Goal: Task Accomplishment & Management: Use online tool/utility

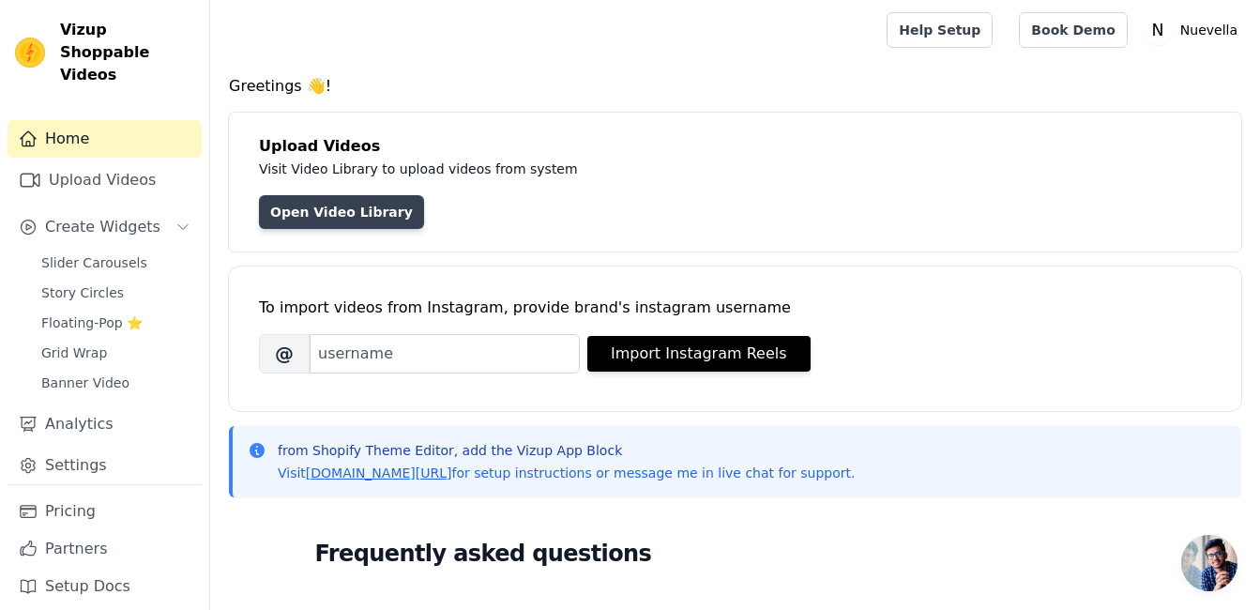
click at [362, 215] on link "Open Video Library" at bounding box center [341, 212] width 165 height 34
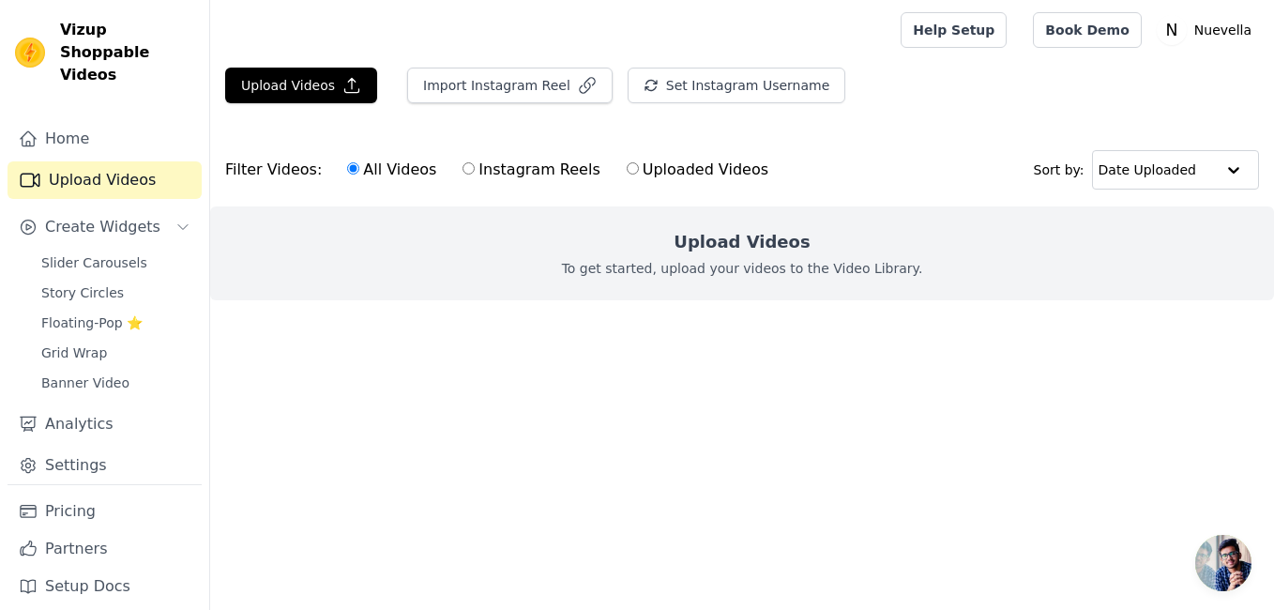
click at [698, 172] on label "Uploaded Videos" at bounding box center [698, 170] width 144 height 24
click at [639, 172] on input "Uploaded Videos" at bounding box center [633, 168] width 12 height 12
radio input "true"
click at [1177, 31] on text "N" at bounding box center [1171, 30] width 12 height 19
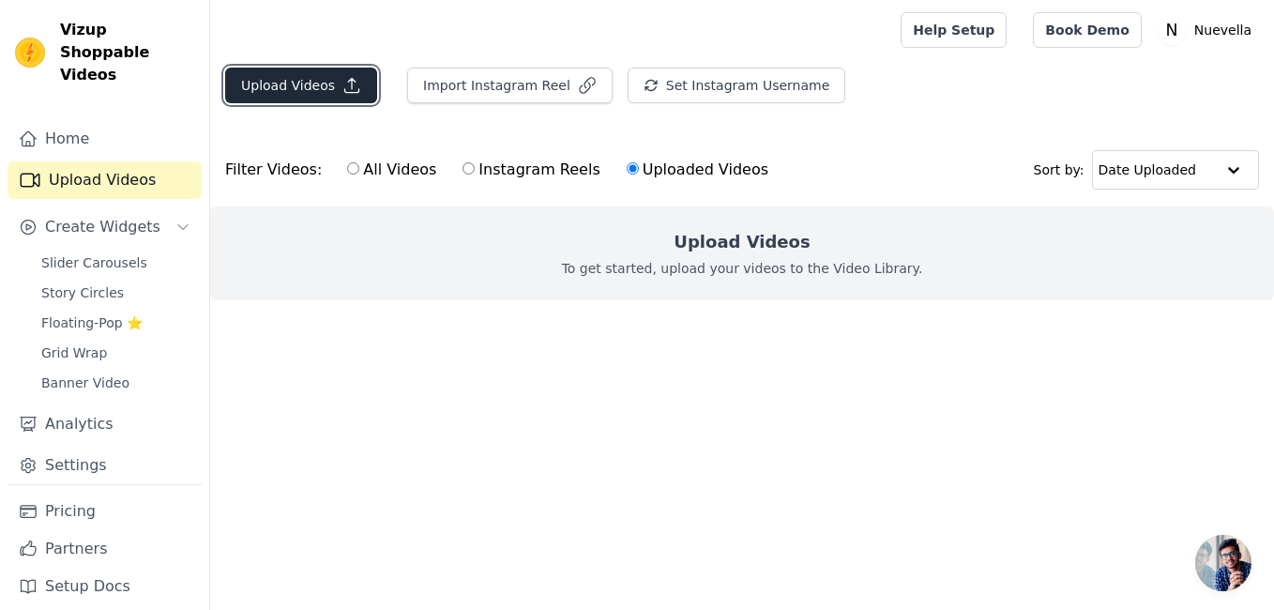
click at [326, 84] on button "Upload Videos" at bounding box center [301, 86] width 152 height 36
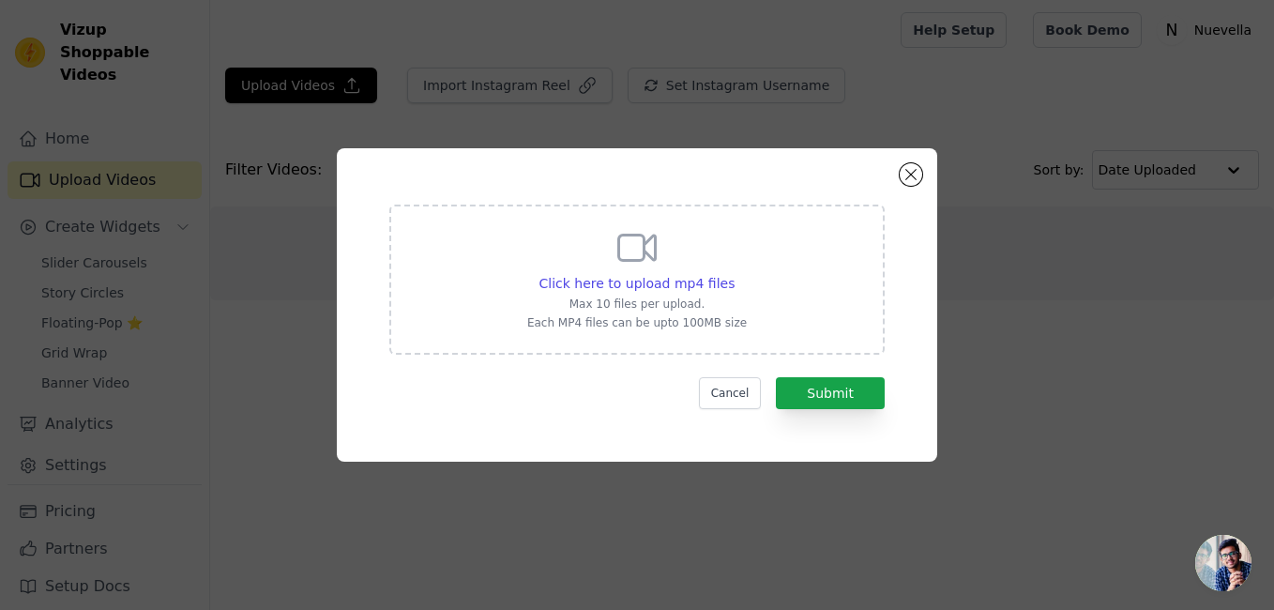
click at [631, 265] on icon at bounding box center [637, 247] width 45 height 45
click at [734, 273] on input "Click here to upload mp4 files Max 10 files per upload. Each MP4 files can be u…" at bounding box center [734, 273] width 1 height 1
type input "C:\fakepath\VID-20250802-WA0000.mp4"
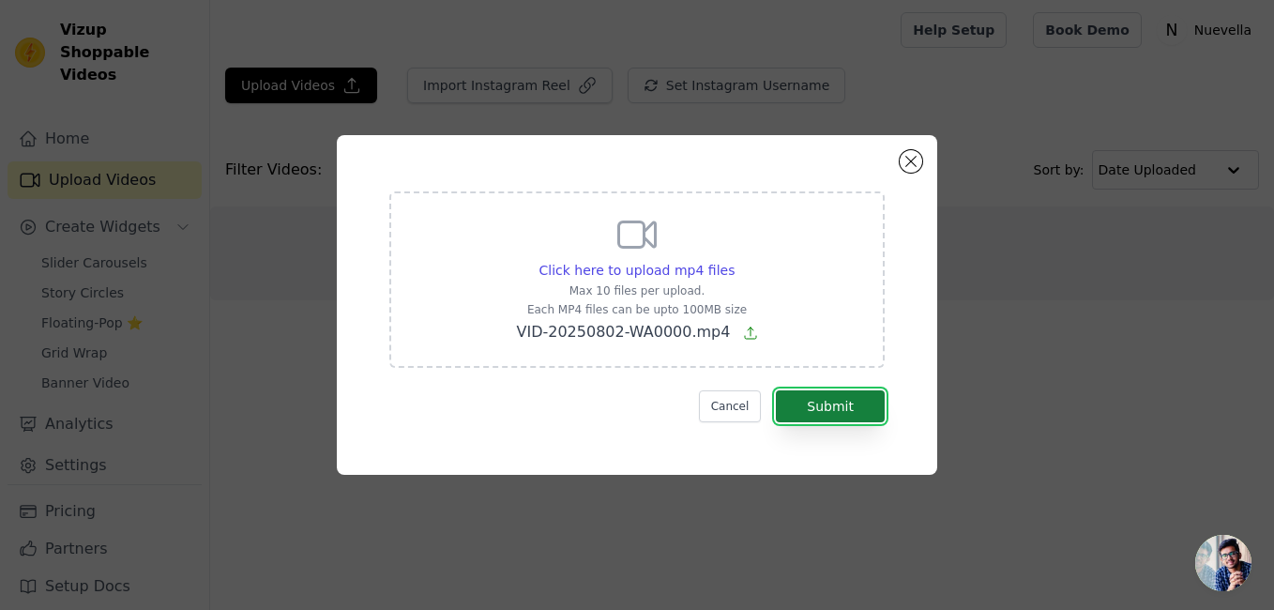
click at [837, 415] on button "Submit" at bounding box center [830, 406] width 109 height 32
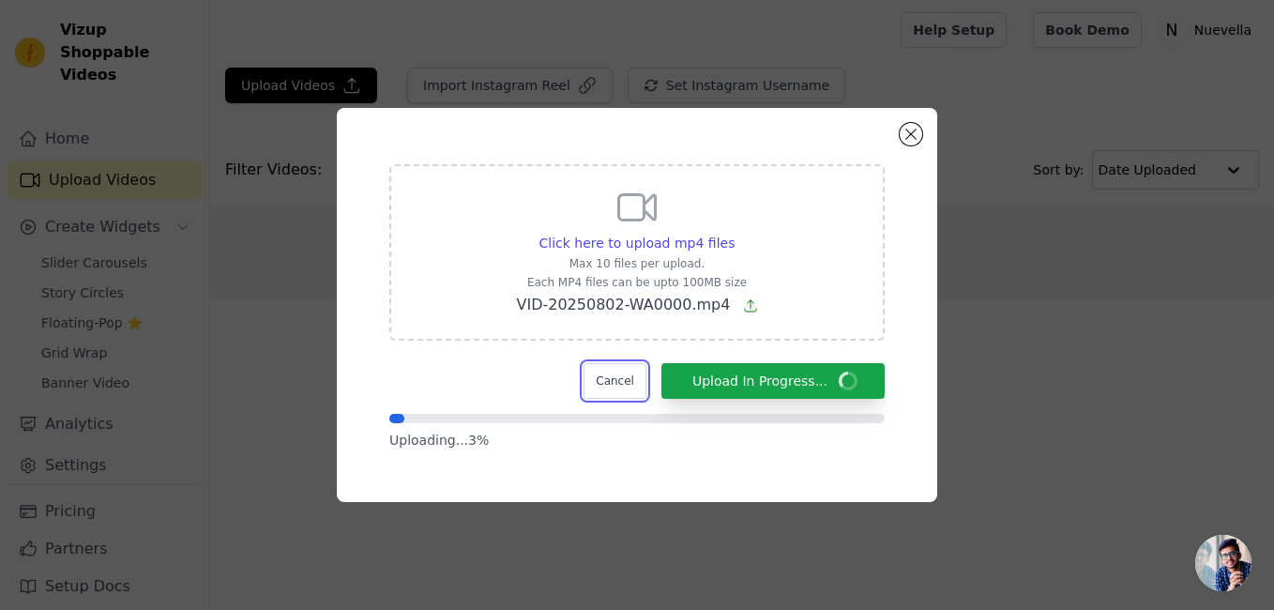
click at [640, 381] on button "Cancel" at bounding box center [615, 381] width 63 height 36
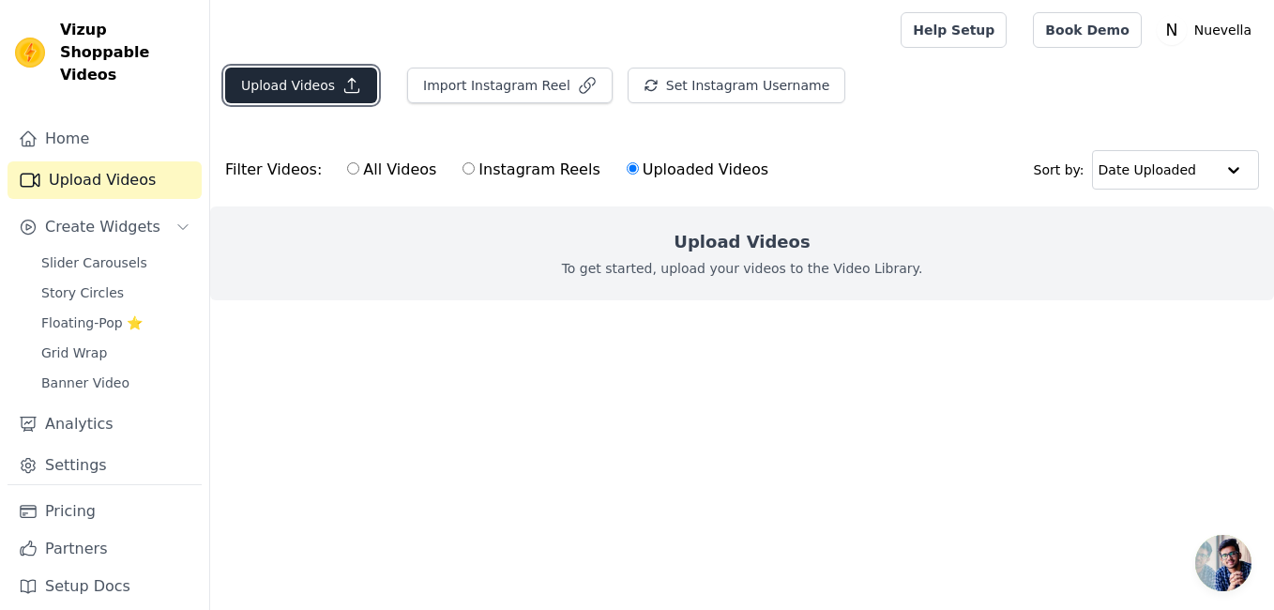
click at [313, 82] on button "Upload Videos" at bounding box center [301, 86] width 152 height 36
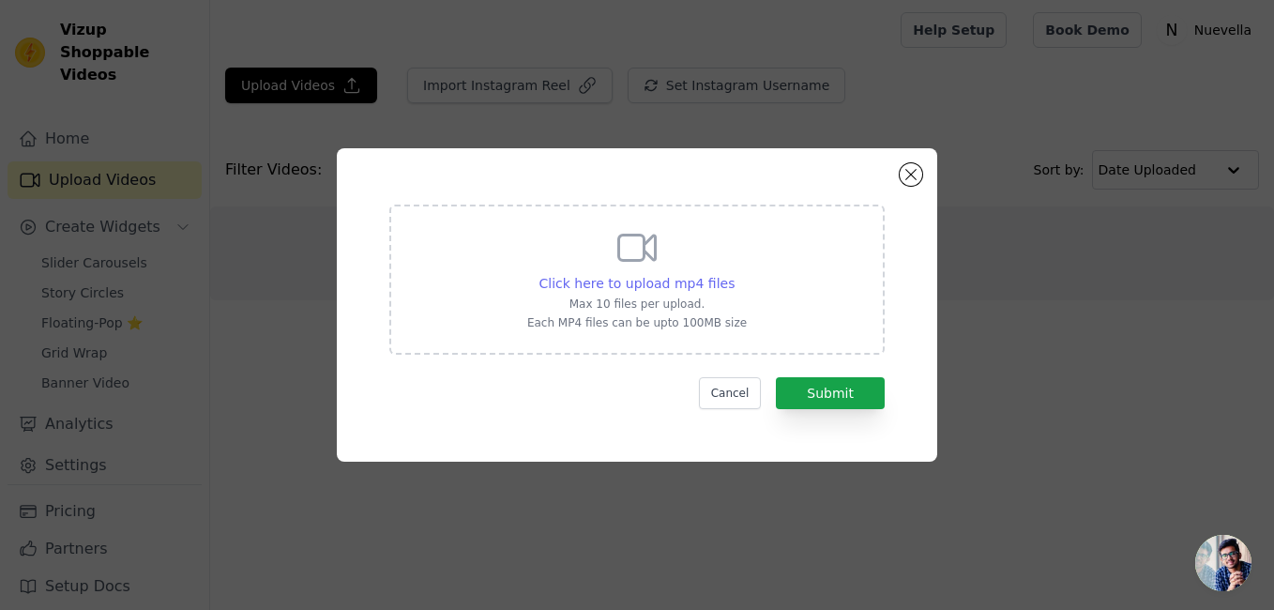
click at [676, 289] on span "Click here to upload mp4 files" at bounding box center [637, 283] width 196 height 15
click at [734, 274] on input "Click here to upload mp4 files Max 10 files per upload. Each MP4 files can be u…" at bounding box center [734, 273] width 1 height 1
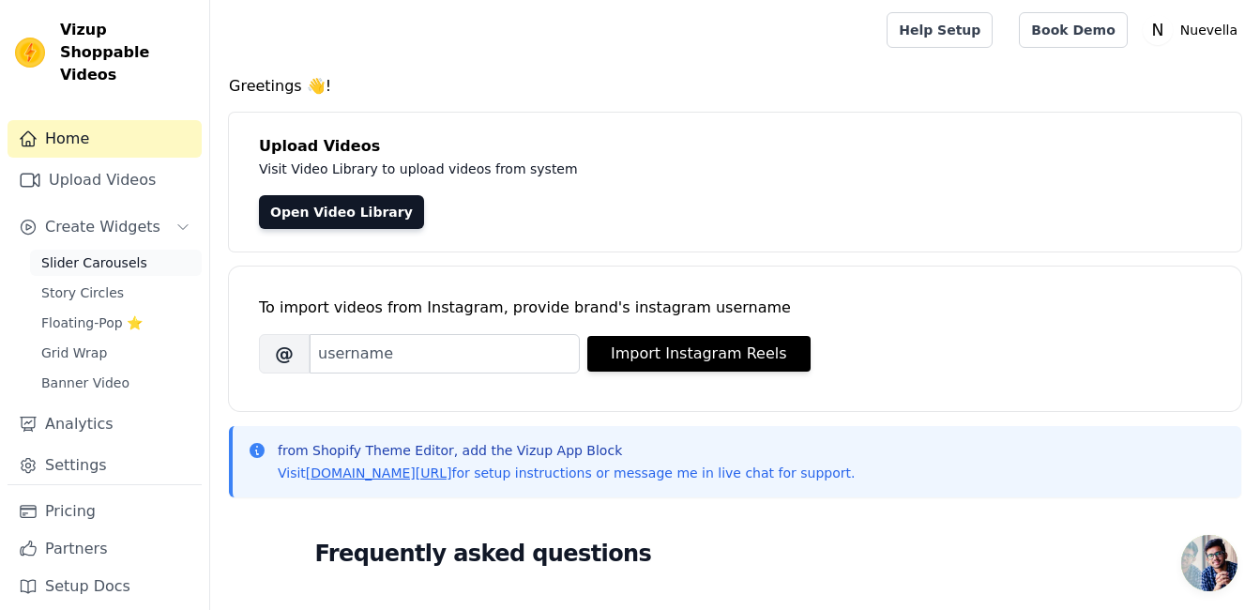
click at [108, 253] on span "Slider Carousels" at bounding box center [94, 262] width 106 height 19
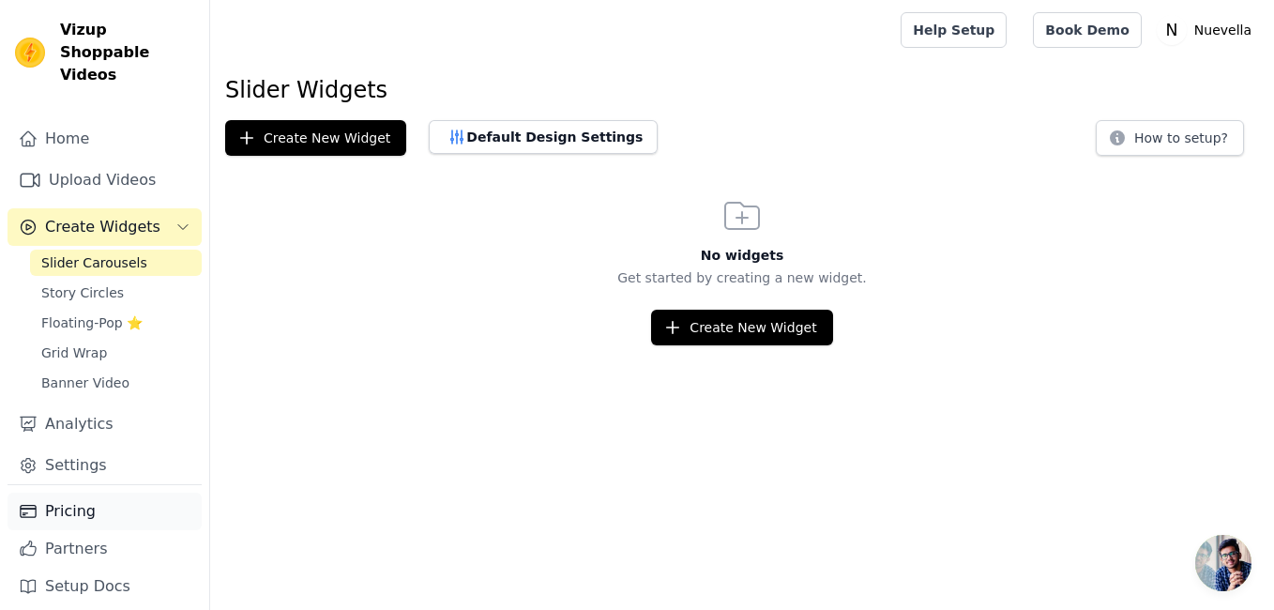
click at [88, 498] on link "Pricing" at bounding box center [105, 512] width 194 height 38
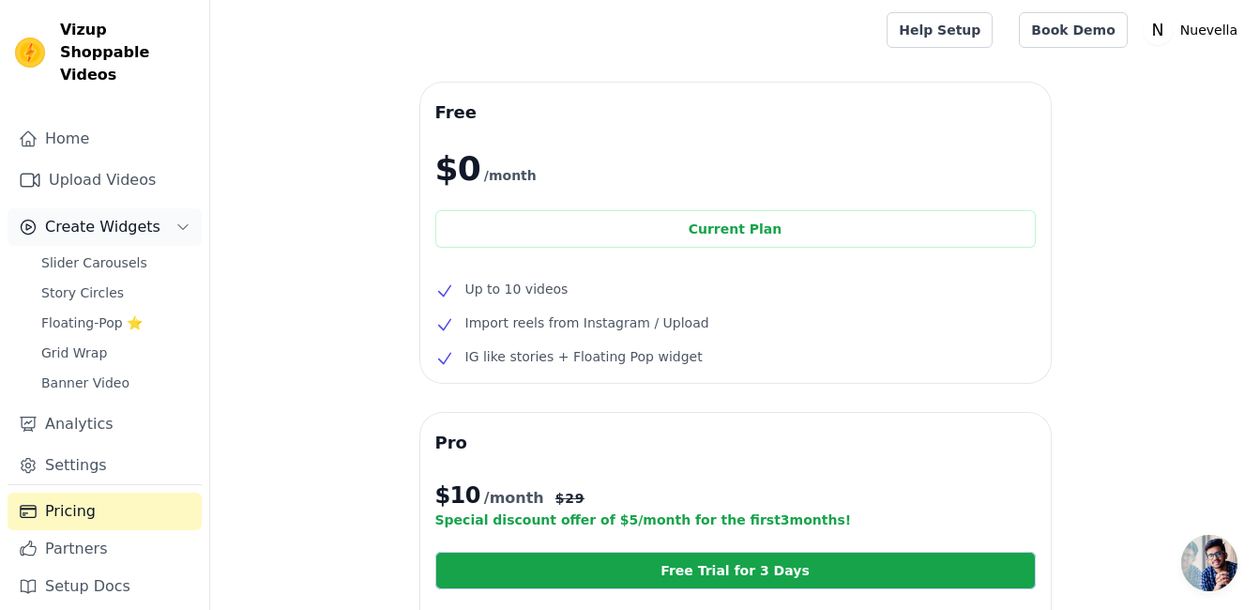
click at [140, 216] on span "Create Widgets" at bounding box center [102, 227] width 115 height 23
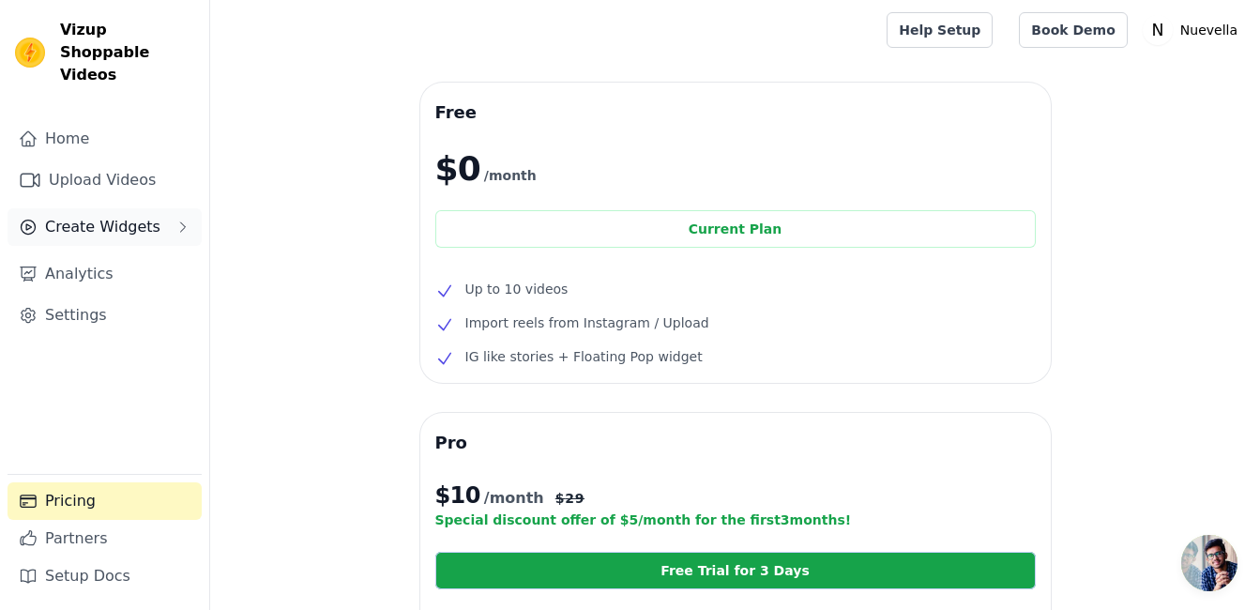
click at [140, 216] on span "Create Widgets" at bounding box center [102, 227] width 115 height 23
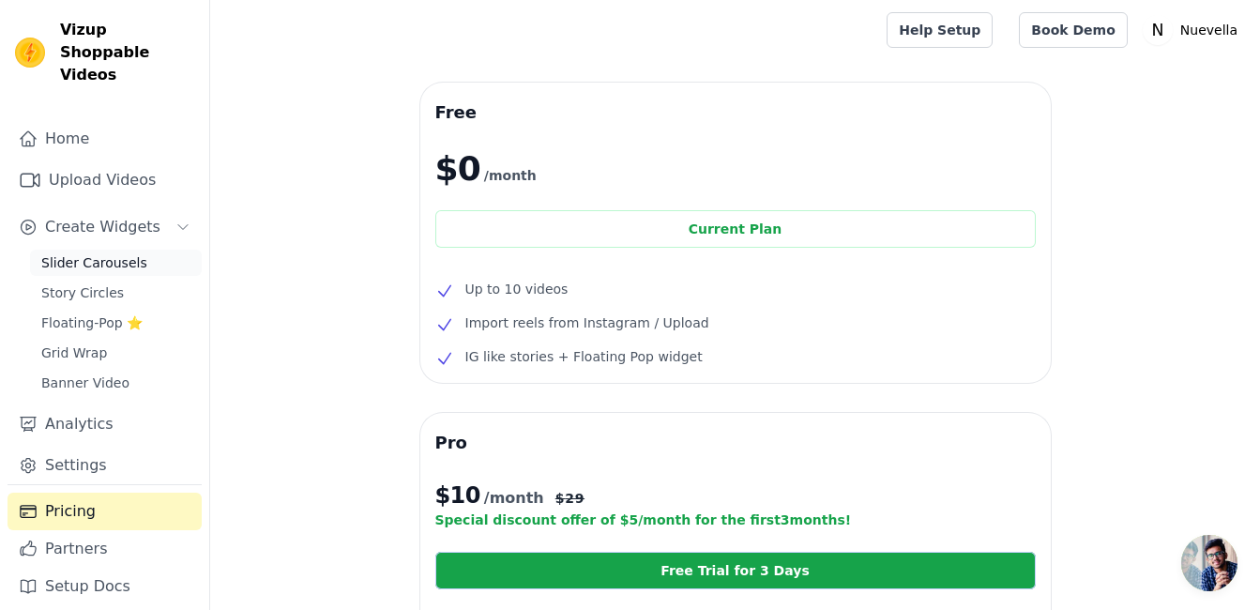
click at [114, 253] on span "Slider Carousels" at bounding box center [94, 262] width 106 height 19
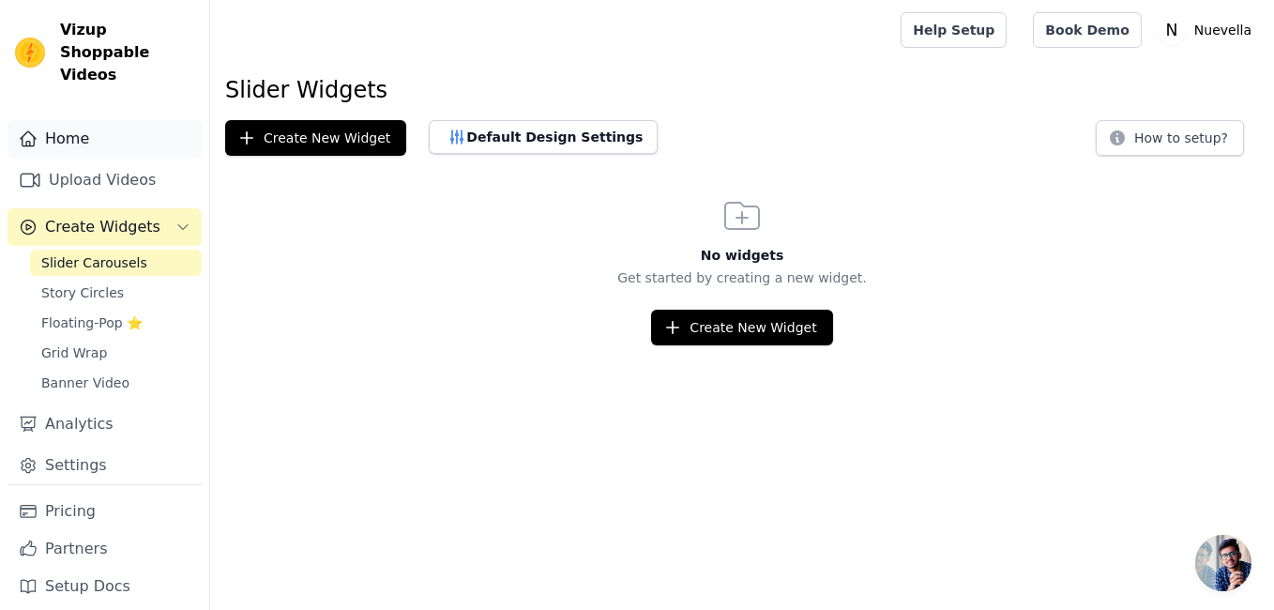
click at [76, 127] on link "Home" at bounding box center [105, 139] width 194 height 38
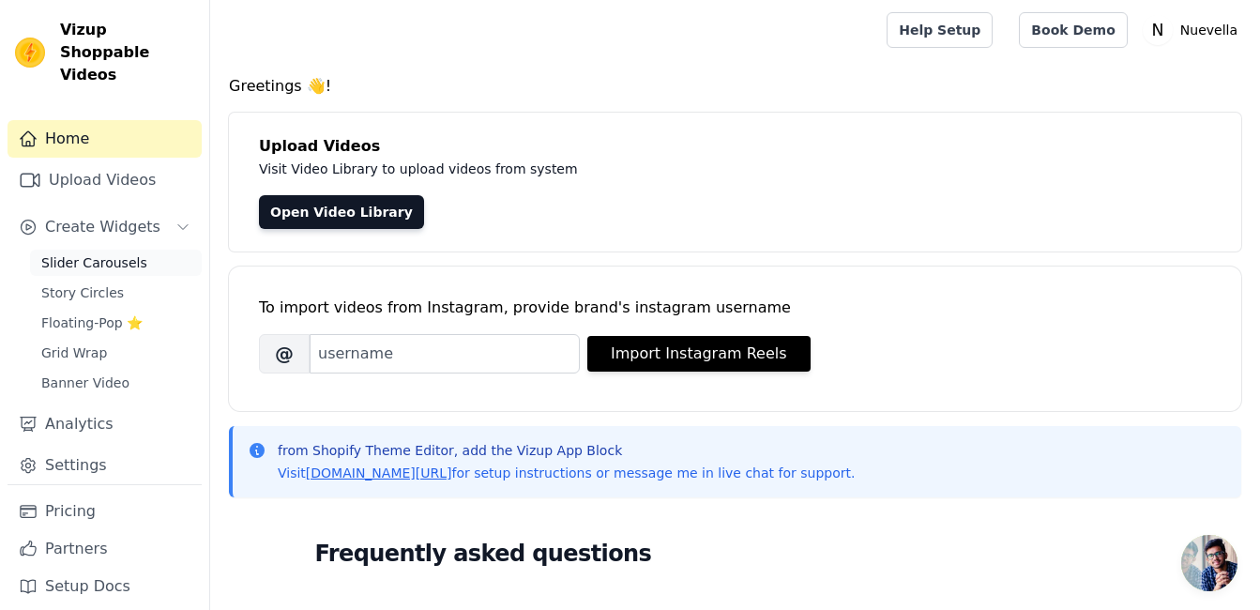
click at [90, 250] on link "Slider Carousels" at bounding box center [116, 263] width 172 height 26
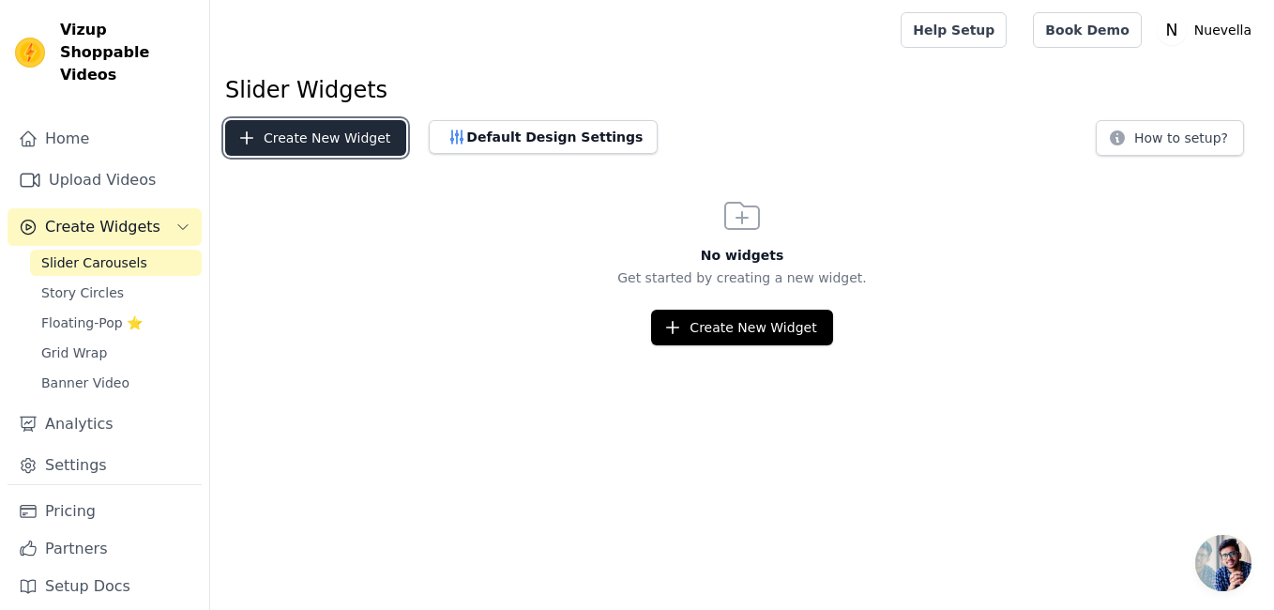
click at [301, 141] on button "Create New Widget" at bounding box center [315, 138] width 181 height 36
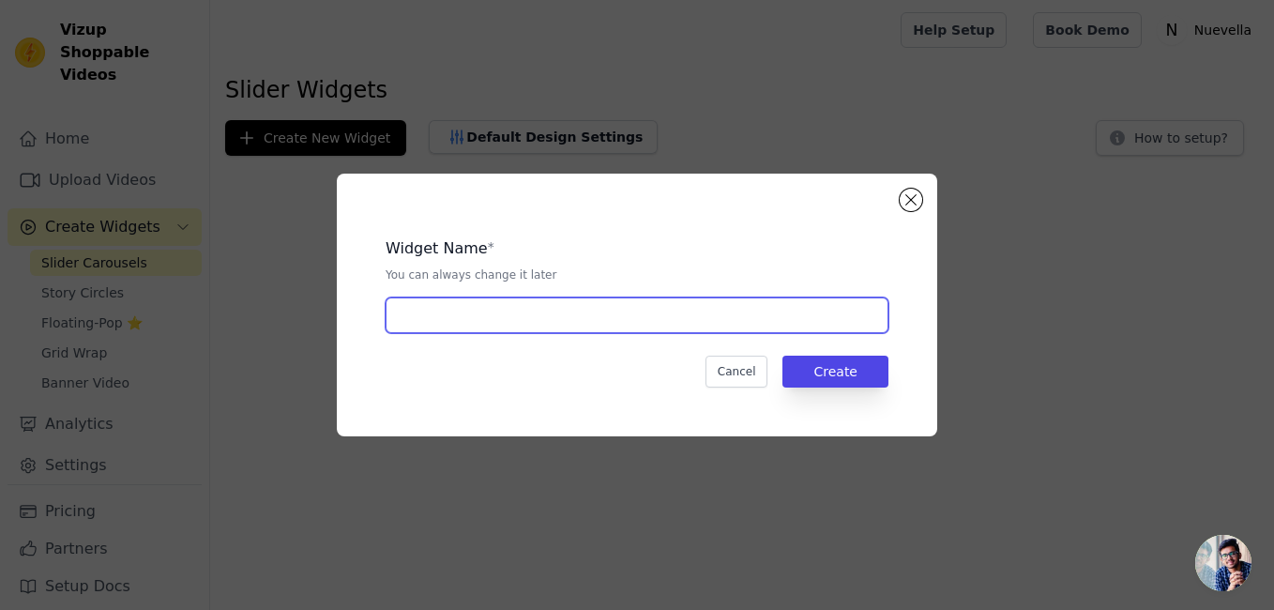
click at [520, 320] on input "text" at bounding box center [637, 315] width 503 height 36
type input "dfdf"
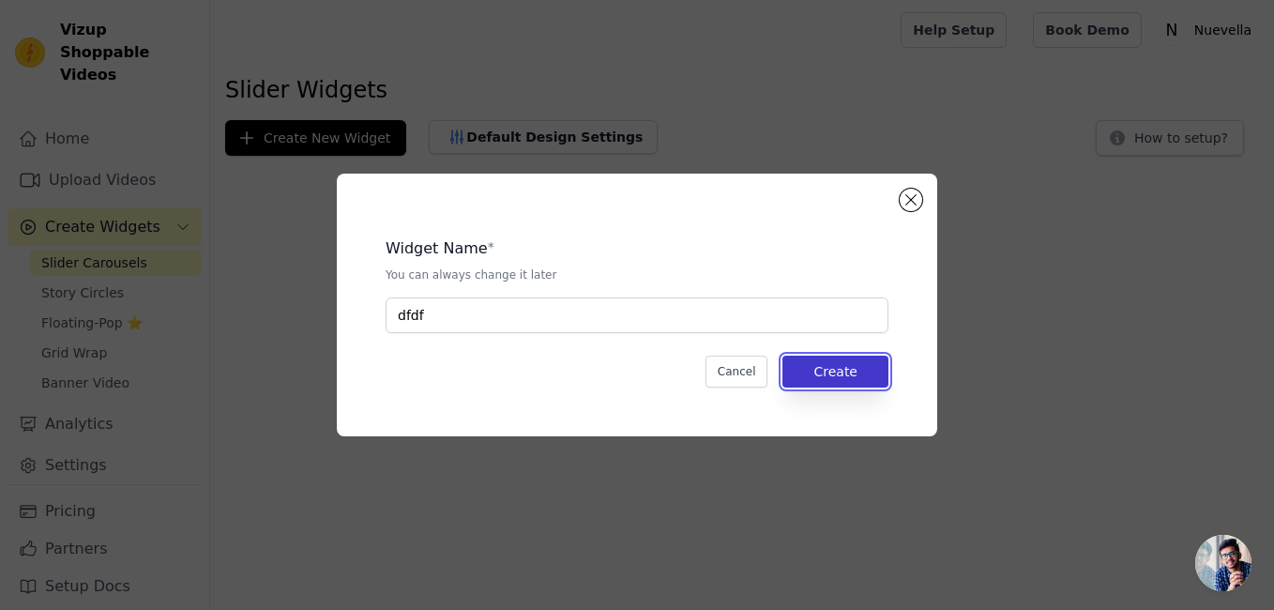
click at [836, 368] on button "Create" at bounding box center [835, 372] width 106 height 32
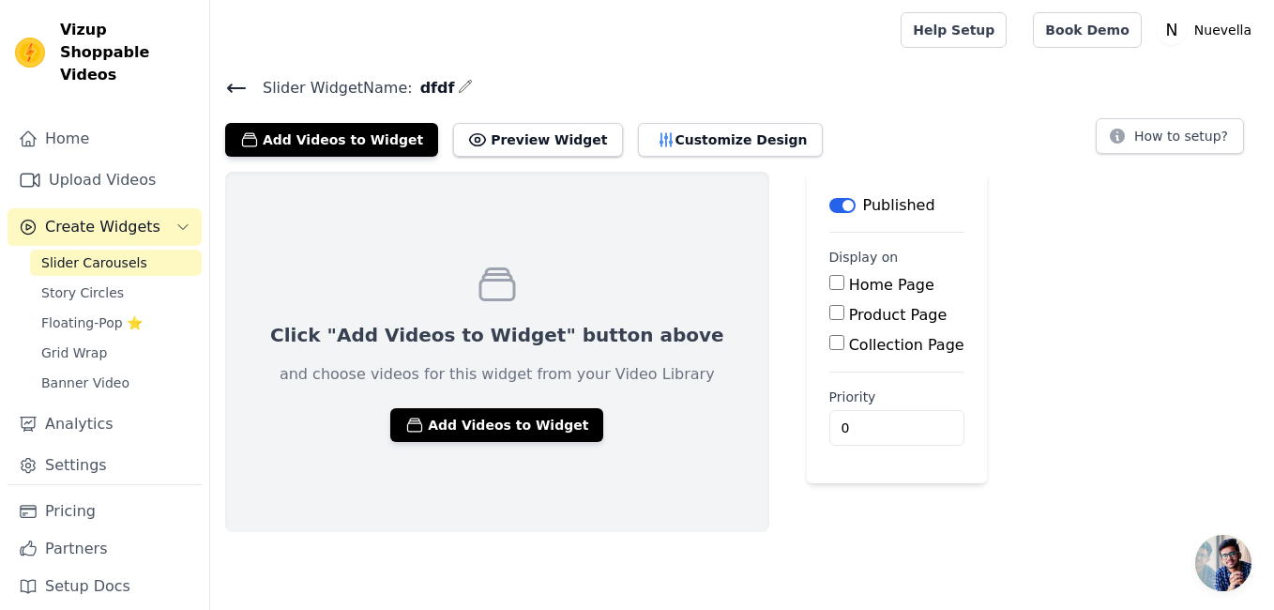
drag, startPoint x: 506, startPoint y: 419, endPoint x: 679, endPoint y: 390, distance: 176.0
click at [505, 509] on div "Click "Add Videos to Widget" button above and choose videos for this widget fro…" at bounding box center [497, 352] width 544 height 360
click at [829, 311] on input "Product Page" at bounding box center [836, 312] width 15 height 15
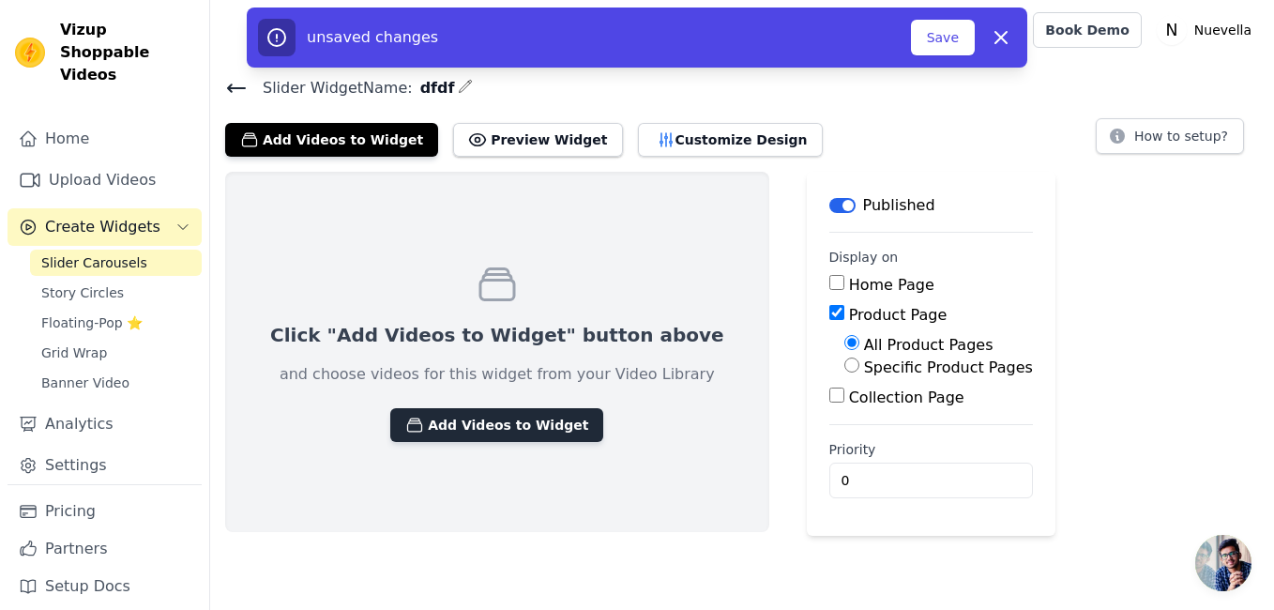
click at [518, 418] on button "Add Videos to Widget" at bounding box center [496, 425] width 213 height 34
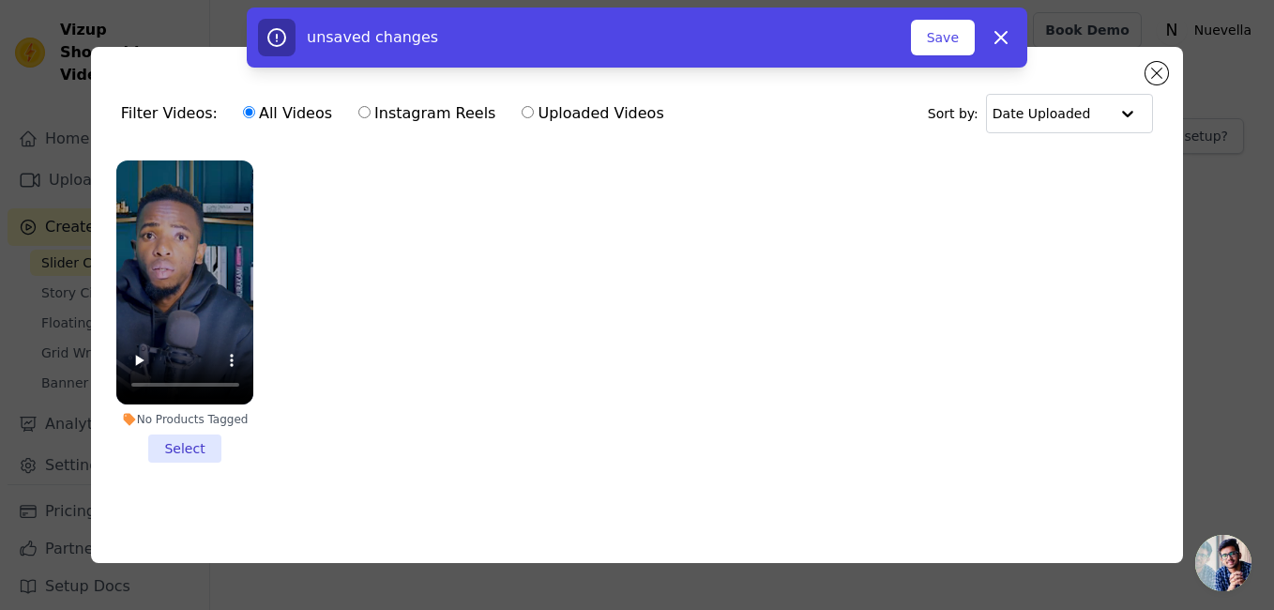
click at [189, 432] on li "No Products Tagged Select" at bounding box center [185, 311] width 138 height 303
click at [0, 0] on input "No Products Tagged Select" at bounding box center [0, 0] width 0 height 0
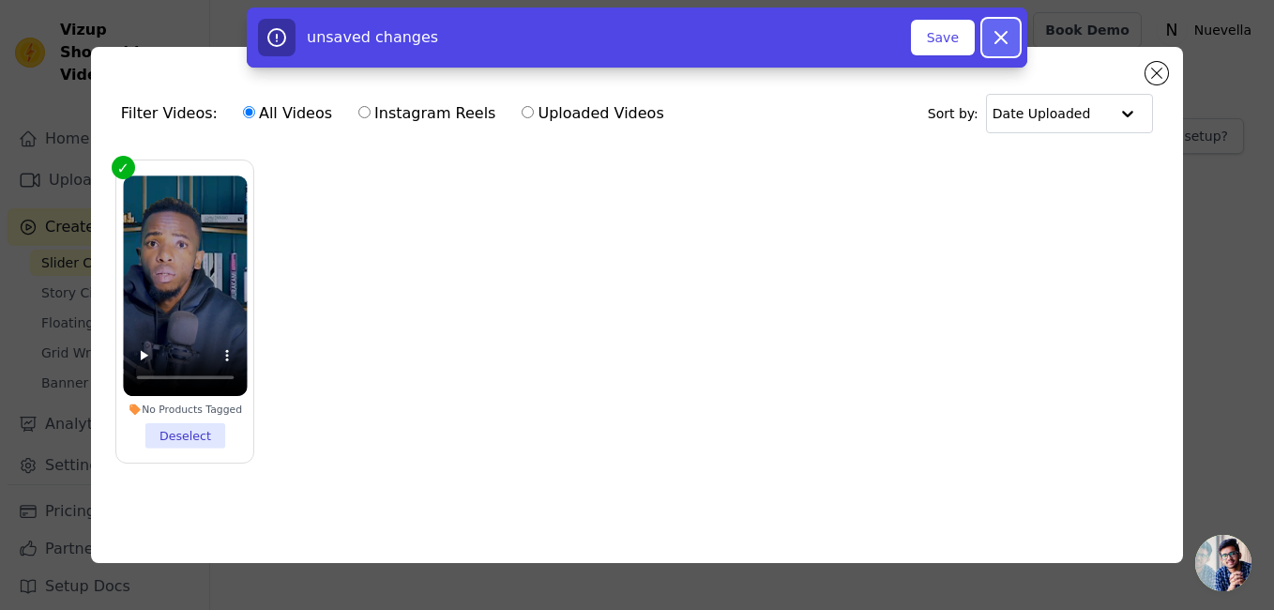
click at [1004, 38] on icon "button" at bounding box center [1001, 37] width 23 height 23
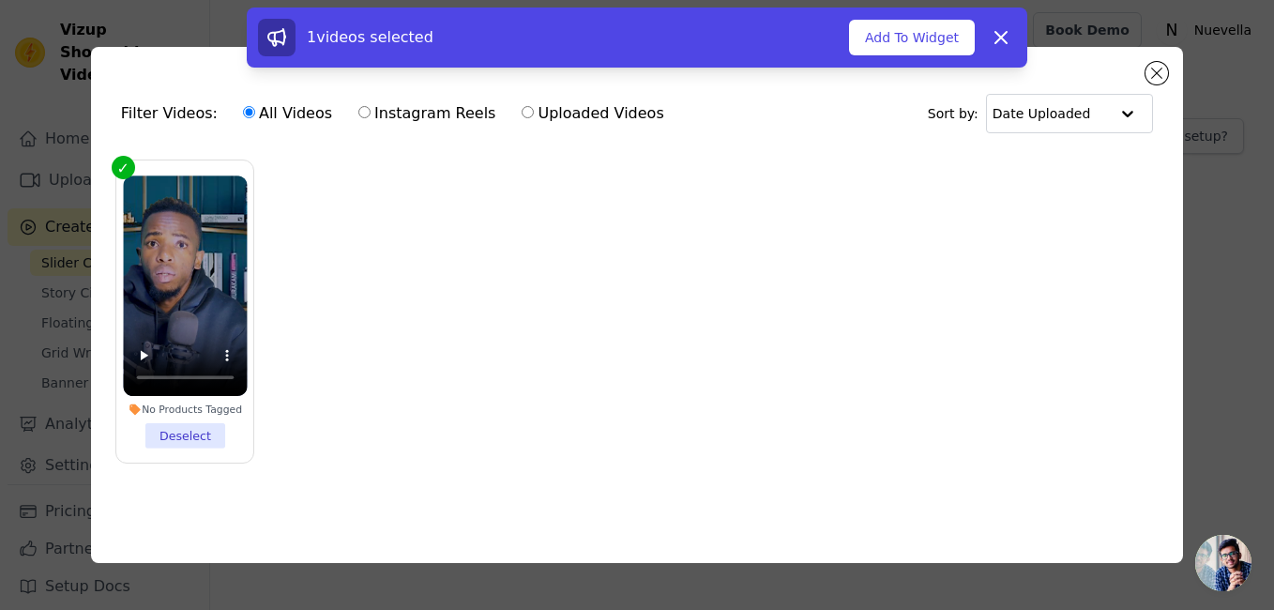
click at [1152, 68] on div "1 videos selected Add To Widget Dismiss" at bounding box center [637, 42] width 1274 height 68
click at [997, 37] on icon at bounding box center [1001, 37] width 23 height 23
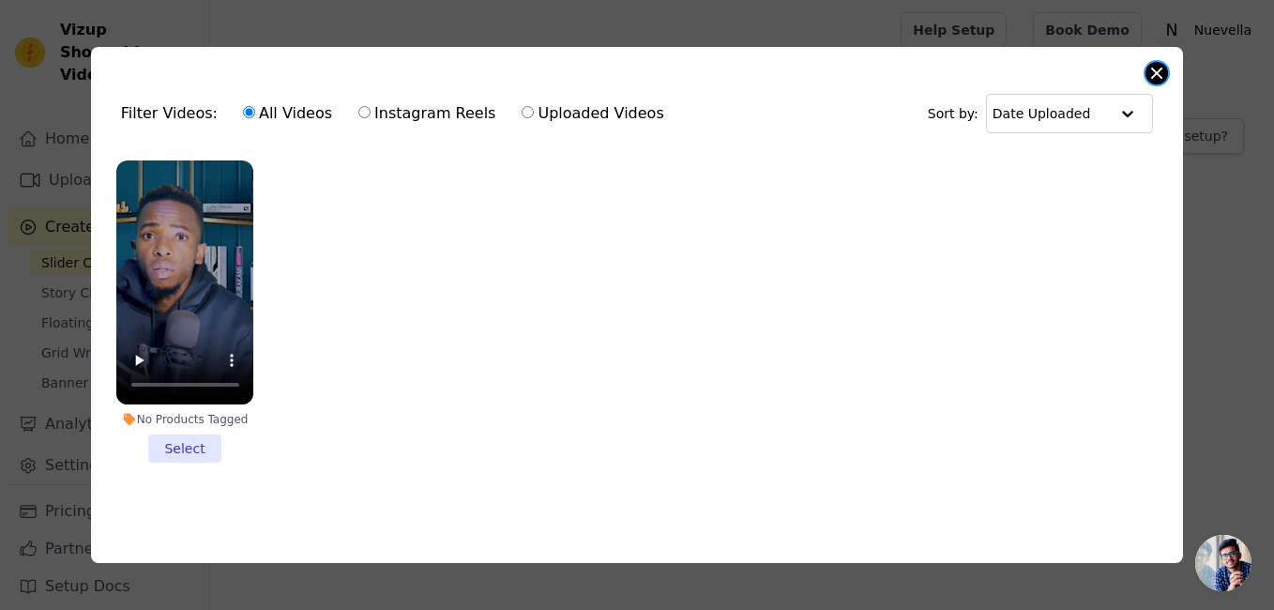
click at [1160, 69] on button "Close modal" at bounding box center [1157, 73] width 23 height 23
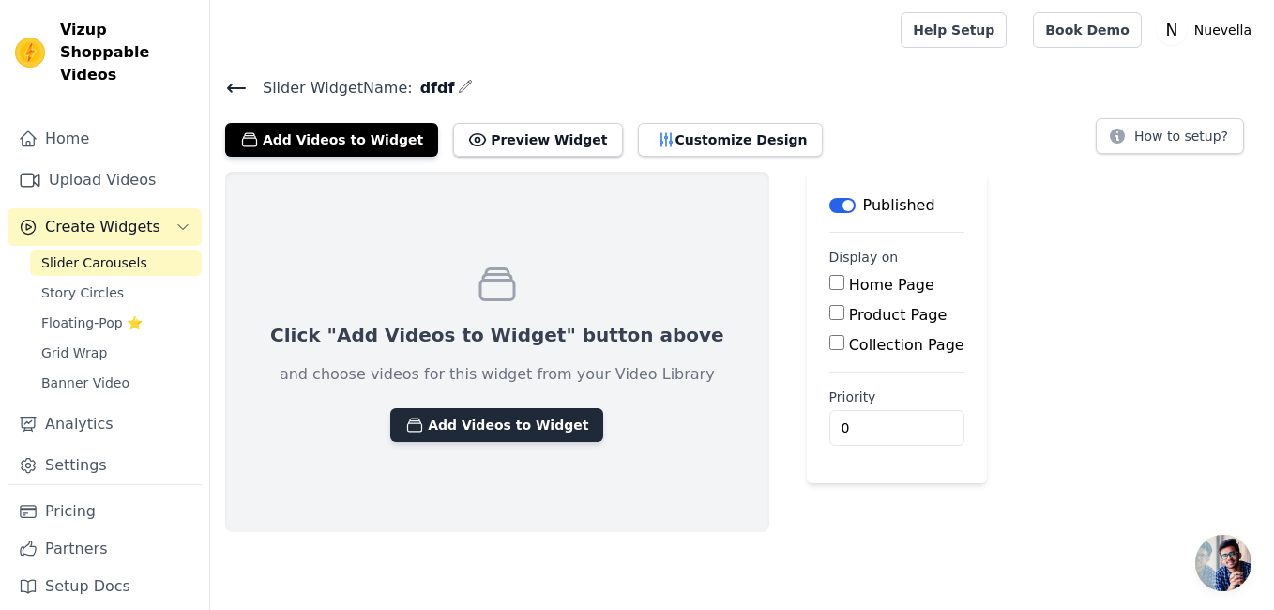
click at [484, 427] on button "Add Videos to Widget" at bounding box center [496, 425] width 213 height 34
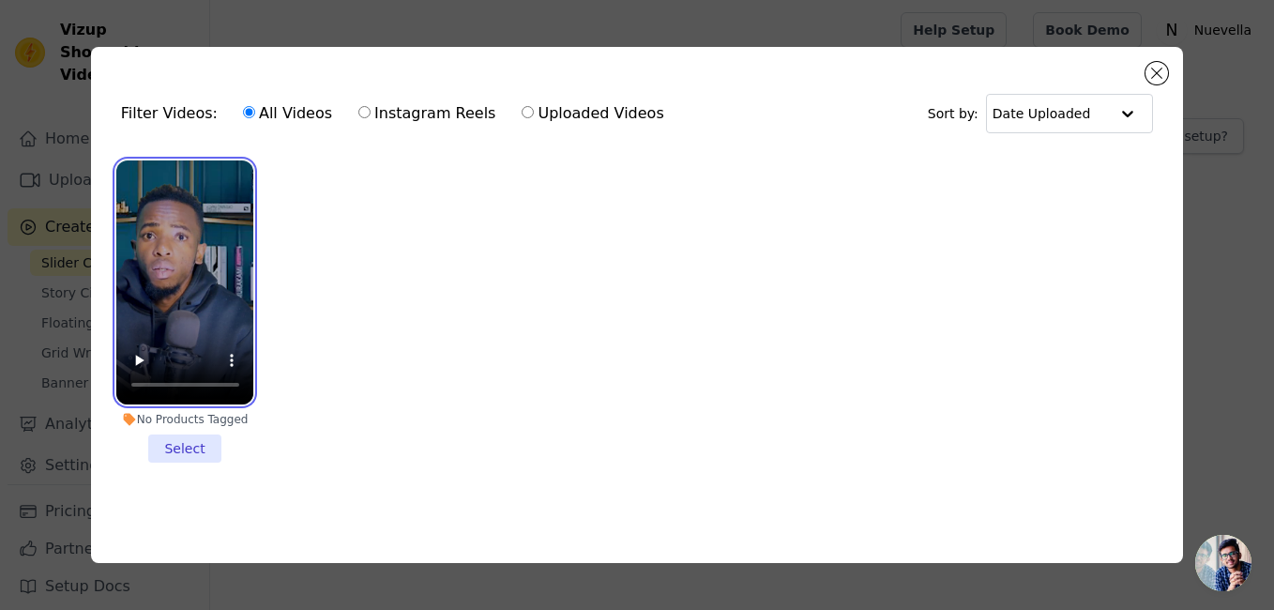
click at [172, 301] on video at bounding box center [185, 282] width 138 height 245
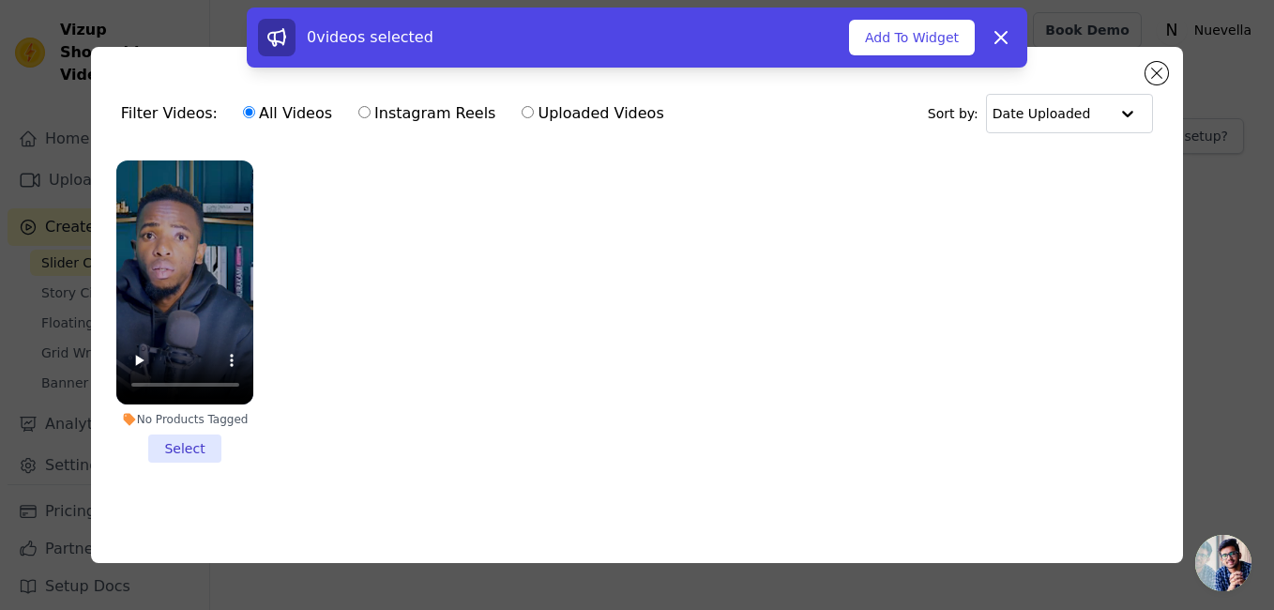
click at [184, 445] on li "No Products Tagged Select" at bounding box center [185, 311] width 138 height 303
click at [0, 0] on input "No Products Tagged Select" at bounding box center [0, 0] width 0 height 0
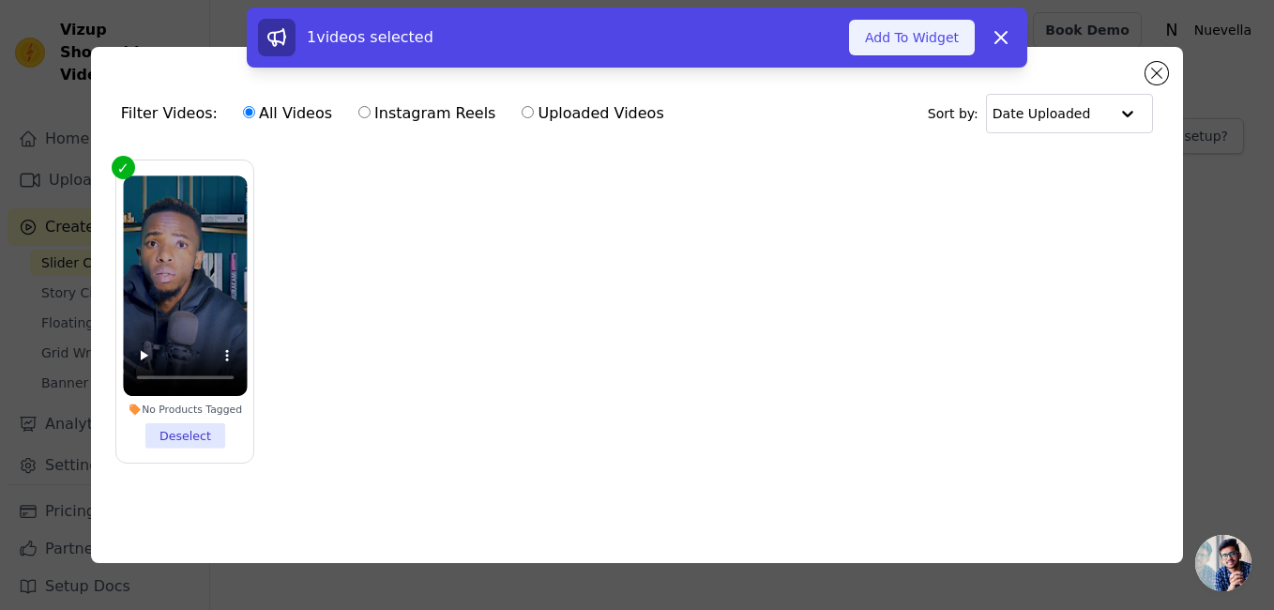
click at [917, 39] on button "Add To Widget" at bounding box center [912, 38] width 126 height 36
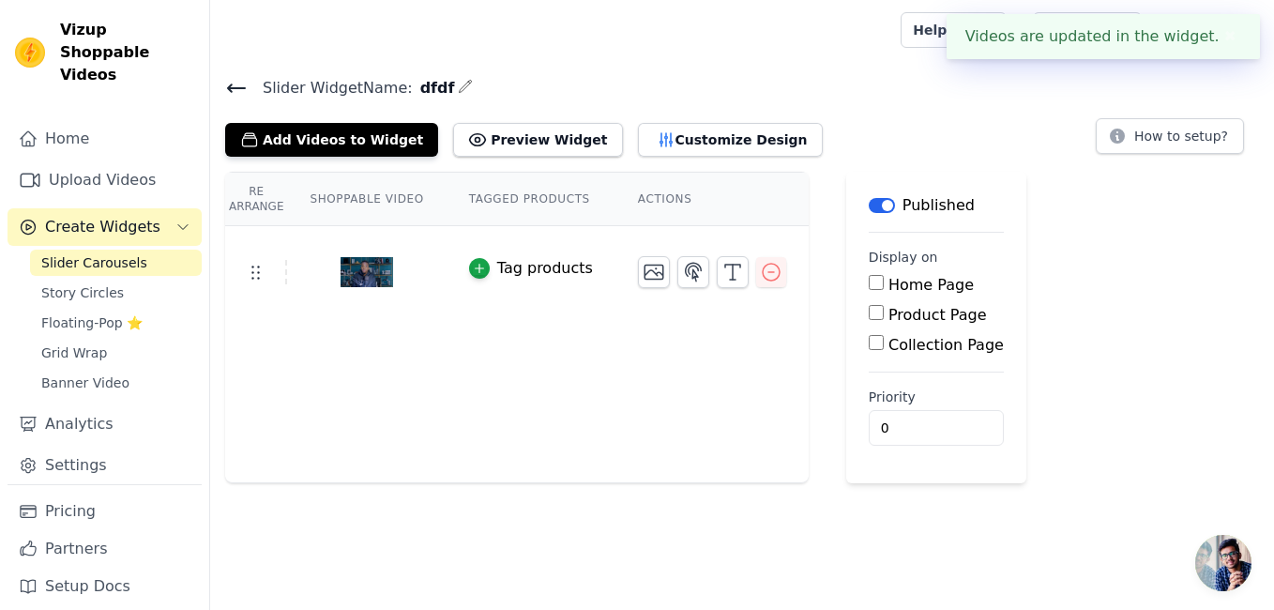
click at [869, 315] on input "Product Page" at bounding box center [876, 312] width 15 height 15
checkbox input "true"
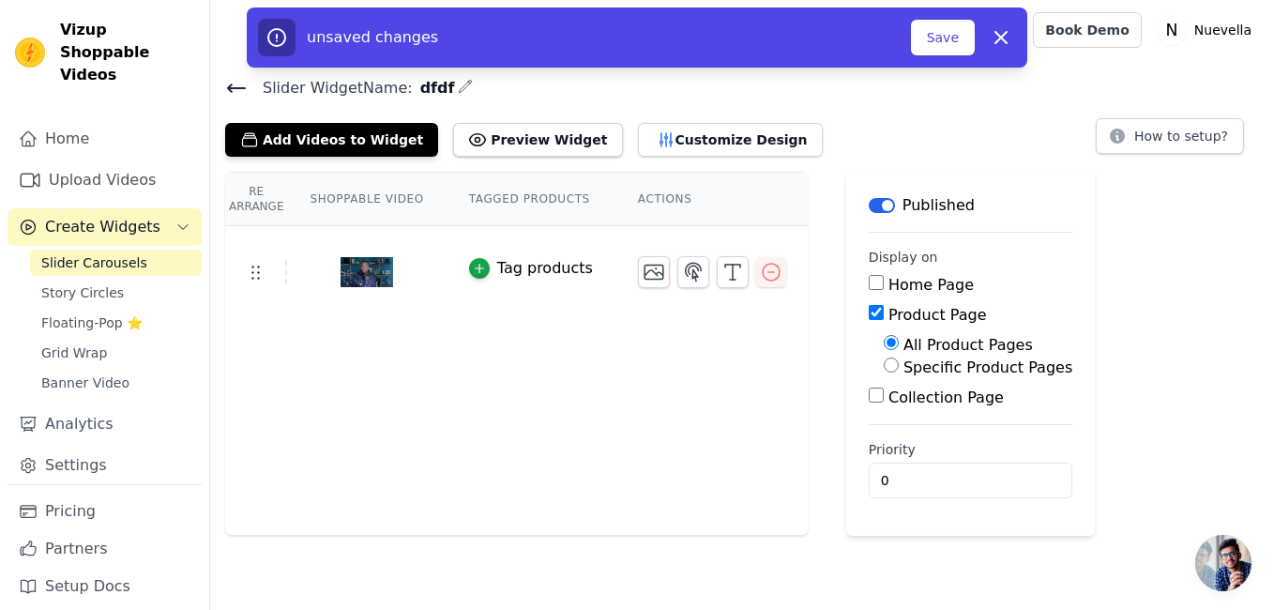
click at [884, 369] on input "Specific Product Pages" at bounding box center [891, 364] width 15 height 15
radio input "true"
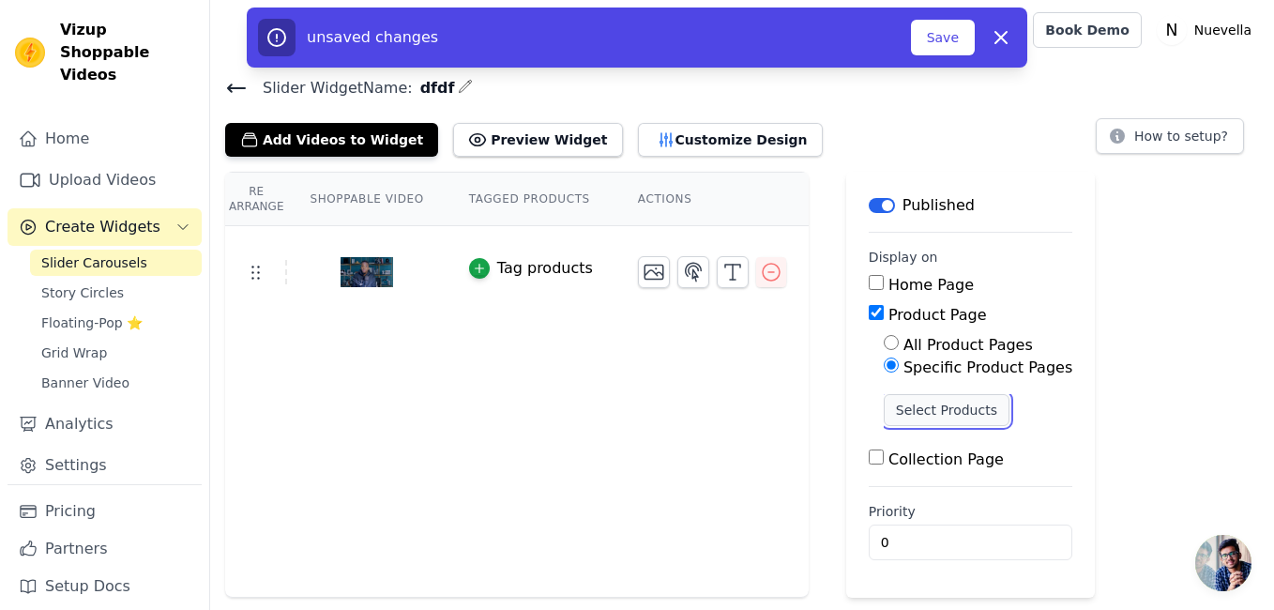
click at [943, 410] on button "Select Products" at bounding box center [947, 410] width 126 height 32
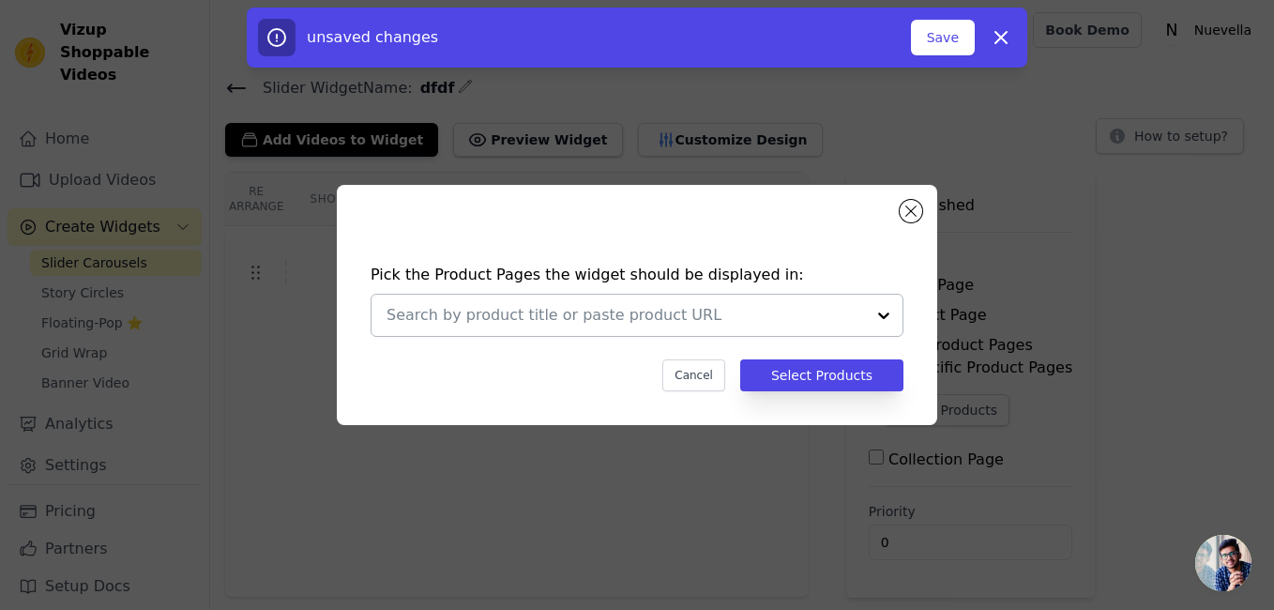
click at [733, 310] on input "text" at bounding box center [626, 315] width 478 height 23
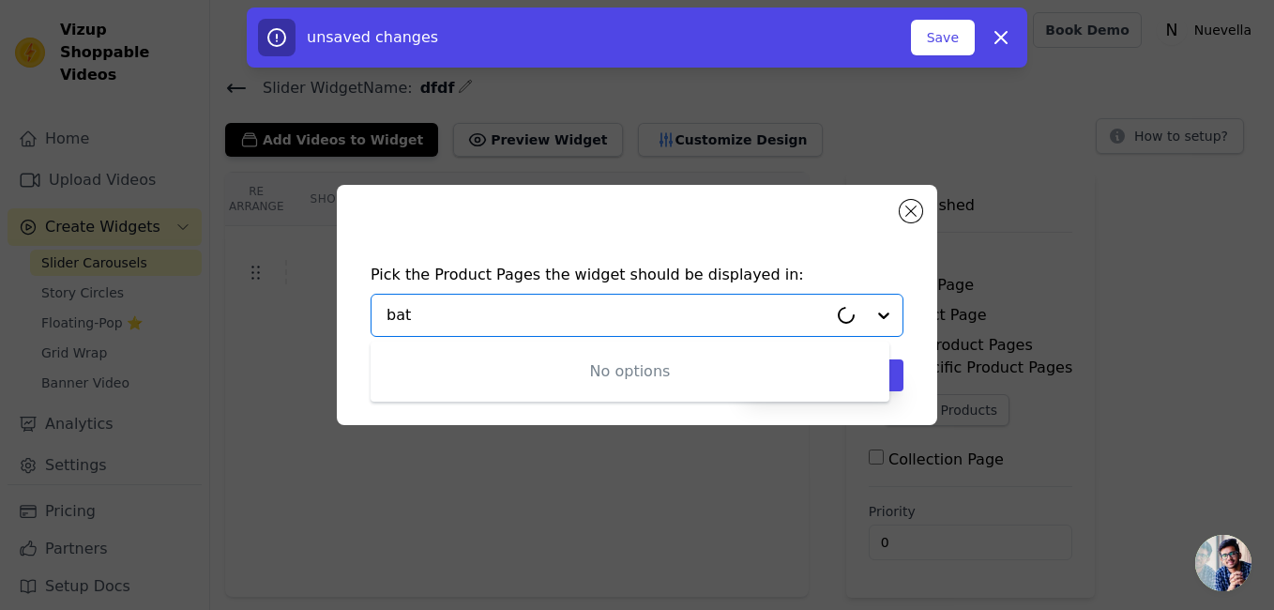
type input "bata"
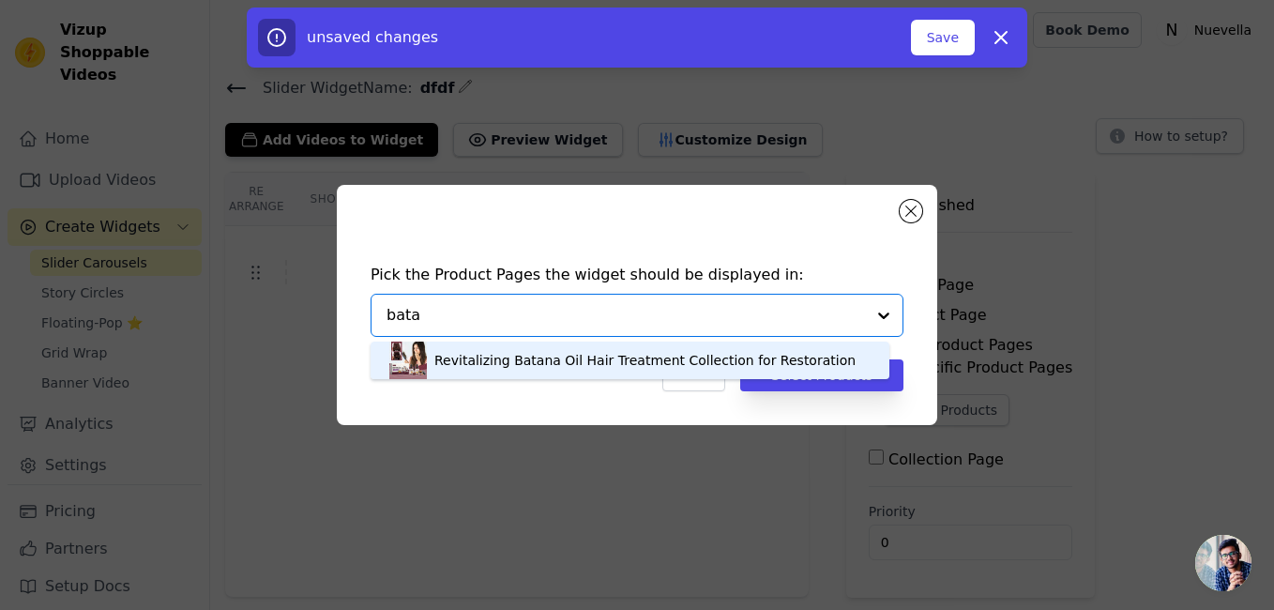
click at [645, 367] on div "Revitalizing Batana Oil Hair Treatment Collection for Restoration" at bounding box center [644, 360] width 421 height 19
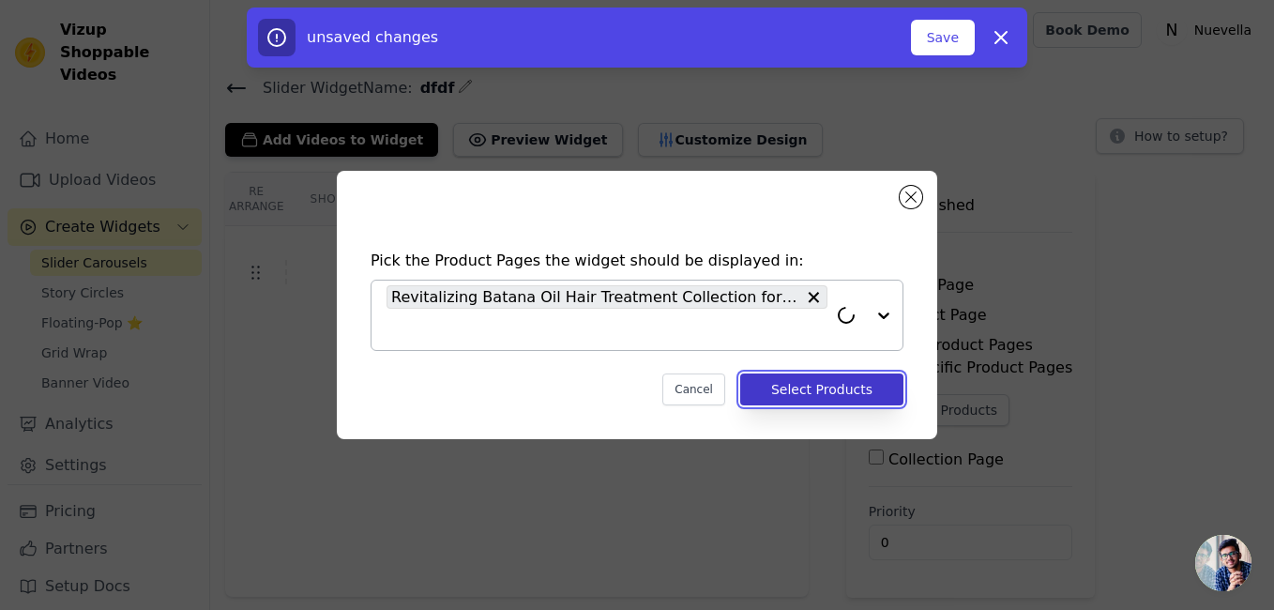
click at [818, 387] on button "Select Products" at bounding box center [821, 389] width 163 height 32
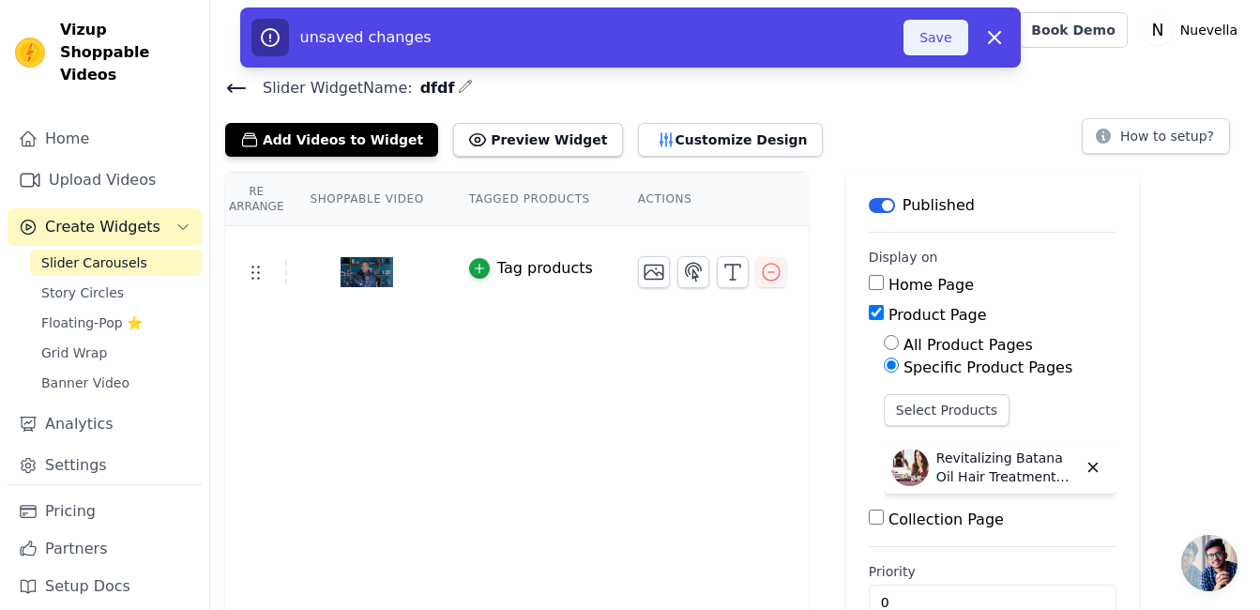
click at [911, 33] on button "Save" at bounding box center [936, 38] width 64 height 36
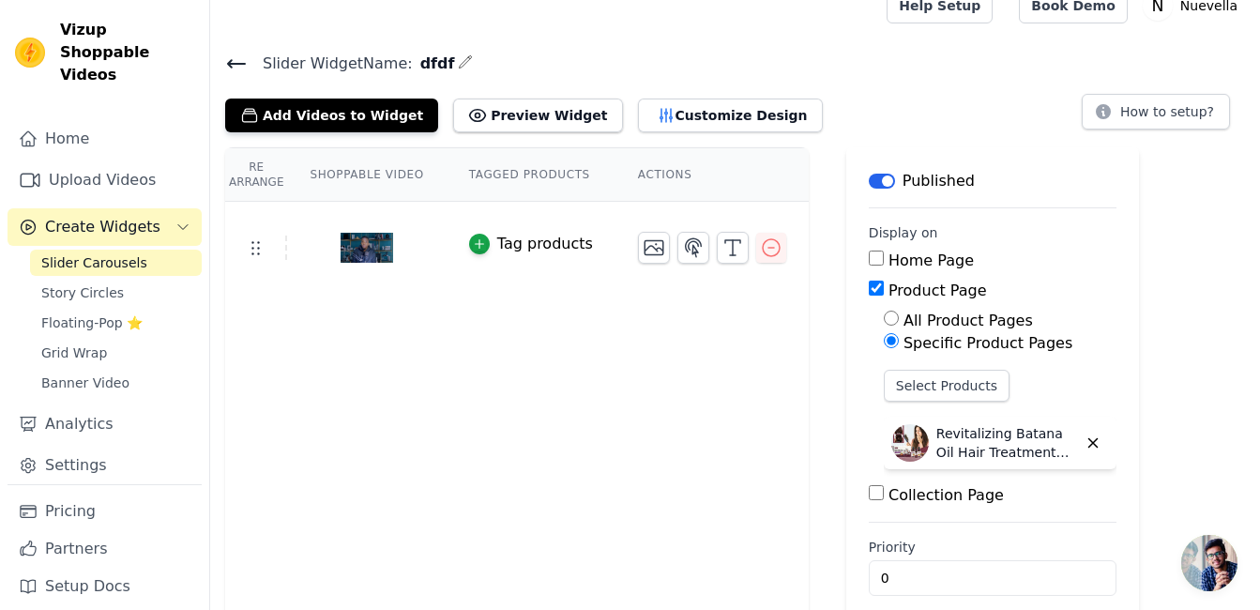
scroll to position [47, 0]
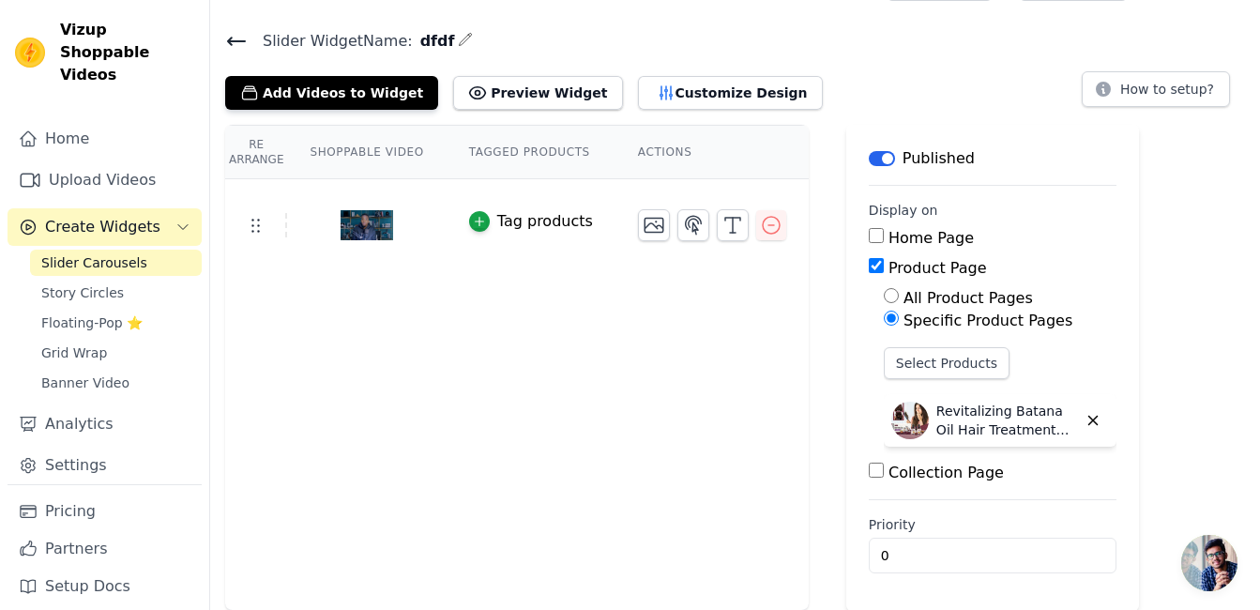
click at [869, 155] on button "Label" at bounding box center [882, 158] width 26 height 15
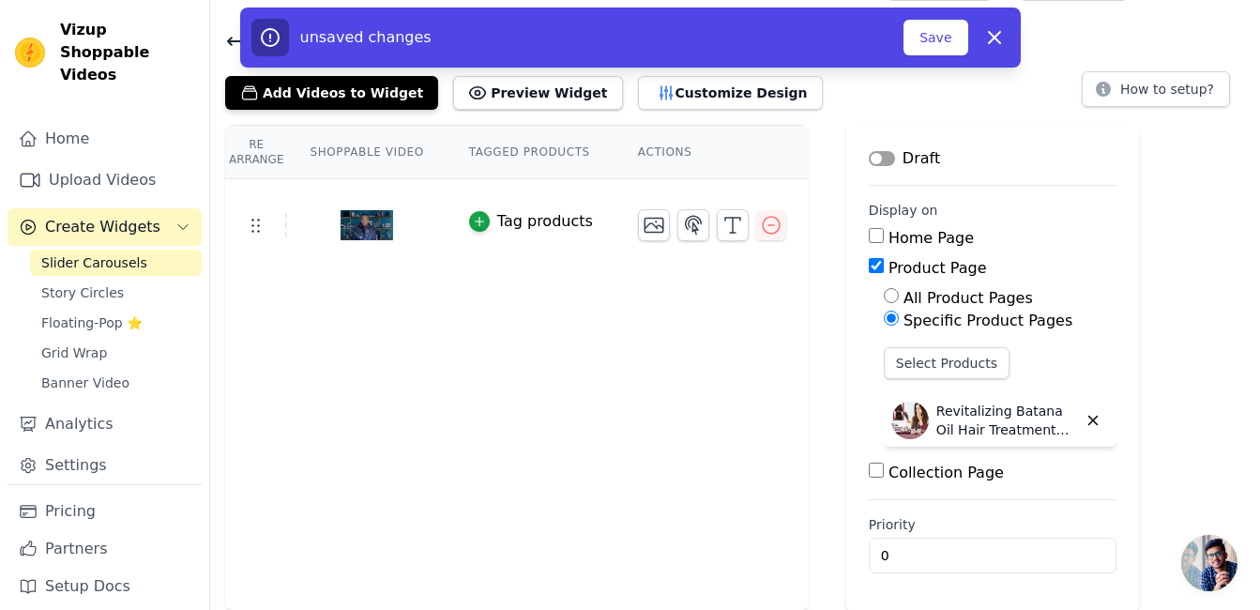
click at [869, 161] on button "Label" at bounding box center [882, 158] width 26 height 15
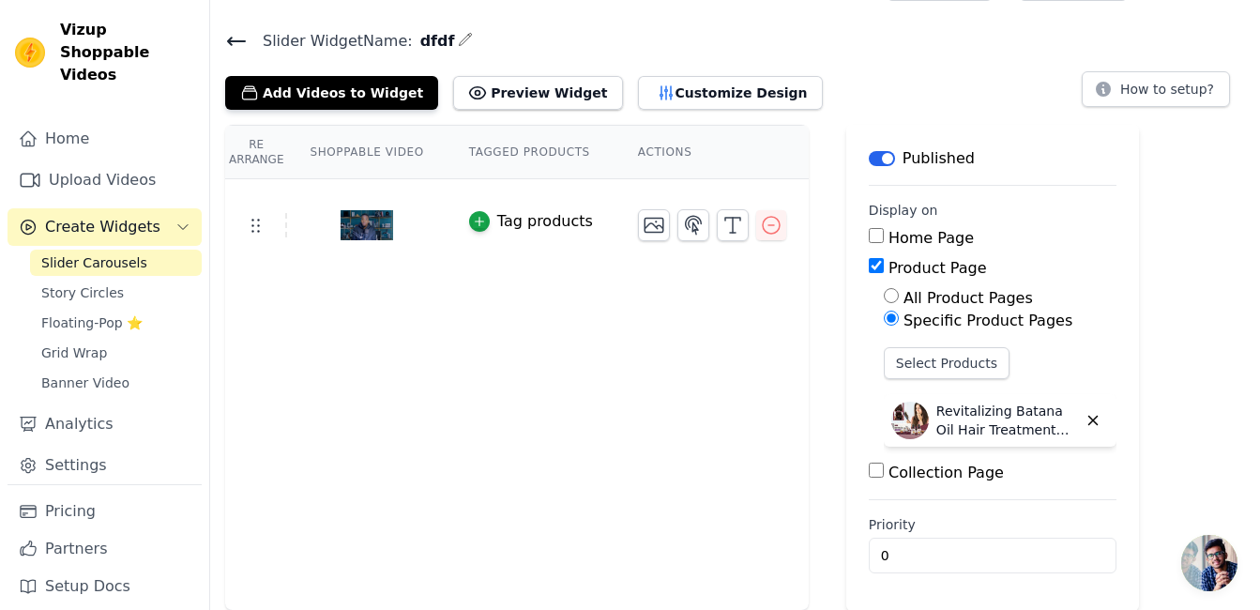
click at [522, 110] on div "Slider Widget Name: dfdf Add Videos to Widget Preview Widget Customize Design H…" at bounding box center [735, 319] width 1050 height 583
click at [519, 99] on button "Preview Widget" at bounding box center [537, 93] width 169 height 34
click at [682, 225] on icon "button" at bounding box center [693, 225] width 23 height 23
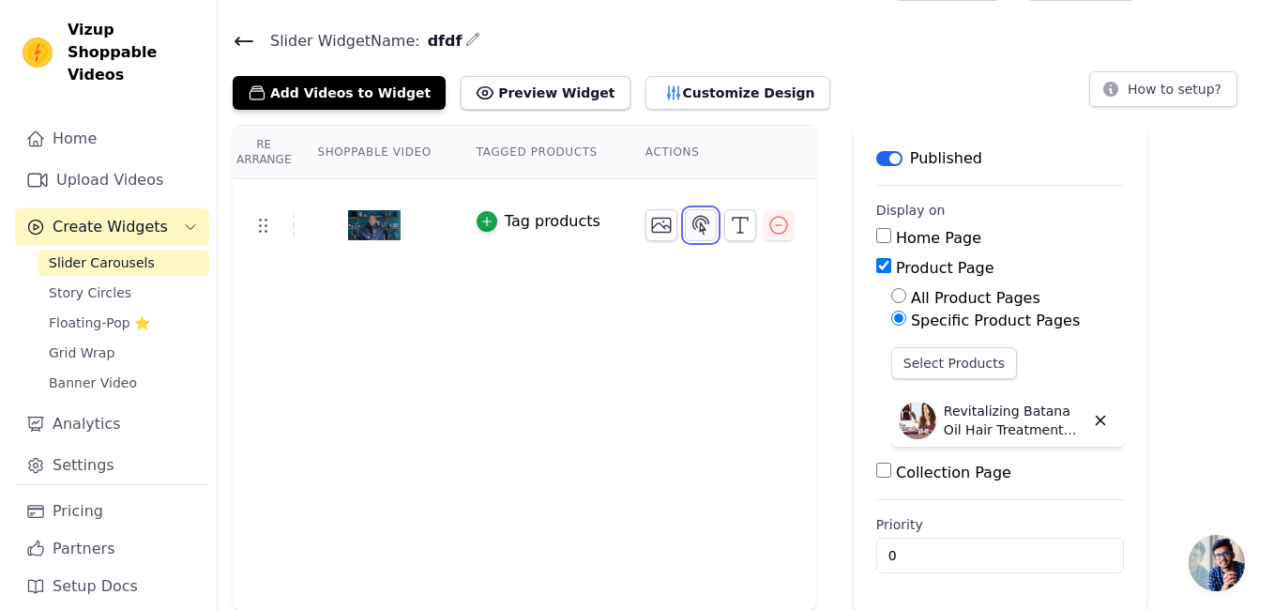
scroll to position [0, 0]
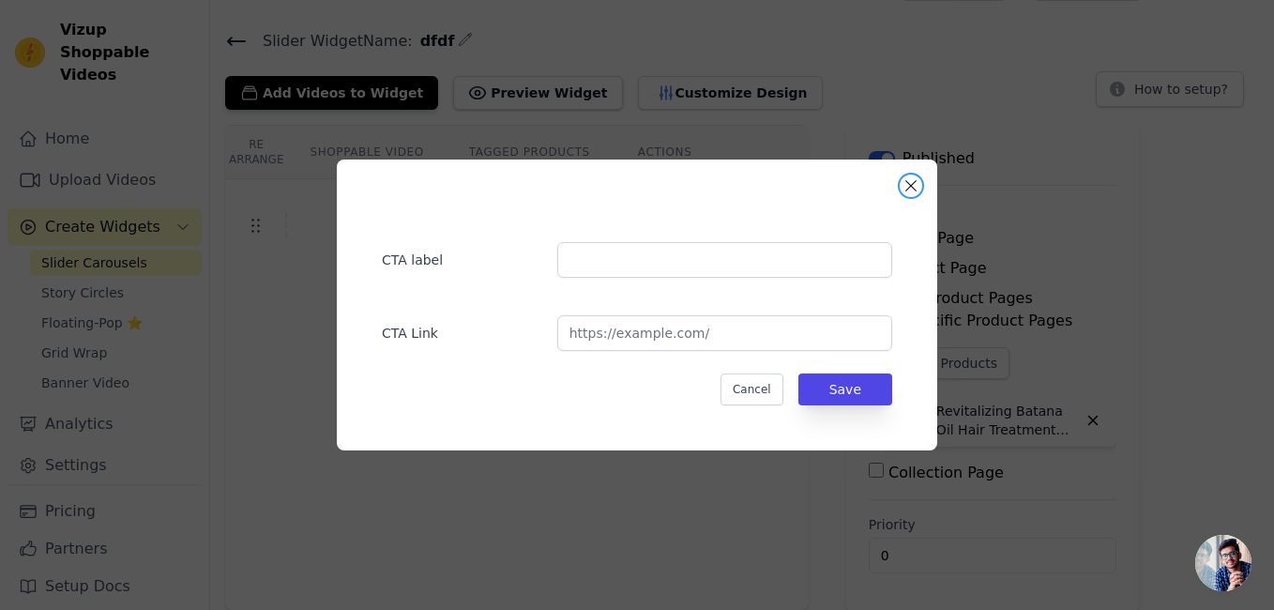
click at [916, 192] on button "Close modal" at bounding box center [911, 186] width 23 height 23
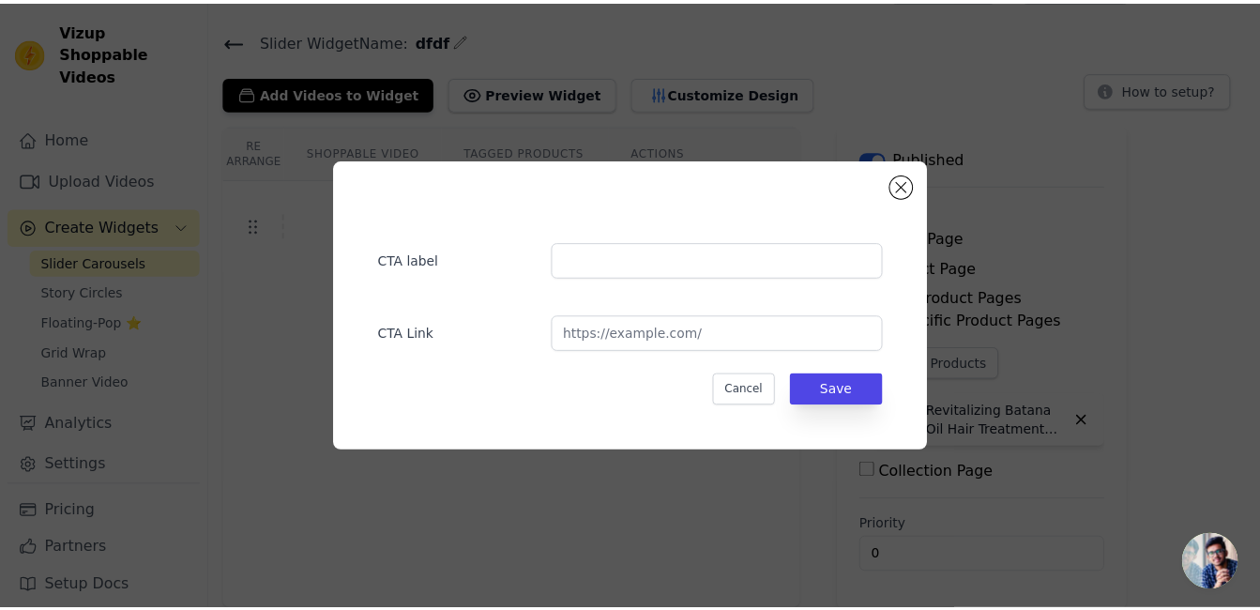
scroll to position [47, 0]
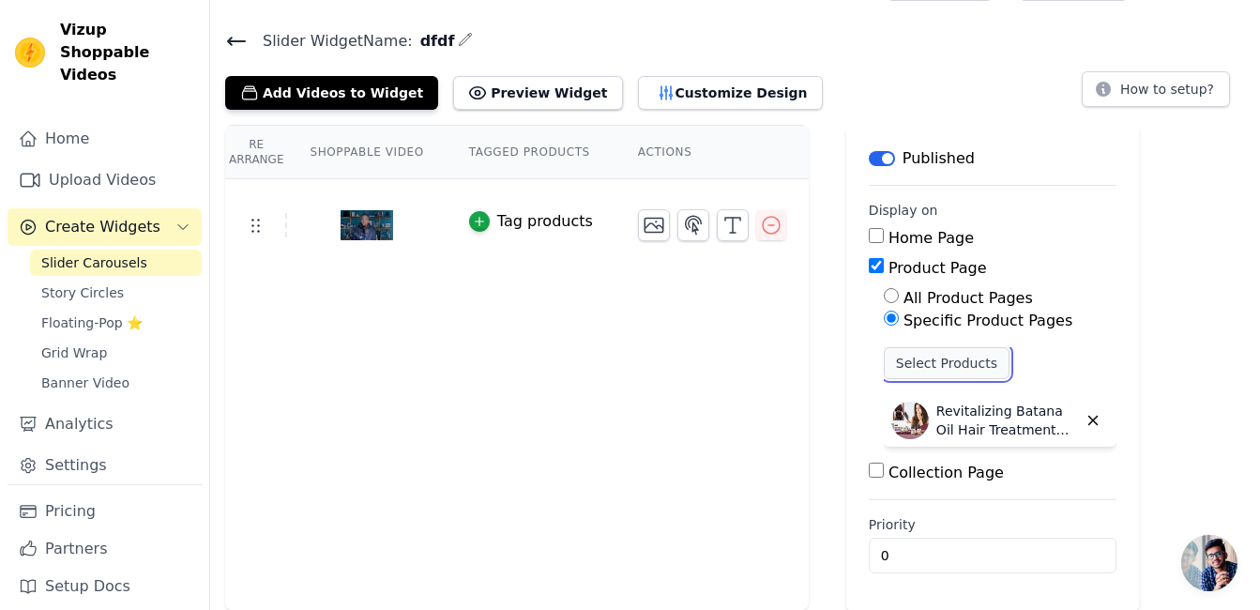
click at [945, 369] on button "Select Products" at bounding box center [947, 363] width 126 height 32
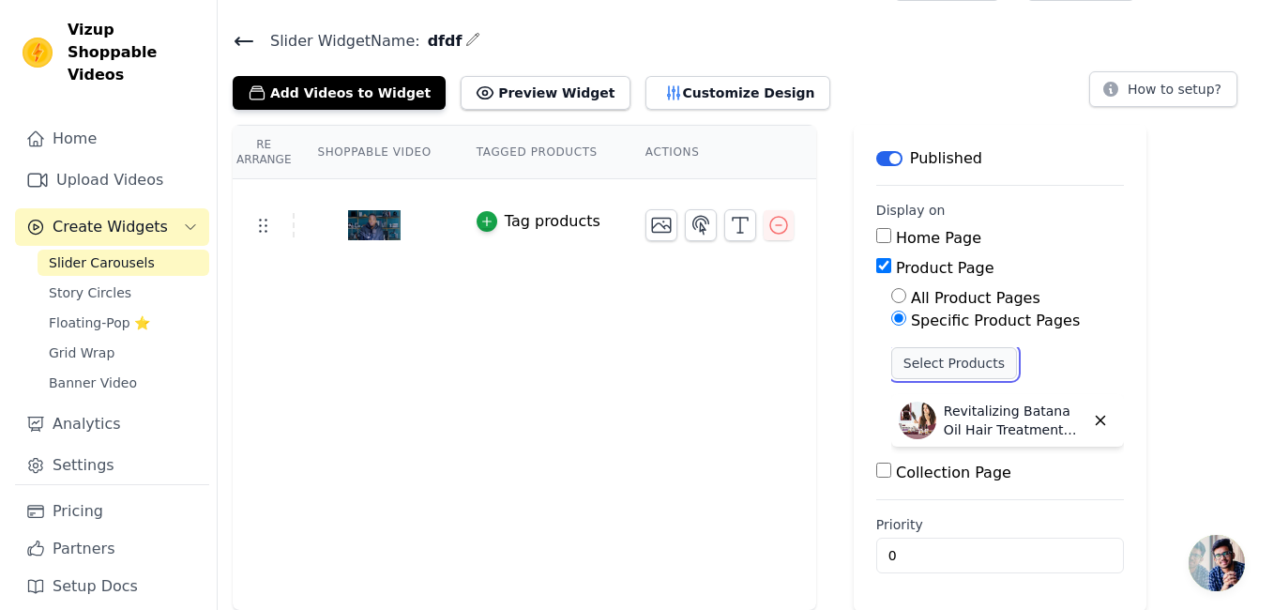
scroll to position [0, 0]
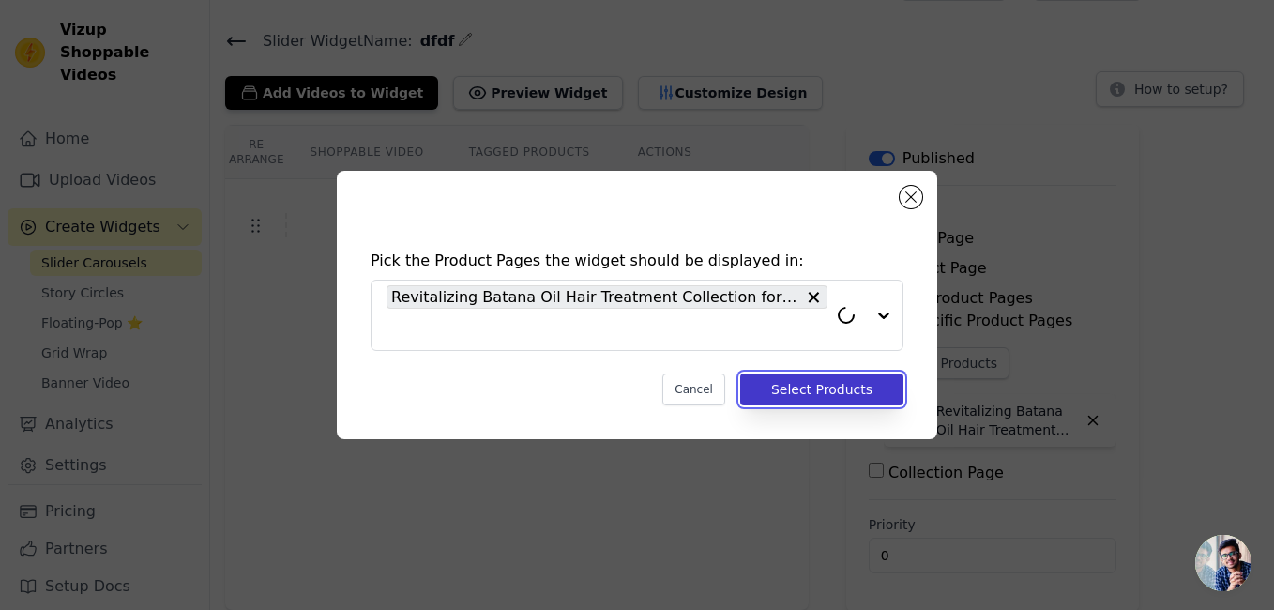
click at [796, 384] on button "Select Products" at bounding box center [821, 389] width 163 height 32
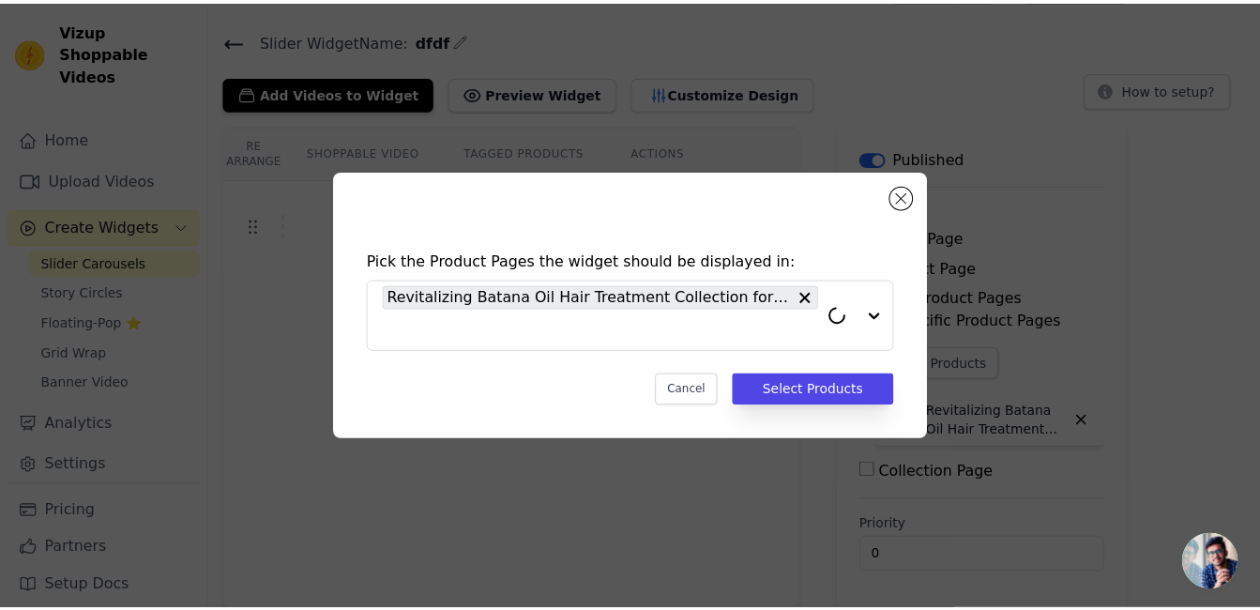
scroll to position [47, 0]
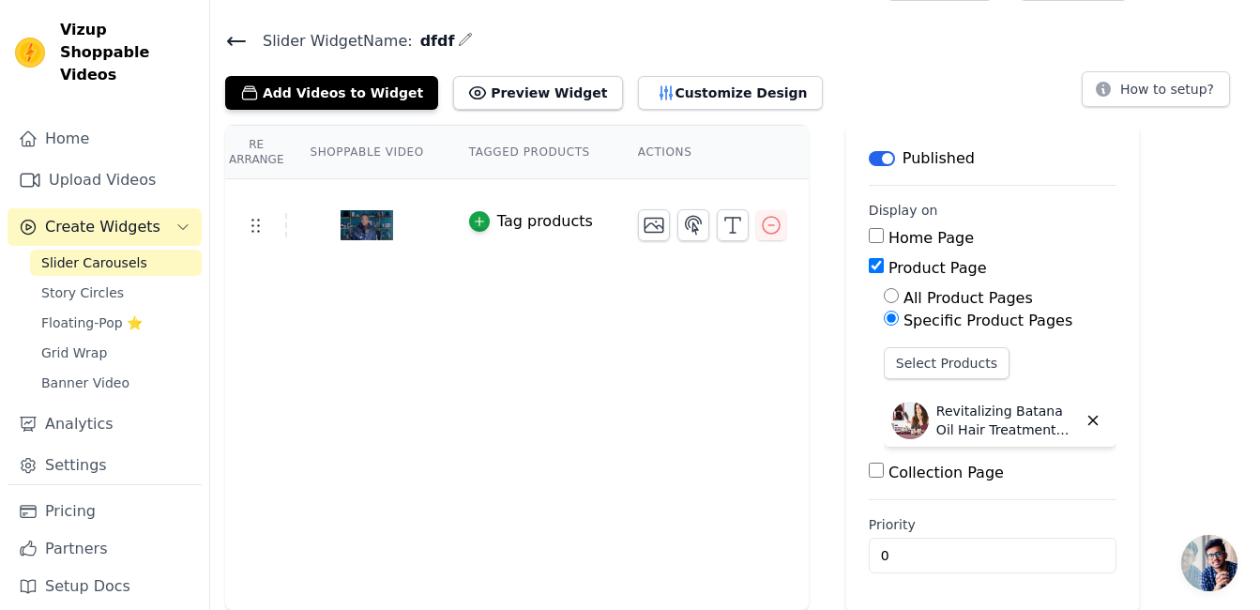
click at [869, 469] on input "Collection Page" at bounding box center [876, 470] width 15 height 15
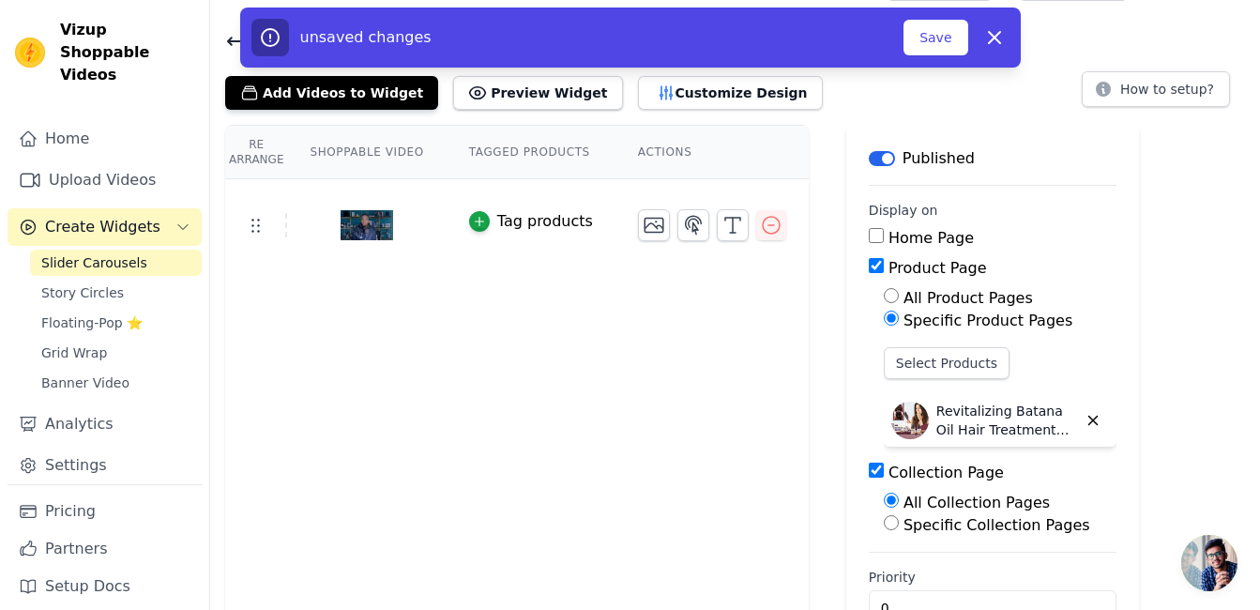
click at [869, 472] on input "Collection Page" at bounding box center [876, 470] width 15 height 15
checkbox input "false"
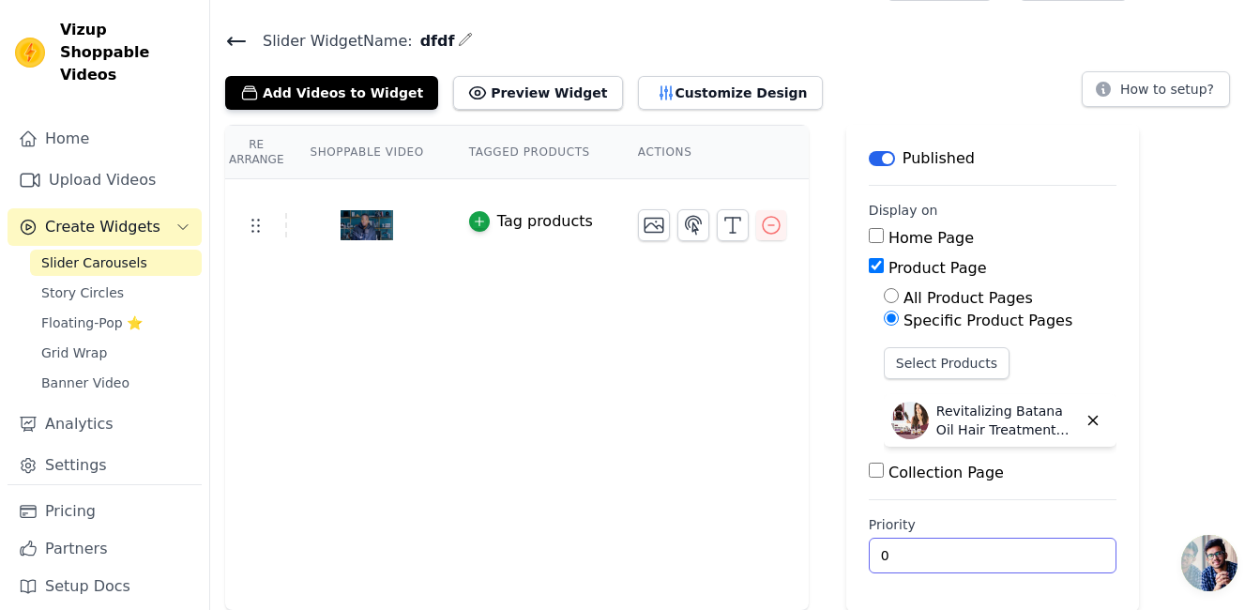
click at [874, 544] on input "0" at bounding box center [993, 556] width 248 height 36
drag, startPoint x: 861, startPoint y: 555, endPoint x: 848, endPoint y: 553, distance: 13.4
click at [869, 553] on input "0" at bounding box center [993, 556] width 248 height 36
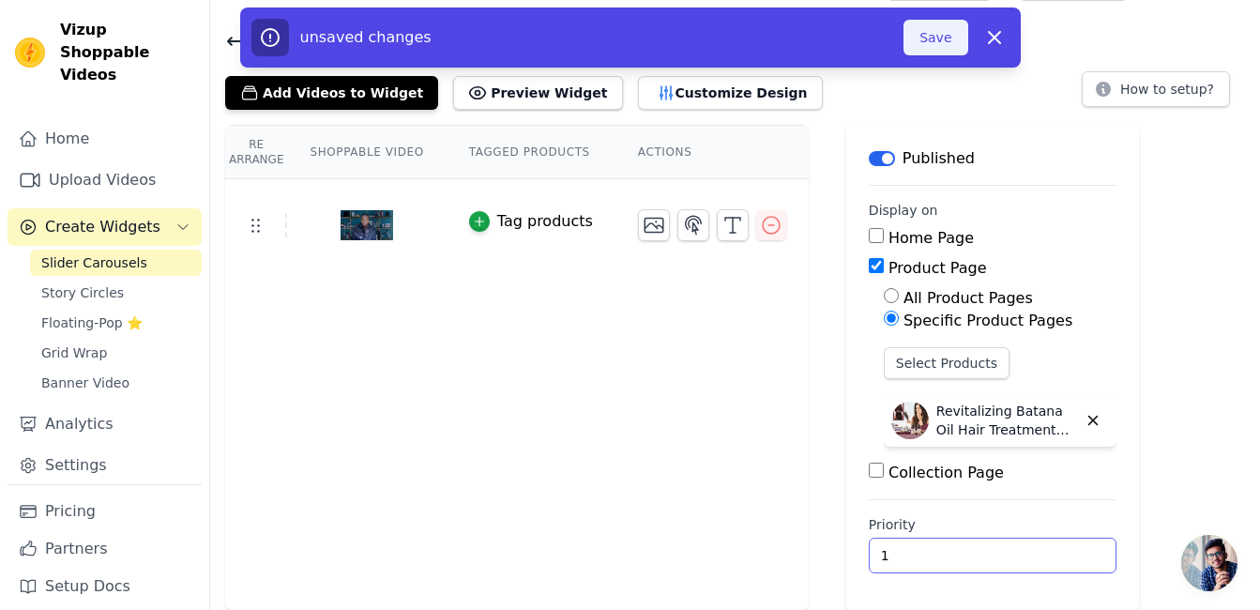
type input "1"
click at [929, 31] on button "Save" at bounding box center [936, 38] width 64 height 36
click at [942, 27] on button "Save" at bounding box center [936, 38] width 64 height 36
click at [938, 35] on button "Save" at bounding box center [936, 38] width 64 height 36
click at [956, 45] on button "Save" at bounding box center [936, 38] width 64 height 36
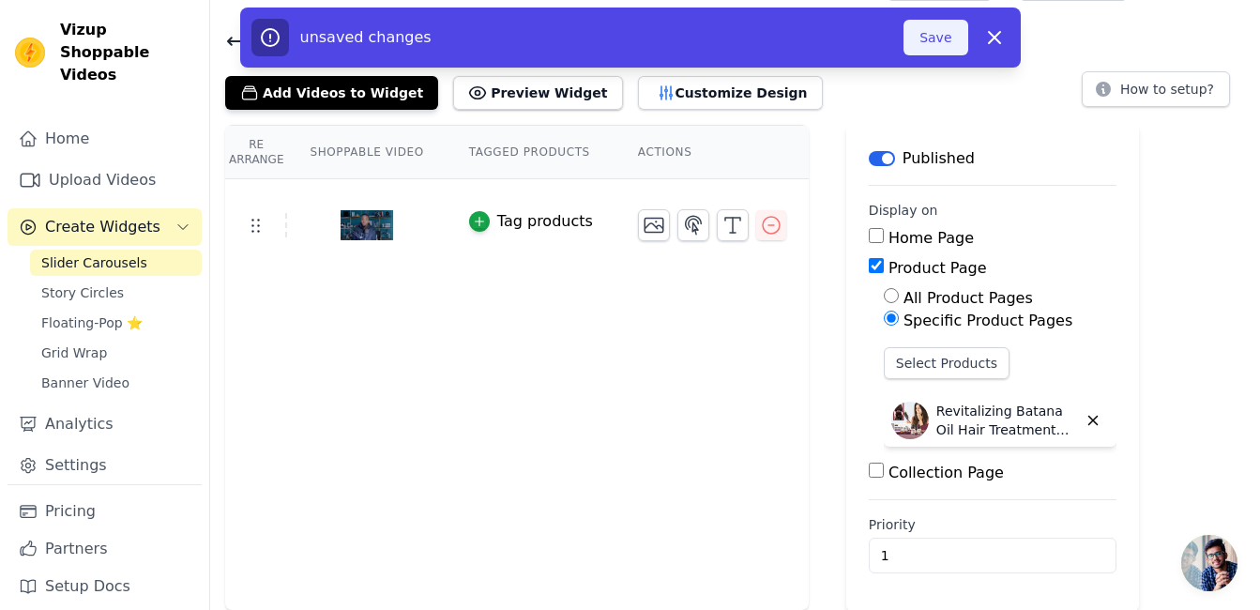
click at [956, 45] on button "Save" at bounding box center [936, 38] width 64 height 36
click at [955, 45] on button "Save" at bounding box center [936, 38] width 64 height 36
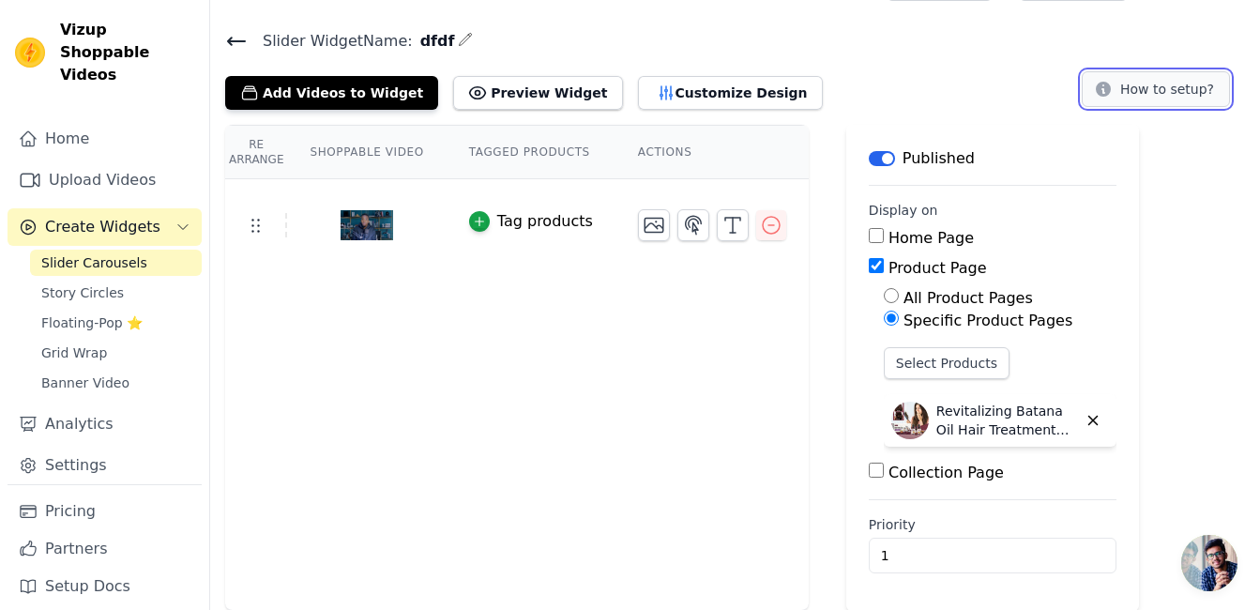
click at [1201, 82] on button "How to setup?" at bounding box center [1156, 89] width 148 height 36
click at [253, 225] on icon at bounding box center [255, 225] width 23 height 23
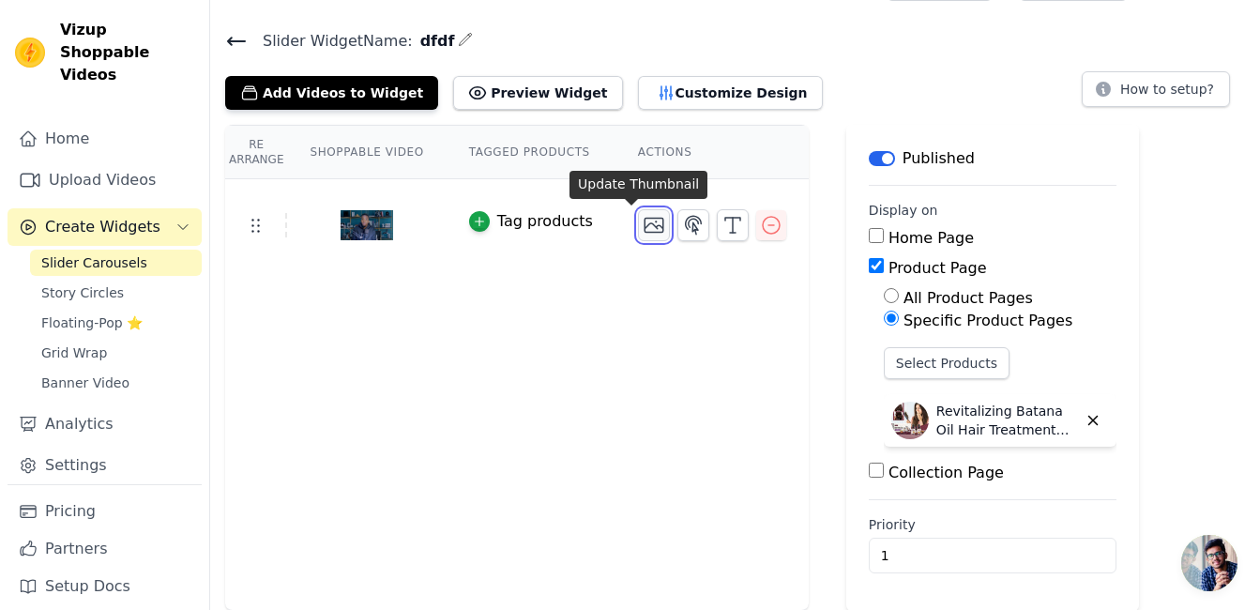
click at [643, 222] on icon "button" at bounding box center [654, 225] width 23 height 23
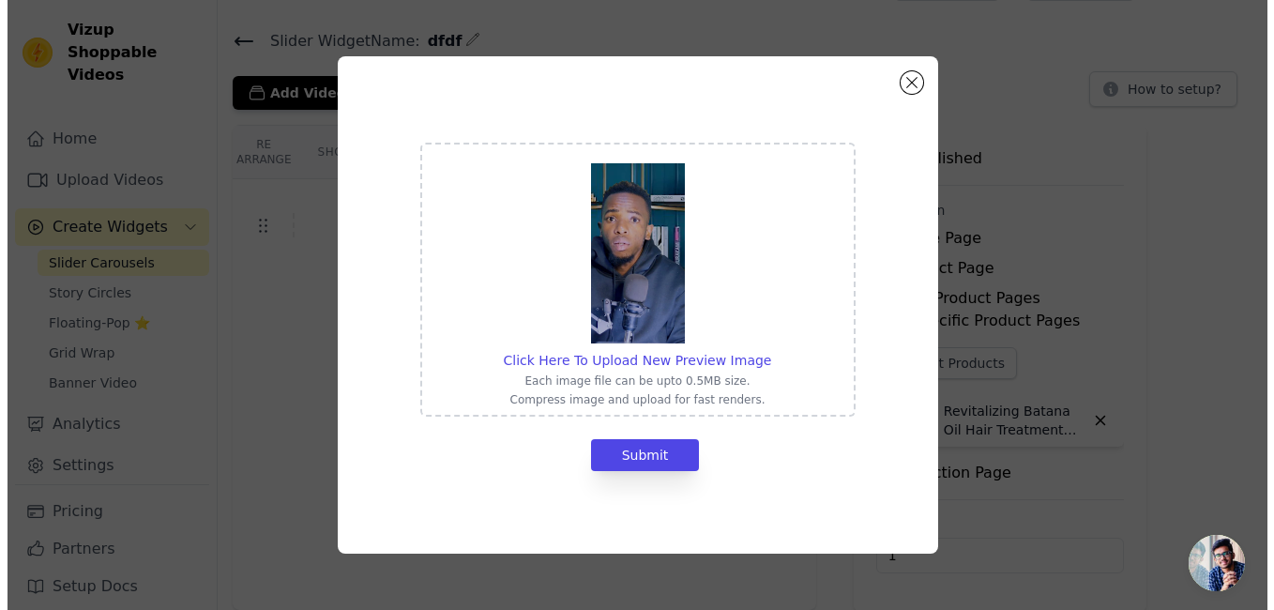
scroll to position [0, 0]
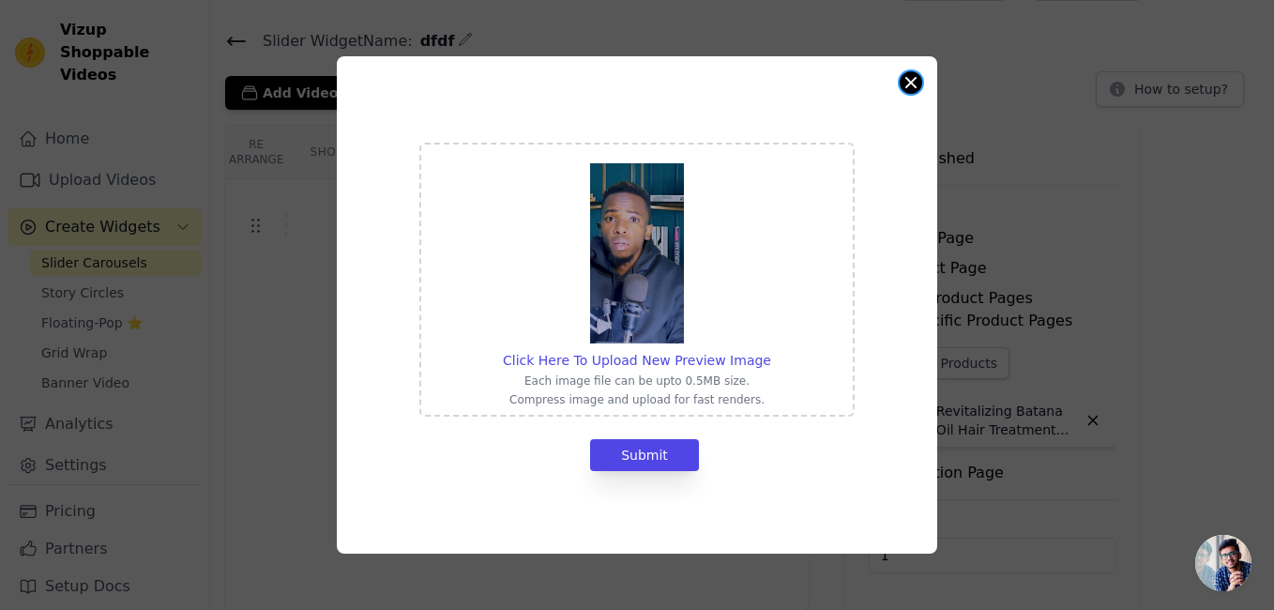
click at [913, 83] on button "Close modal" at bounding box center [911, 82] width 23 height 23
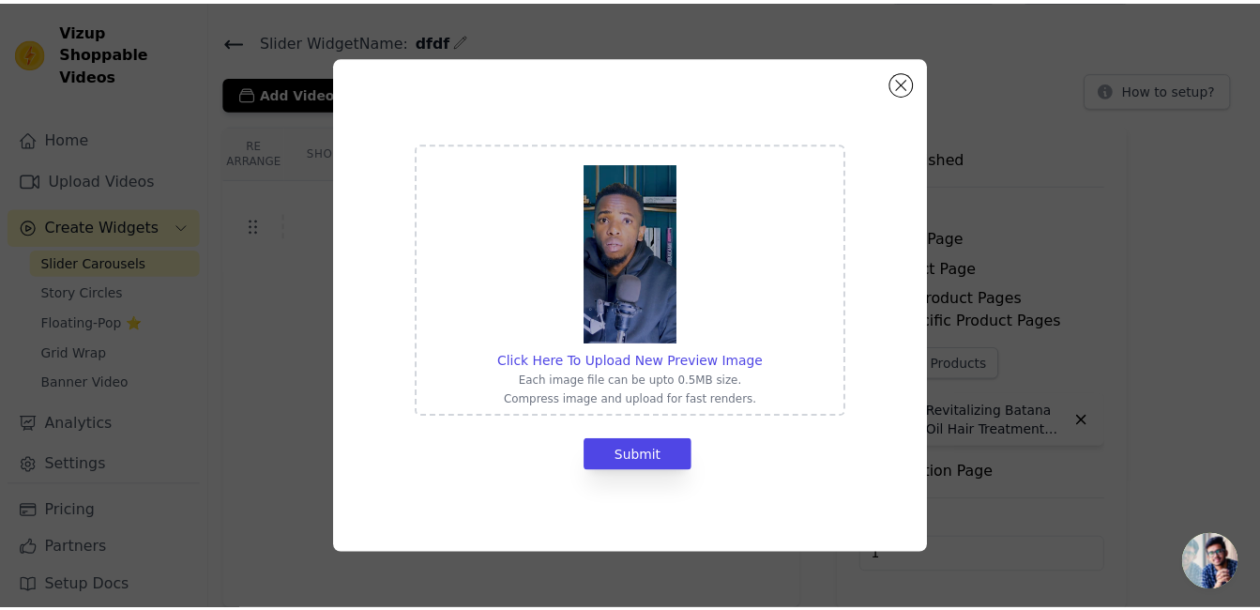
scroll to position [47, 0]
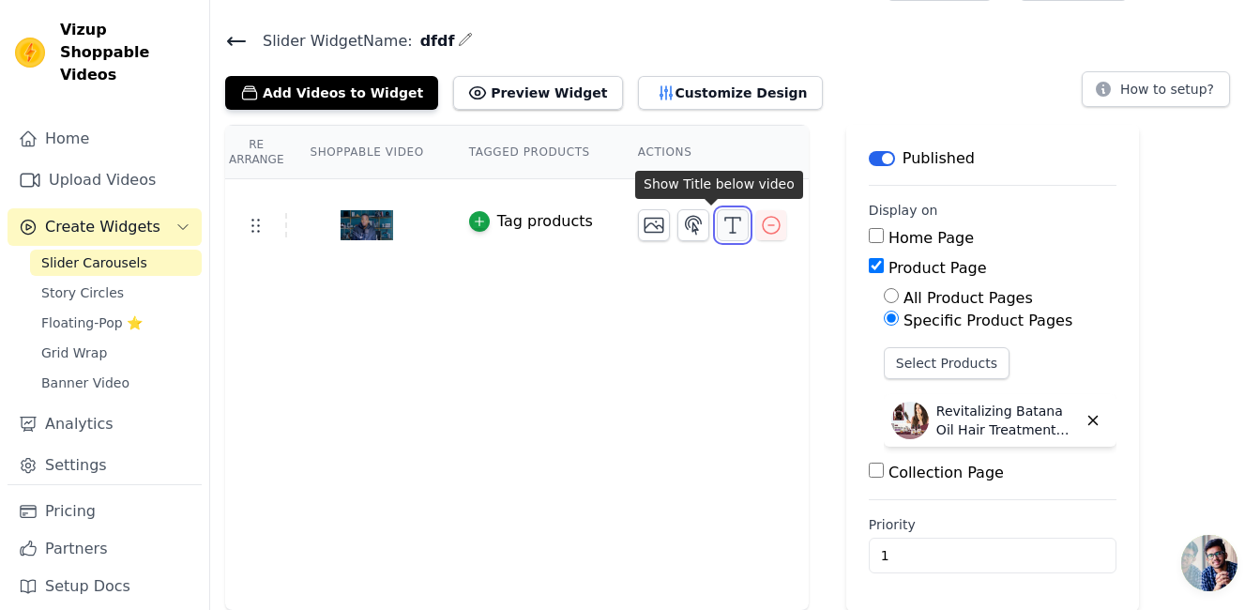
click at [721, 227] on icon "button" at bounding box center [732, 225] width 23 height 23
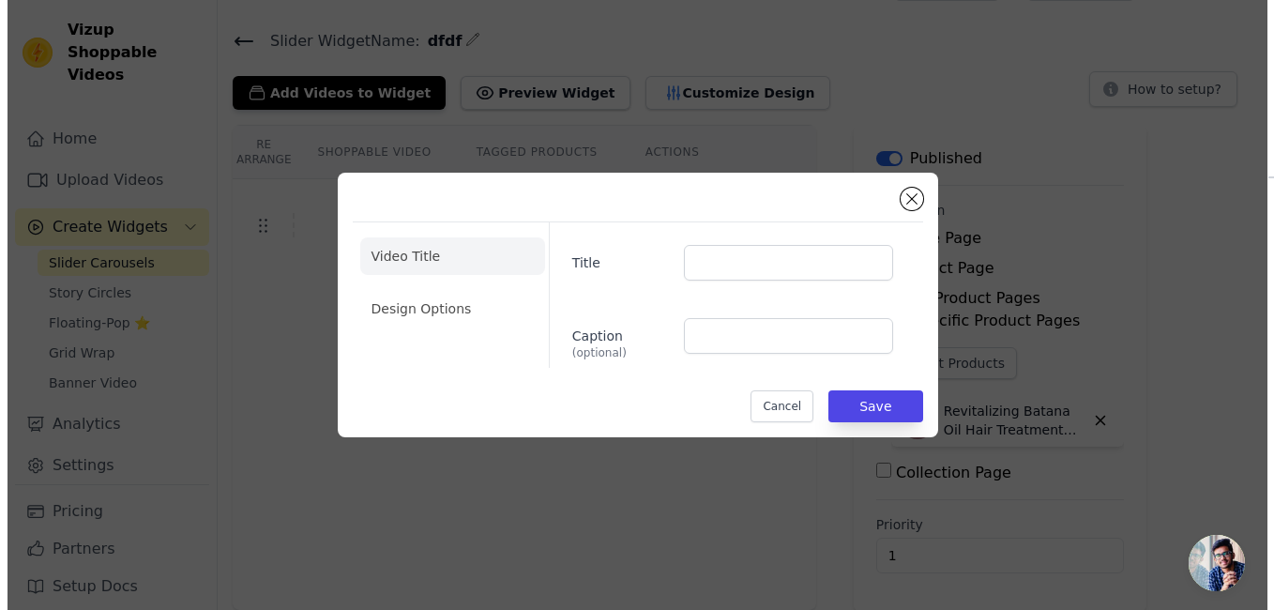
scroll to position [0, 0]
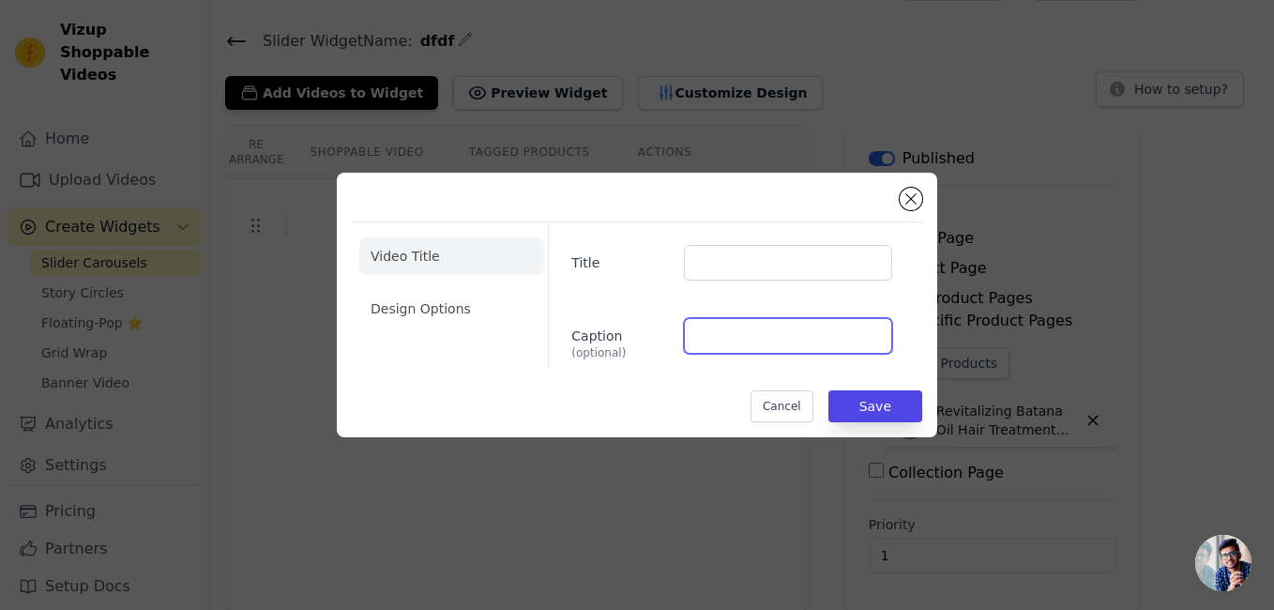
click at [715, 344] on input "Caption (optional)" at bounding box center [788, 336] width 208 height 36
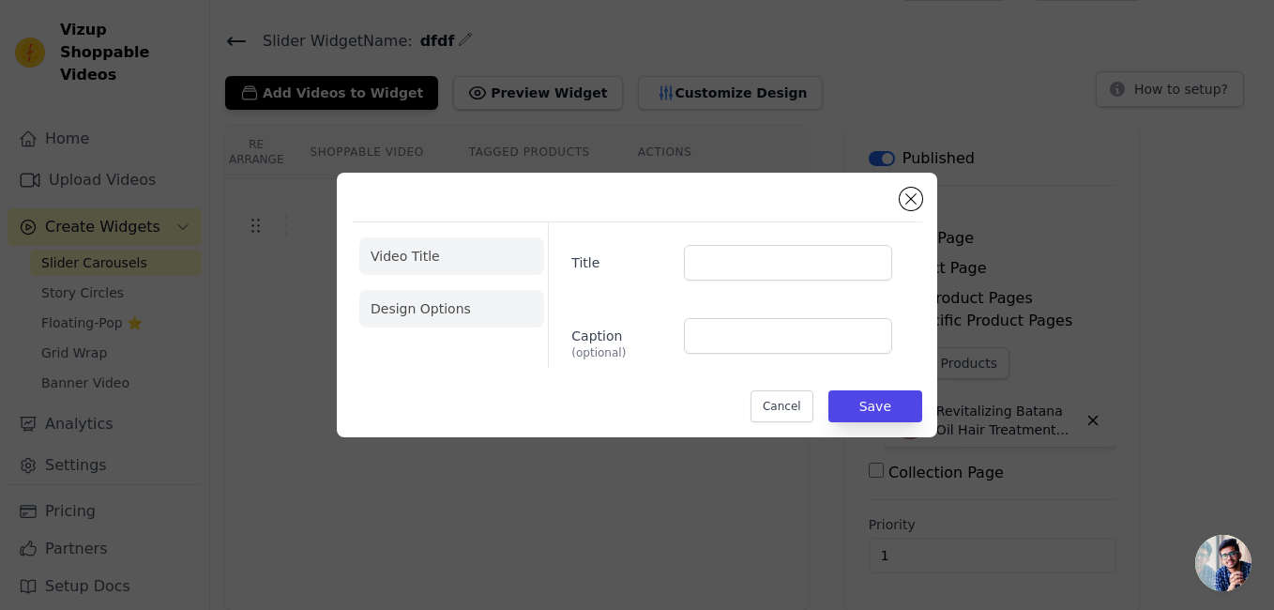
click at [439, 317] on li "Design Options" at bounding box center [451, 309] width 185 height 38
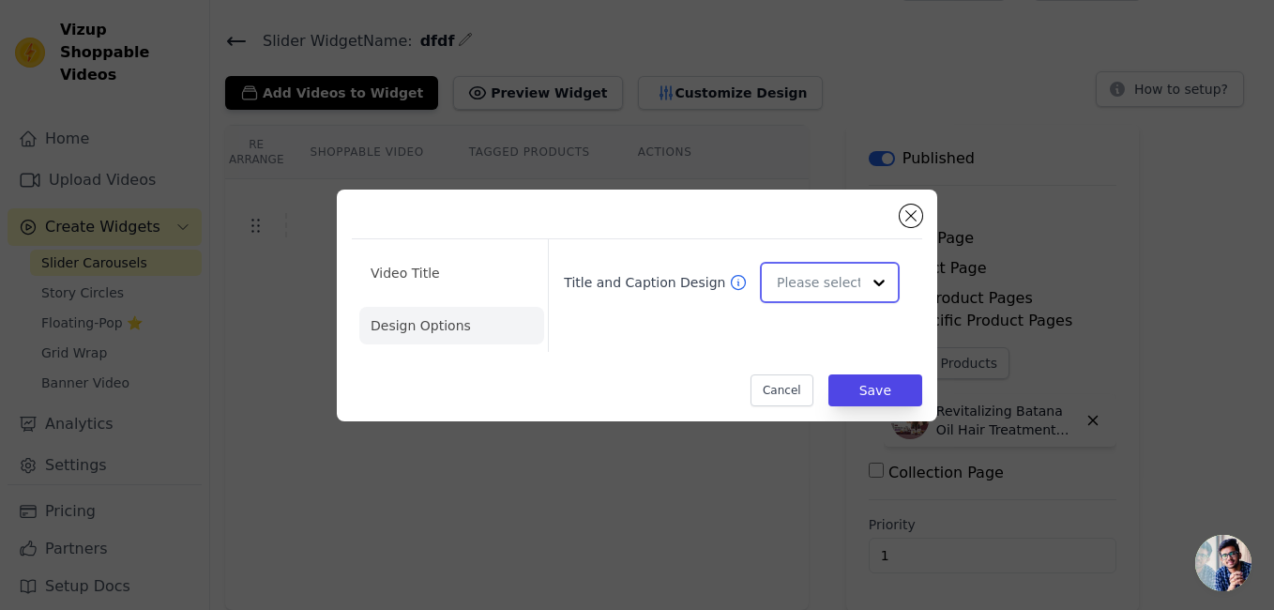
click at [861, 279] on div at bounding box center [879, 283] width 38 height 38
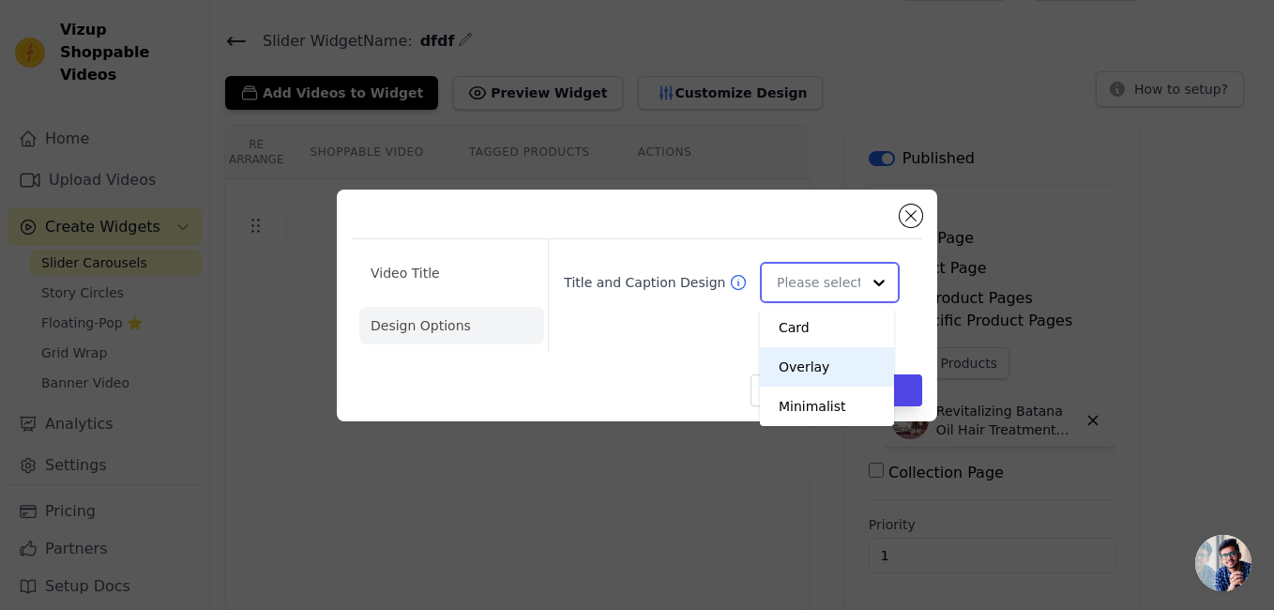
click at [830, 369] on div "Overlay" at bounding box center [827, 366] width 134 height 39
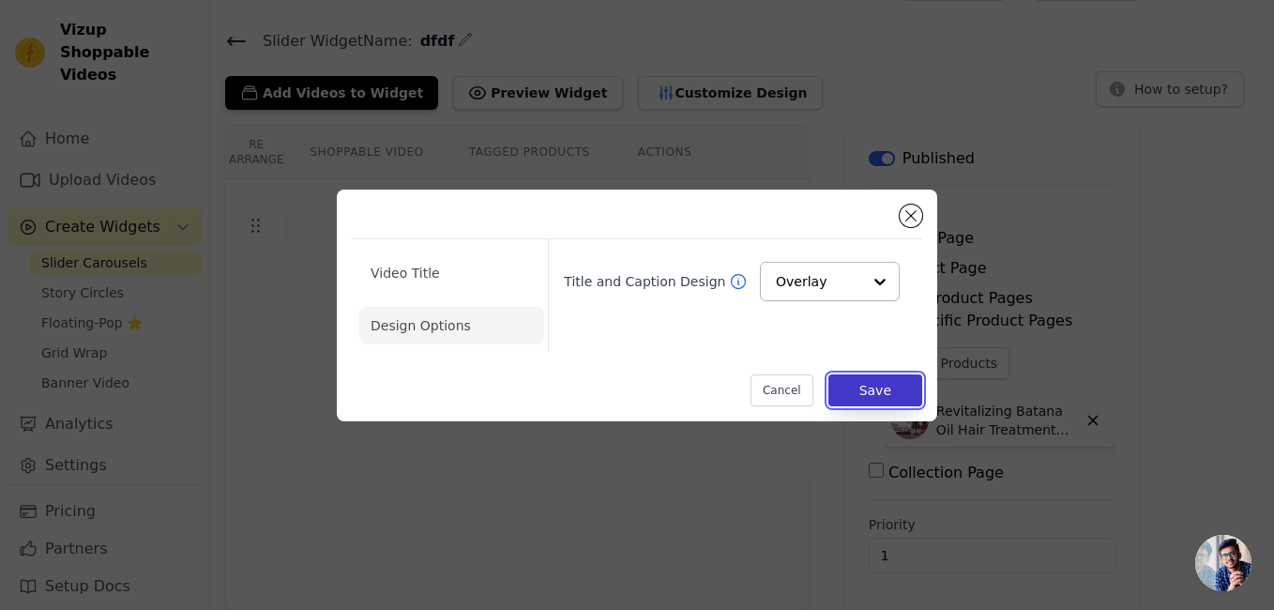
click at [883, 399] on button "Save" at bounding box center [875, 390] width 94 height 32
click at [860, 386] on button "Save" at bounding box center [875, 390] width 94 height 32
click at [868, 392] on button "Save" at bounding box center [875, 390] width 94 height 32
click at [680, 491] on div "Video Title Design Options Title and Caption Design Overlay Cancel Save" at bounding box center [637, 305] width 1274 height 610
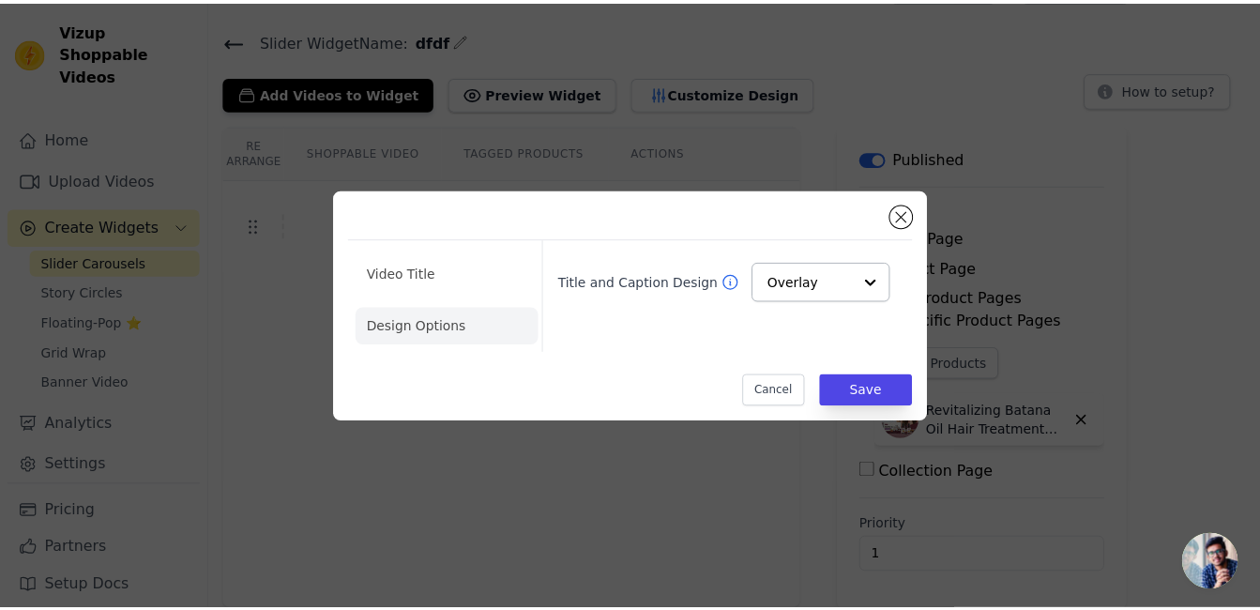
scroll to position [47, 0]
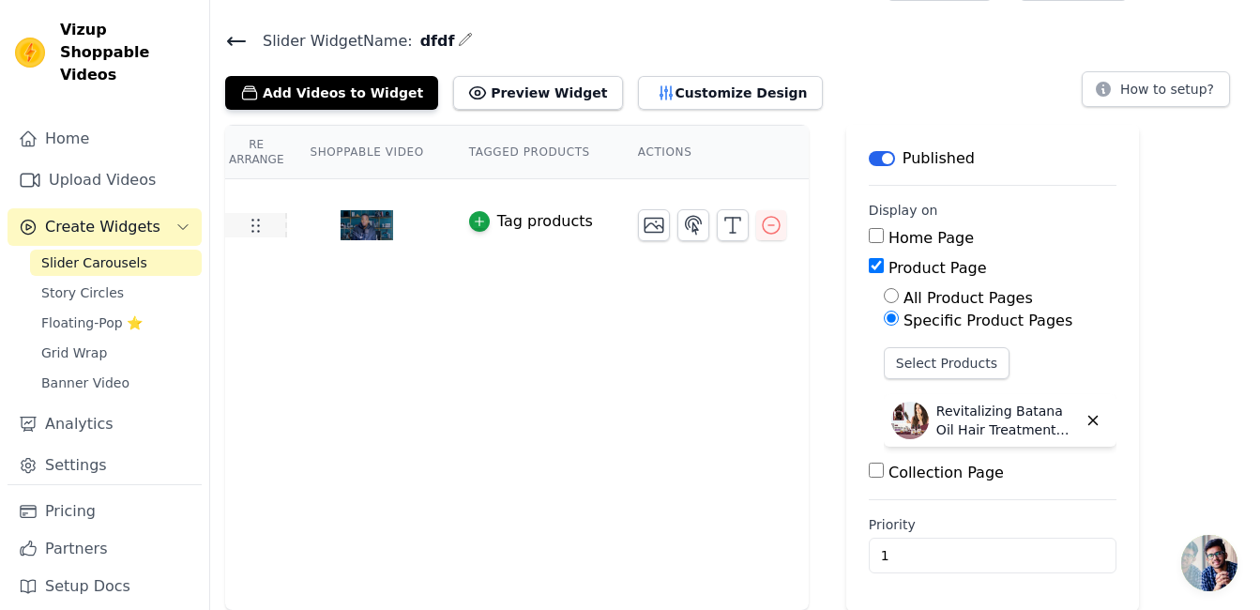
click at [257, 225] on use at bounding box center [256, 226] width 8 height 13
click at [246, 225] on icon at bounding box center [255, 225] width 23 height 23
click at [341, 230] on img at bounding box center [367, 225] width 53 height 90
click at [268, 224] on td at bounding box center [256, 225] width 62 height 24
click at [261, 224] on icon at bounding box center [255, 225] width 23 height 23
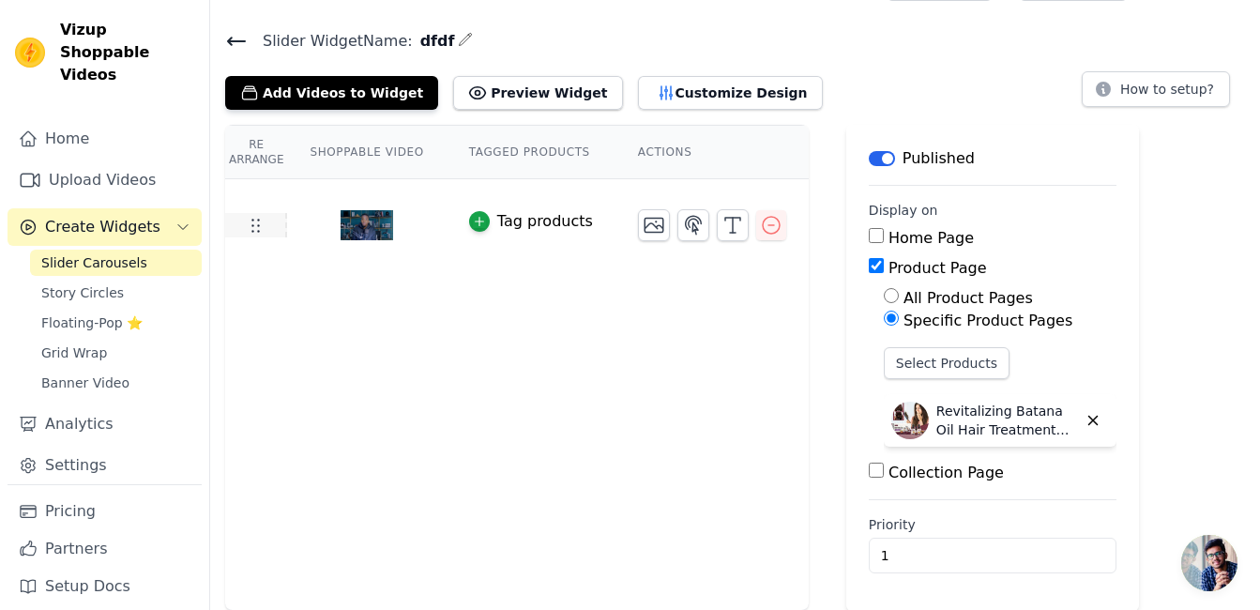
click at [261, 224] on icon at bounding box center [255, 225] width 23 height 23
click at [261, 225] on icon at bounding box center [255, 225] width 23 height 23
click at [643, 227] on icon "button" at bounding box center [654, 225] width 23 height 23
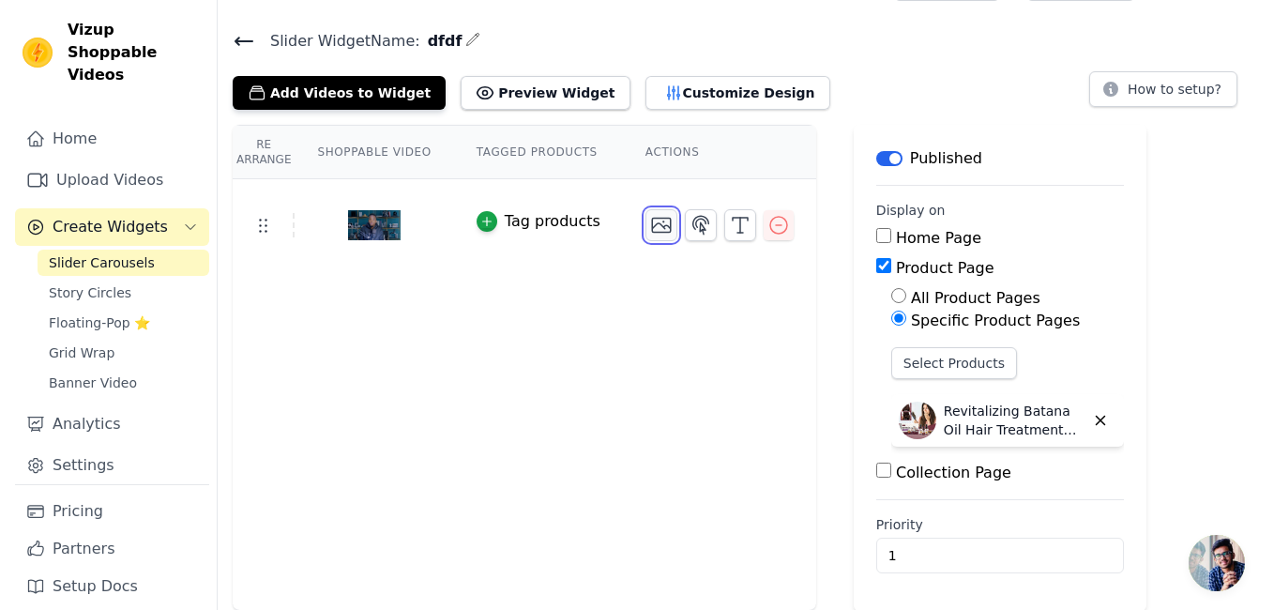
scroll to position [0, 0]
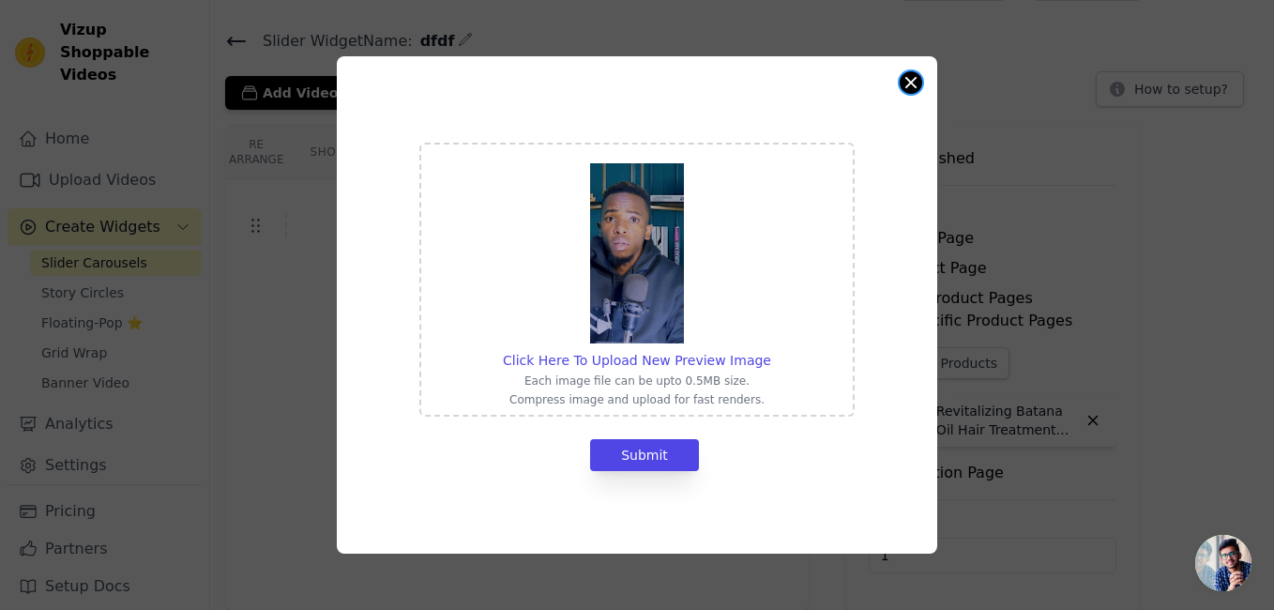
click at [904, 83] on button "Close modal" at bounding box center [911, 82] width 23 height 23
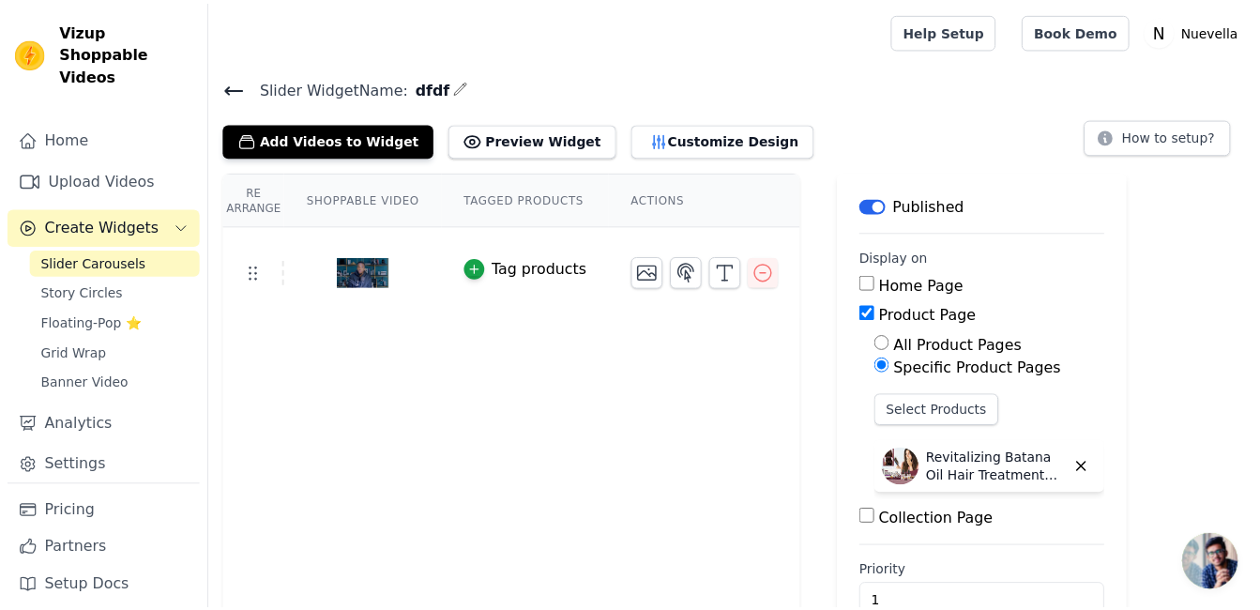
scroll to position [47, 0]
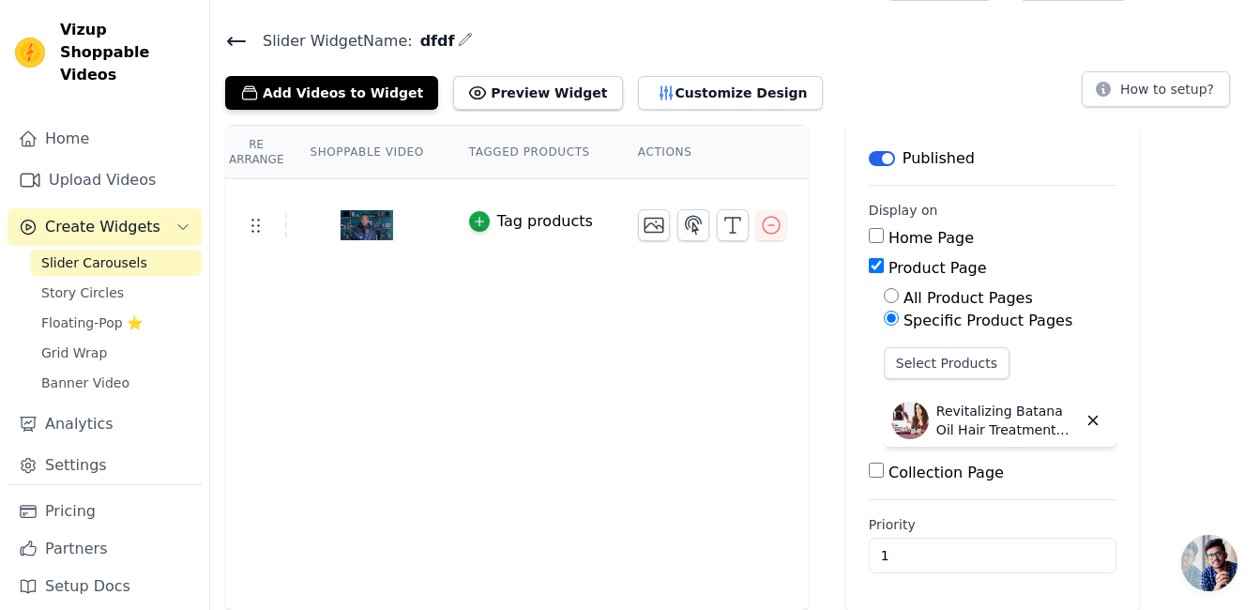
click at [524, 220] on div "Tag products" at bounding box center [545, 221] width 96 height 23
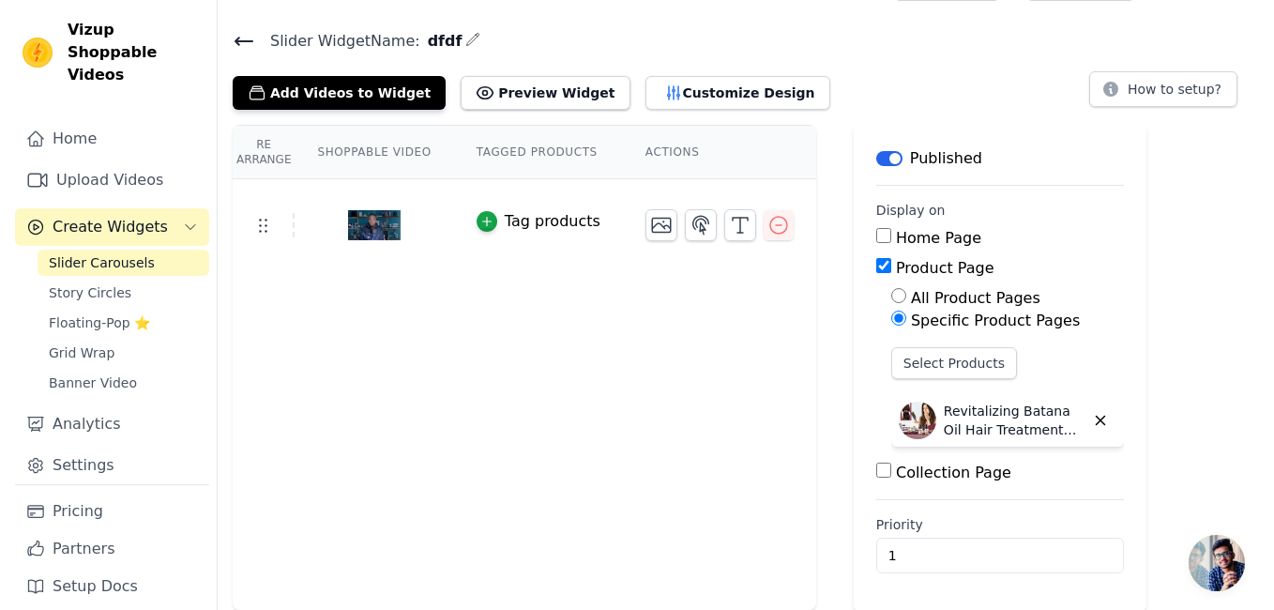
scroll to position [0, 0]
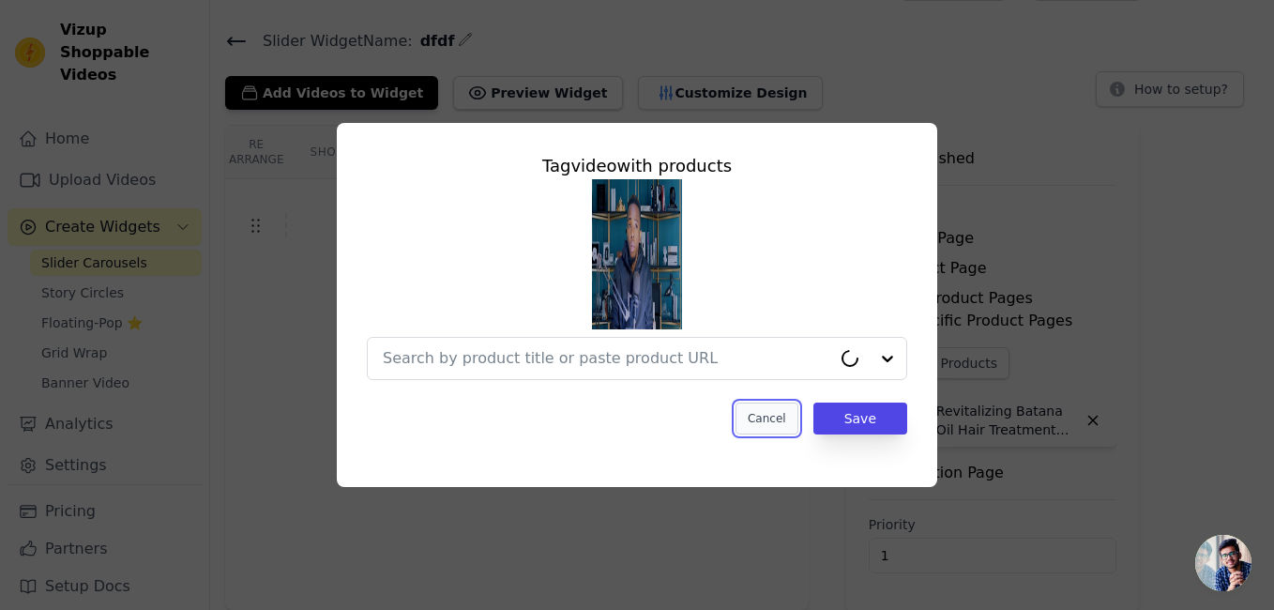
click at [784, 420] on button "Cancel" at bounding box center [767, 418] width 63 height 32
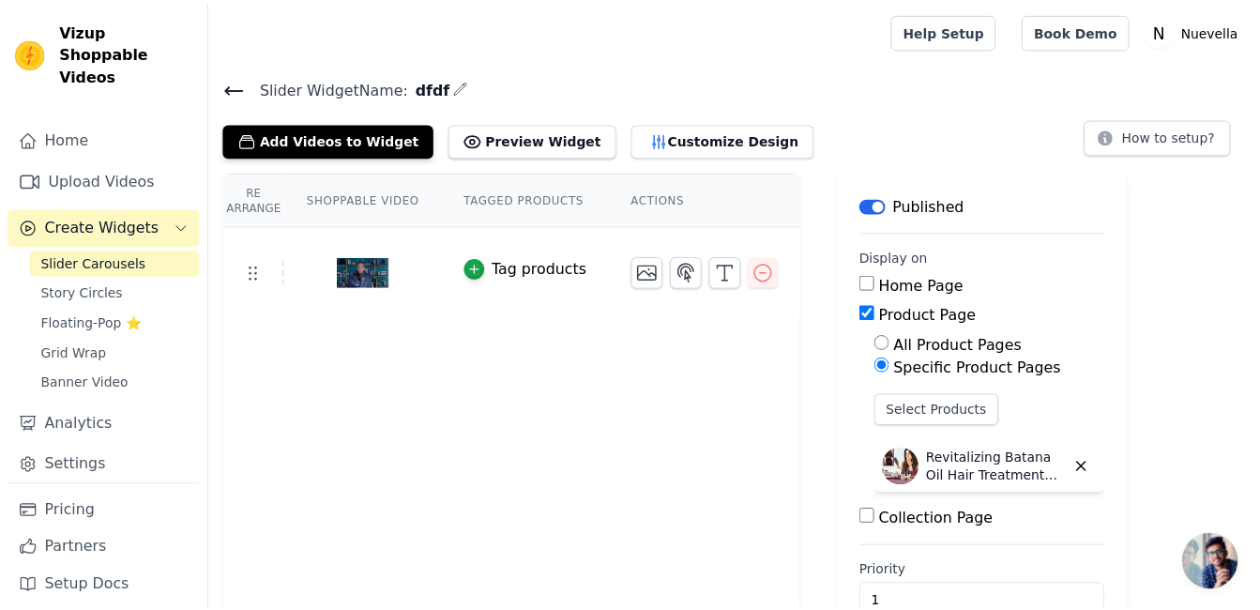
scroll to position [47, 0]
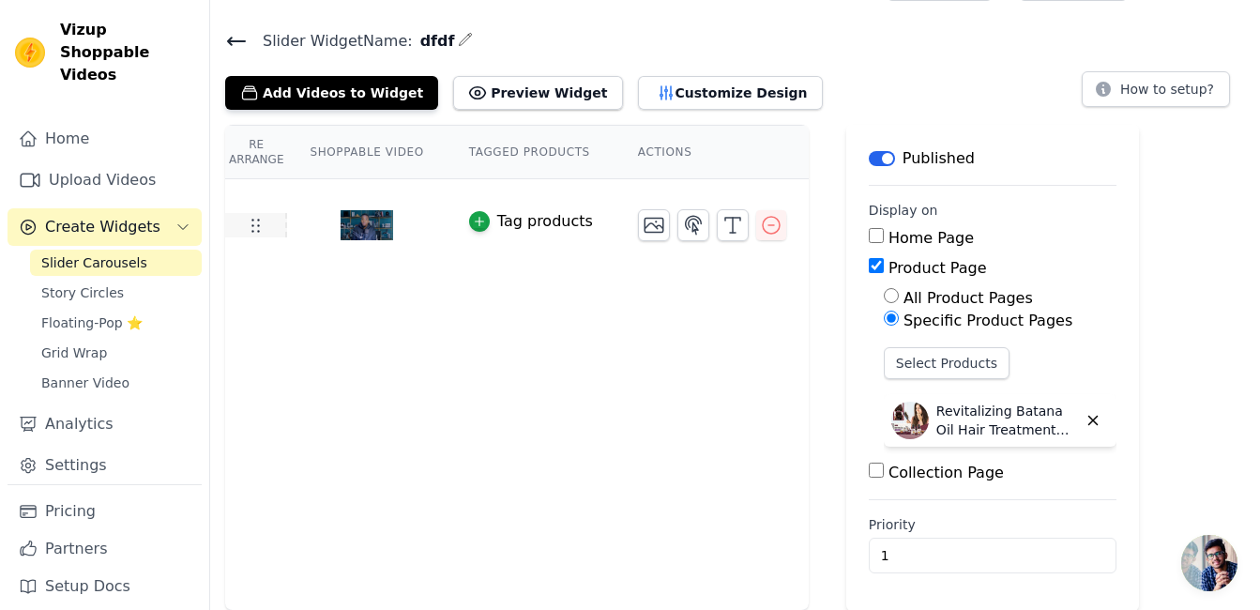
click at [256, 231] on use at bounding box center [256, 226] width 8 height 13
click at [364, 230] on img at bounding box center [367, 225] width 53 height 90
click at [364, 231] on img at bounding box center [367, 225] width 53 height 90
click at [375, 158] on th "Shoppable Video" at bounding box center [366, 152] width 159 height 53
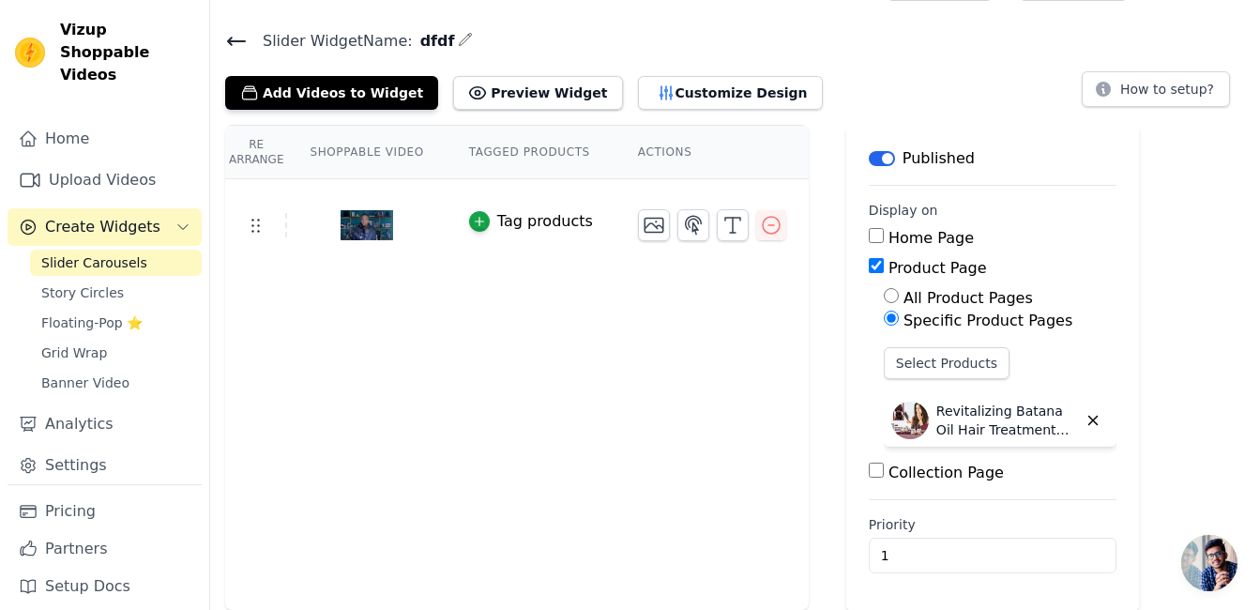
click at [528, 218] on div "Tag products" at bounding box center [545, 221] width 96 height 23
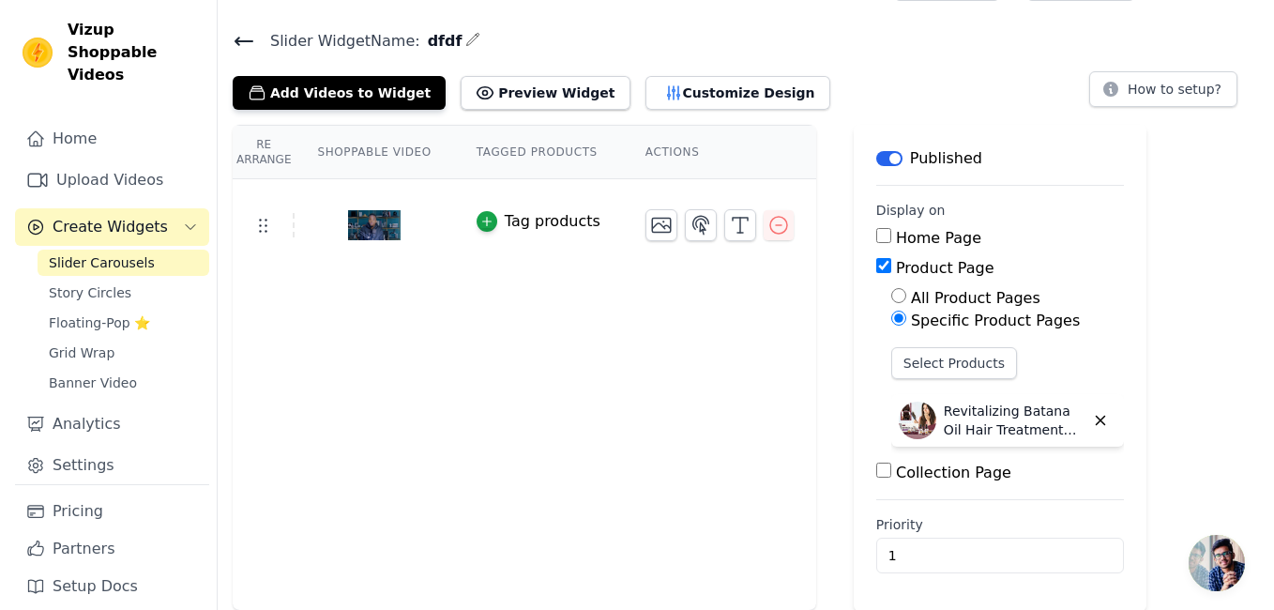
scroll to position [0, 0]
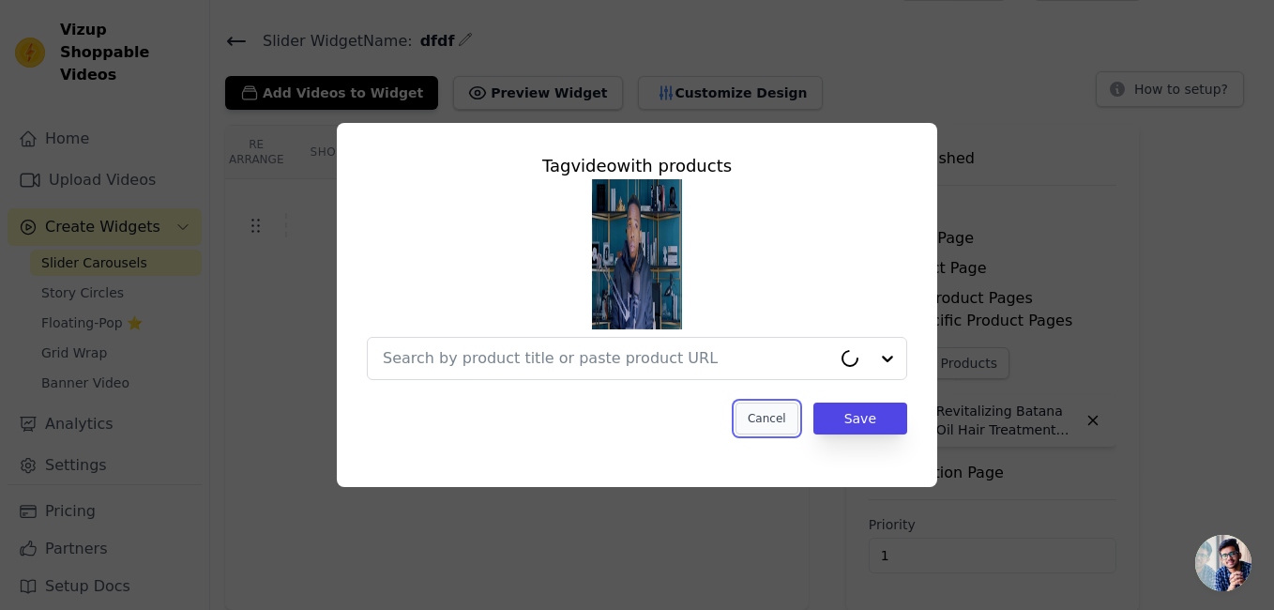
click at [776, 409] on button "Cancel" at bounding box center [767, 418] width 63 height 32
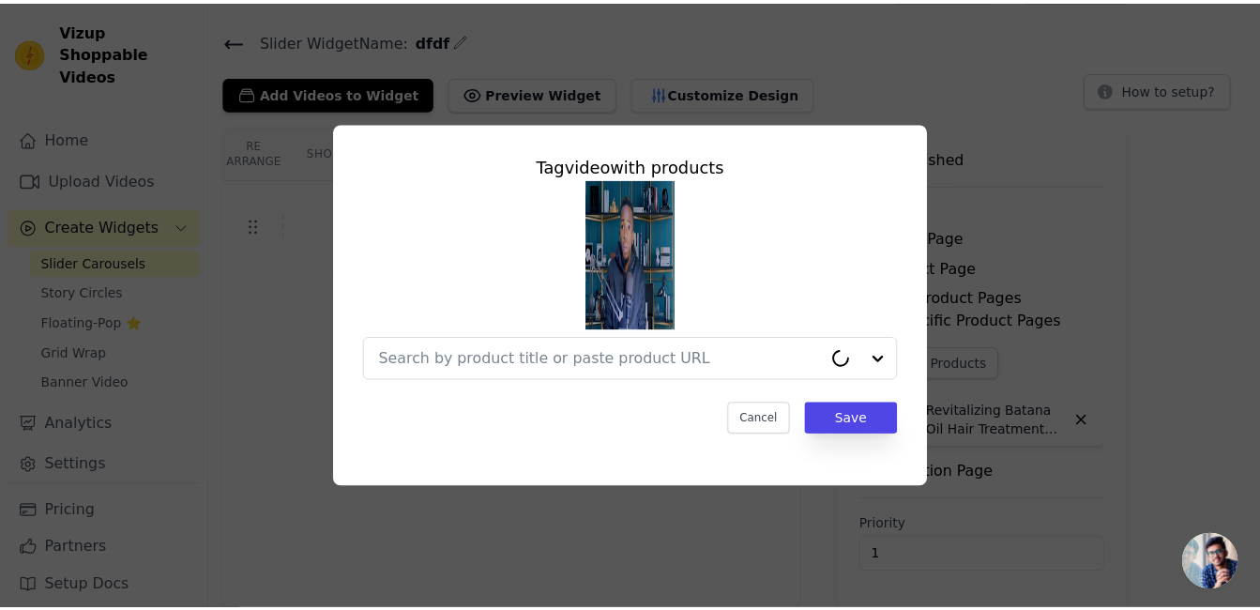
scroll to position [47, 0]
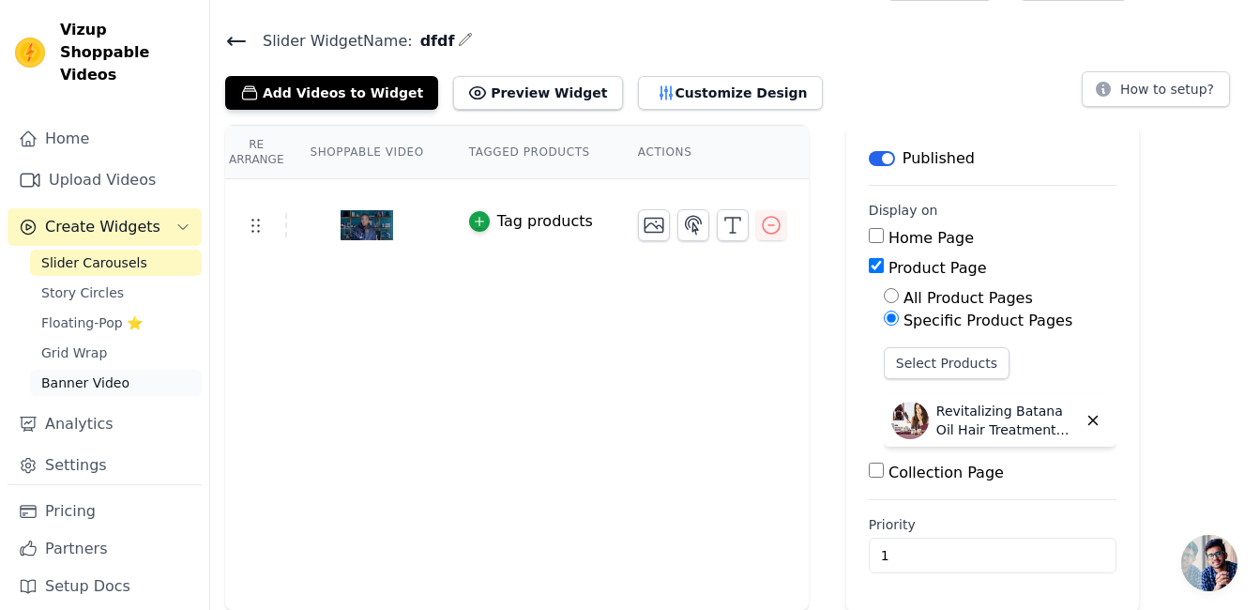
click at [87, 373] on span "Banner Video" at bounding box center [85, 382] width 88 height 19
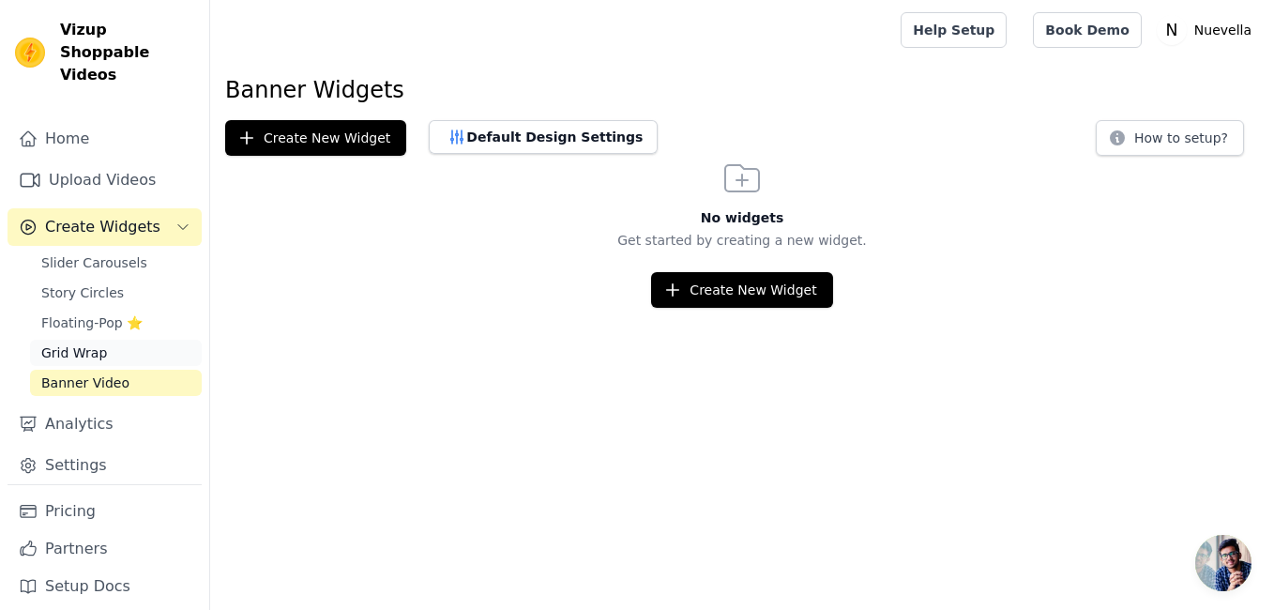
click at [91, 343] on span "Grid Wrap" at bounding box center [74, 352] width 66 height 19
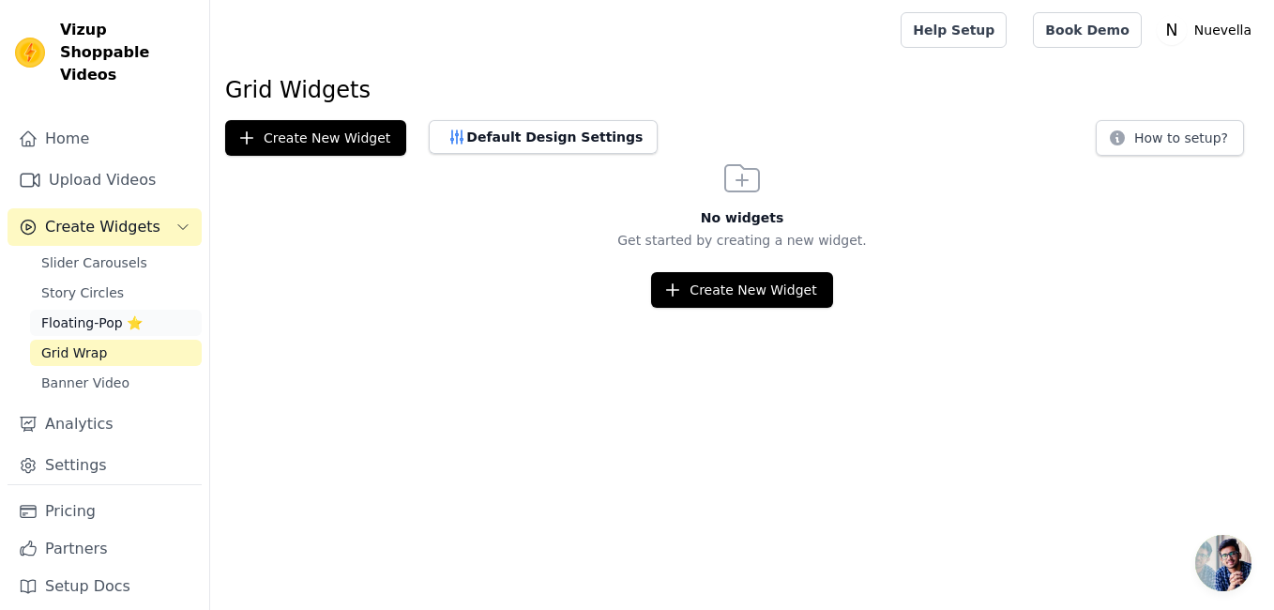
click at [95, 313] on span "Floating-Pop ⭐" at bounding box center [91, 322] width 101 height 19
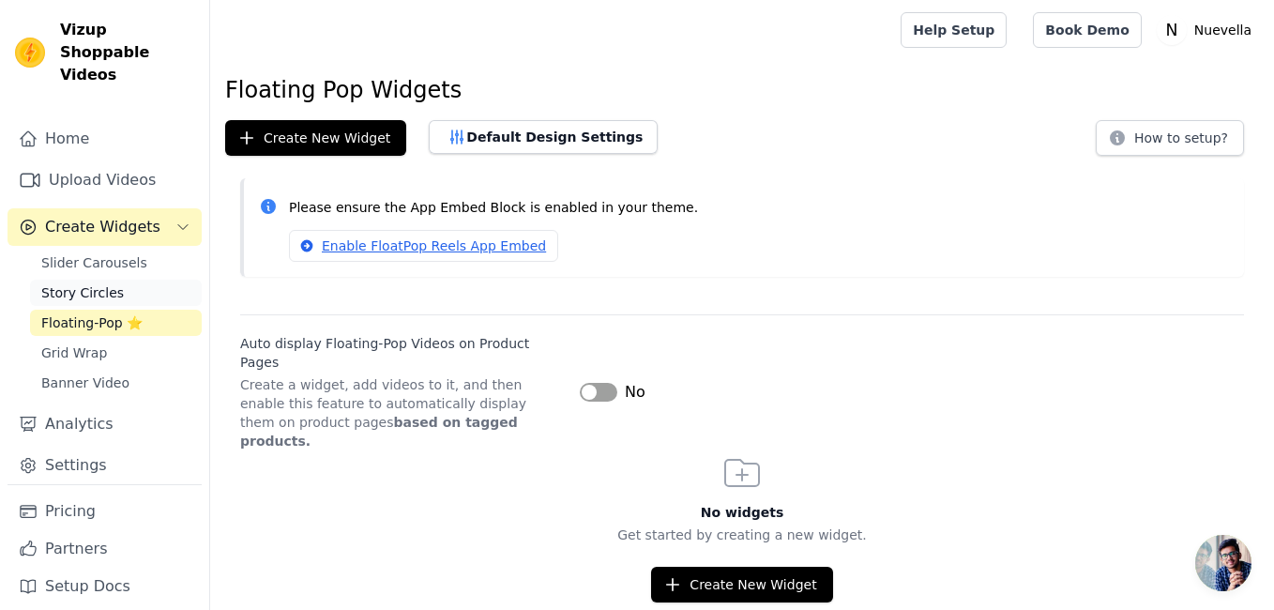
click at [86, 283] on span "Story Circles" at bounding box center [82, 292] width 83 height 19
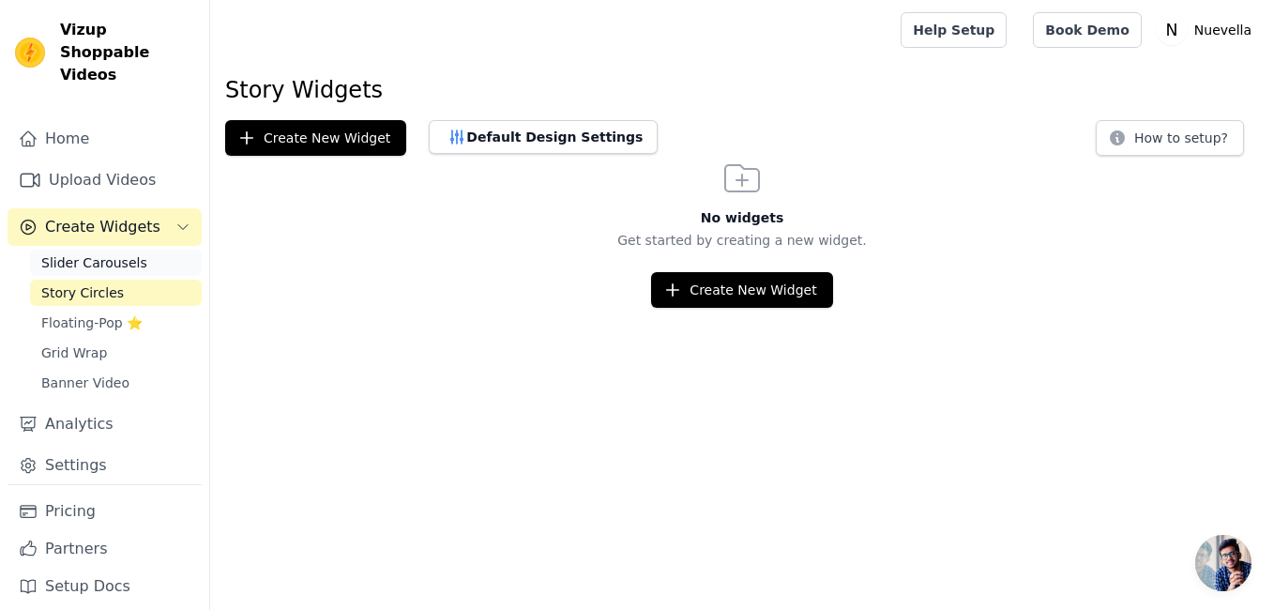
click at [91, 253] on span "Slider Carousels" at bounding box center [94, 262] width 106 height 19
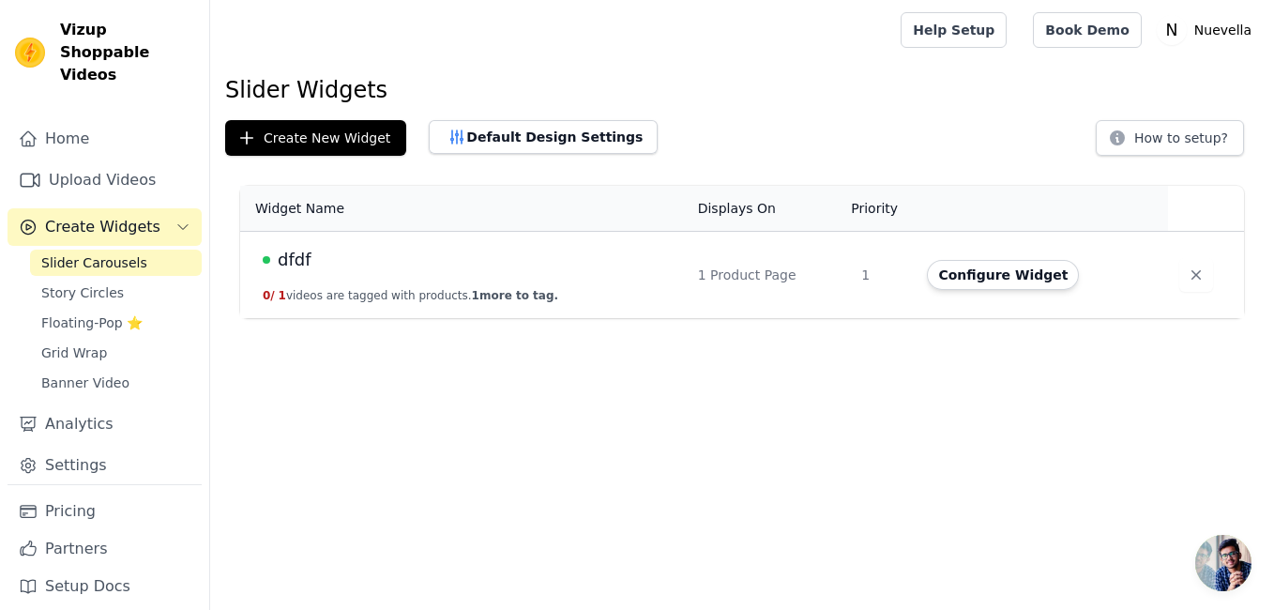
click at [178, 220] on icon "Sidebar" at bounding box center [182, 227] width 15 height 15
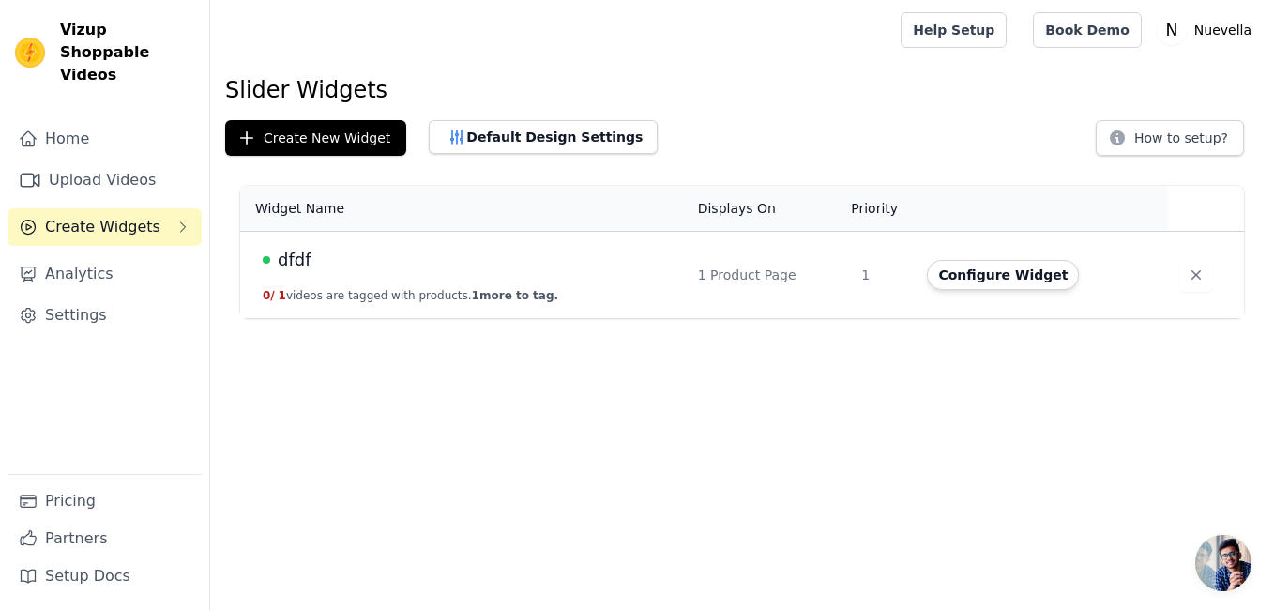
click at [180, 220] on icon "Sidebar" at bounding box center [182, 227] width 15 height 15
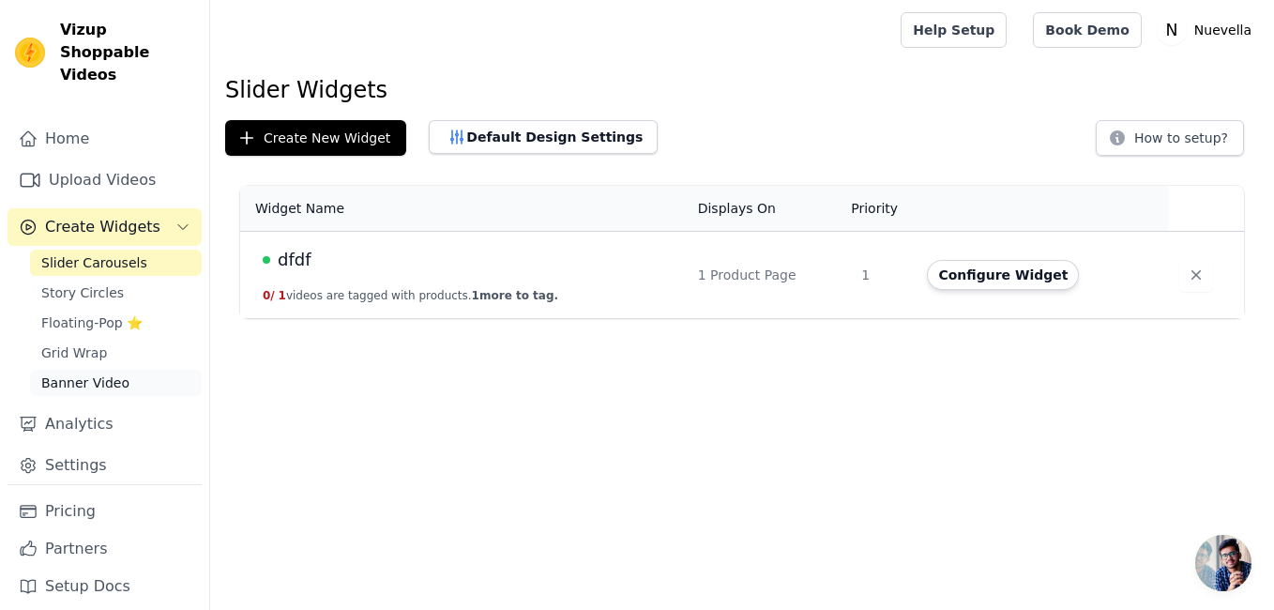
click at [99, 373] on span "Banner Video" at bounding box center [85, 382] width 88 height 19
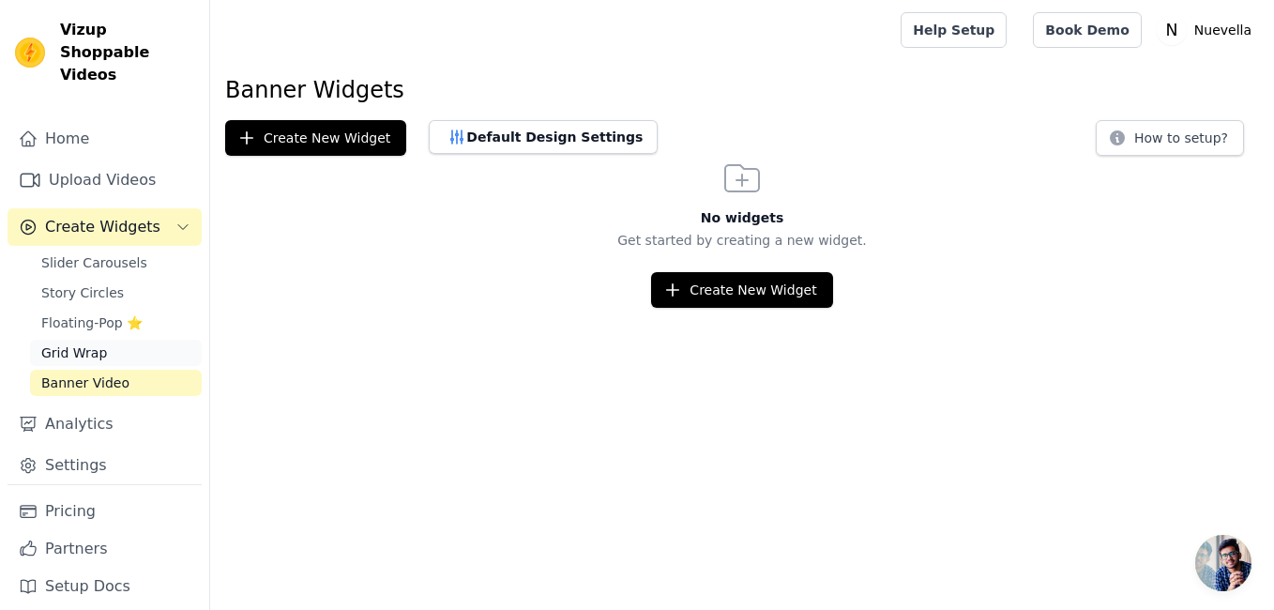
click at [99, 343] on span "Grid Wrap" at bounding box center [74, 352] width 66 height 19
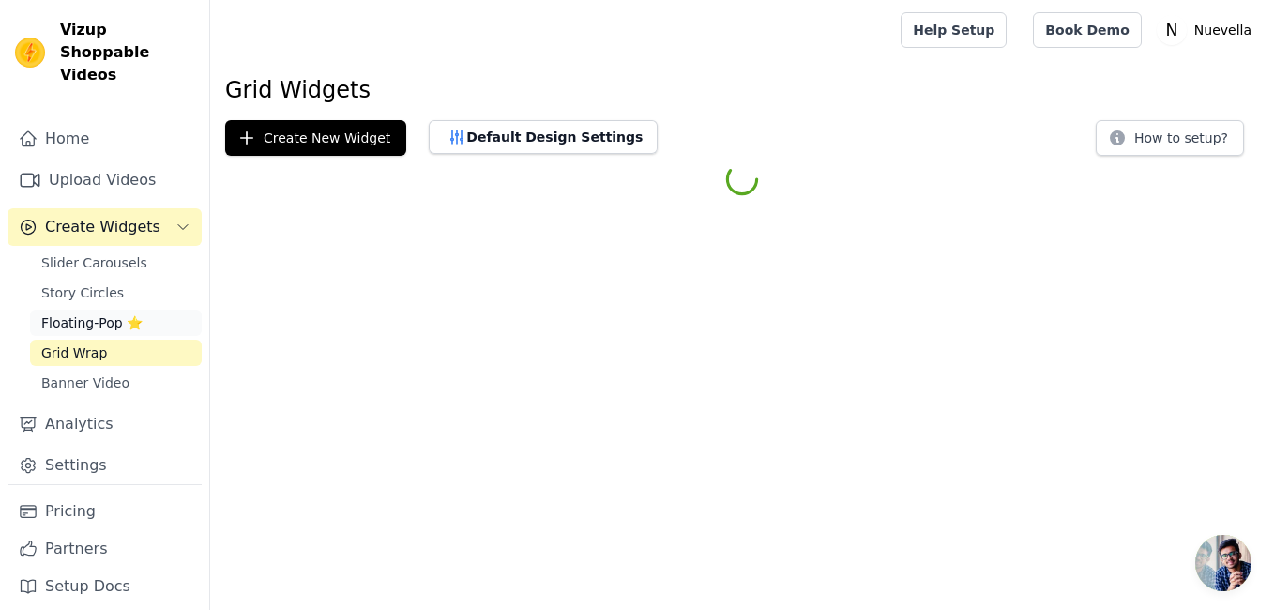
click at [94, 313] on span "Floating-Pop ⭐" at bounding box center [91, 322] width 101 height 19
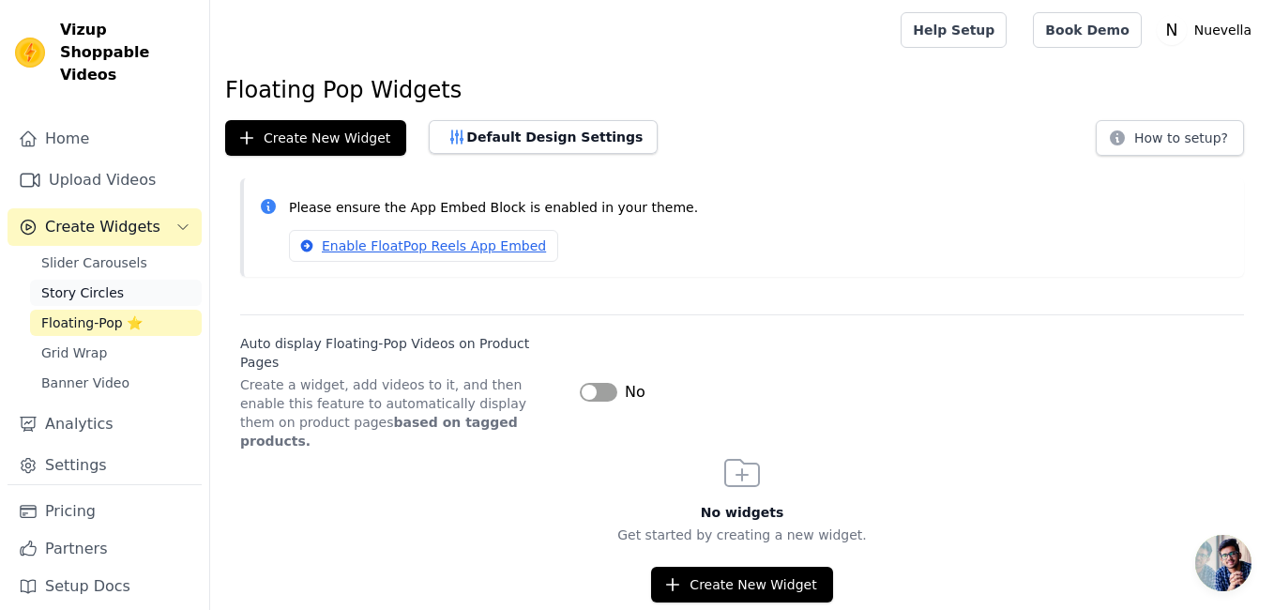
click at [93, 283] on span "Story Circles" at bounding box center [82, 292] width 83 height 19
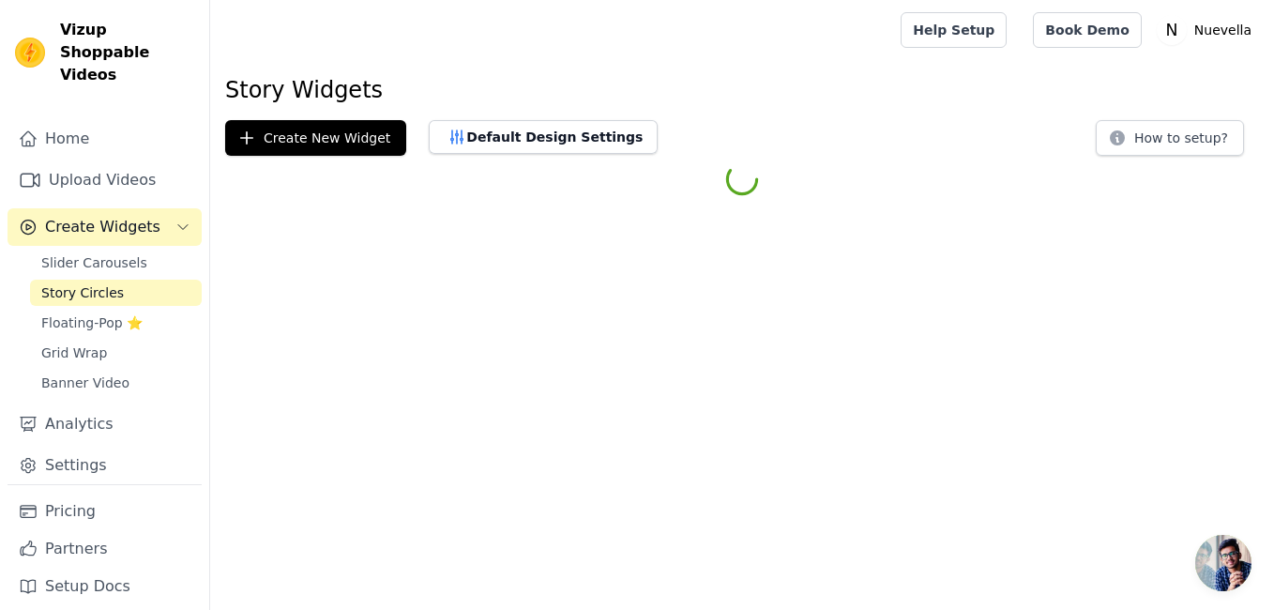
click at [93, 283] on span "Story Circles" at bounding box center [82, 292] width 83 height 19
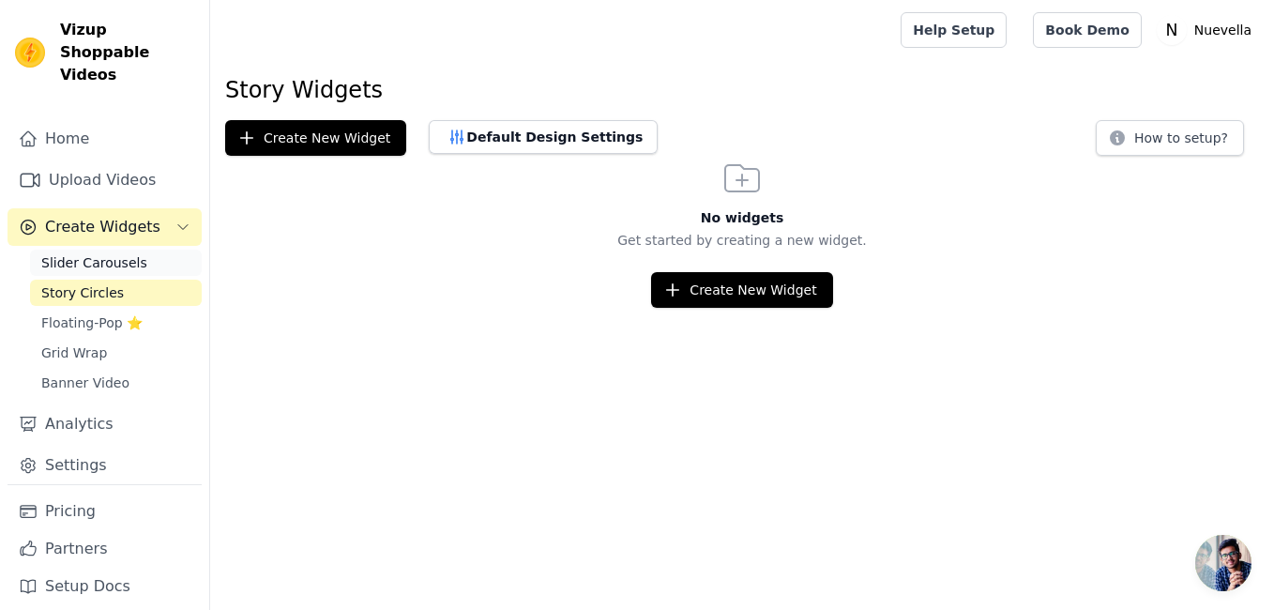
click at [105, 253] on span "Slider Carousels" at bounding box center [94, 262] width 106 height 19
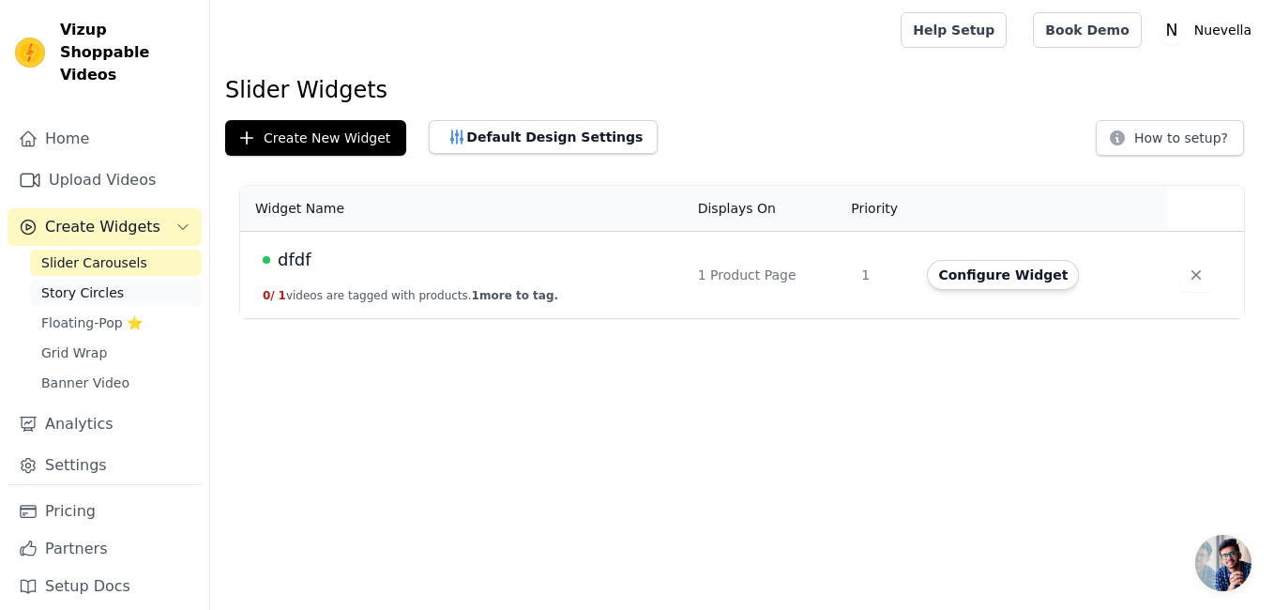
click at [100, 283] on span "Story Circles" at bounding box center [82, 292] width 83 height 19
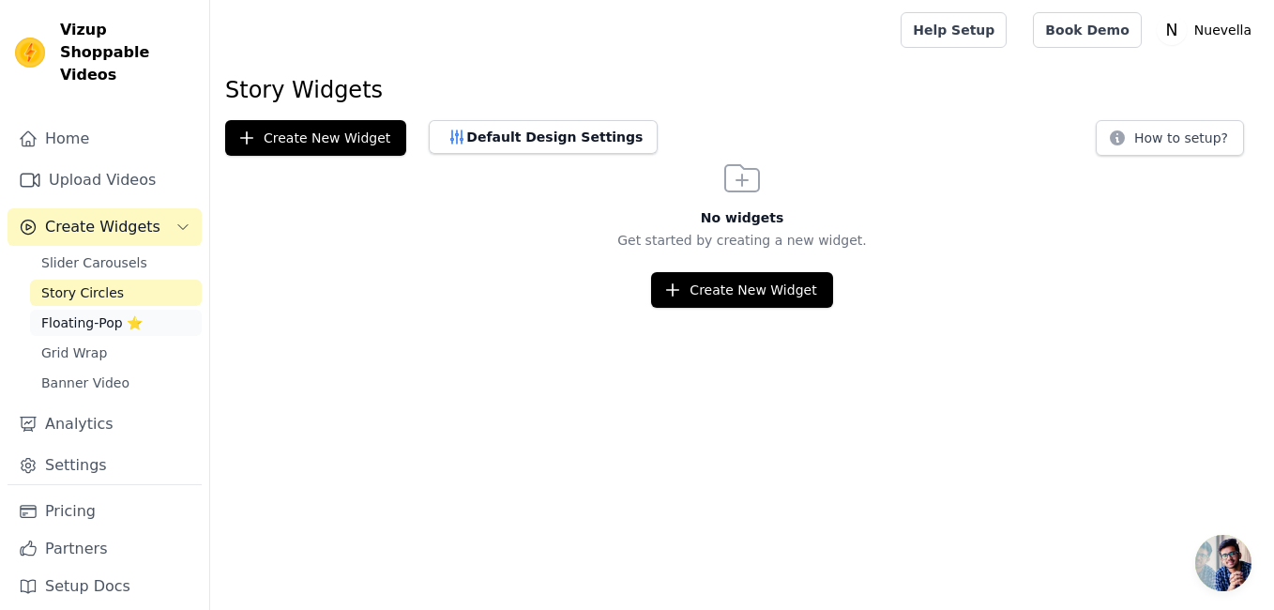
click at [94, 313] on span "Floating-Pop ⭐" at bounding box center [91, 322] width 101 height 19
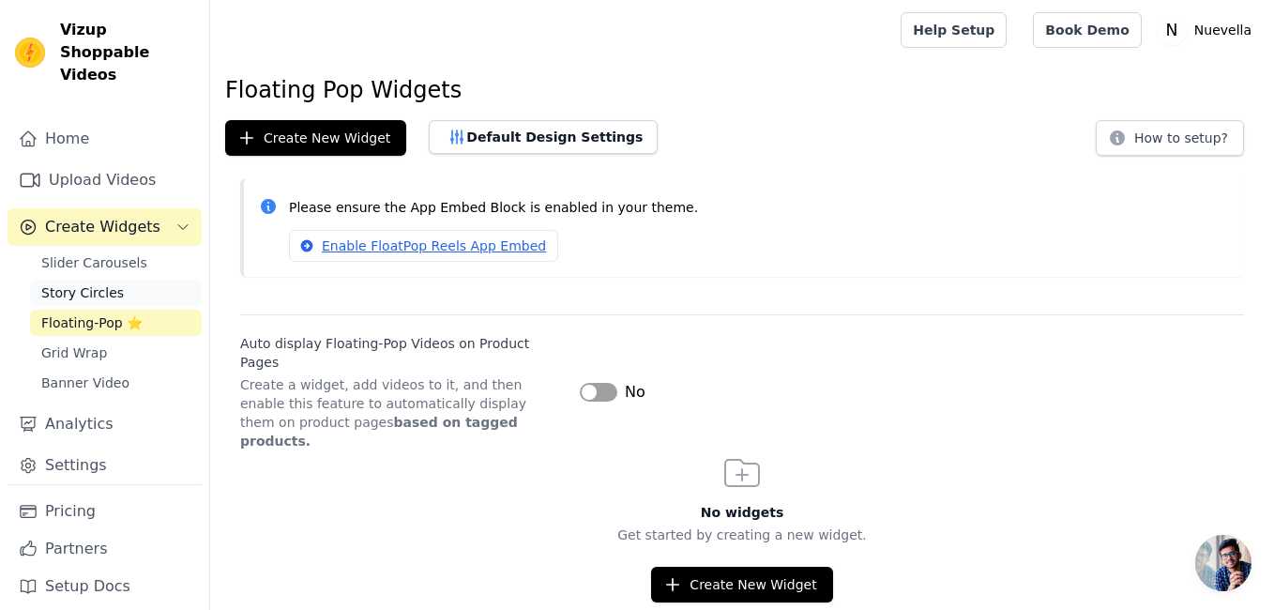
click at [95, 283] on span "Story Circles" at bounding box center [82, 292] width 83 height 19
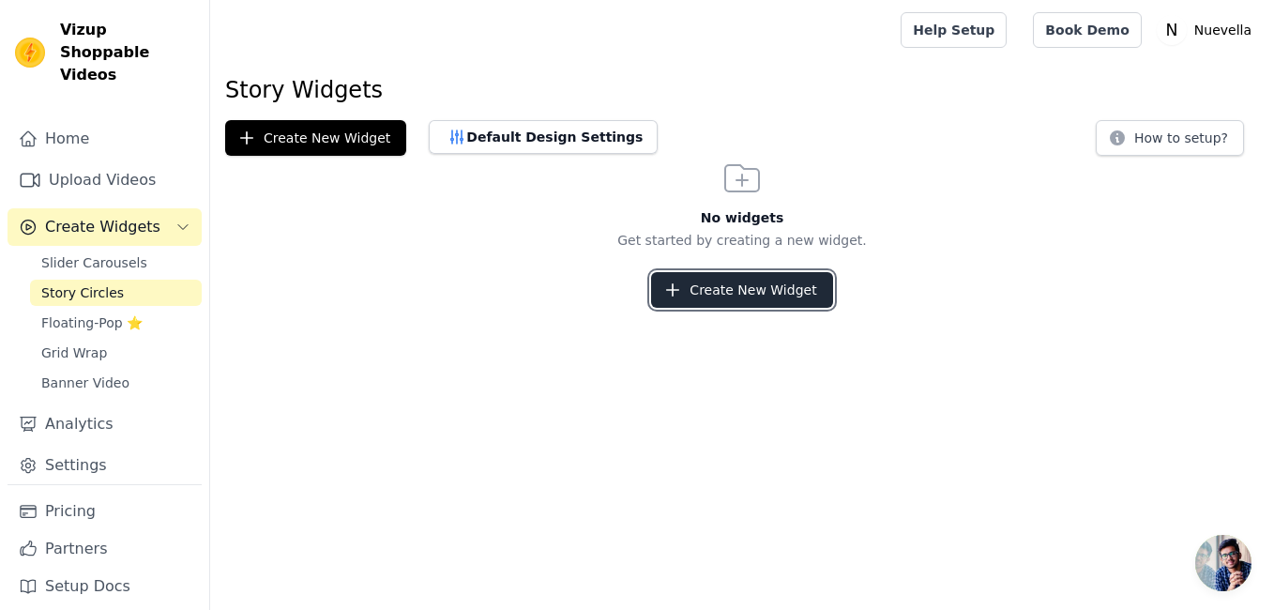
click at [774, 299] on button "Create New Widget" at bounding box center [741, 290] width 181 height 36
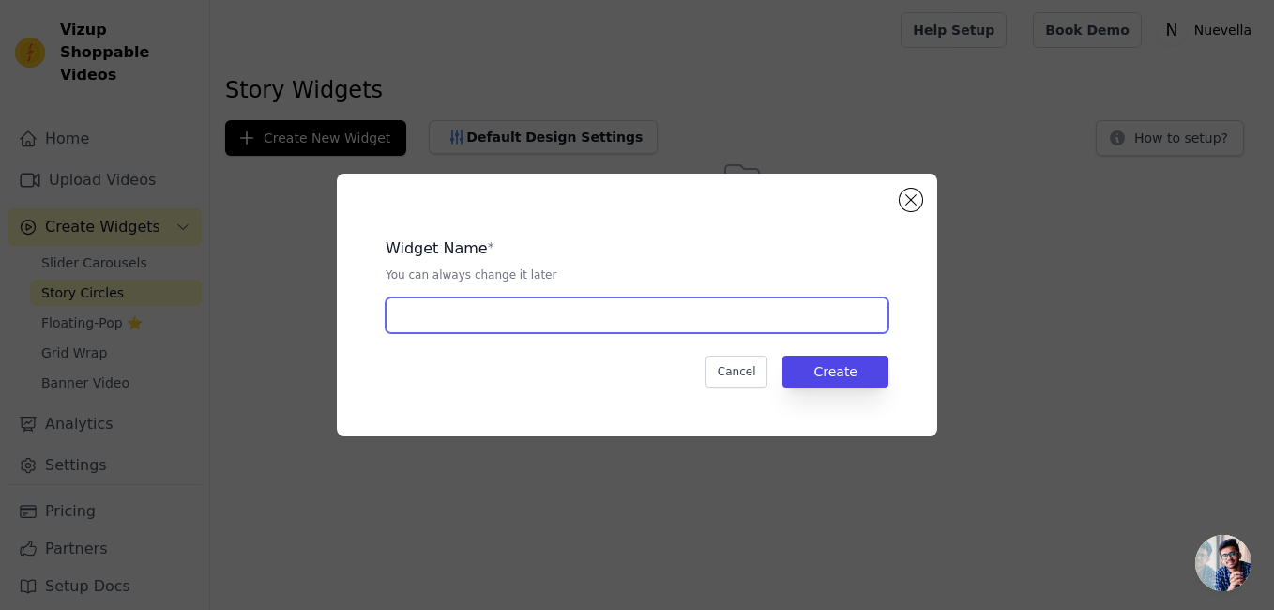
click at [675, 332] on input "text" at bounding box center [637, 315] width 503 height 36
type input "story"
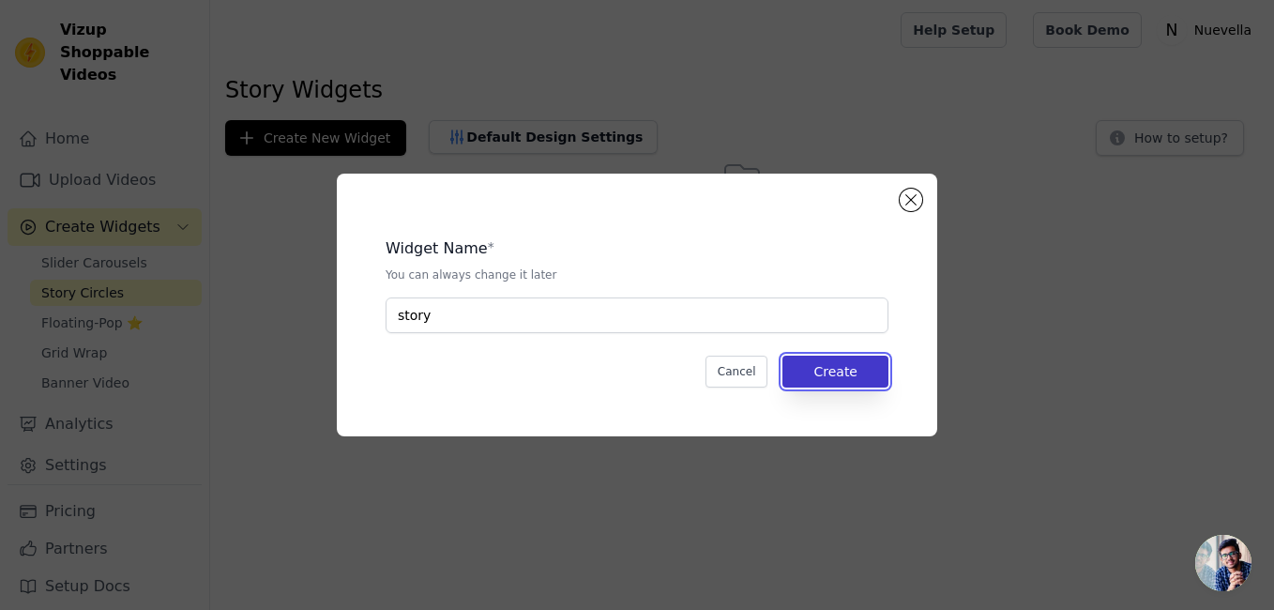
click at [849, 372] on button "Create" at bounding box center [835, 372] width 106 height 32
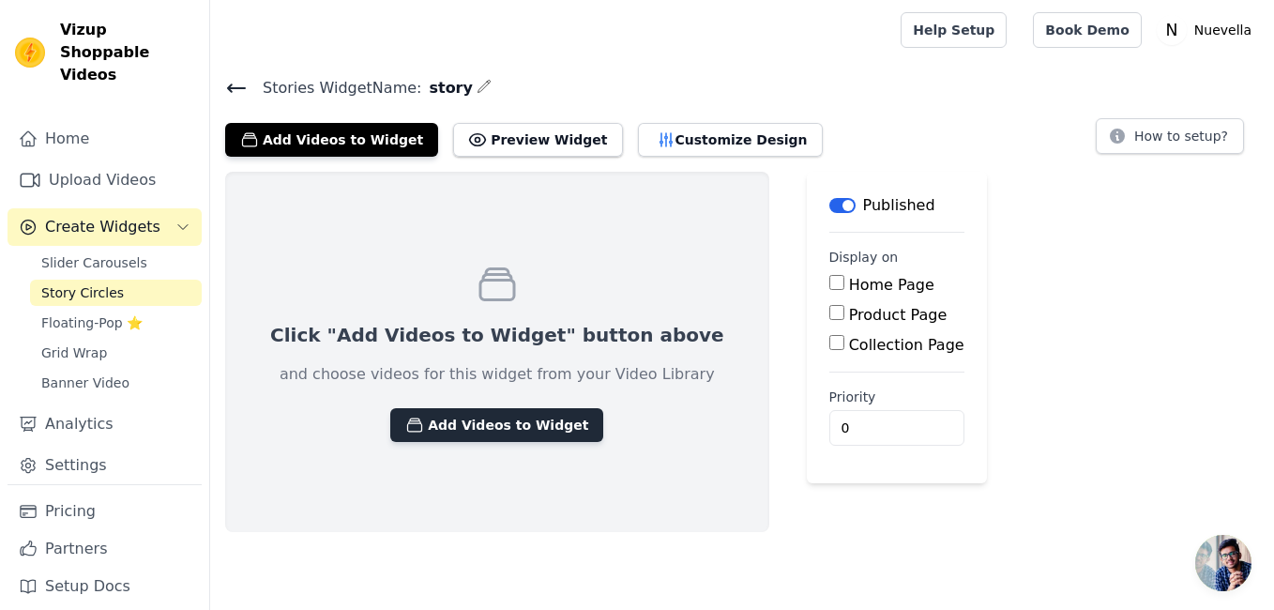
click at [526, 423] on button "Add Videos to Widget" at bounding box center [496, 425] width 213 height 34
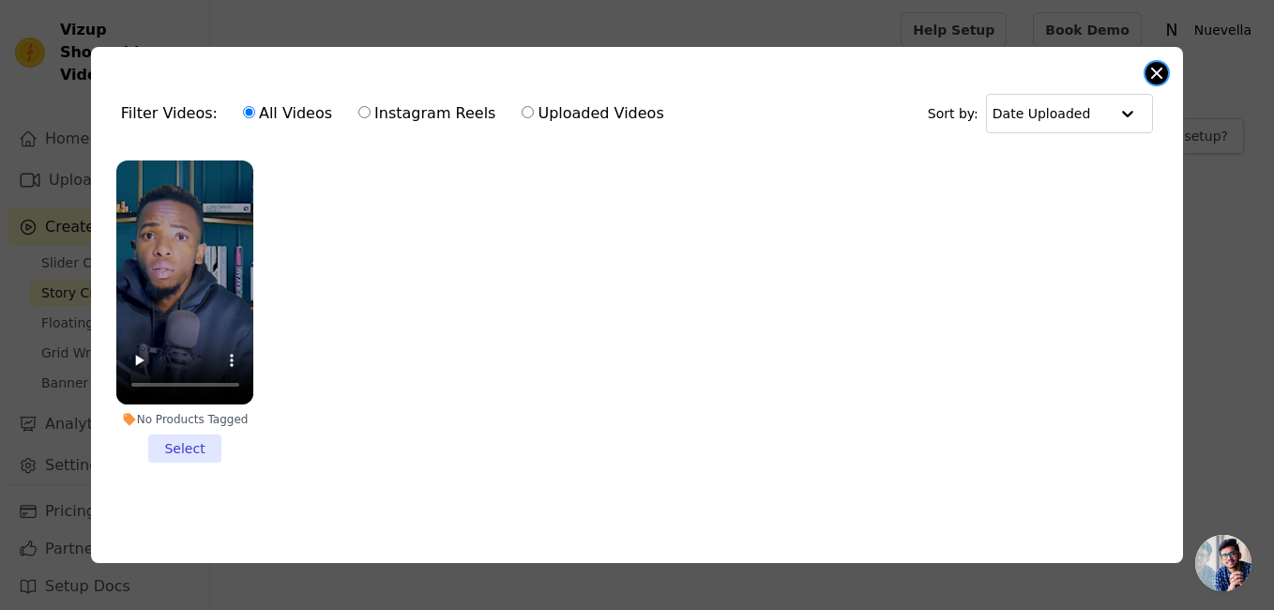
click at [1161, 63] on button "Close modal" at bounding box center [1157, 73] width 23 height 23
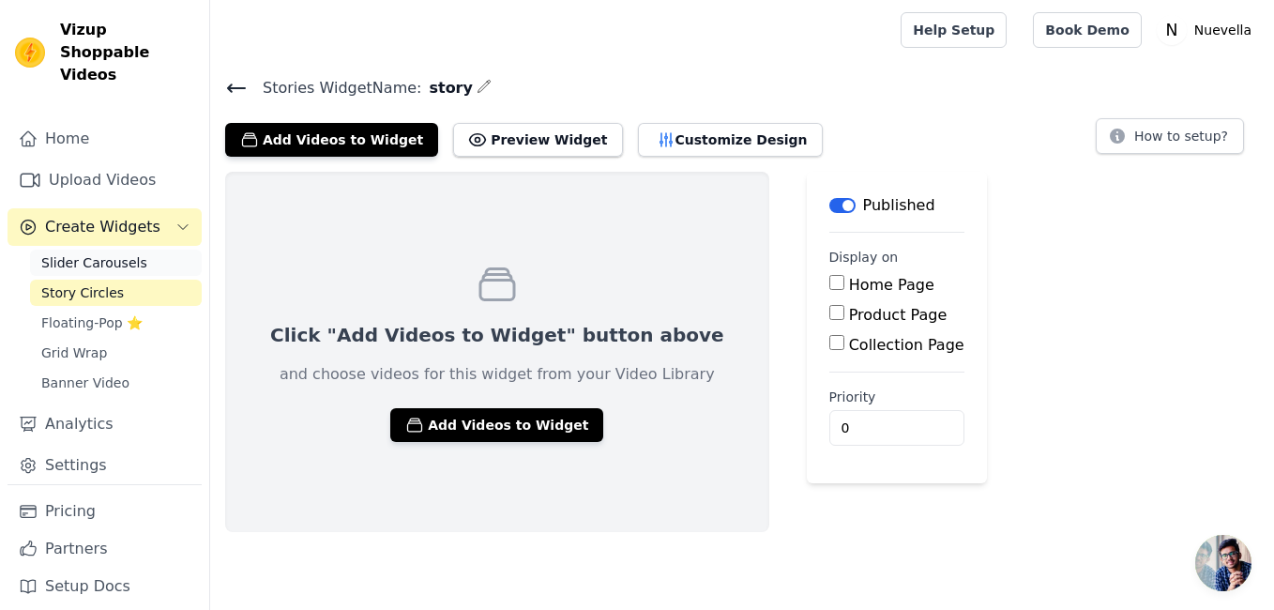
click at [99, 253] on span "Slider Carousels" at bounding box center [94, 262] width 106 height 19
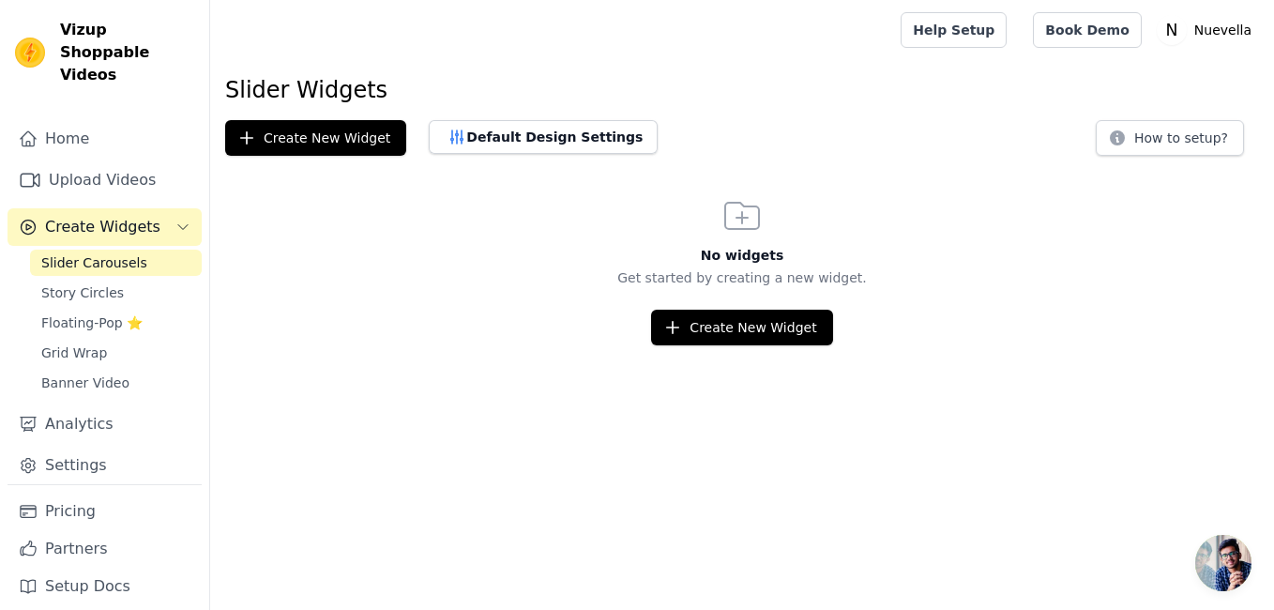
click at [183, 220] on icon "Sidebar" at bounding box center [182, 227] width 15 height 15
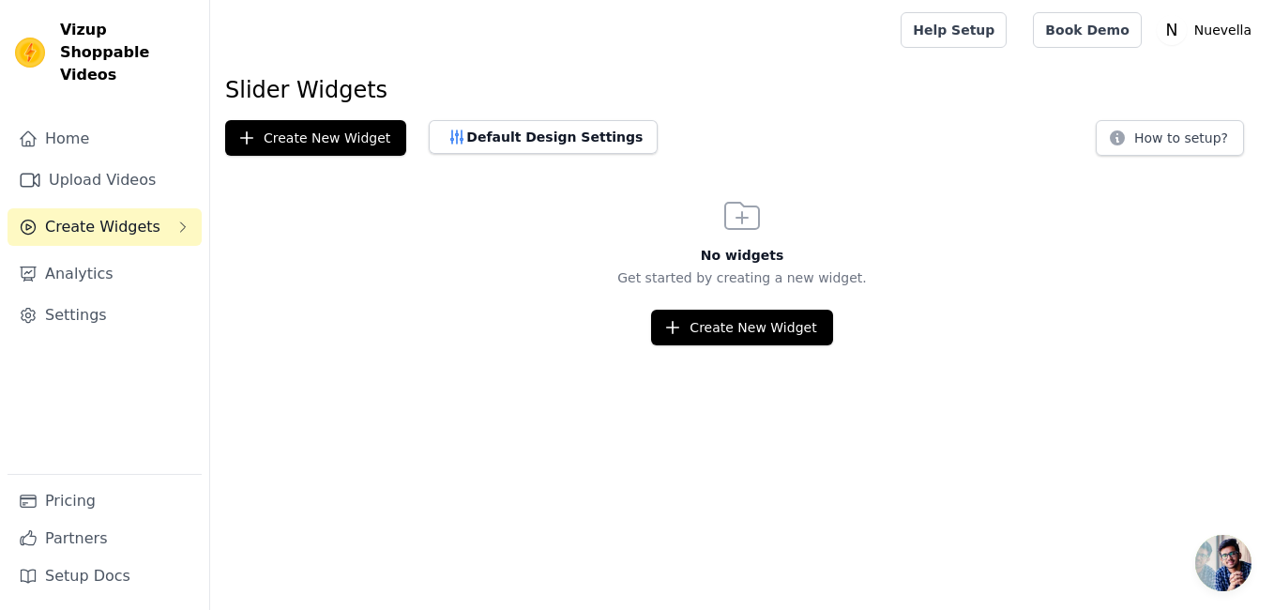
click at [183, 220] on icon "Sidebar" at bounding box center [182, 227] width 15 height 15
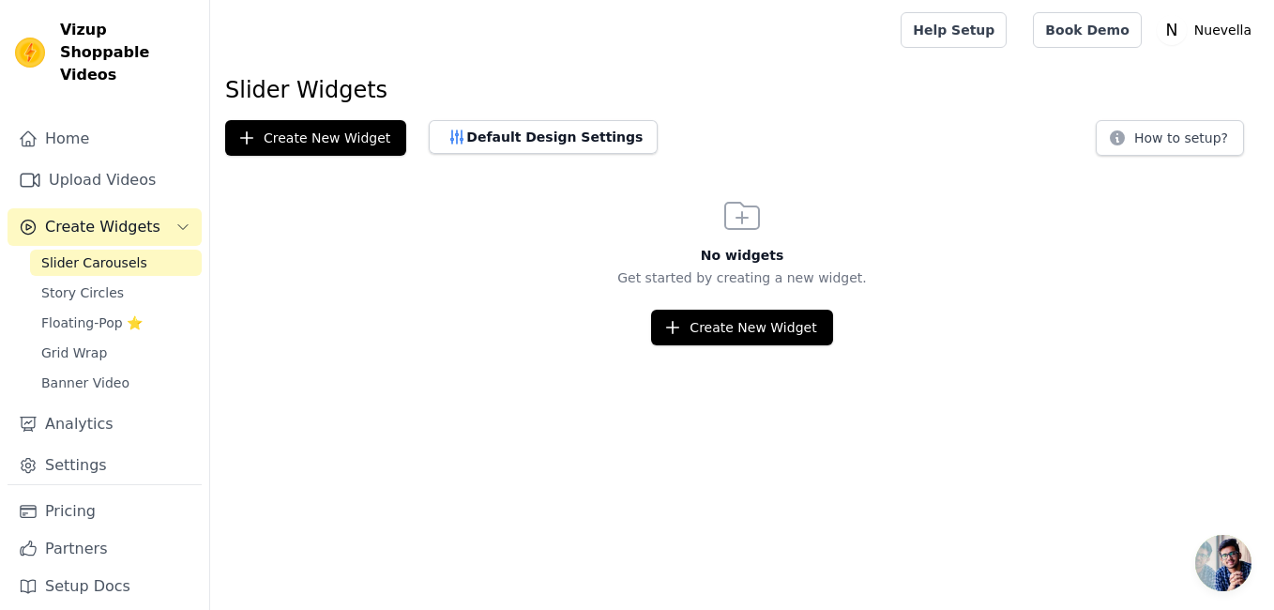
click at [120, 253] on span "Slider Carousels" at bounding box center [94, 262] width 106 height 19
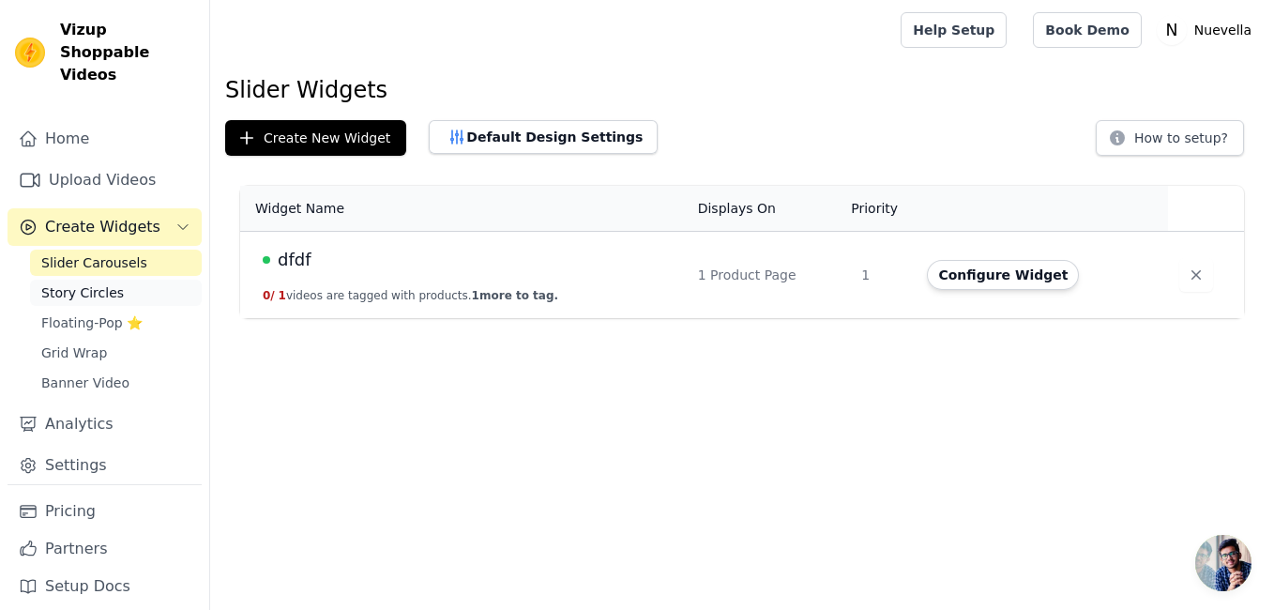
click at [116, 280] on link "Story Circles" at bounding box center [116, 293] width 172 height 26
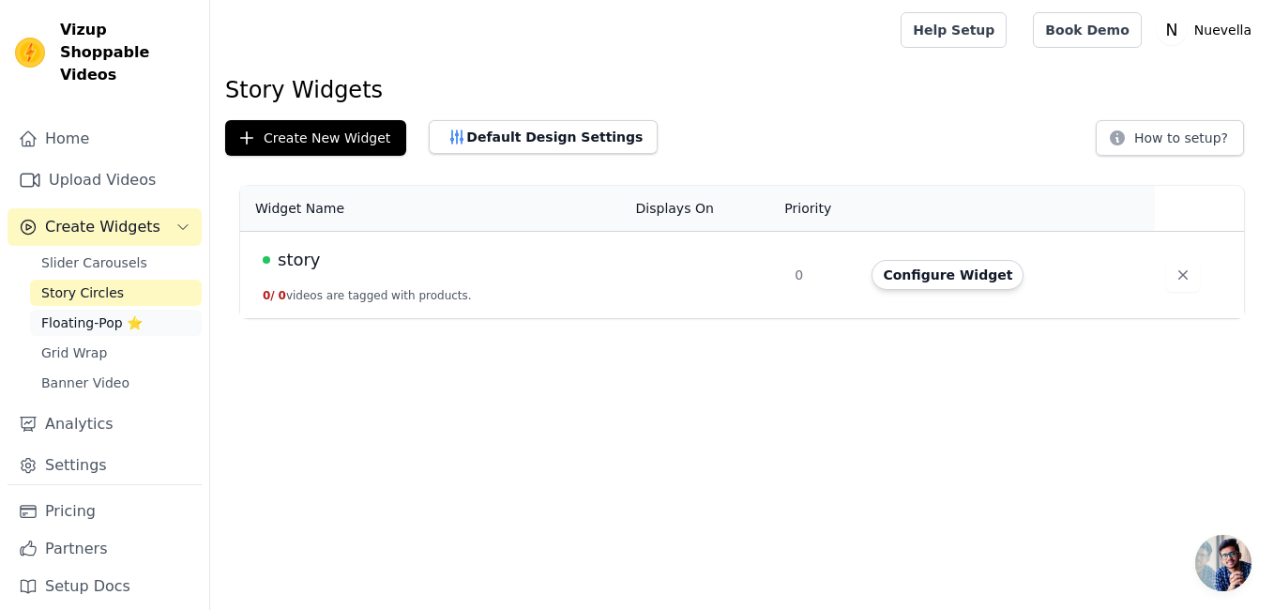
click at [99, 313] on span "Floating-Pop ⭐" at bounding box center [91, 322] width 101 height 19
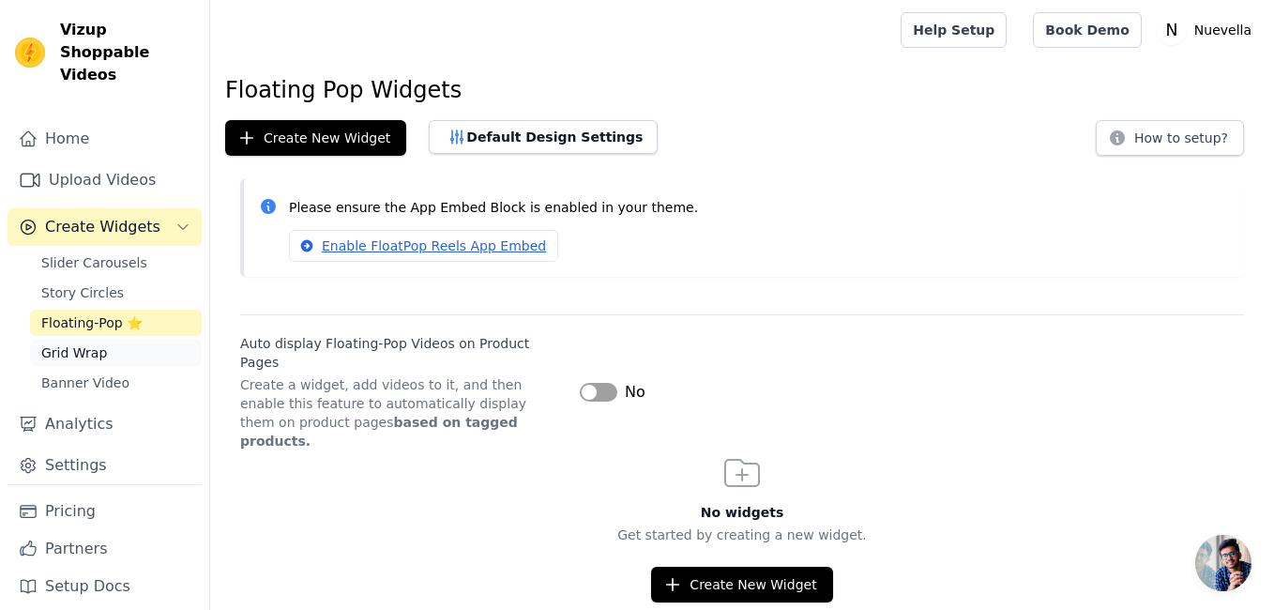
click at [103, 340] on link "Grid Wrap" at bounding box center [116, 353] width 172 height 26
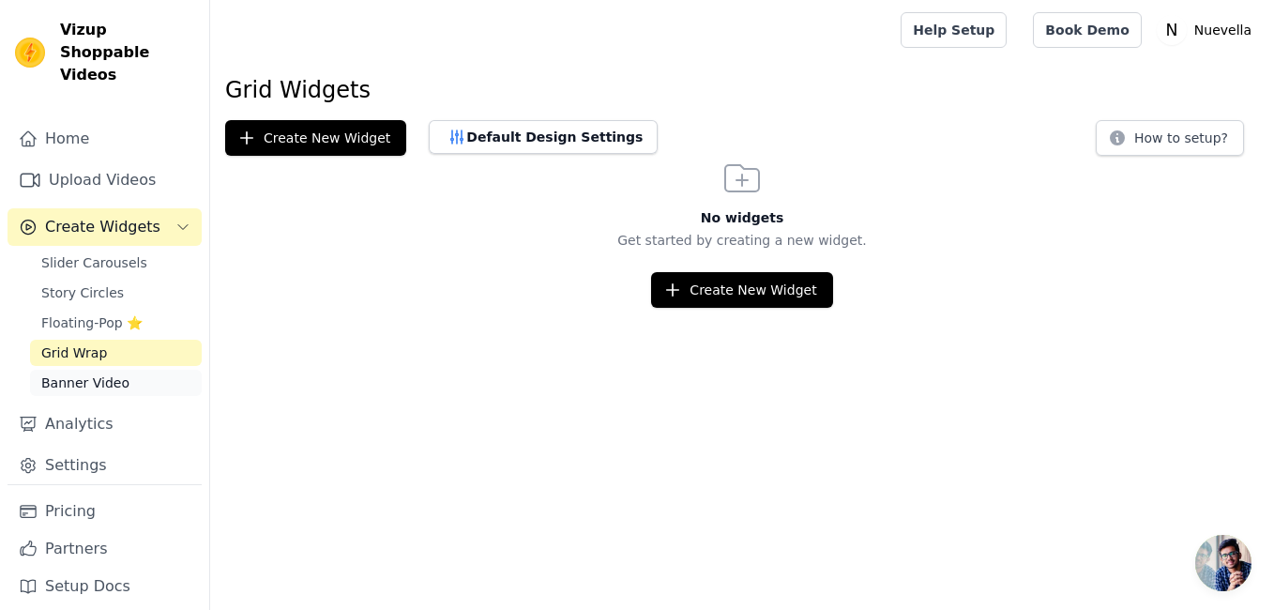
click at [108, 373] on span "Banner Video" at bounding box center [85, 382] width 88 height 19
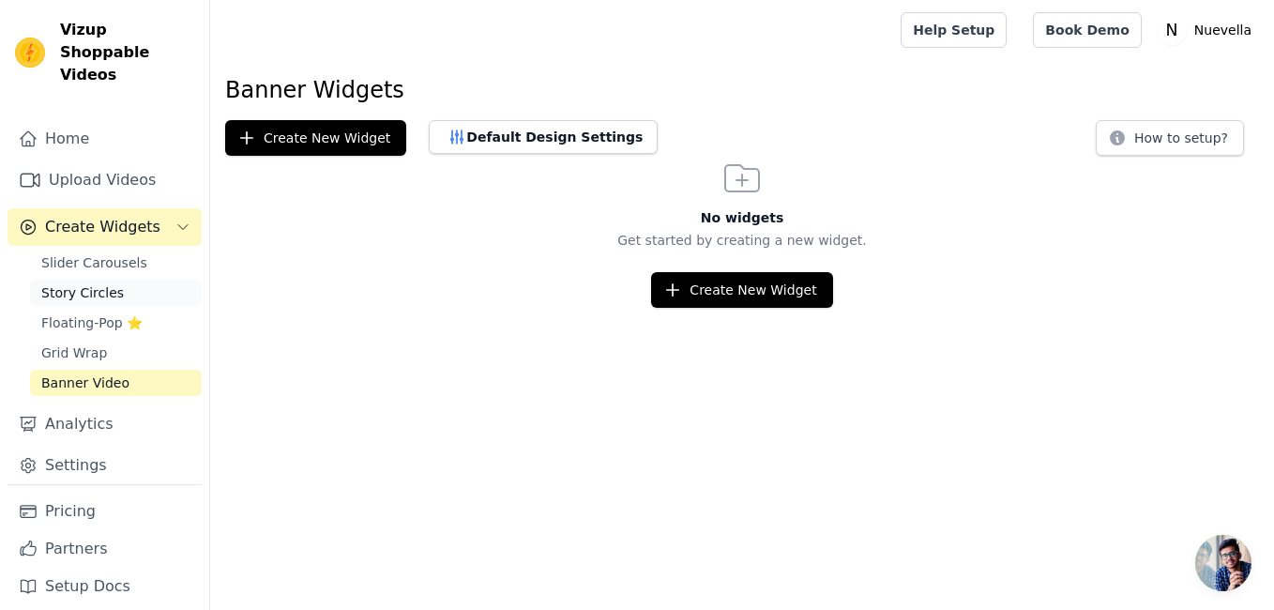
click at [117, 280] on link "Story Circles" at bounding box center [116, 293] width 172 height 26
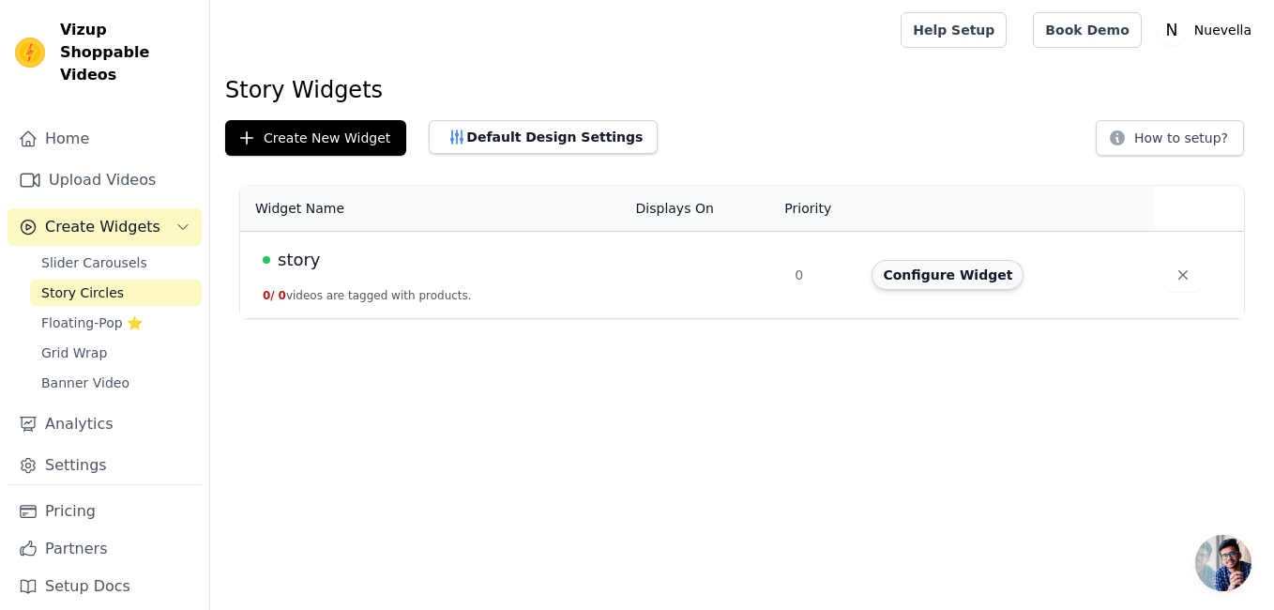
click at [983, 269] on button "Configure Widget" at bounding box center [948, 275] width 152 height 30
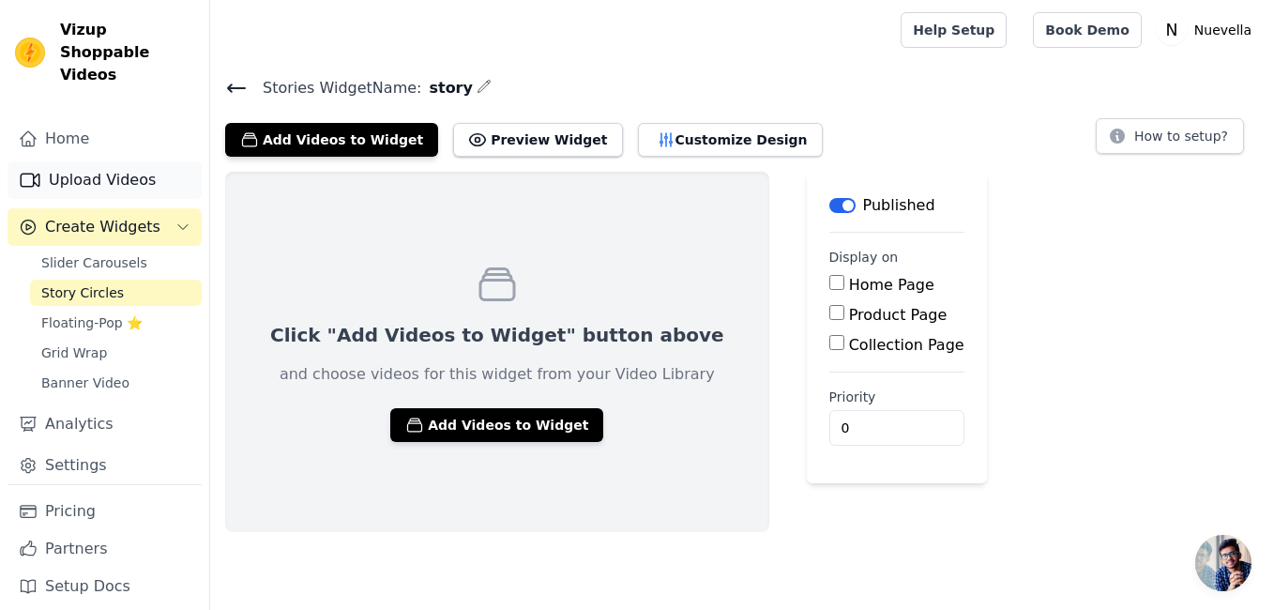
click at [108, 161] on link "Upload Videos" at bounding box center [105, 180] width 194 height 38
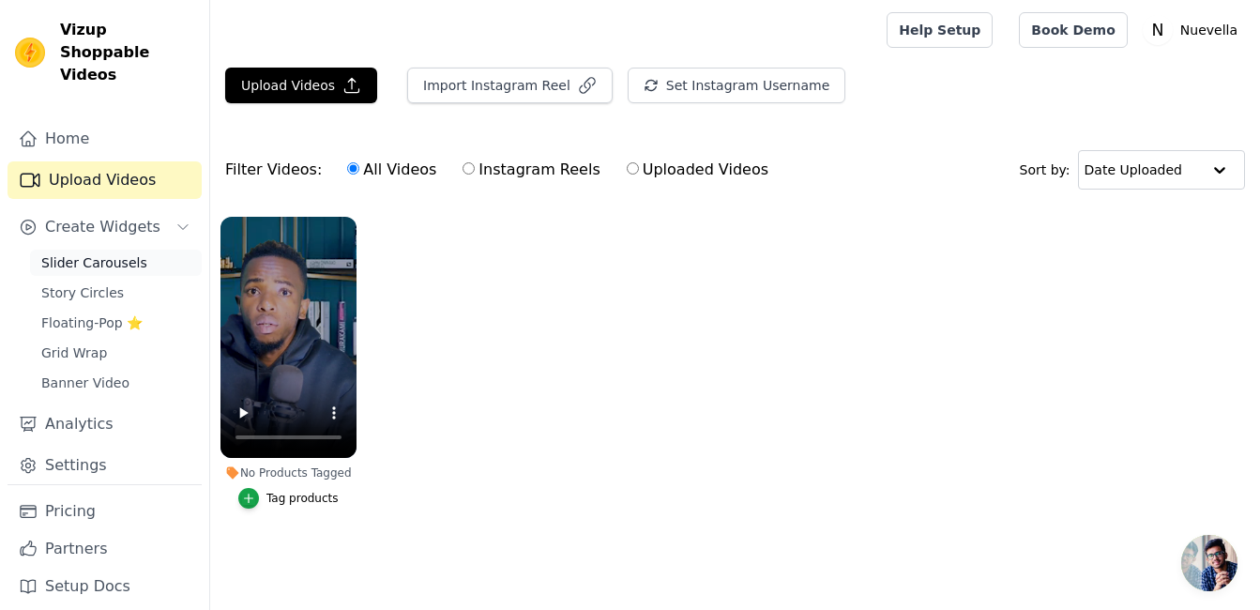
click at [105, 253] on span "Slider Carousels" at bounding box center [94, 262] width 106 height 19
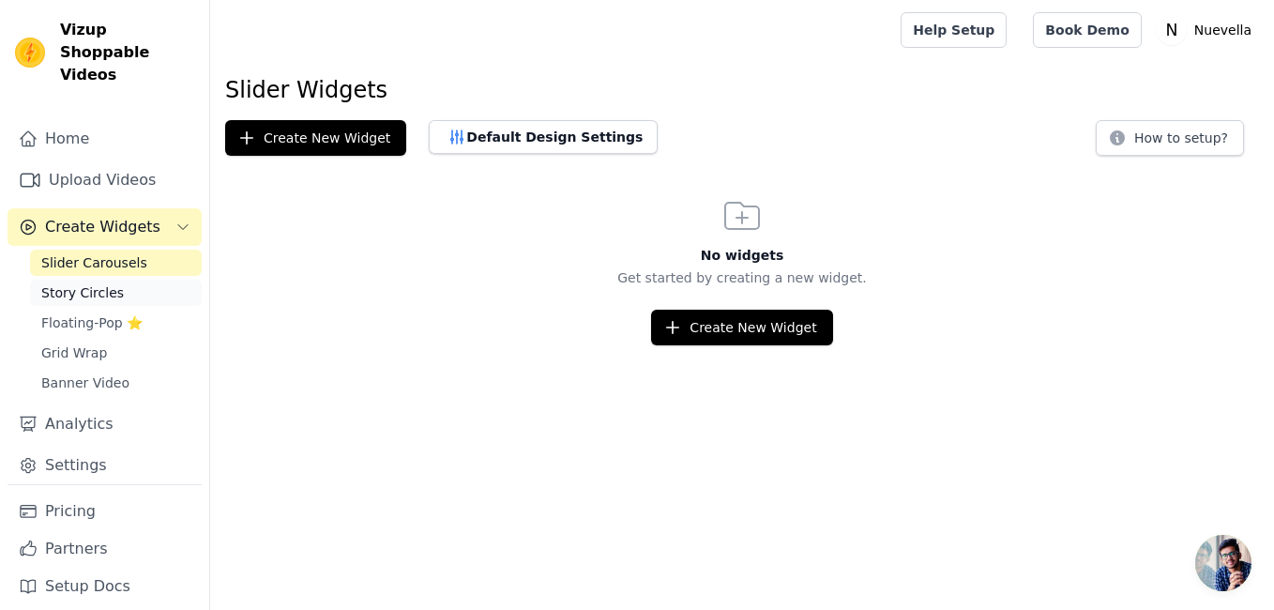
click at [87, 283] on span "Story Circles" at bounding box center [82, 292] width 83 height 19
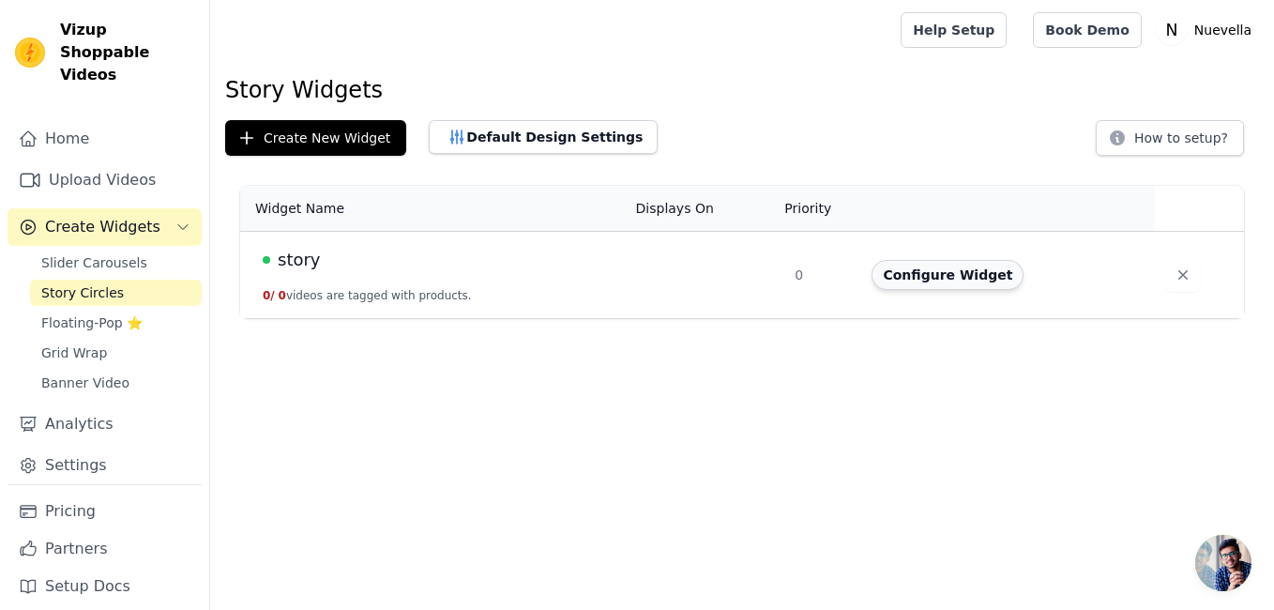
click at [917, 277] on button "Configure Widget" at bounding box center [948, 275] width 152 height 30
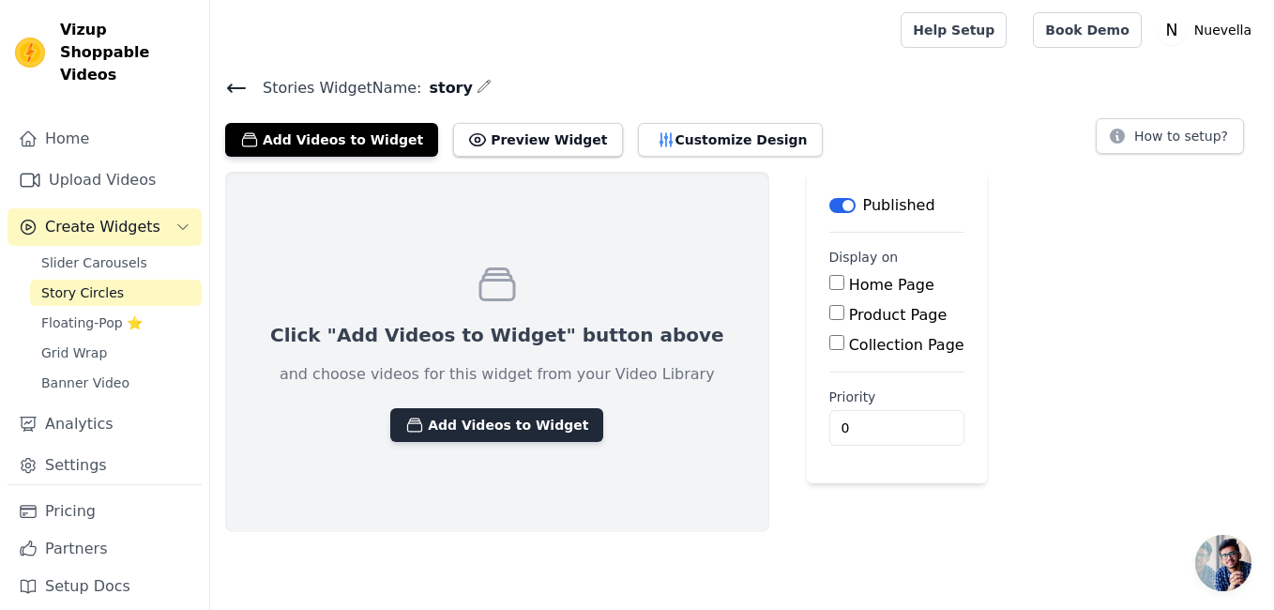
click at [479, 423] on button "Add Videos to Widget" at bounding box center [496, 425] width 213 height 34
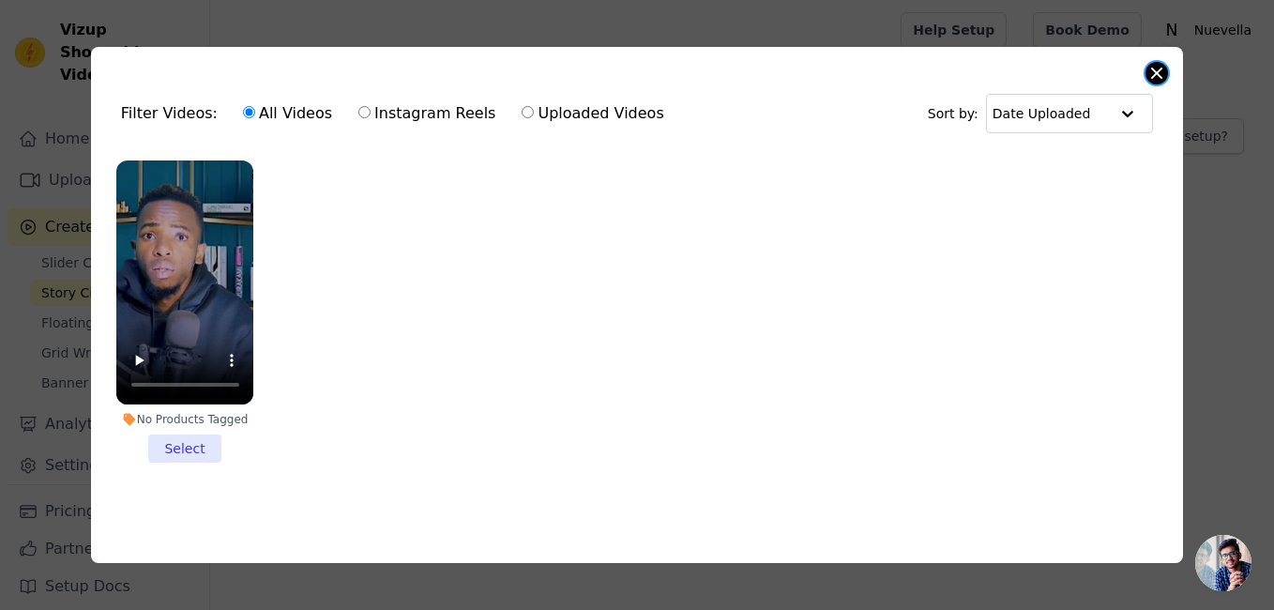
click at [1151, 63] on button "Close modal" at bounding box center [1157, 73] width 23 height 23
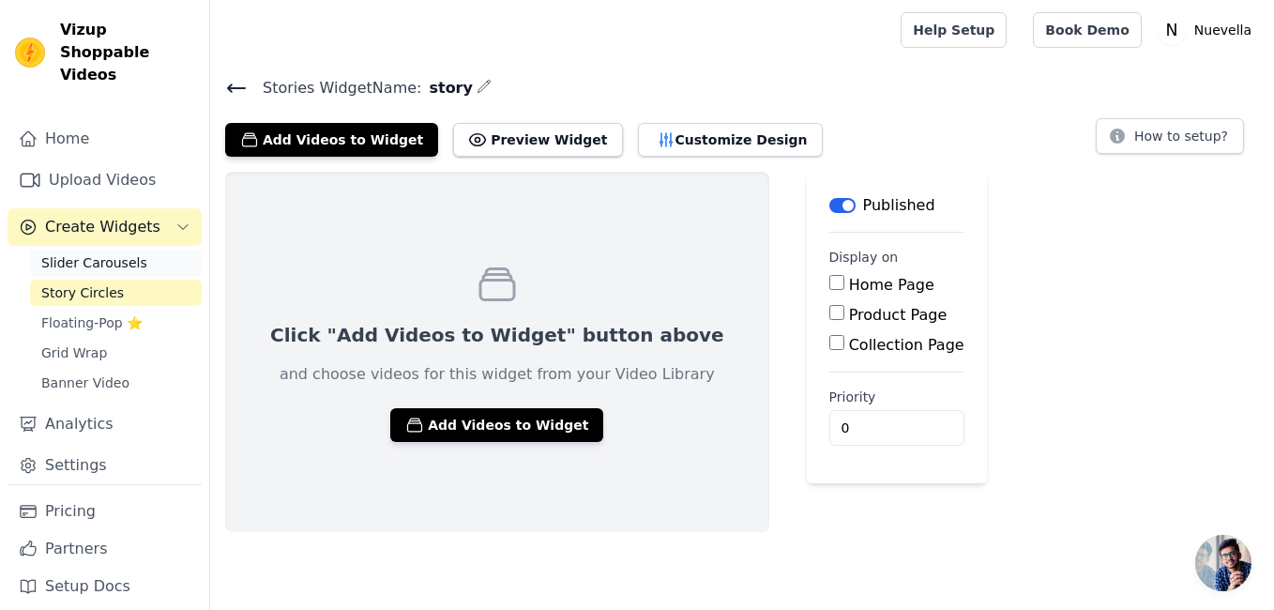
click at [100, 253] on span "Slider Carousels" at bounding box center [94, 262] width 106 height 19
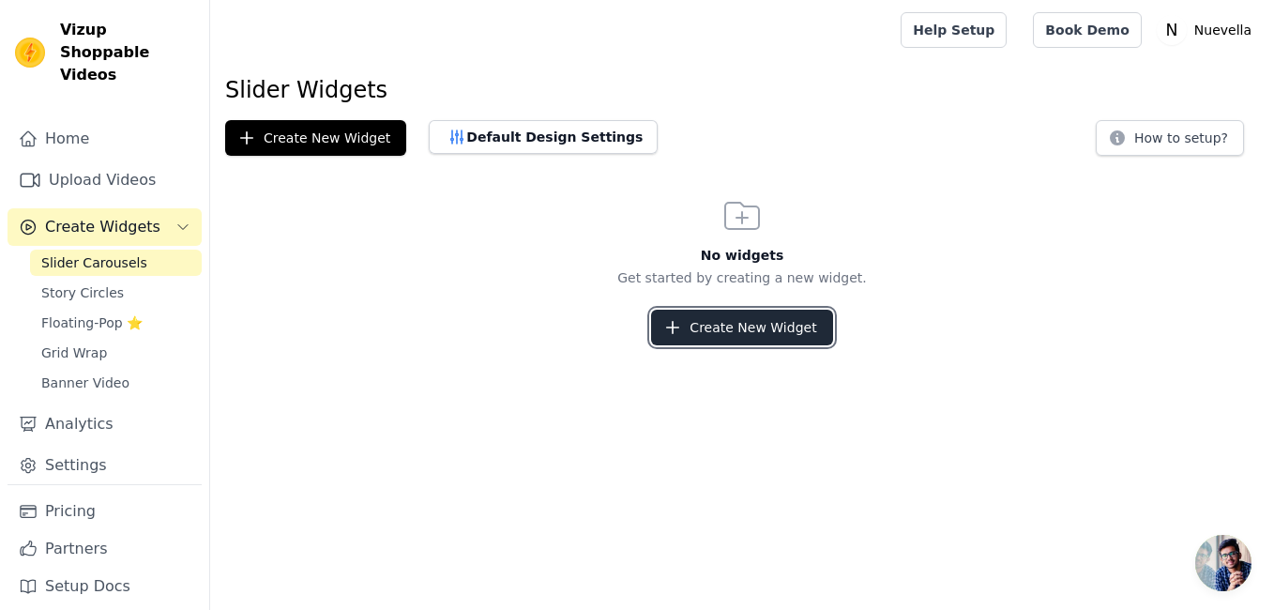
click at [726, 339] on button "Create New Widget" at bounding box center [741, 328] width 181 height 36
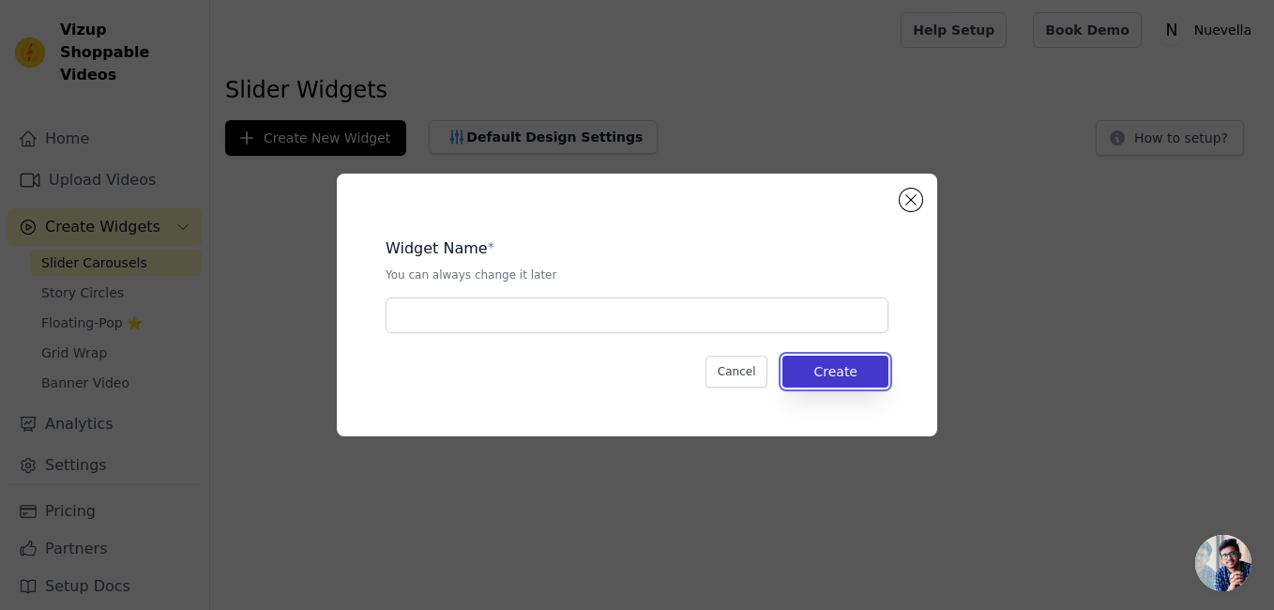
click at [849, 370] on button "Create" at bounding box center [835, 372] width 106 height 32
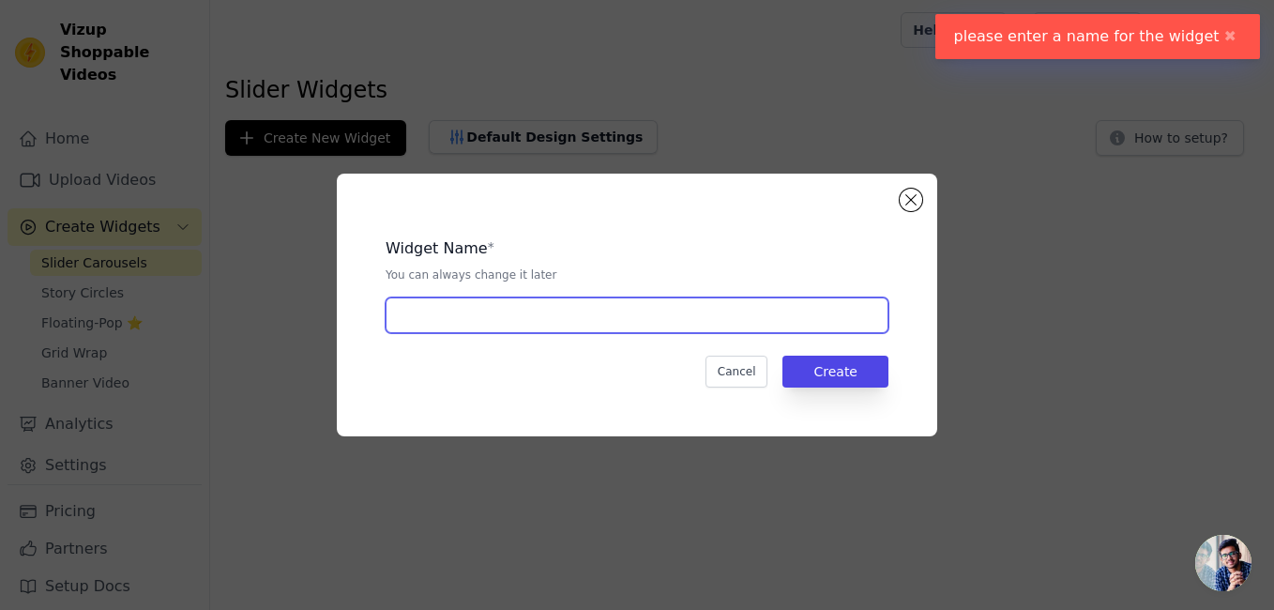
click at [741, 320] on input "text" at bounding box center [637, 315] width 503 height 36
type input "ll"
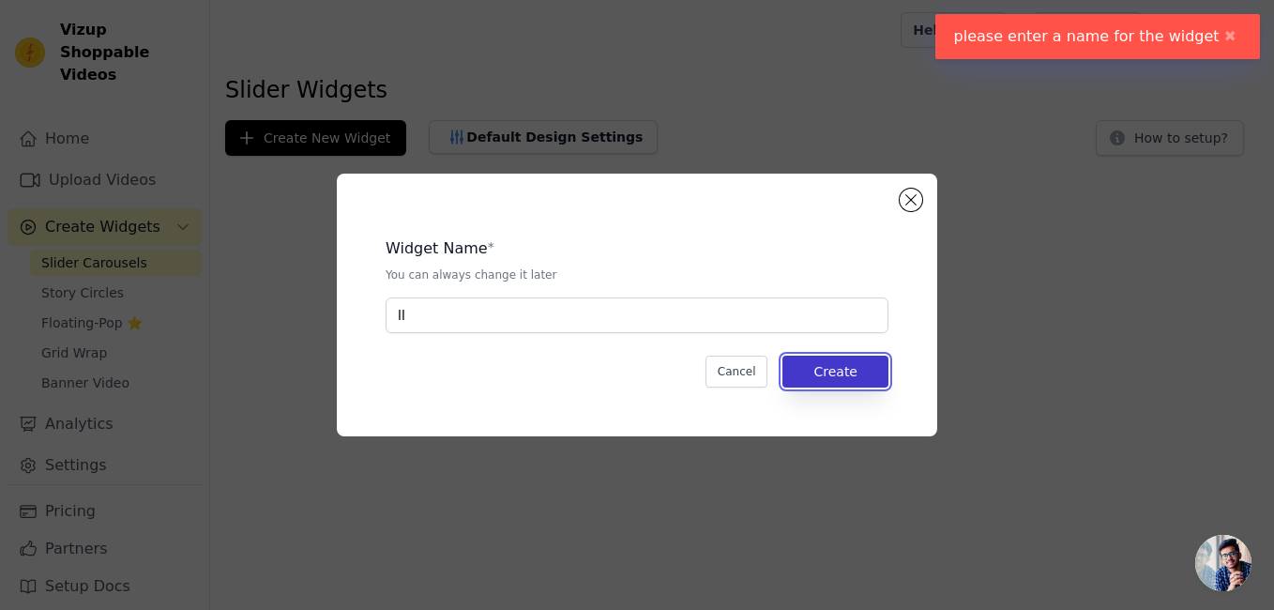
click at [825, 368] on button "Create" at bounding box center [835, 372] width 106 height 32
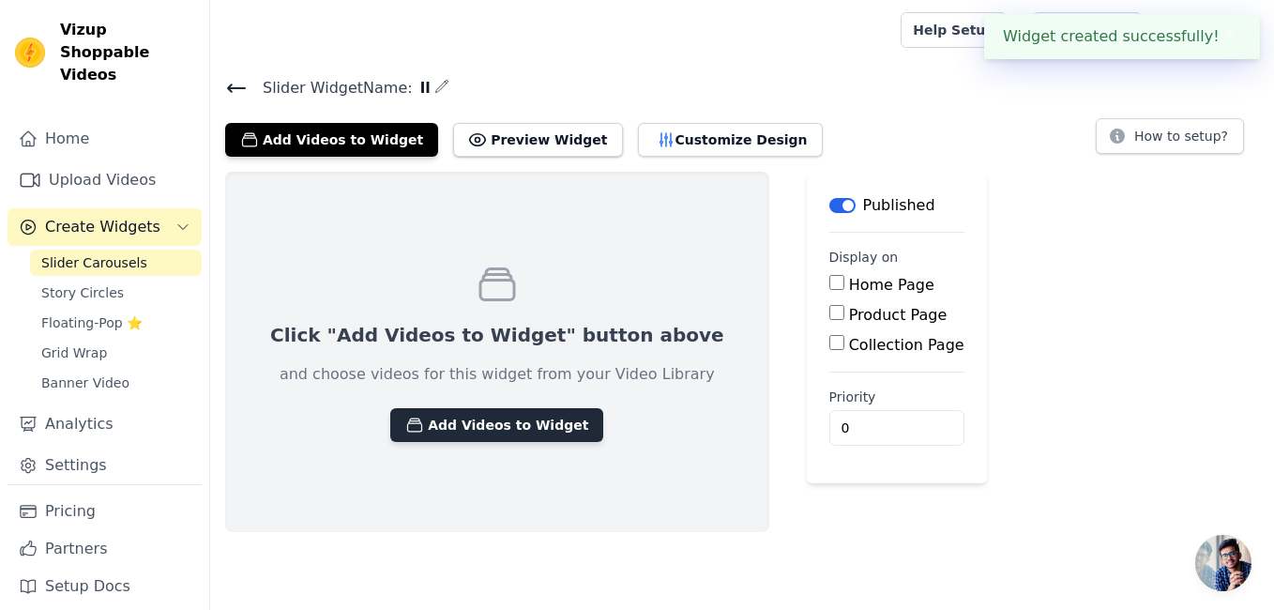
click at [479, 425] on button "Add Videos to Widget" at bounding box center [496, 425] width 213 height 34
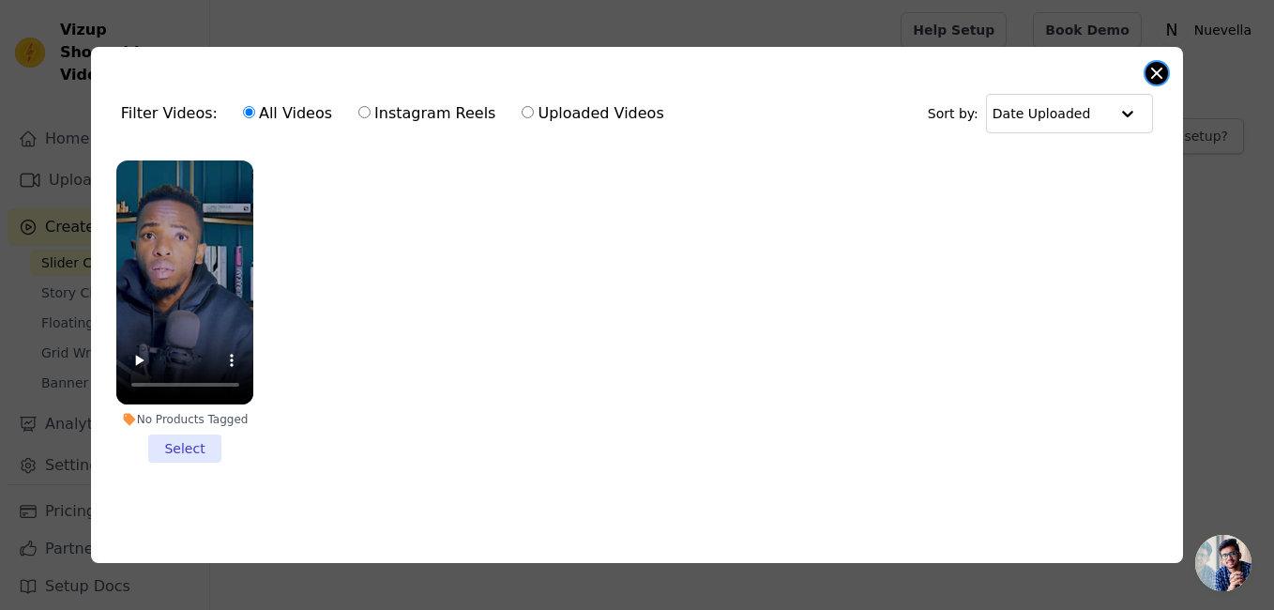
click at [1156, 71] on button "Close modal" at bounding box center [1157, 73] width 23 height 23
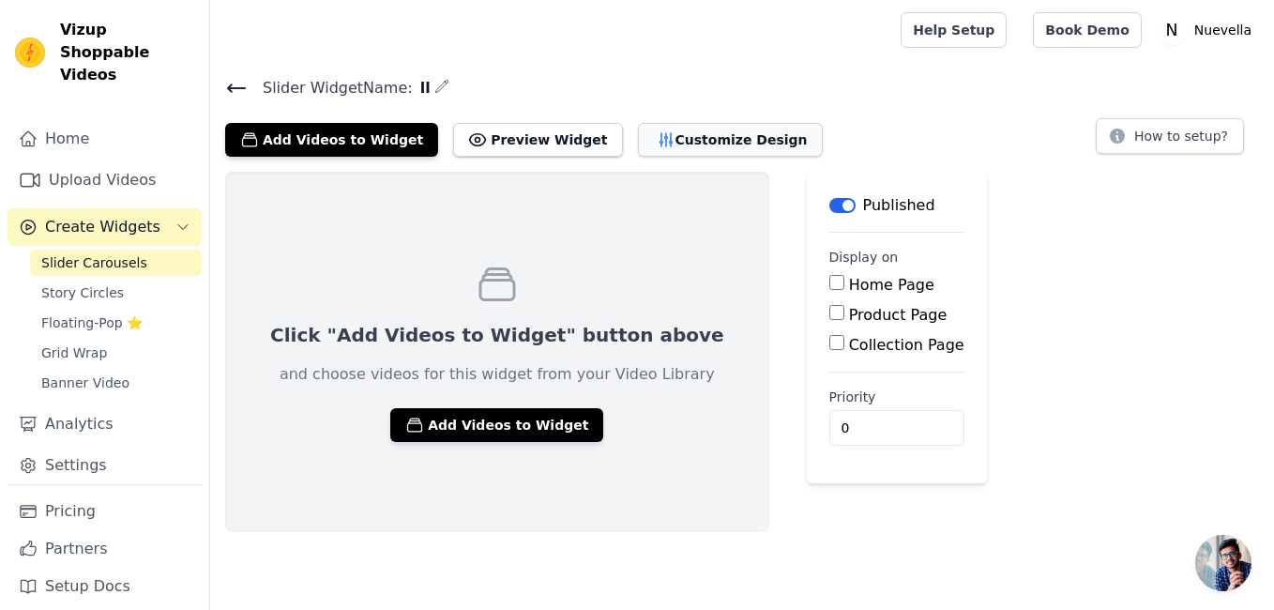
click at [667, 136] on button "Customize Design" at bounding box center [730, 140] width 185 height 34
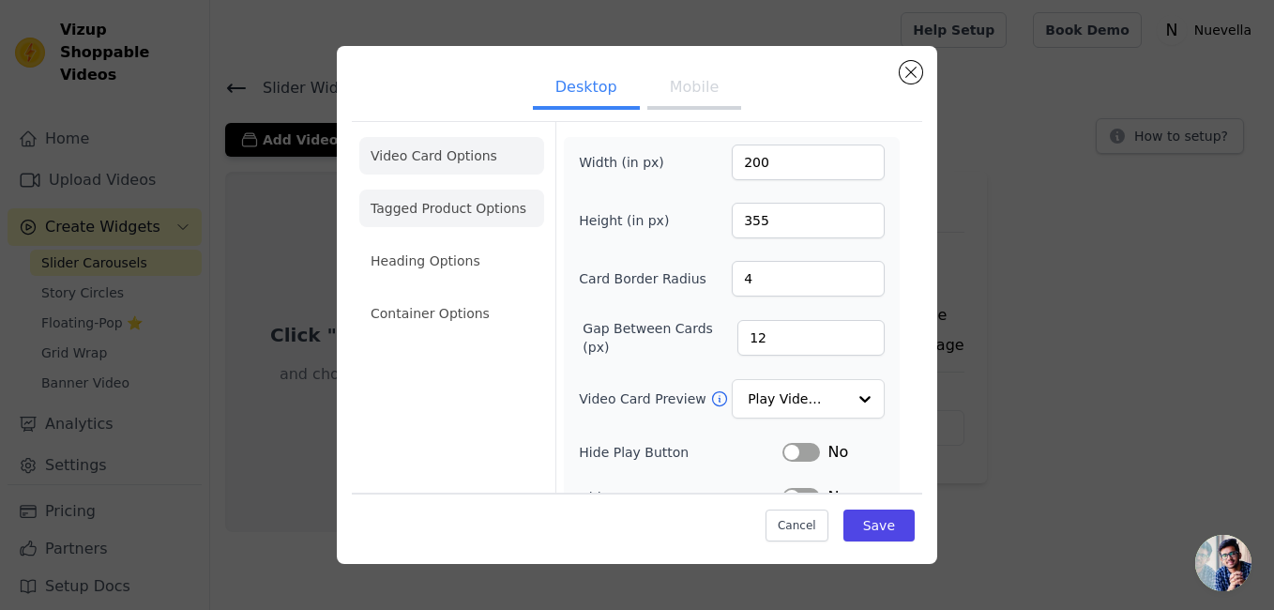
click at [469, 217] on li "Tagged Product Options" at bounding box center [451, 209] width 185 height 38
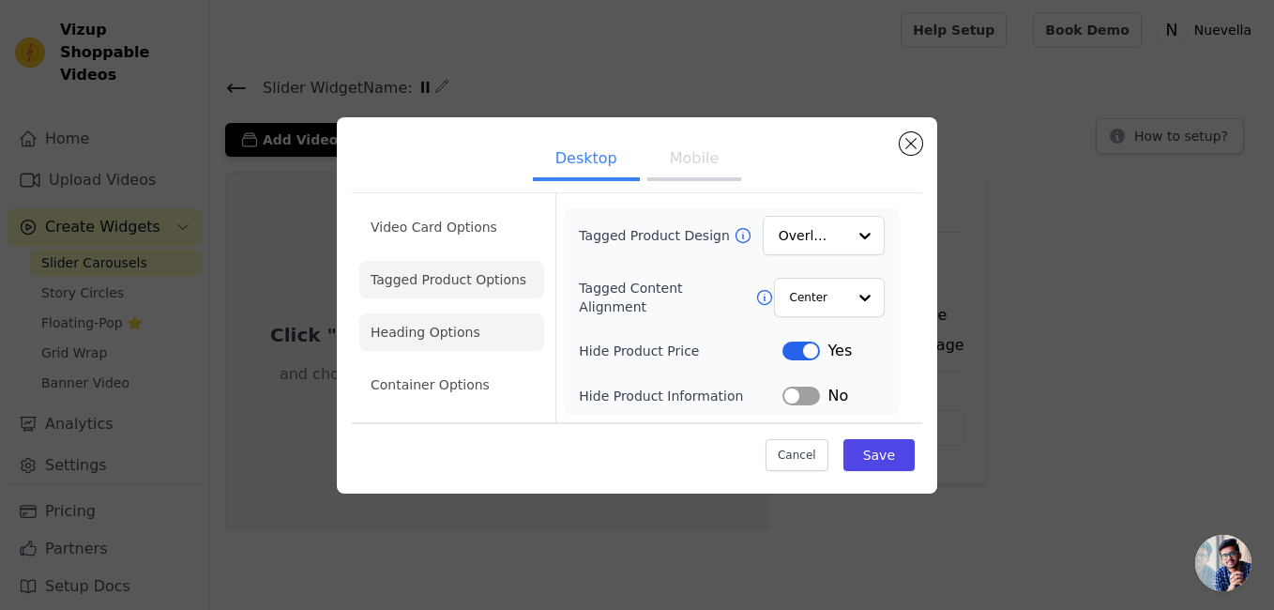
click at [462, 322] on li "Heading Options" at bounding box center [451, 332] width 185 height 38
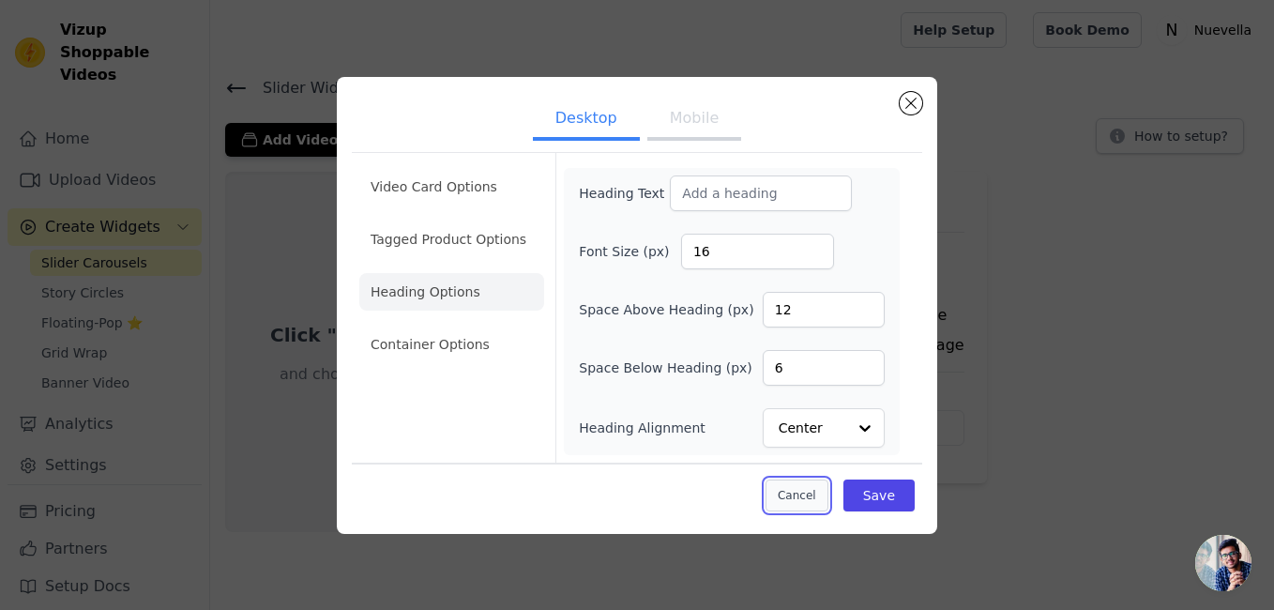
click at [801, 494] on button "Cancel" at bounding box center [797, 495] width 63 height 32
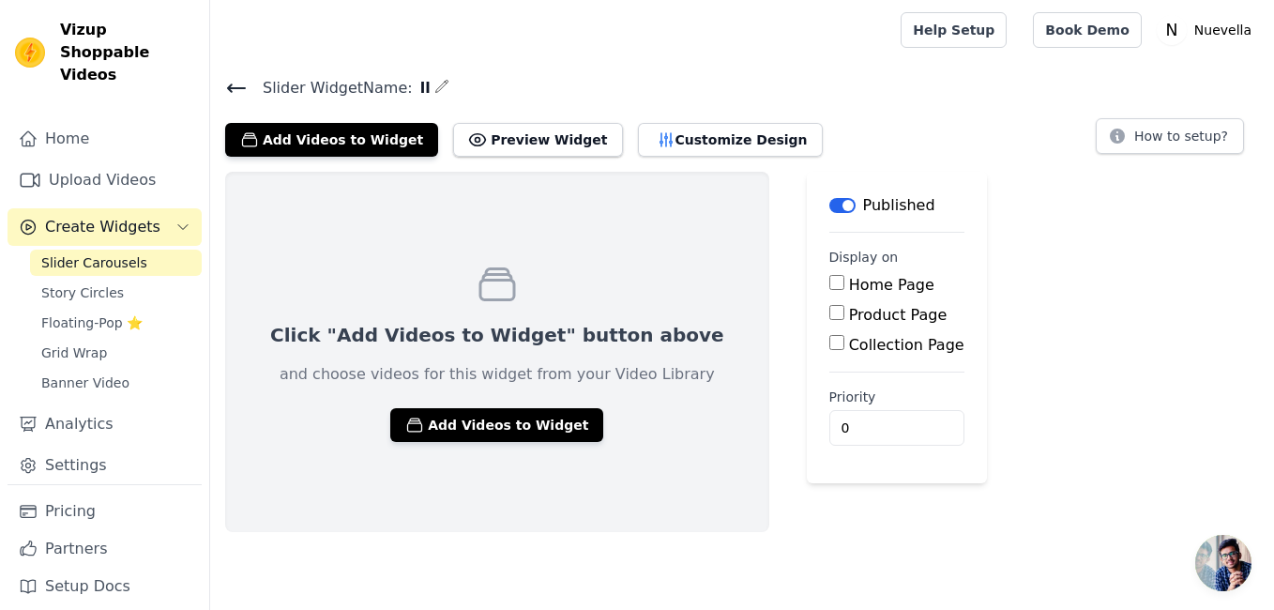
click at [236, 90] on icon at bounding box center [236, 88] width 23 height 23
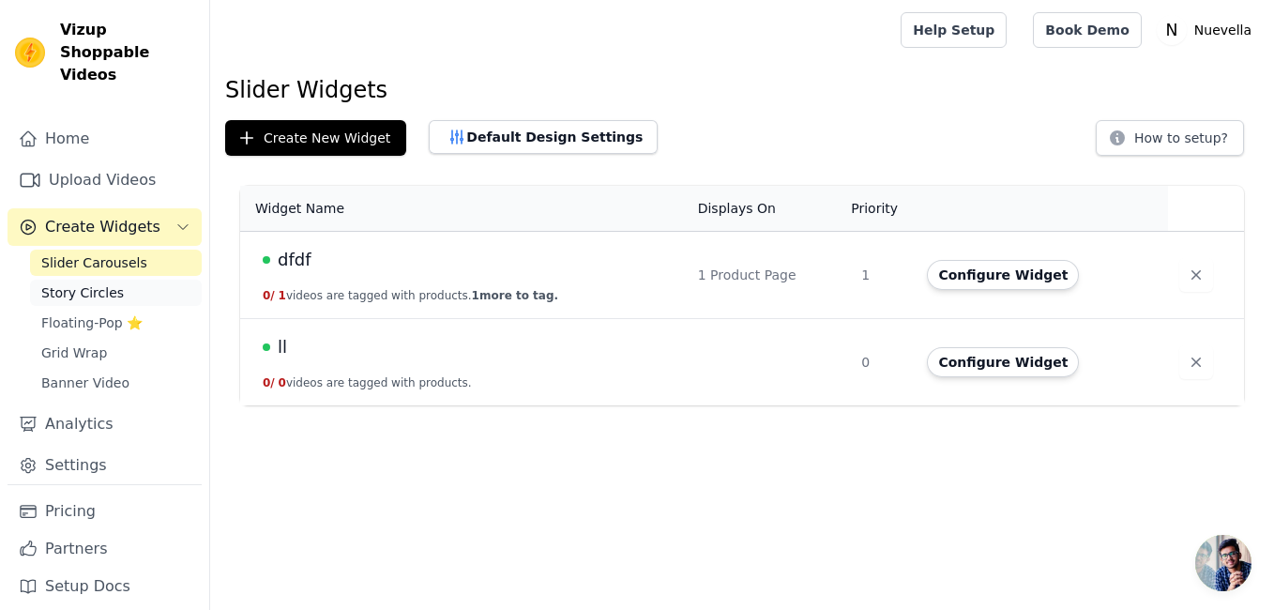
click at [107, 283] on span "Story Circles" at bounding box center [82, 292] width 83 height 19
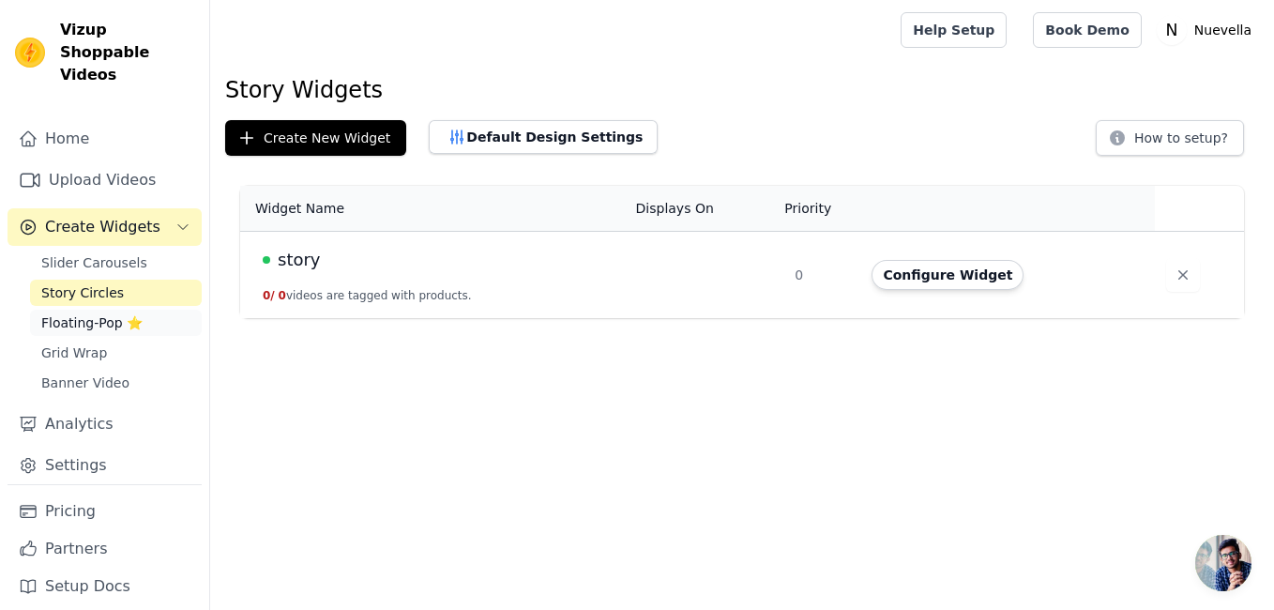
click at [99, 313] on span "Floating-Pop ⭐" at bounding box center [91, 322] width 101 height 19
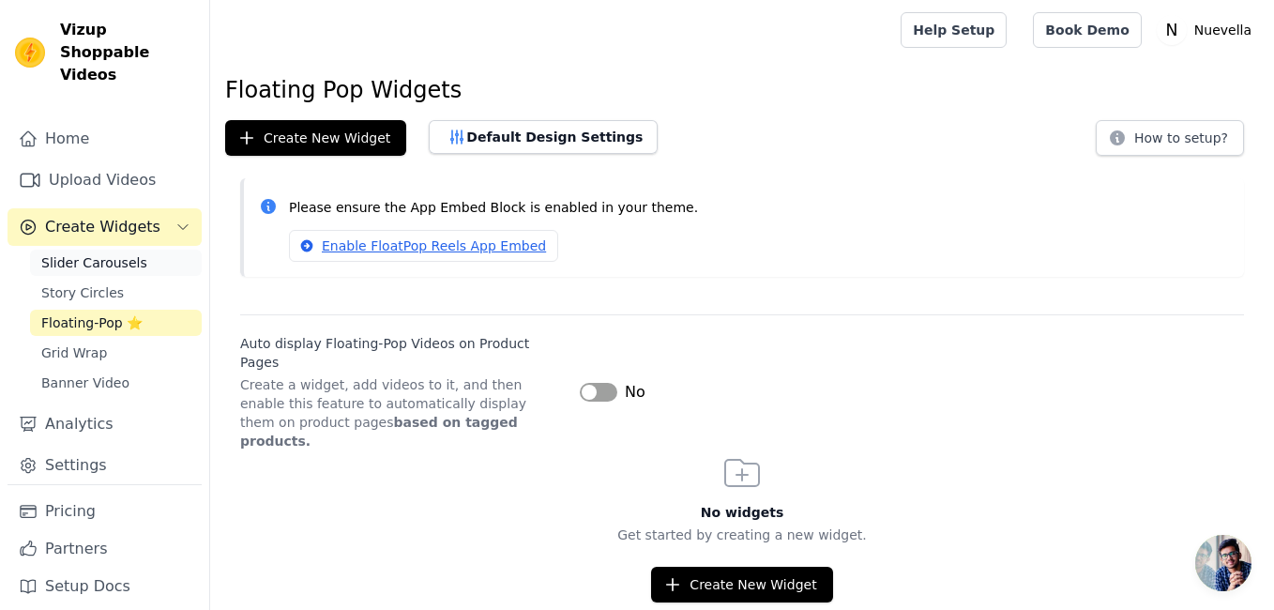
click at [96, 253] on span "Slider Carousels" at bounding box center [94, 262] width 106 height 19
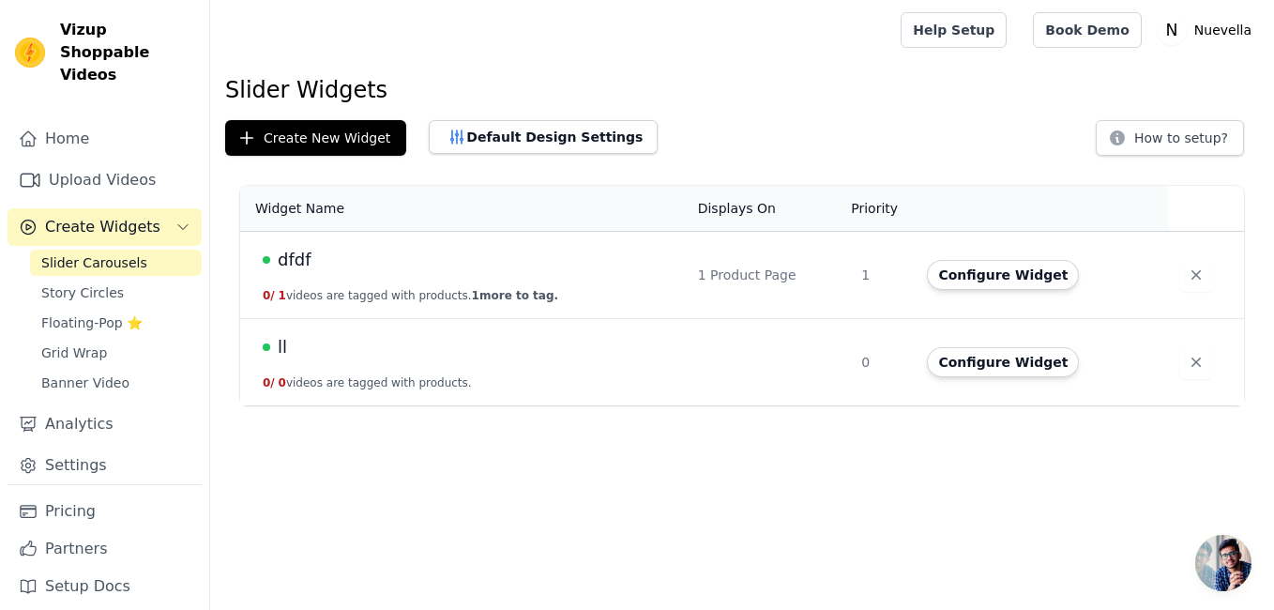
click at [95, 253] on span "Slider Carousels" at bounding box center [94, 262] width 106 height 19
click at [90, 283] on span "Story Circles" at bounding box center [82, 292] width 83 height 19
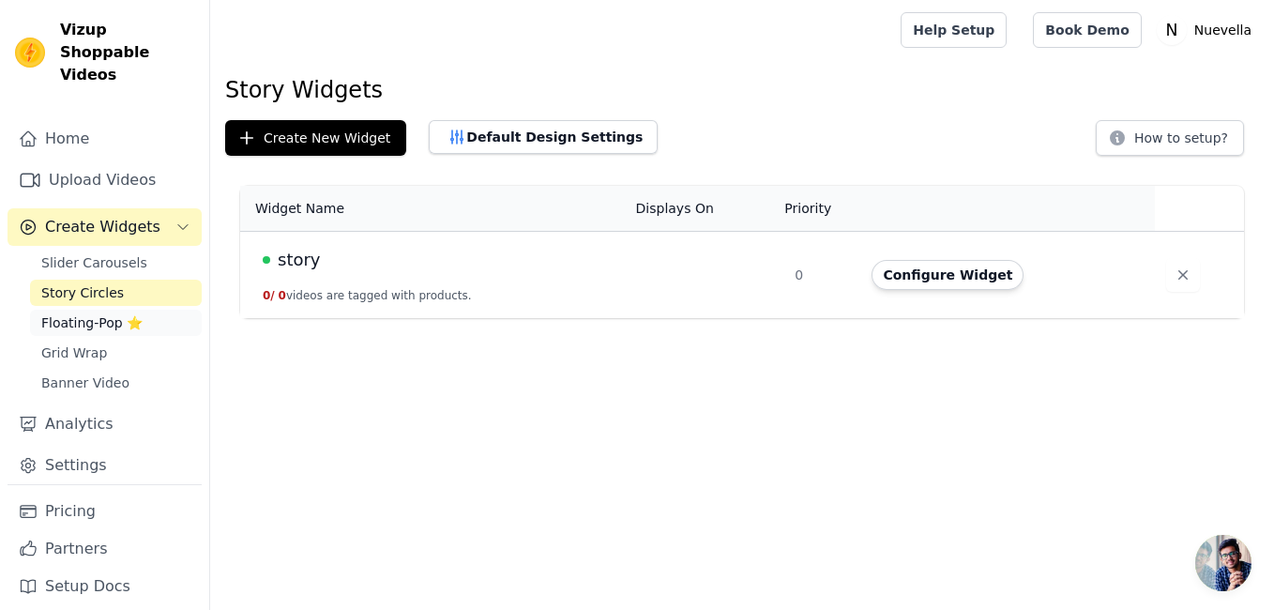
click at [92, 313] on span "Floating-Pop ⭐" at bounding box center [91, 322] width 101 height 19
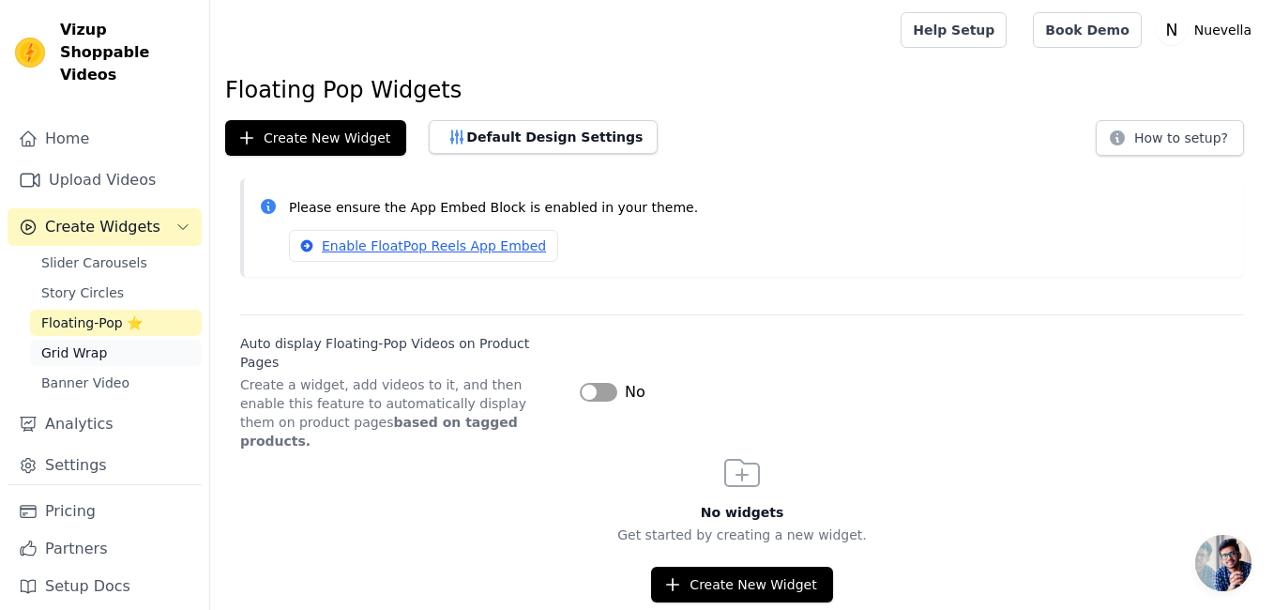
click at [93, 343] on span "Grid Wrap" at bounding box center [74, 352] width 66 height 19
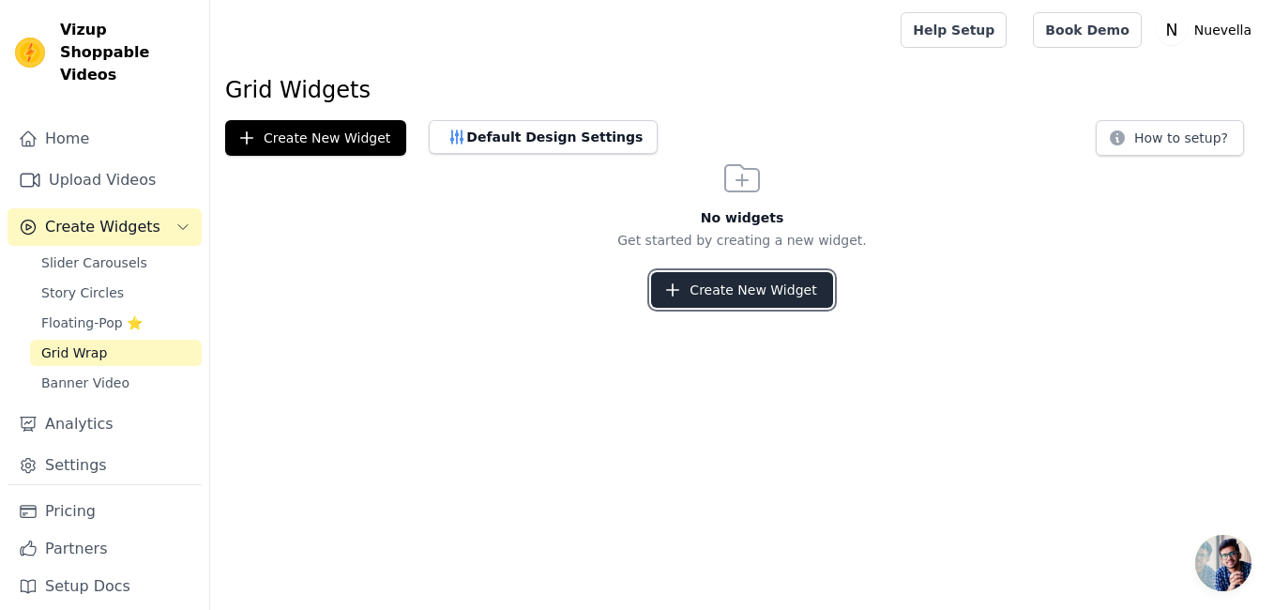
click at [750, 277] on button "Create New Widget" at bounding box center [741, 290] width 181 height 36
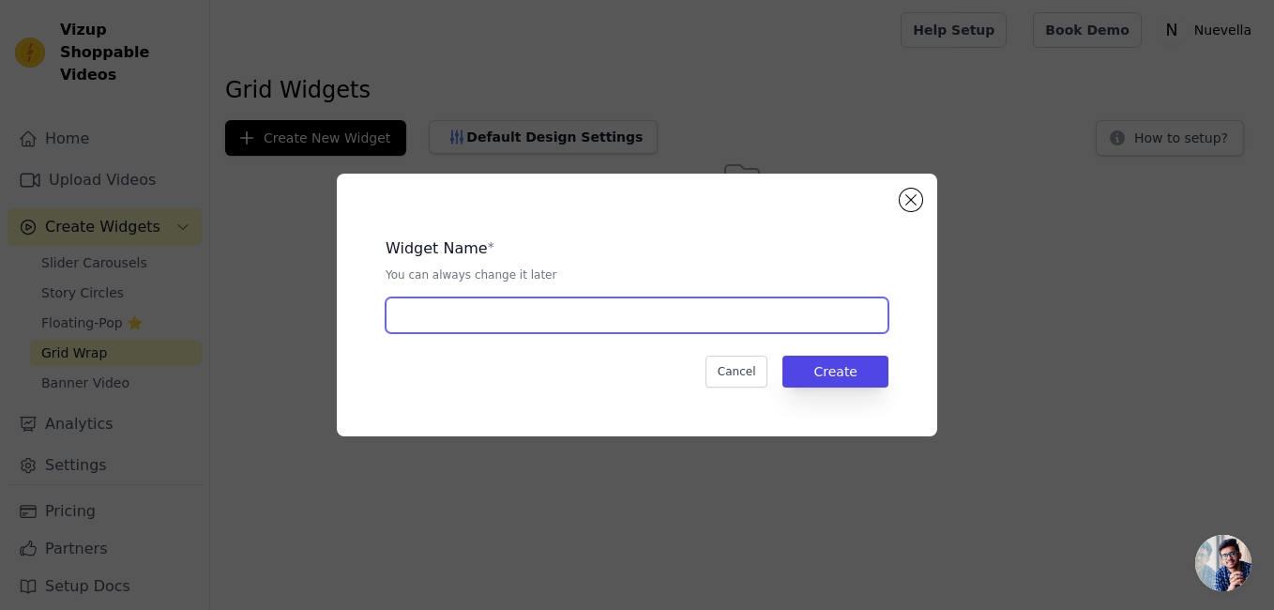
click at [648, 312] on input "text" at bounding box center [637, 315] width 503 height 36
type input "lll"
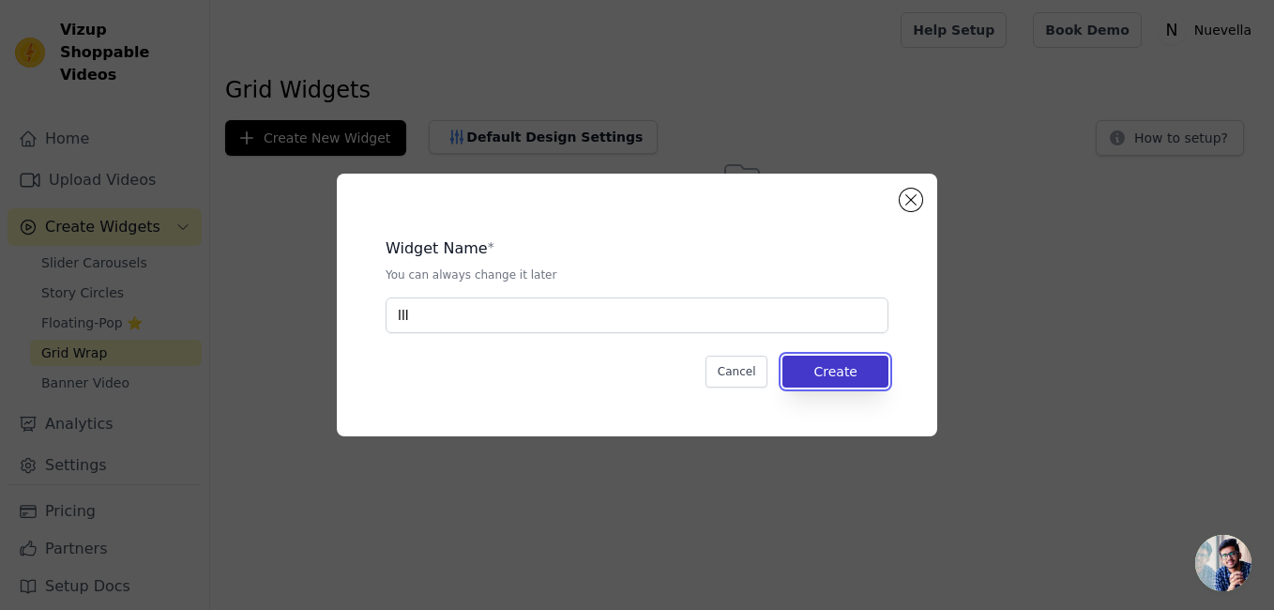
click at [810, 381] on button "Create" at bounding box center [835, 372] width 106 height 32
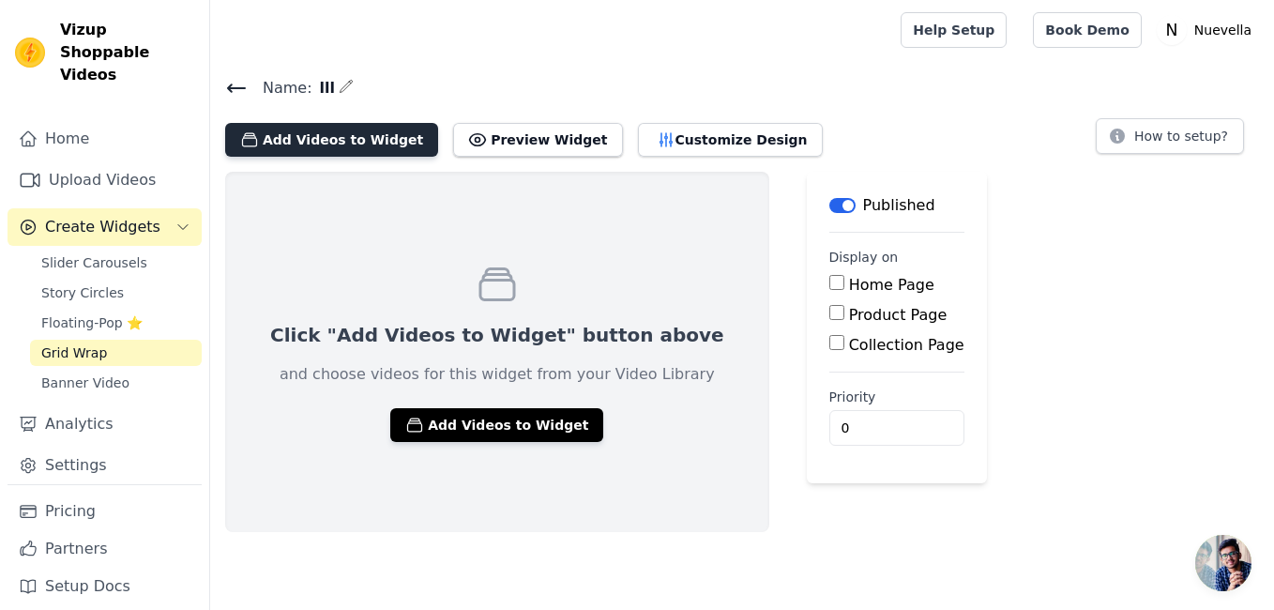
click at [356, 139] on button "Add Videos to Widget" at bounding box center [331, 140] width 213 height 34
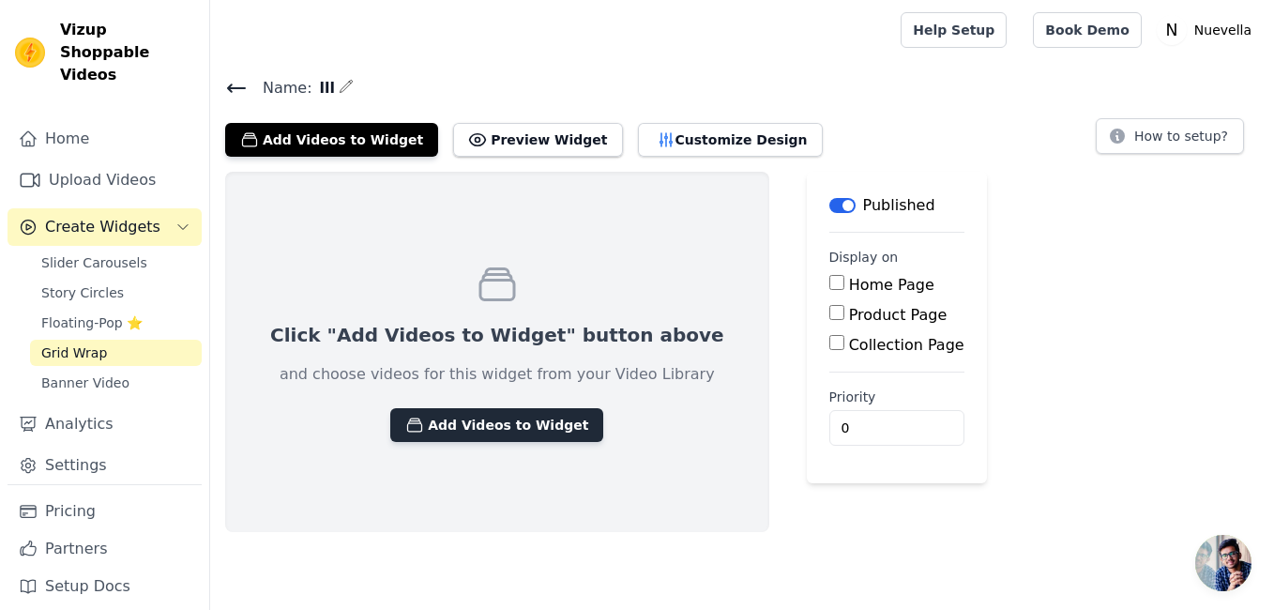
click at [466, 424] on button "Add Videos to Widget" at bounding box center [496, 425] width 213 height 34
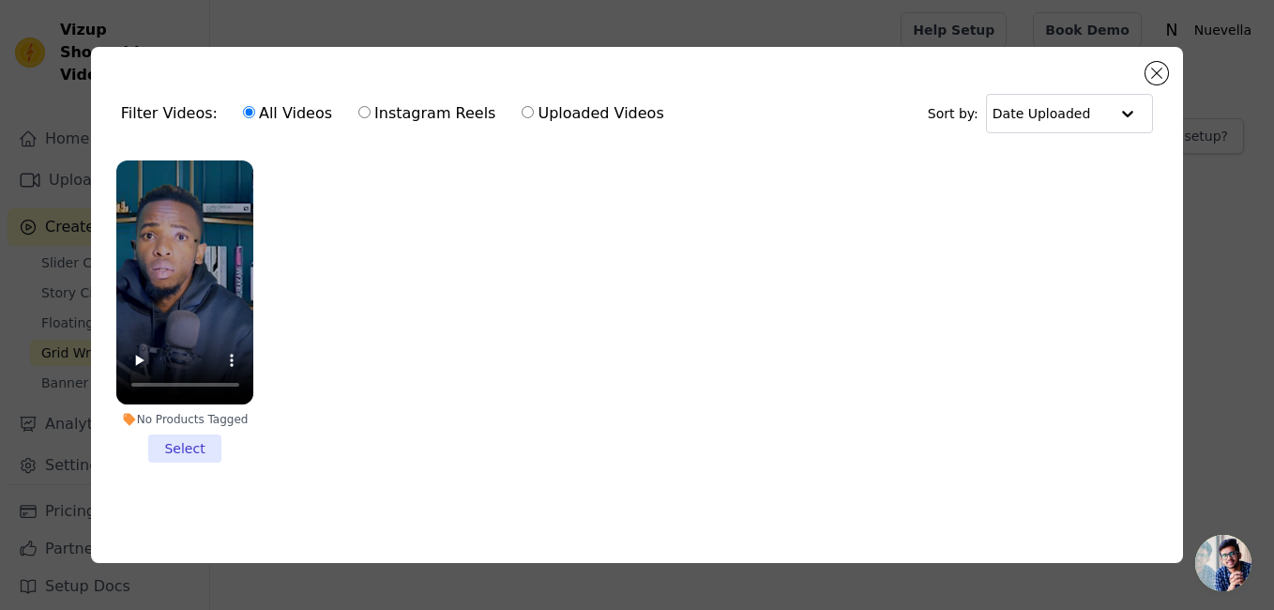
click at [424, 108] on label "Instagram Reels" at bounding box center [426, 113] width 139 height 24
click at [371, 108] on input "Instagram Reels" at bounding box center [364, 112] width 12 height 12
radio input "true"
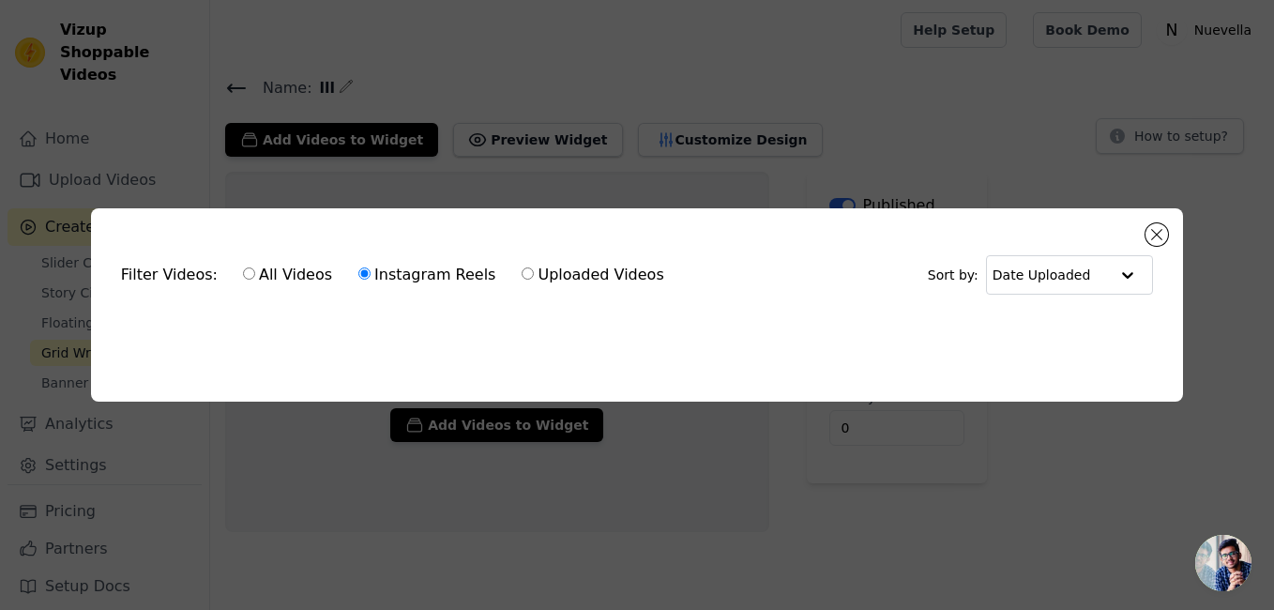
click at [521, 273] on label "Uploaded Videos" at bounding box center [593, 275] width 144 height 24
click at [522, 273] on input "Uploaded Videos" at bounding box center [528, 273] width 12 height 12
radio input "true"
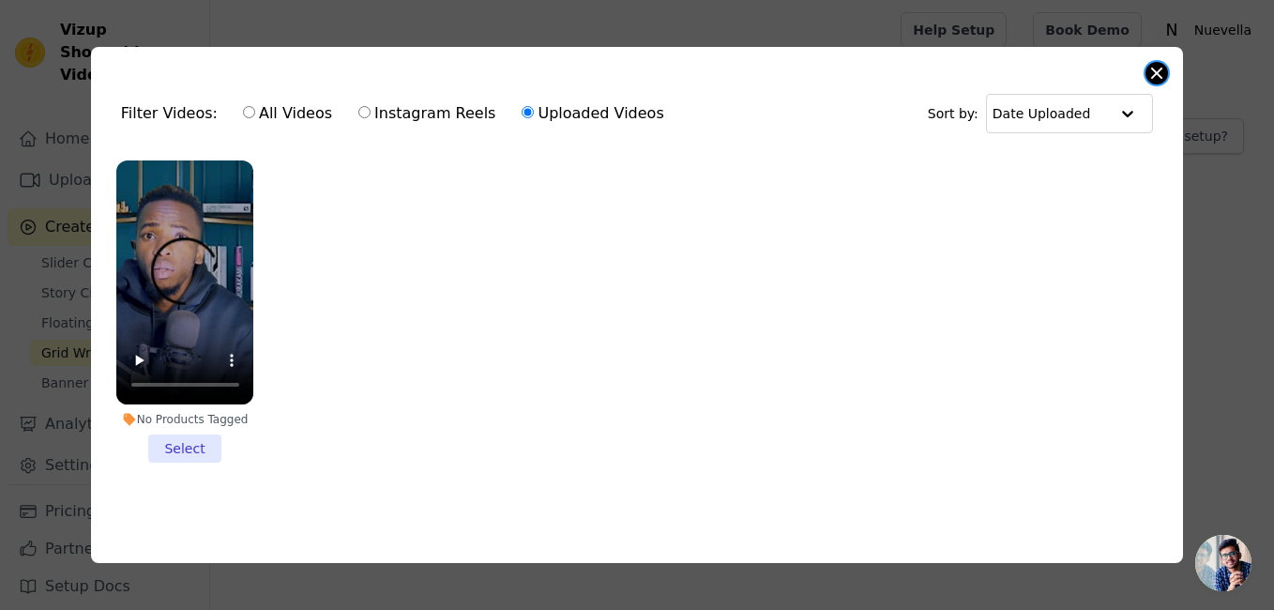
click at [1161, 68] on button "Close modal" at bounding box center [1157, 73] width 23 height 23
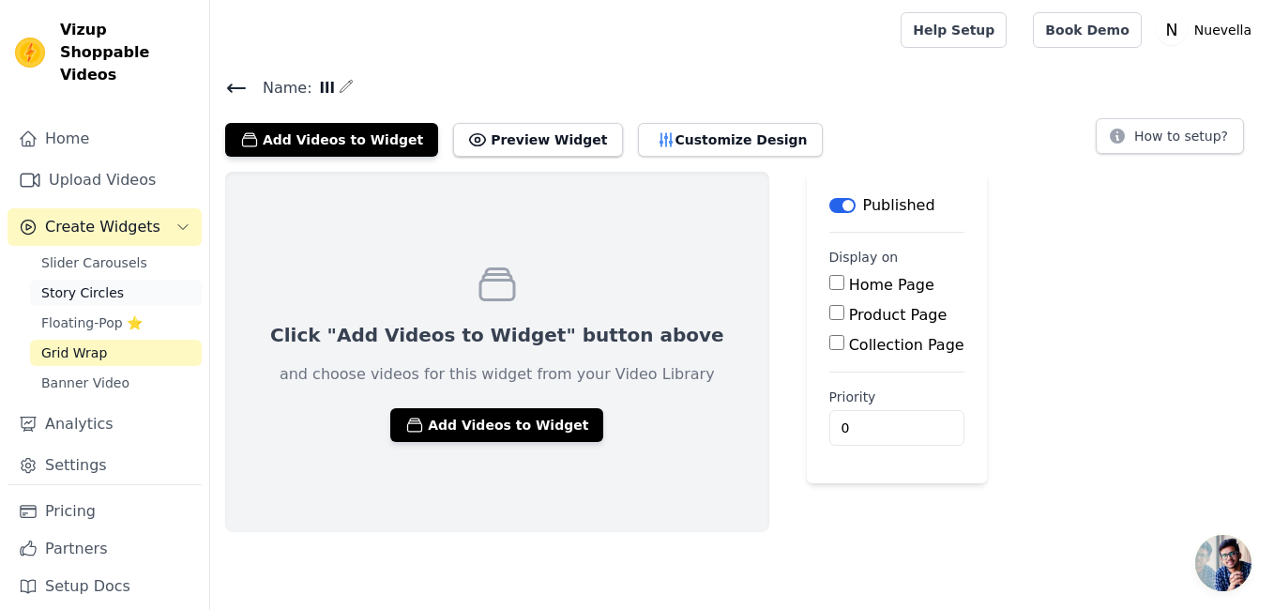
click at [94, 283] on span "Story Circles" at bounding box center [82, 292] width 83 height 19
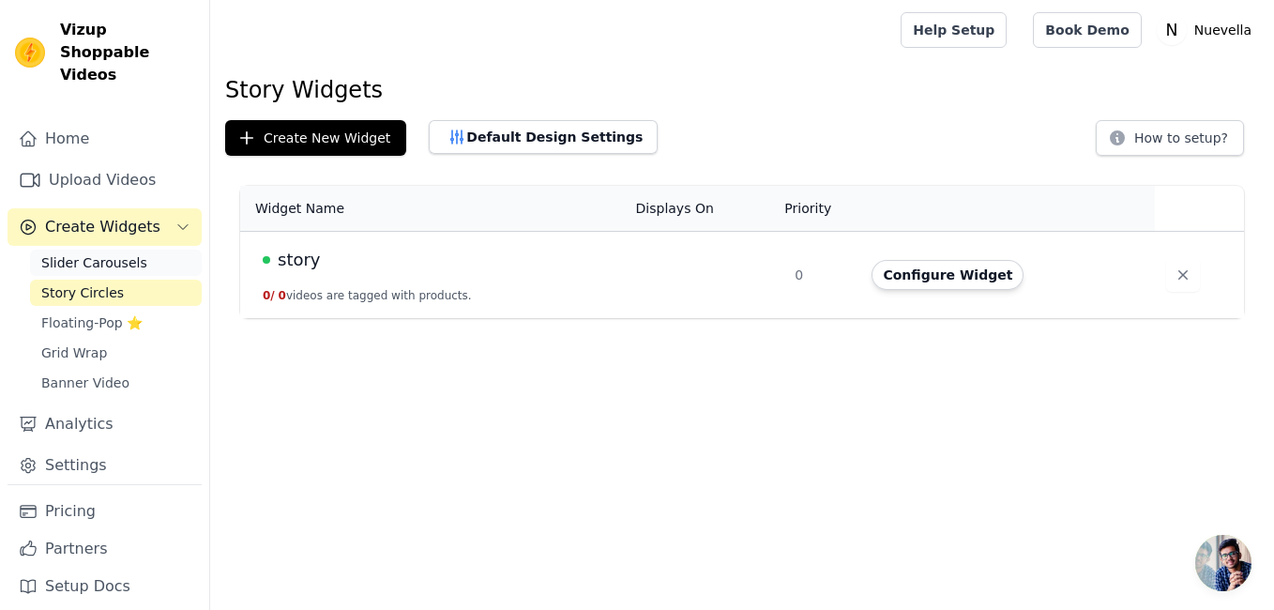
click at [98, 251] on link "Slider Carousels" at bounding box center [116, 263] width 172 height 26
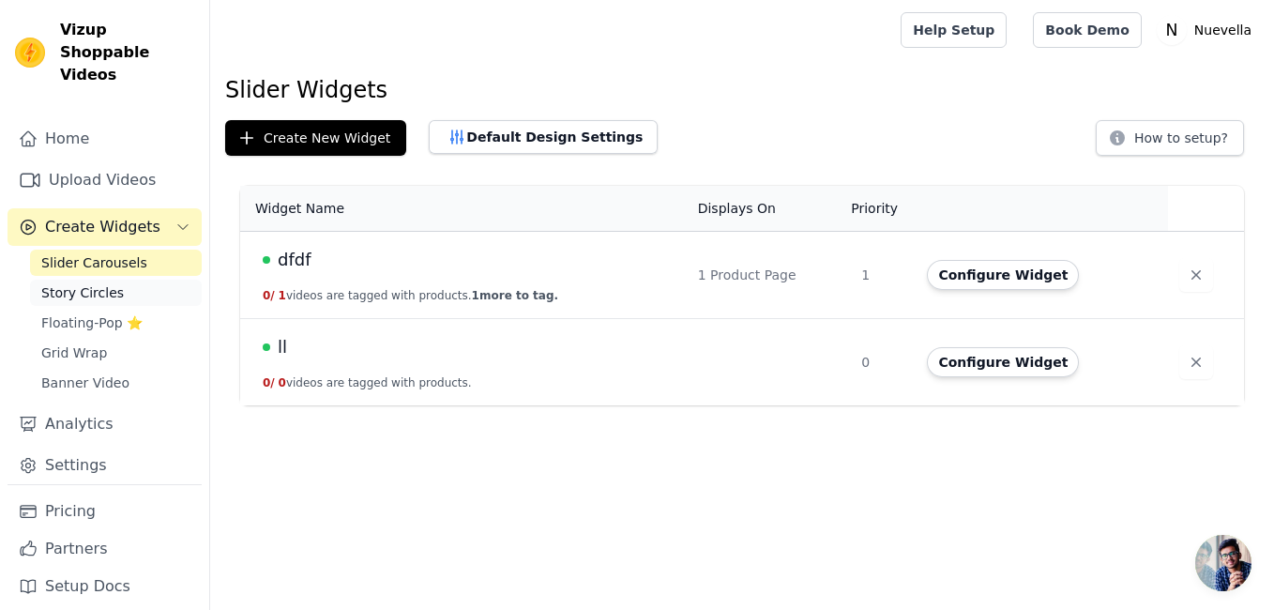
click at [108, 283] on span "Story Circles" at bounding box center [82, 292] width 83 height 19
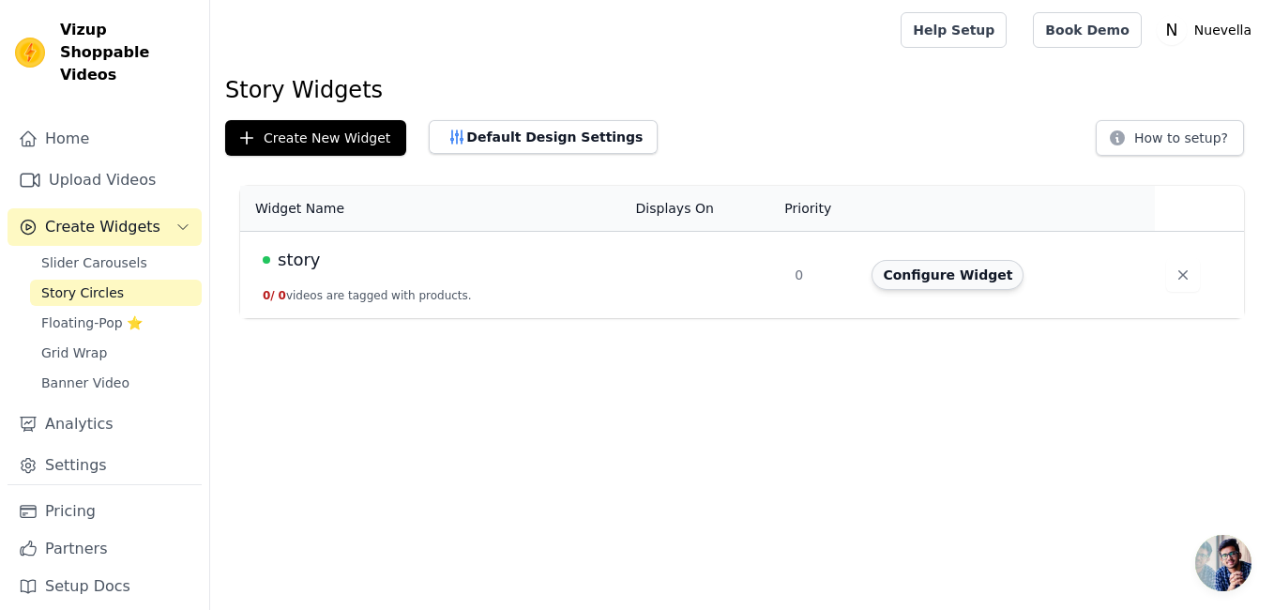
click at [930, 280] on button "Configure Widget" at bounding box center [948, 275] width 152 height 30
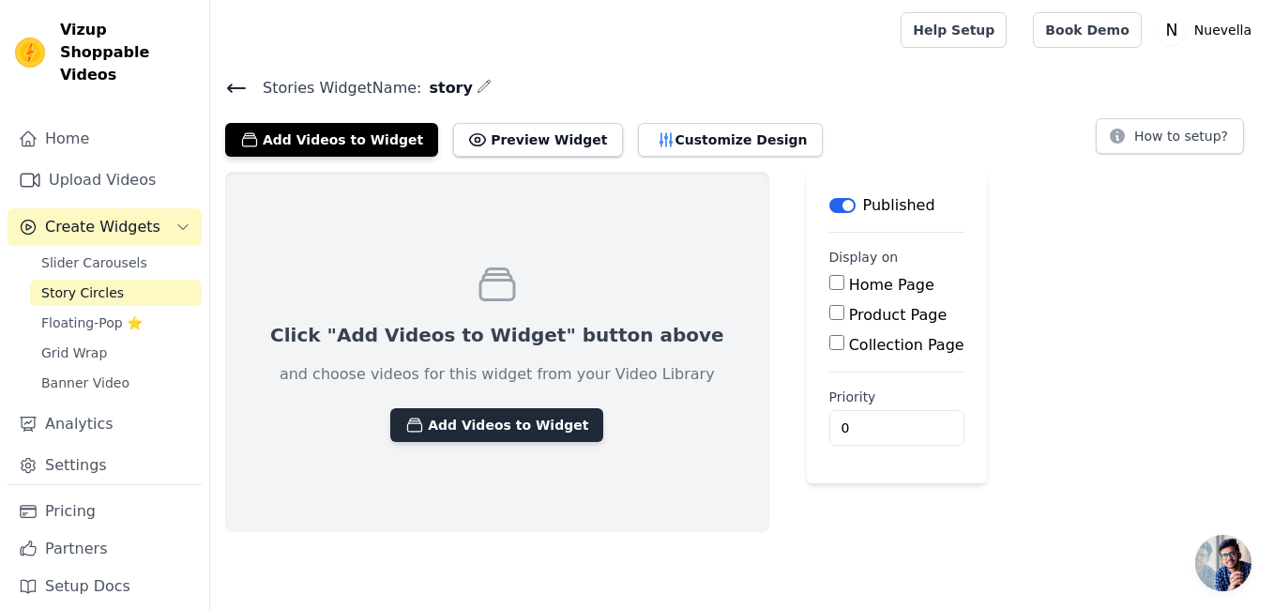
click at [502, 423] on button "Add Videos to Widget" at bounding box center [496, 425] width 213 height 34
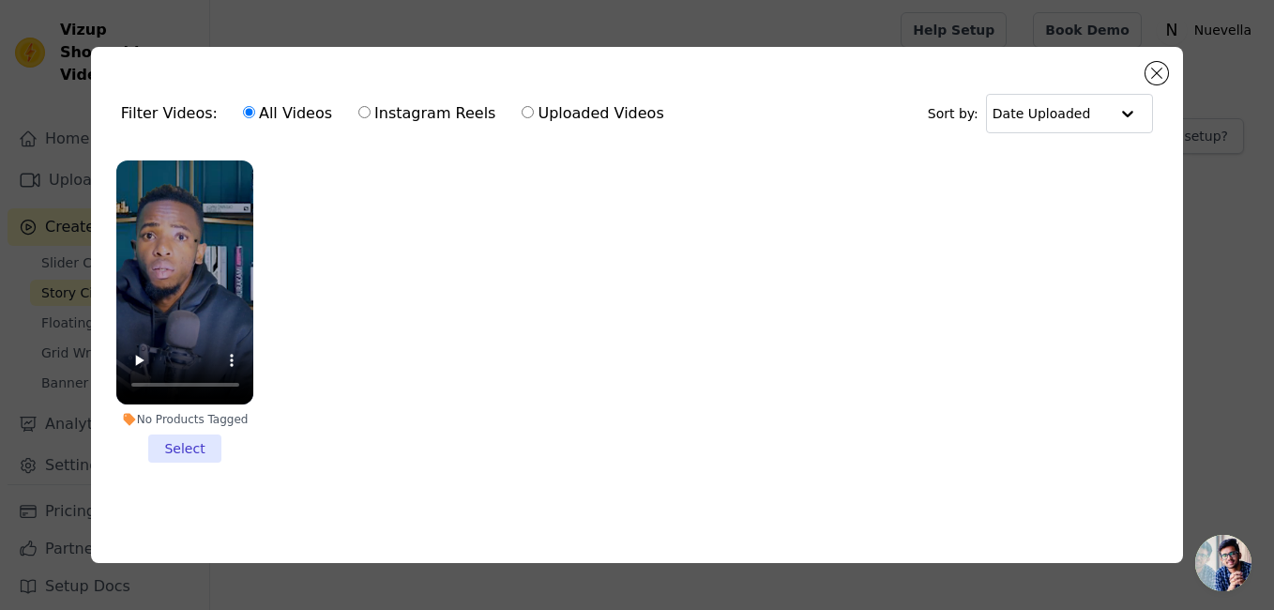
click at [557, 110] on label "Uploaded Videos" at bounding box center [593, 113] width 144 height 24
click at [534, 110] on input "Uploaded Videos" at bounding box center [528, 112] width 12 height 12
radio input "true"
click at [243, 110] on input "All Videos" at bounding box center [249, 112] width 12 height 12
radio input "true"
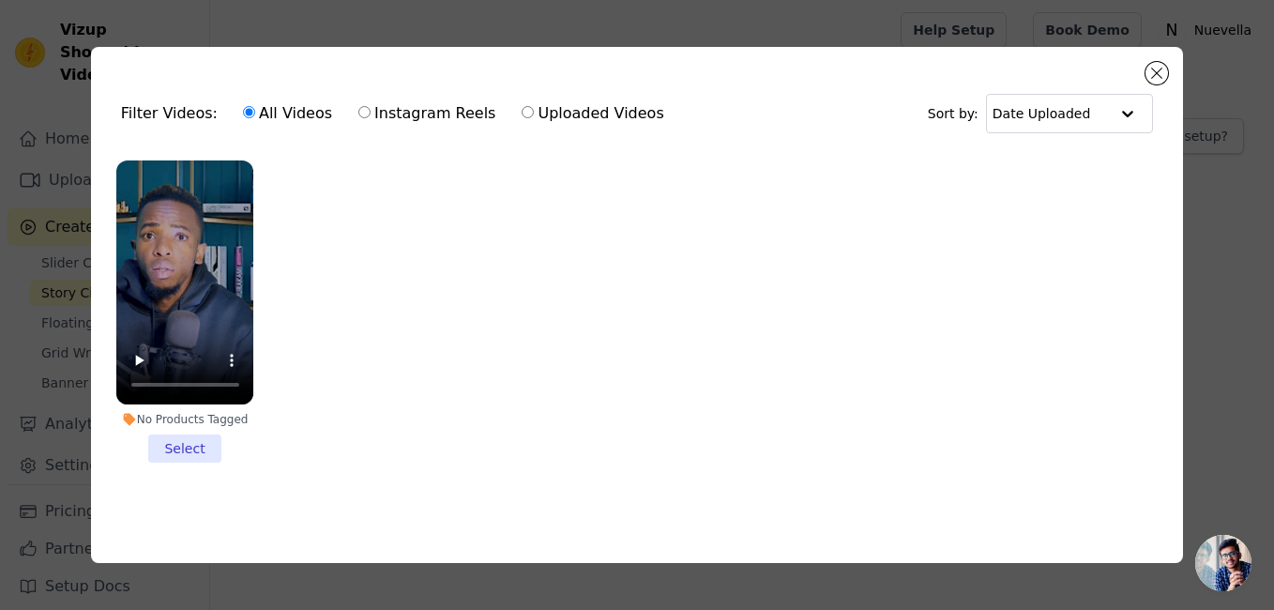
click at [243, 110] on input "All Videos" at bounding box center [249, 112] width 12 height 12
click at [358, 108] on input "Instagram Reels" at bounding box center [364, 112] width 12 height 12
radio input "true"
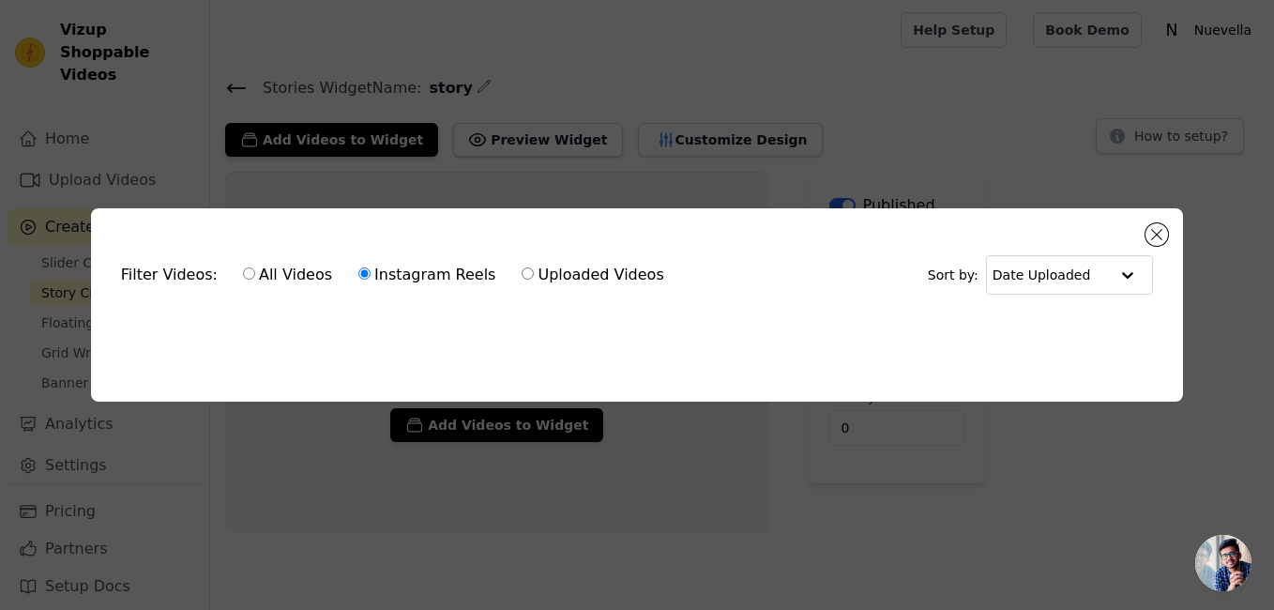
click at [522, 270] on input "Uploaded Videos" at bounding box center [528, 273] width 12 height 12
radio input "true"
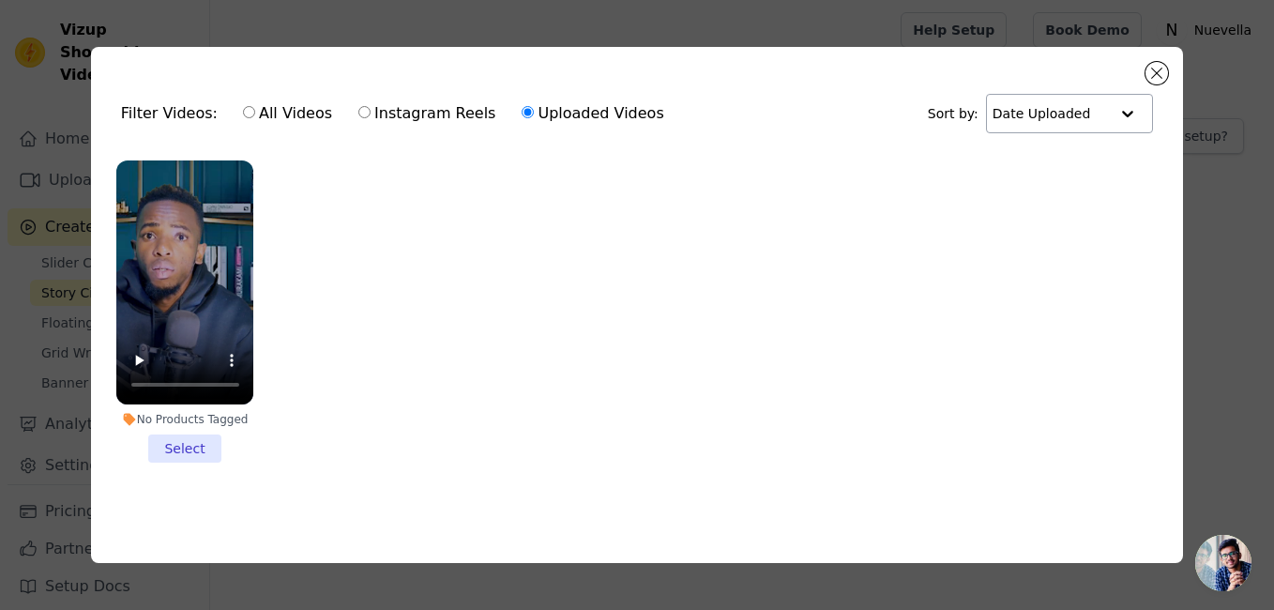
click at [1129, 108] on div at bounding box center [1128, 114] width 38 height 38
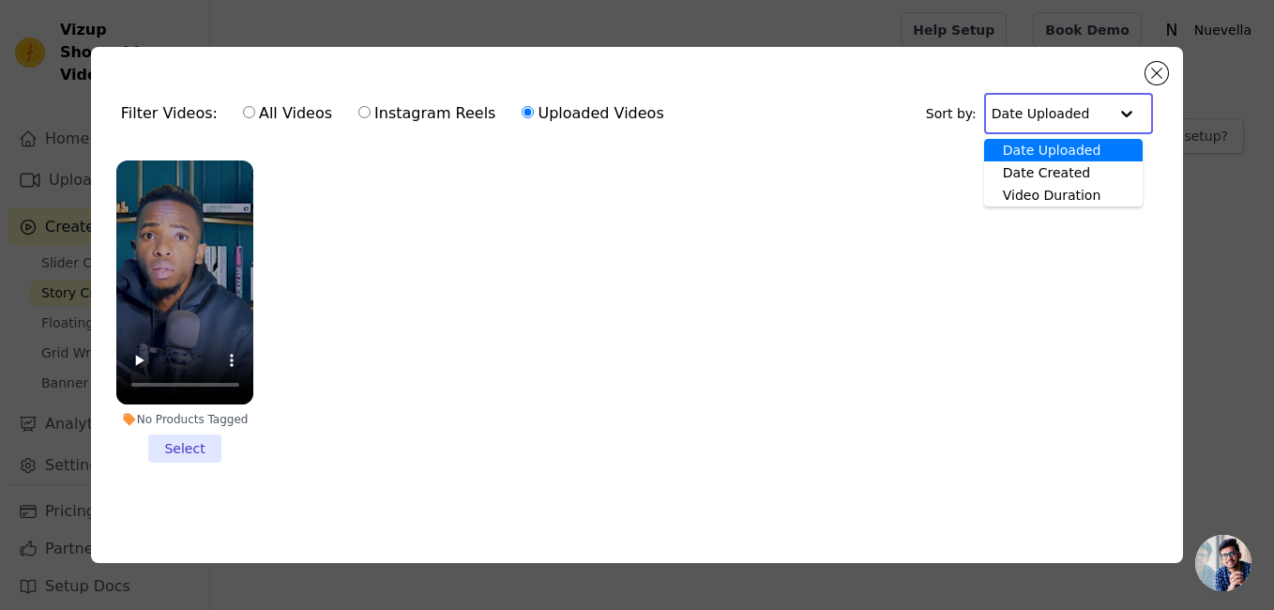
click at [932, 122] on div "Filter Videos: All Videos Instagram Reels Uploaded Videos Sort by: Date Uploade…" at bounding box center [637, 113] width 1063 height 73
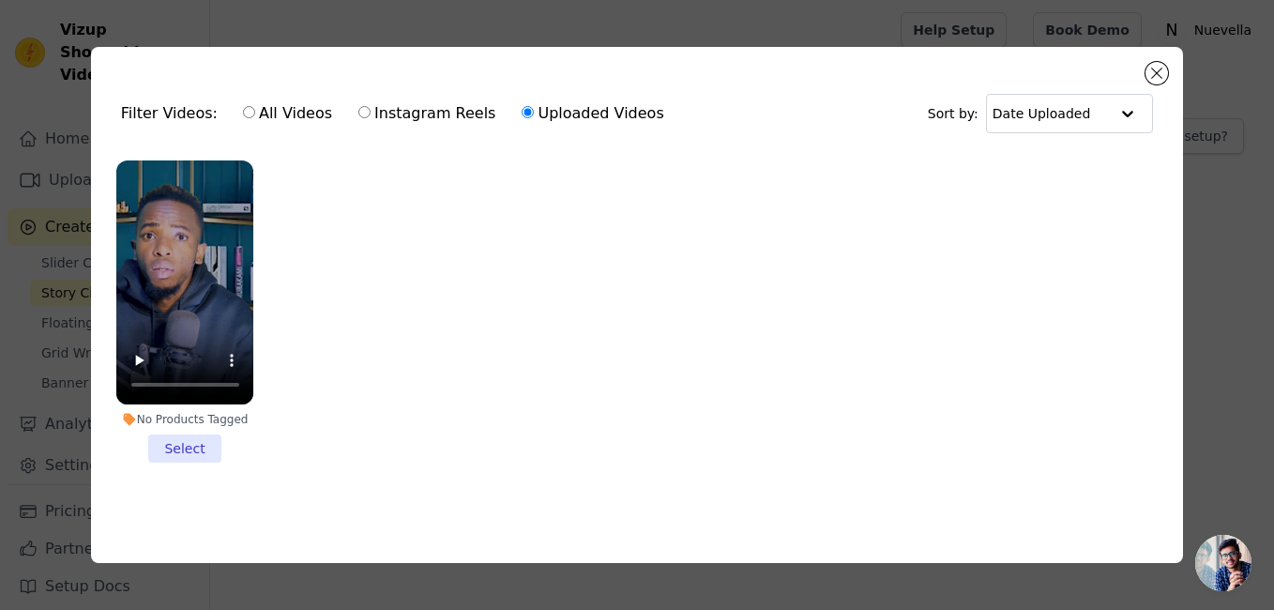
click at [932, 122] on div "Filter Videos: All Videos Instagram Reels Uploaded Videos Sort by: Date Uploaded" at bounding box center [637, 113] width 1063 height 73
click at [1162, 71] on button "Close modal" at bounding box center [1157, 73] width 23 height 23
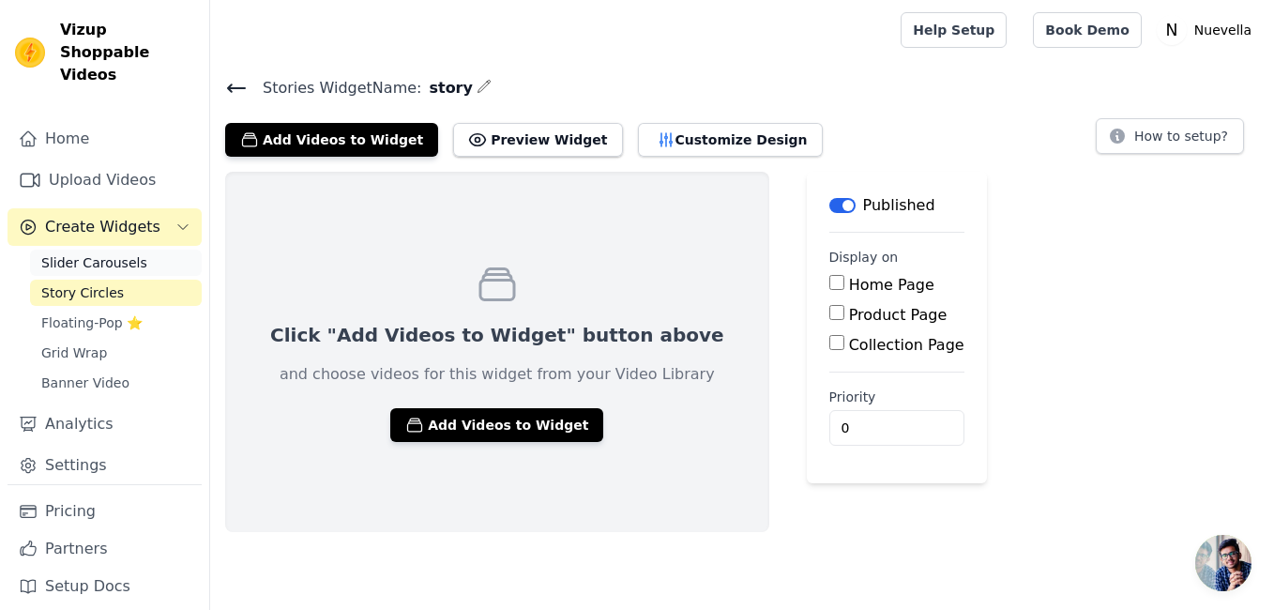
click at [118, 253] on span "Slider Carousels" at bounding box center [94, 262] width 106 height 19
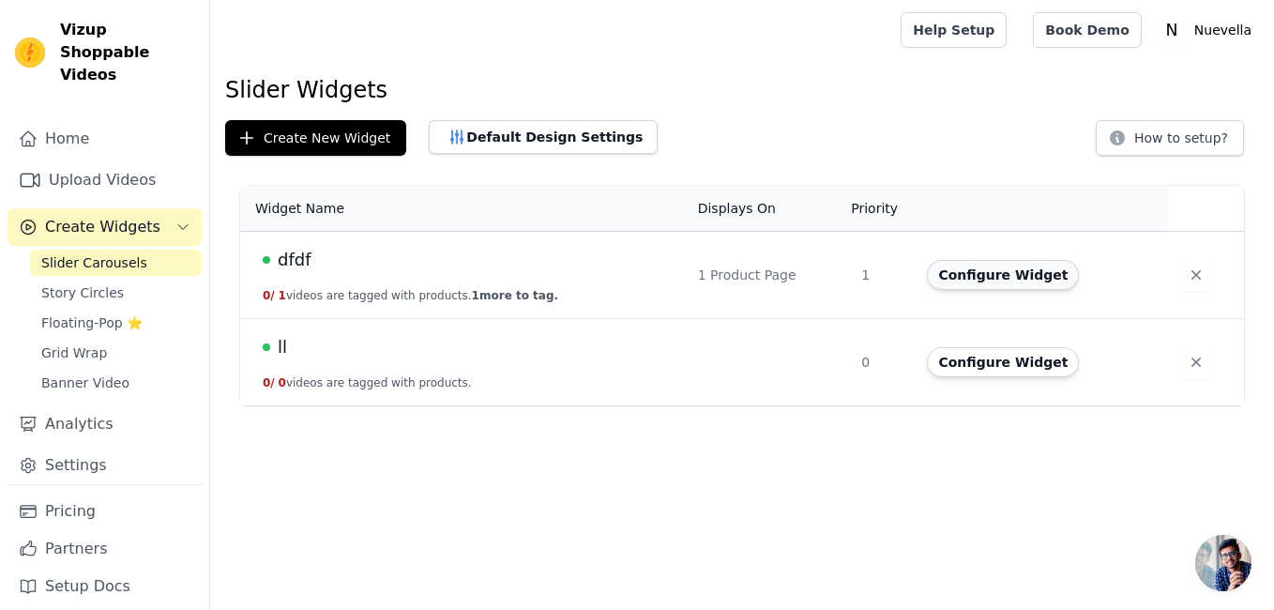
click at [1009, 278] on button "Configure Widget" at bounding box center [1003, 275] width 152 height 30
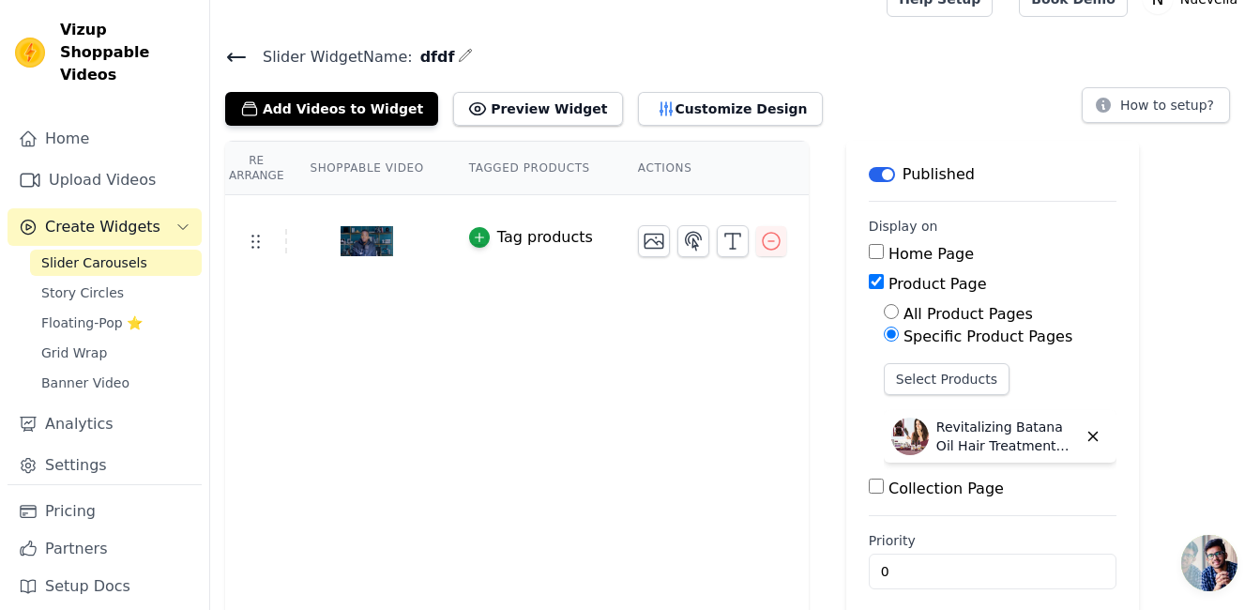
scroll to position [47, 0]
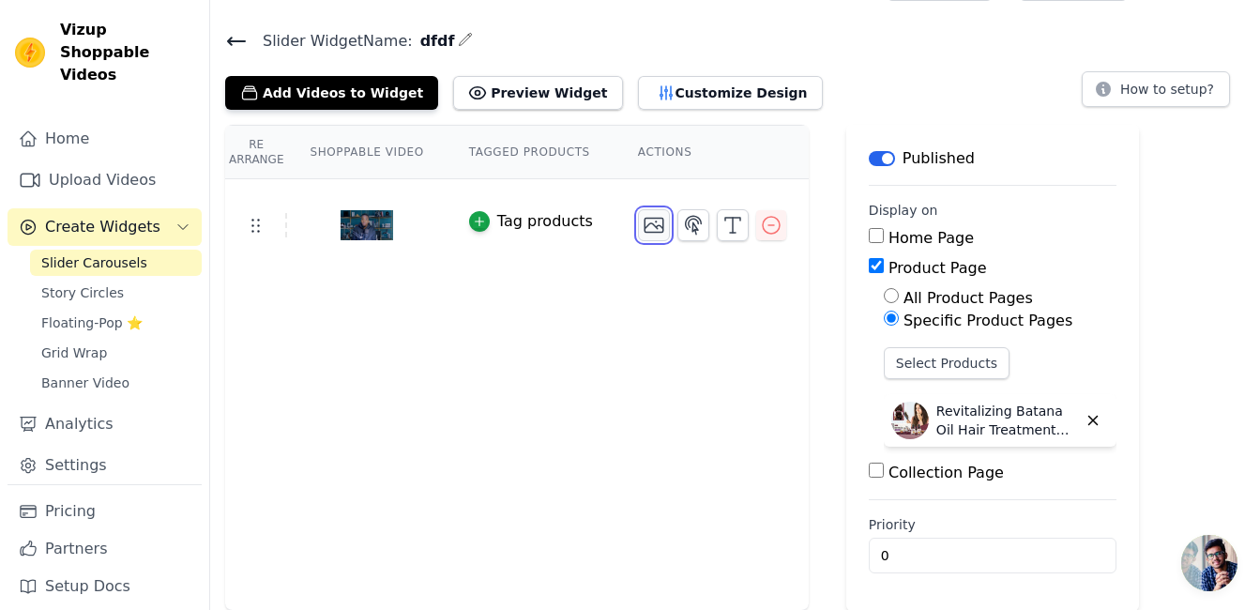
click at [643, 226] on icon "button" at bounding box center [654, 225] width 23 height 23
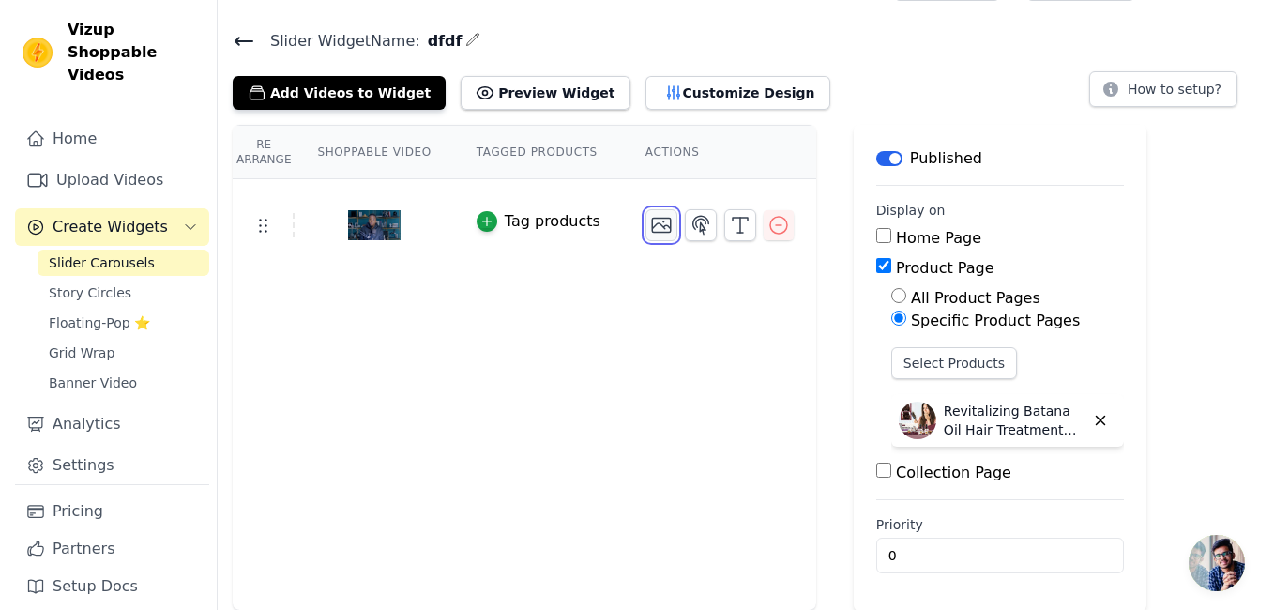
scroll to position [0, 0]
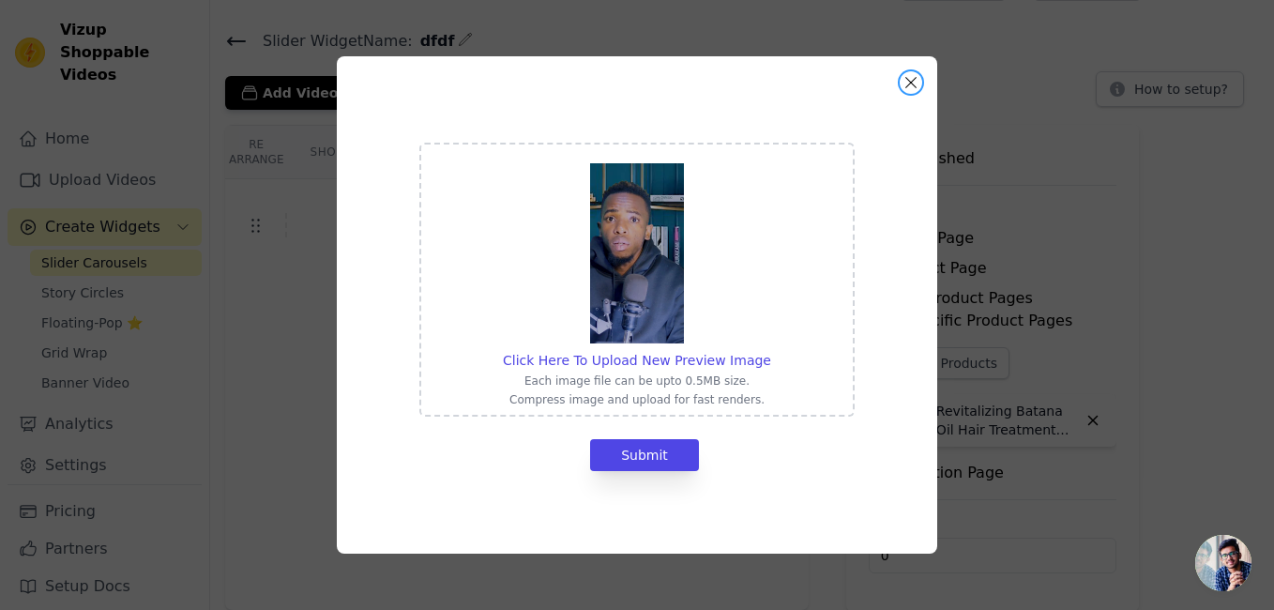
drag, startPoint x: 914, startPoint y: 91, endPoint x: 823, endPoint y: 147, distance: 107.0
click at [913, 91] on button "Close modal" at bounding box center [911, 82] width 23 height 23
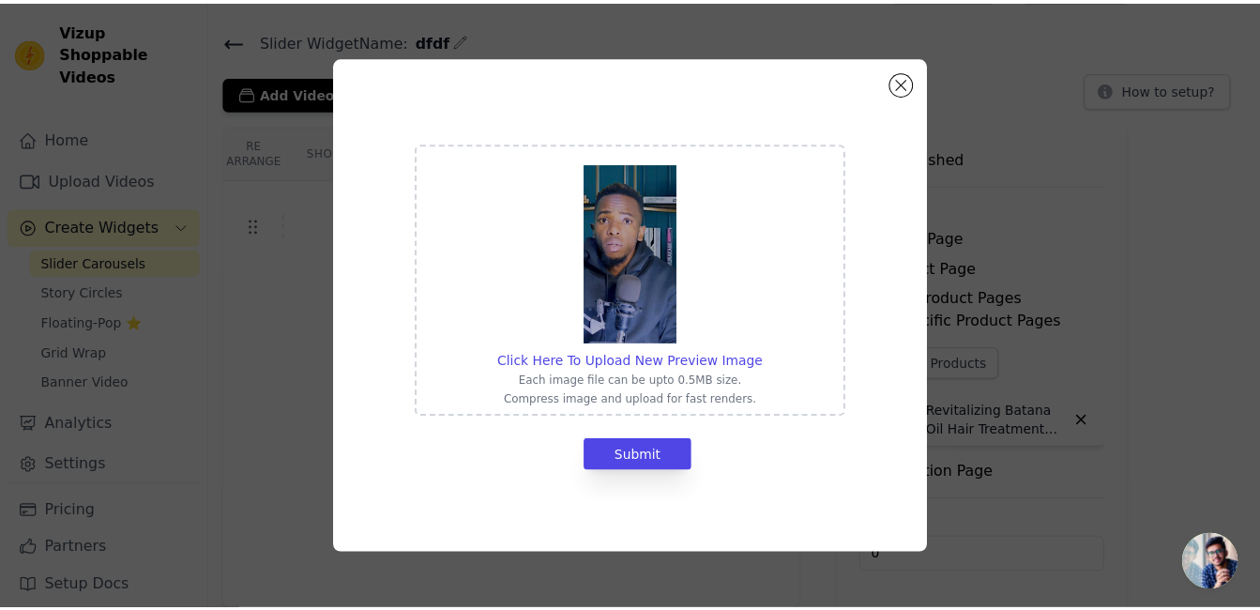
scroll to position [47, 0]
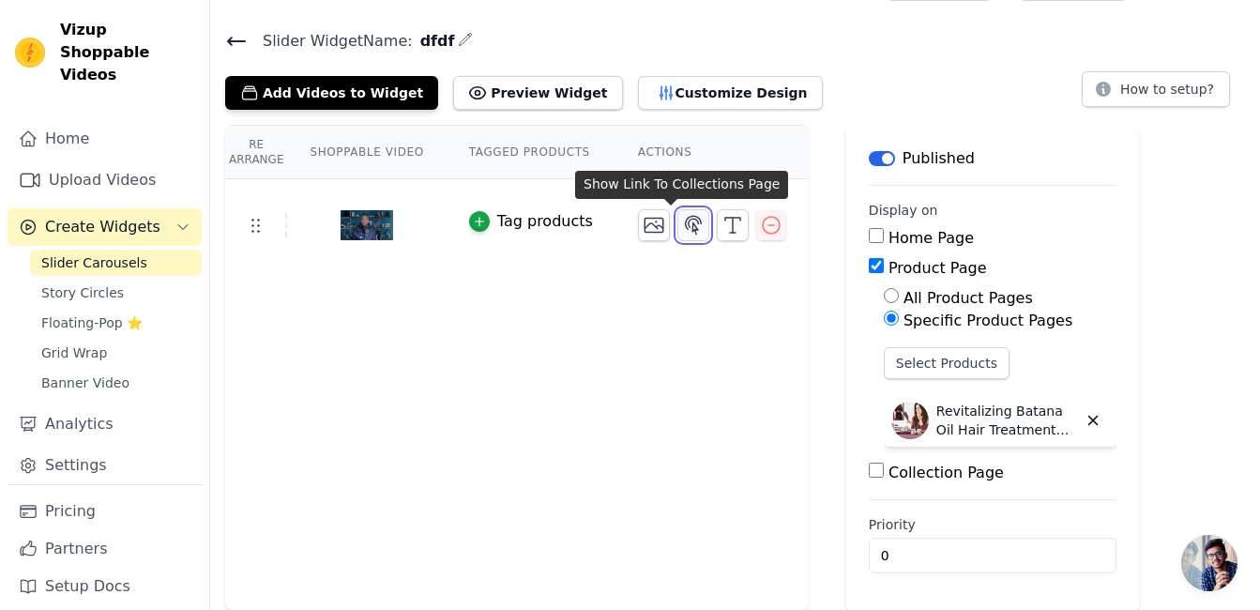
click at [682, 227] on icon "button" at bounding box center [693, 225] width 23 height 23
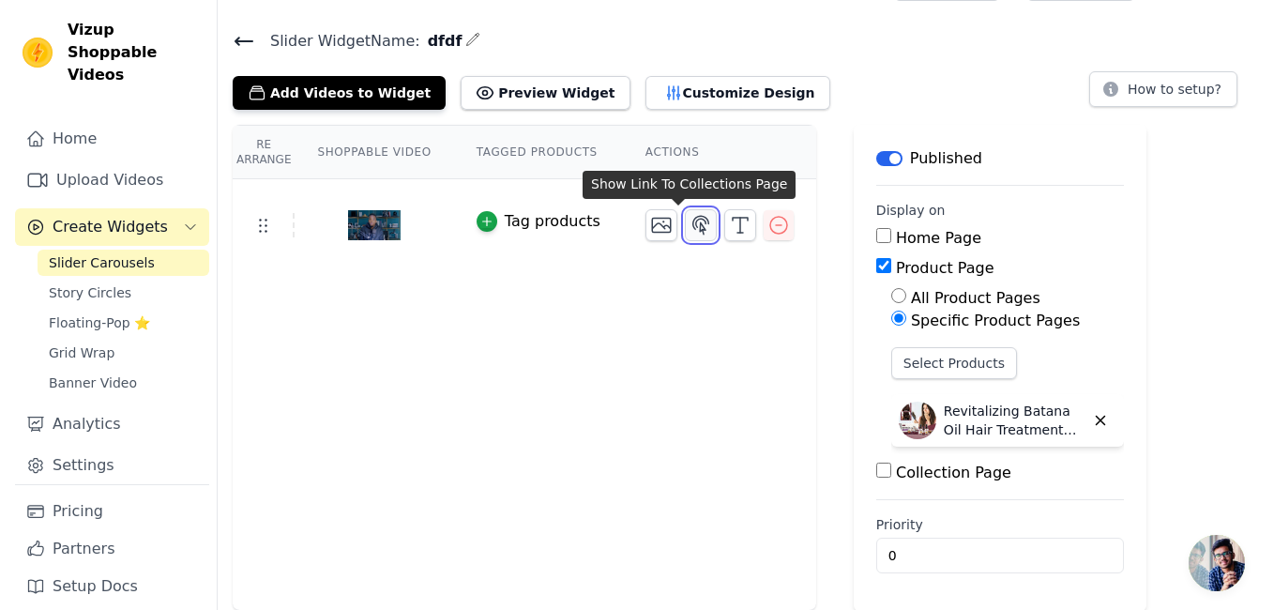
scroll to position [0, 0]
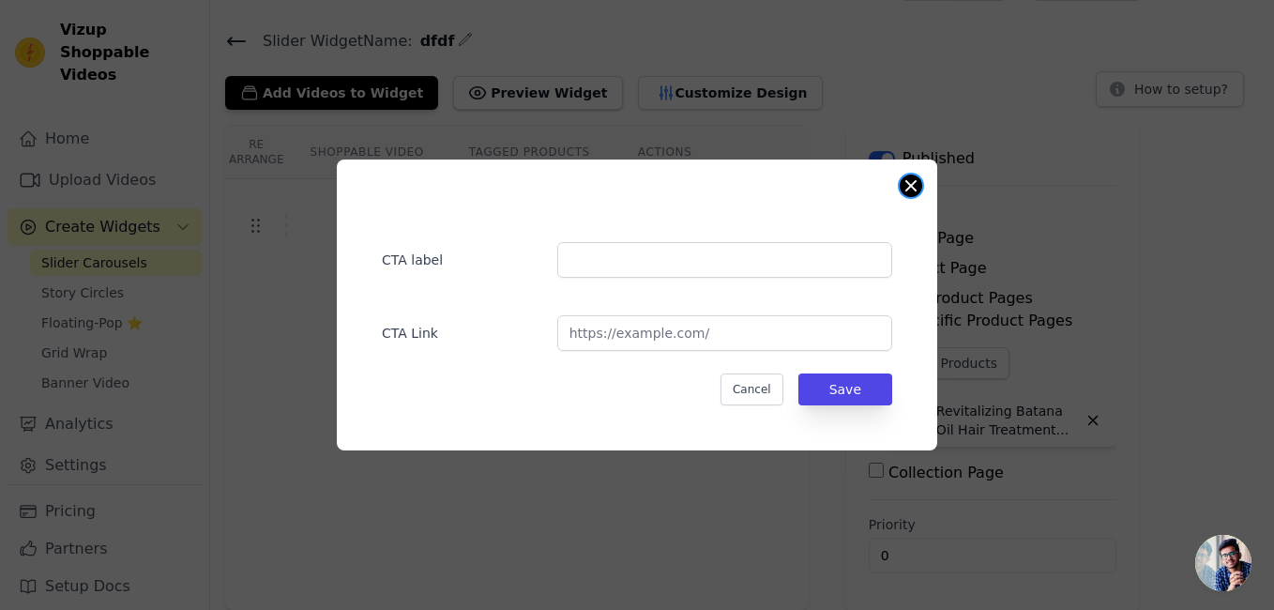
click at [912, 185] on button "Close modal" at bounding box center [911, 186] width 23 height 23
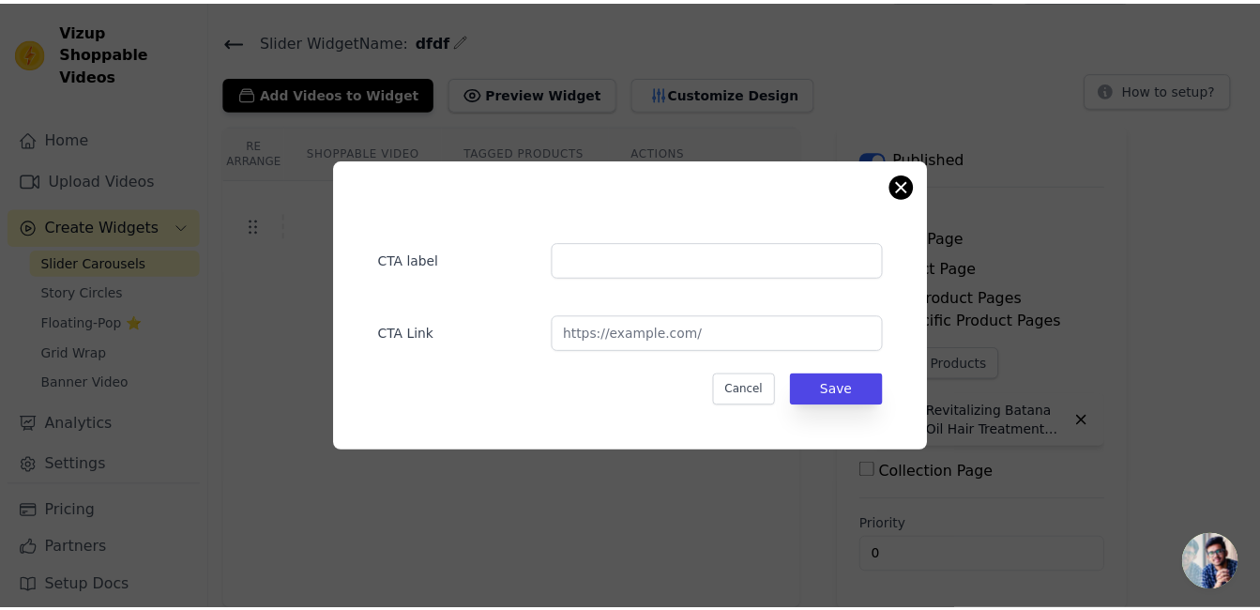
scroll to position [47, 0]
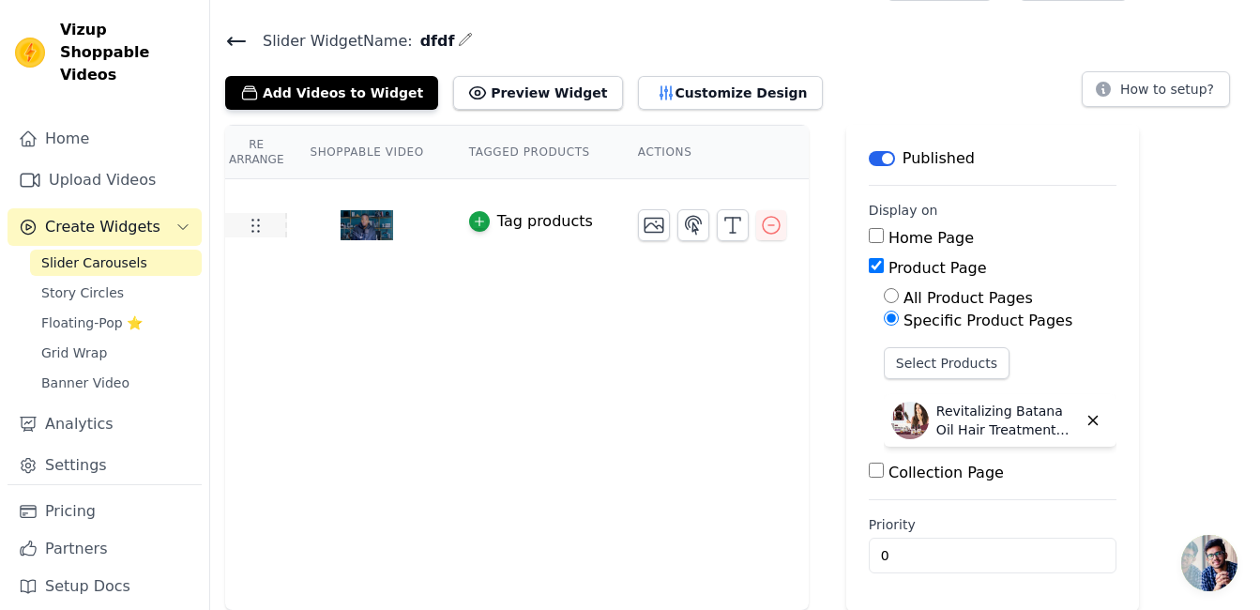
click at [265, 231] on icon at bounding box center [255, 225] width 23 height 23
click at [353, 231] on img at bounding box center [367, 225] width 53 height 90
click at [475, 219] on div "button" at bounding box center [479, 221] width 21 height 21
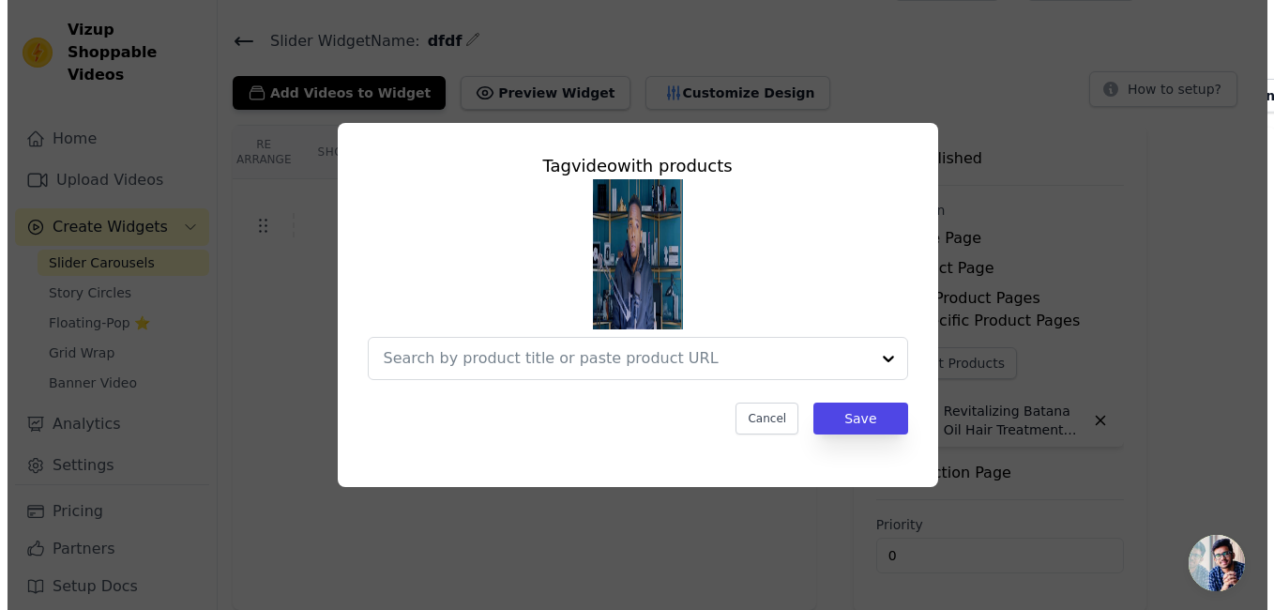
scroll to position [0, 0]
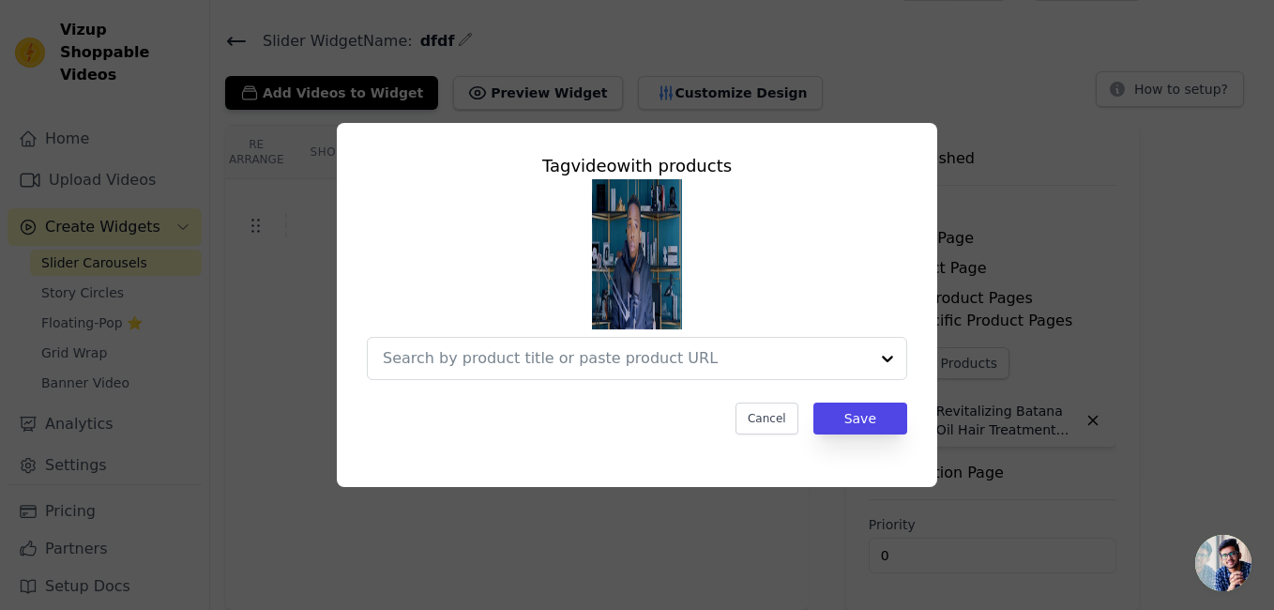
click at [589, 479] on div "Tag video with products Cancel Save" at bounding box center [637, 305] width 600 height 364
click at [774, 418] on button "Cancel" at bounding box center [767, 418] width 63 height 32
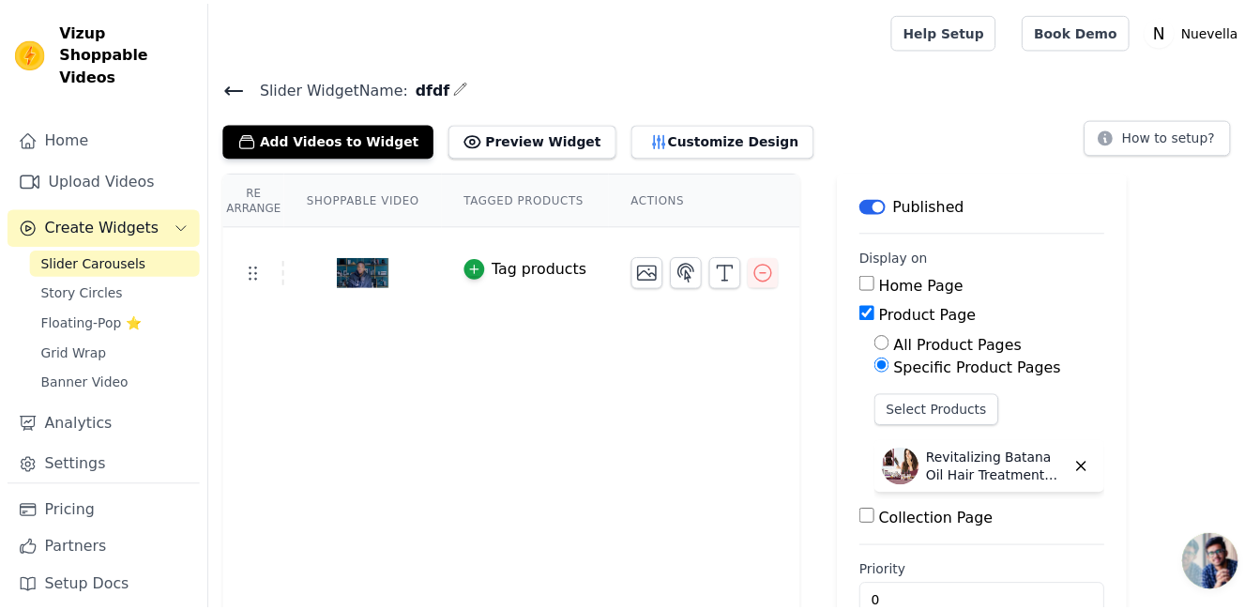
scroll to position [47, 0]
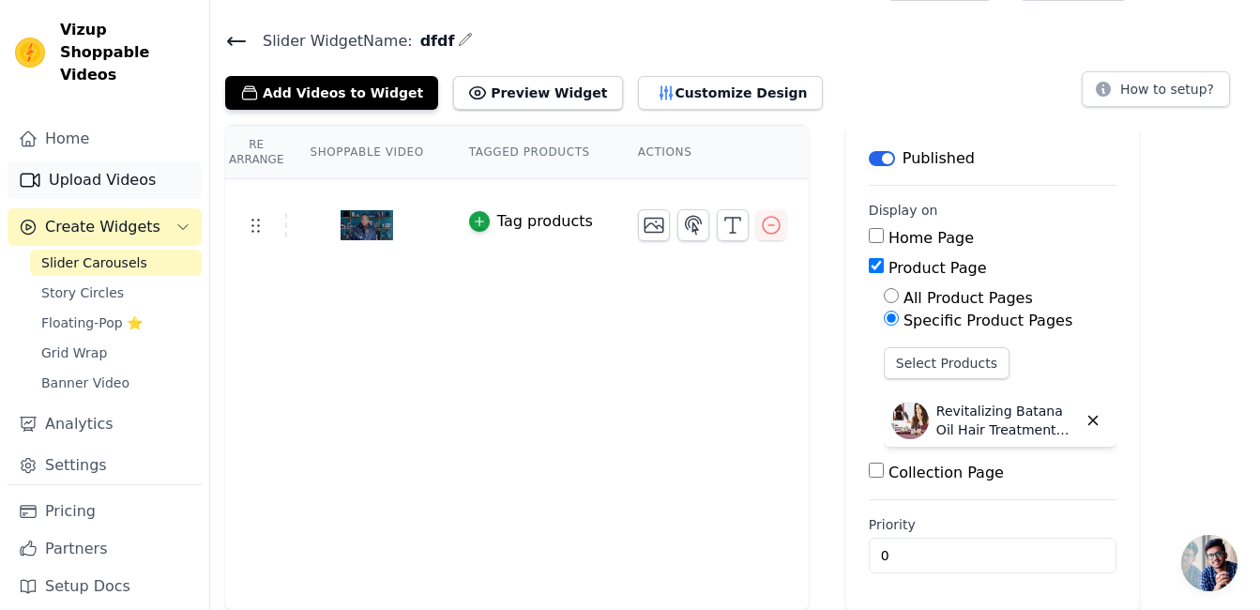
click at [113, 164] on link "Upload Videos" at bounding box center [105, 180] width 194 height 38
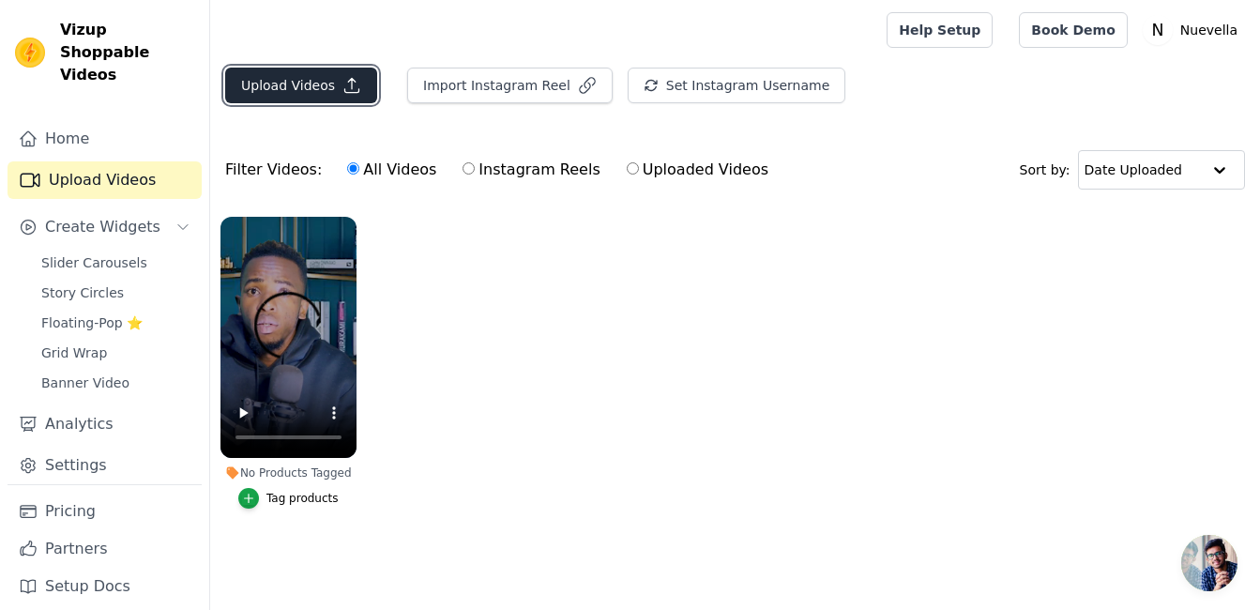
click at [303, 84] on button "Upload Videos" at bounding box center [301, 86] width 152 height 36
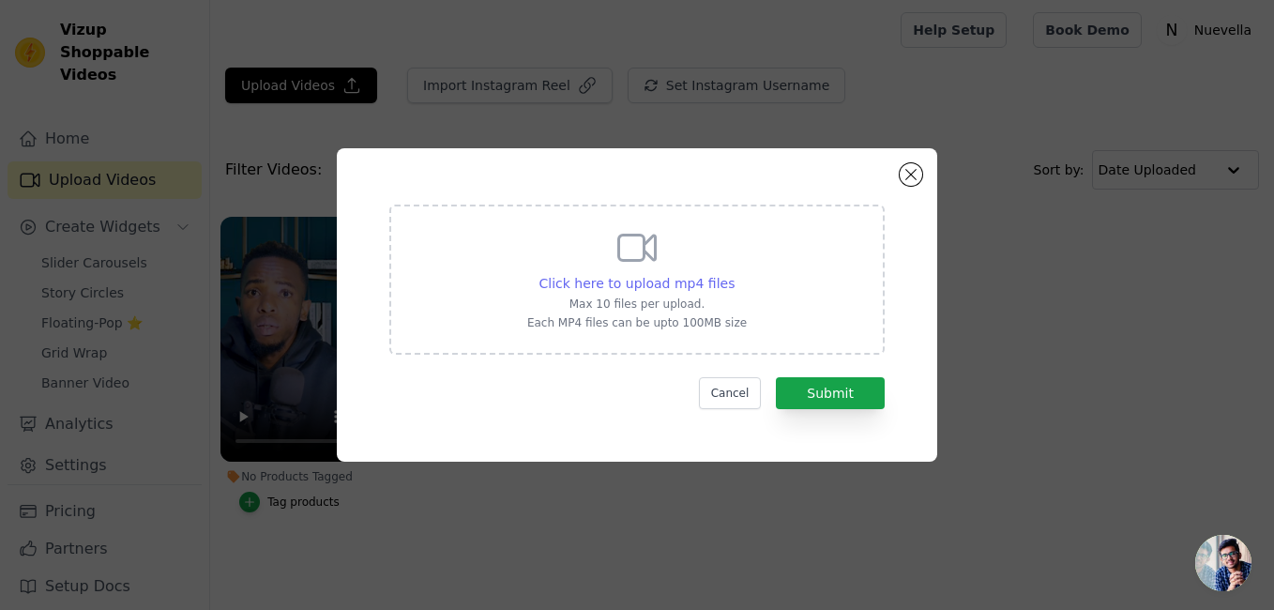
click at [631, 276] on span "Click here to upload mp4 files" at bounding box center [637, 283] width 196 height 15
click at [734, 274] on input "Click here to upload mp4 files Max 10 files per upload. Each MP4 files can be u…" at bounding box center [734, 273] width 1 height 1
type input "C:\fakepath\assets_task_01k33677v5ex69ddqemrt5g521_task_01k33677v5ex69ddqemrt5g…"
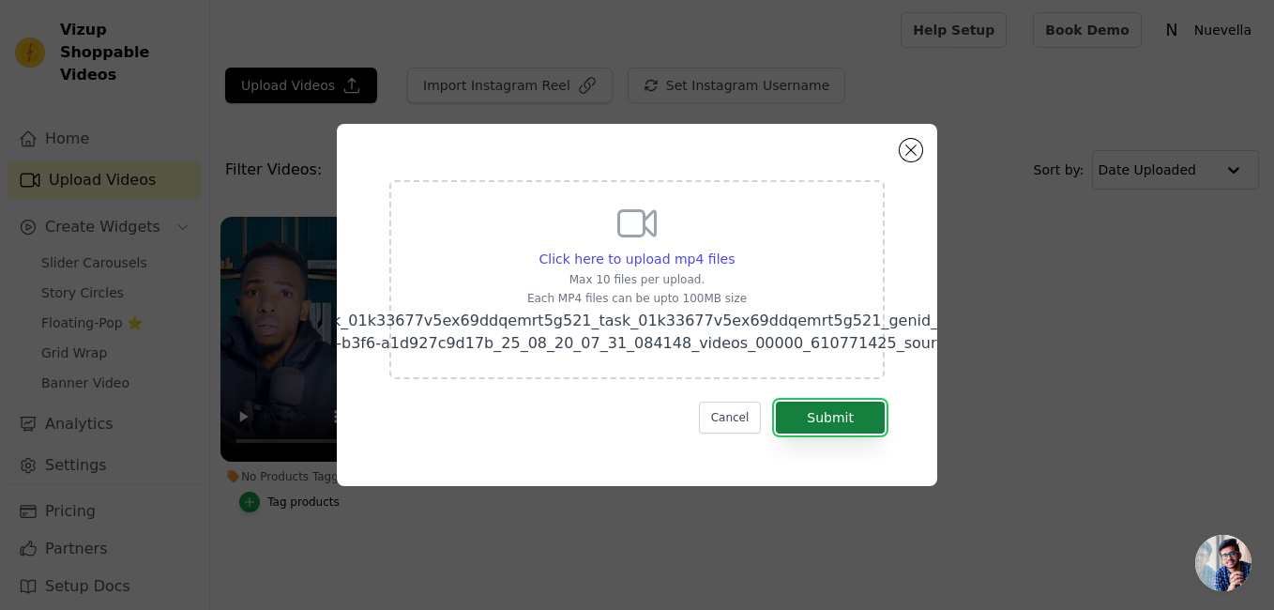
click at [842, 417] on button "Submit" at bounding box center [830, 418] width 109 height 32
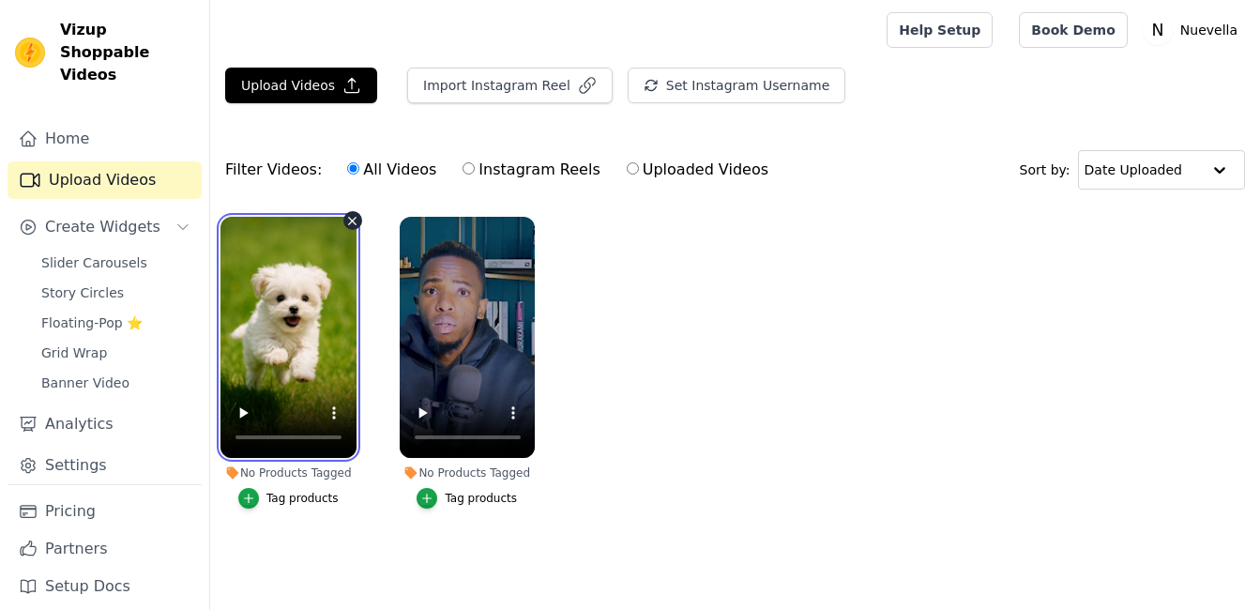
click at [286, 311] on video at bounding box center [288, 337] width 136 height 241
click at [308, 244] on video at bounding box center [288, 337] width 136 height 241
click at [317, 299] on video at bounding box center [288, 337] width 136 height 241
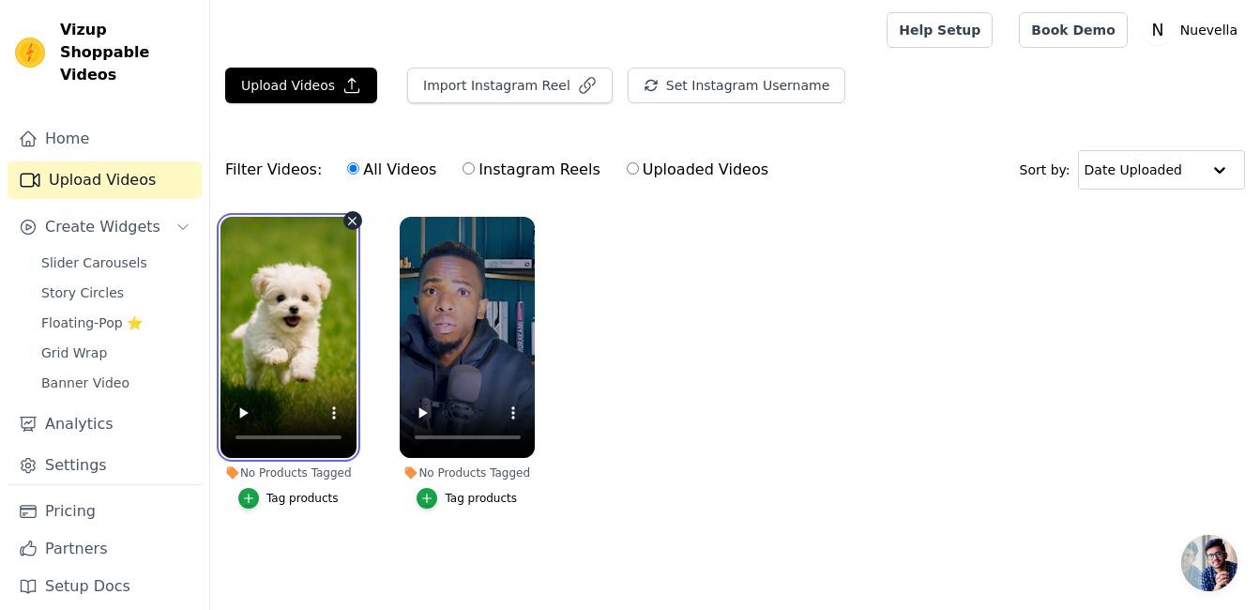
click at [315, 299] on video at bounding box center [288, 337] width 136 height 241
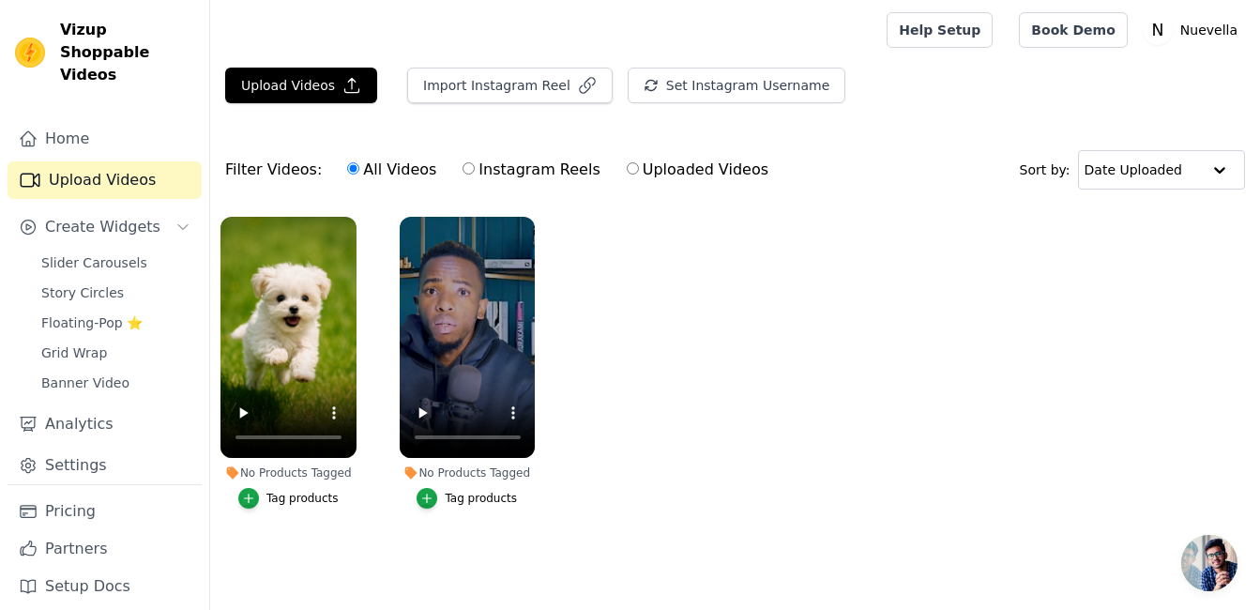
click at [750, 329] on ul "No Products Tagged Tag products No Products Tagged Tag products" at bounding box center [735, 381] width 1050 height 350
click at [95, 253] on span "Slider Carousels" at bounding box center [94, 262] width 106 height 19
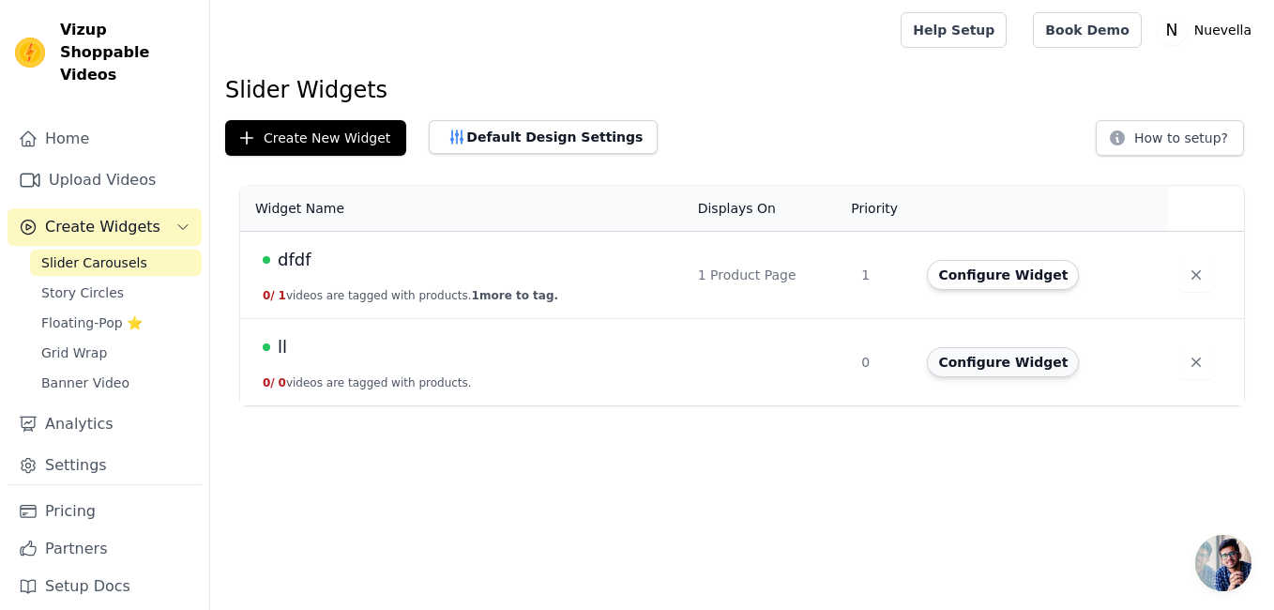
click at [996, 360] on button "Configure Widget" at bounding box center [1003, 362] width 152 height 30
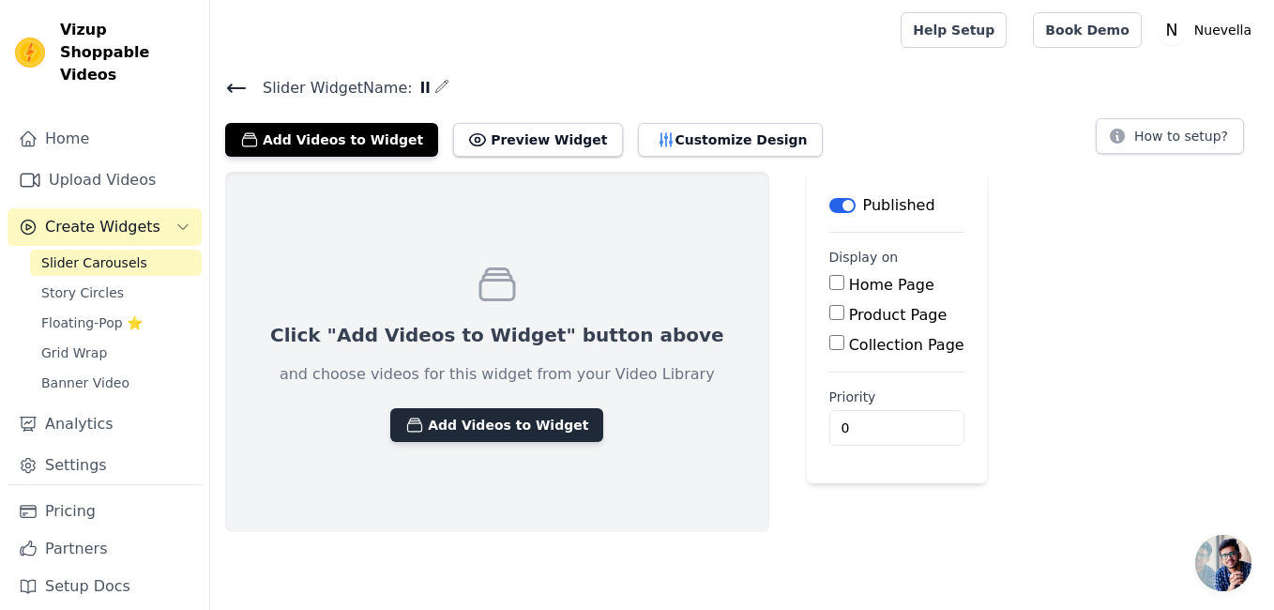
click at [508, 421] on button "Add Videos to Widget" at bounding box center [496, 425] width 213 height 34
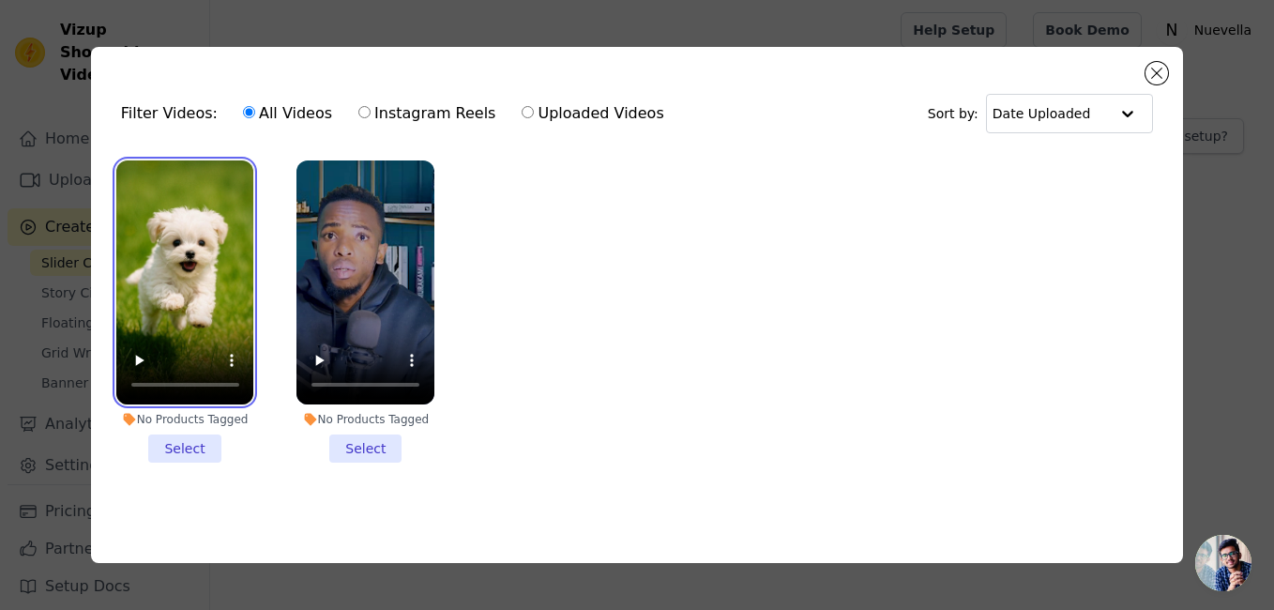
click at [187, 266] on video at bounding box center [185, 282] width 138 height 245
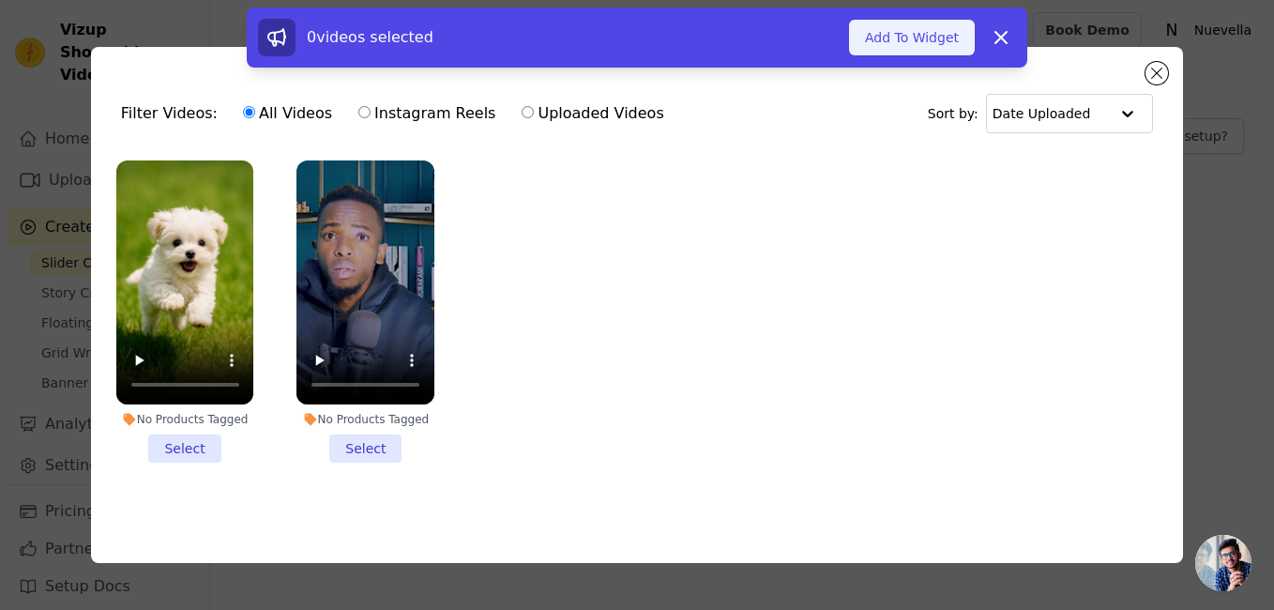
click at [916, 32] on button "Add To Widget" at bounding box center [912, 38] width 126 height 36
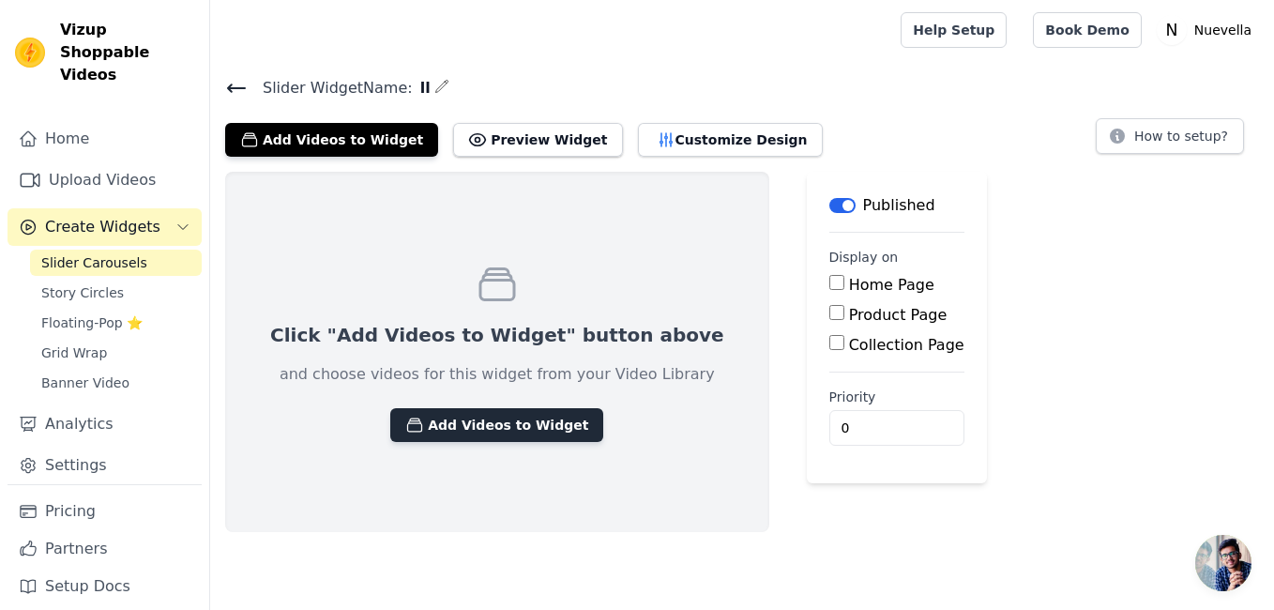
click at [498, 419] on button "Add Videos to Widget" at bounding box center [496, 425] width 213 height 34
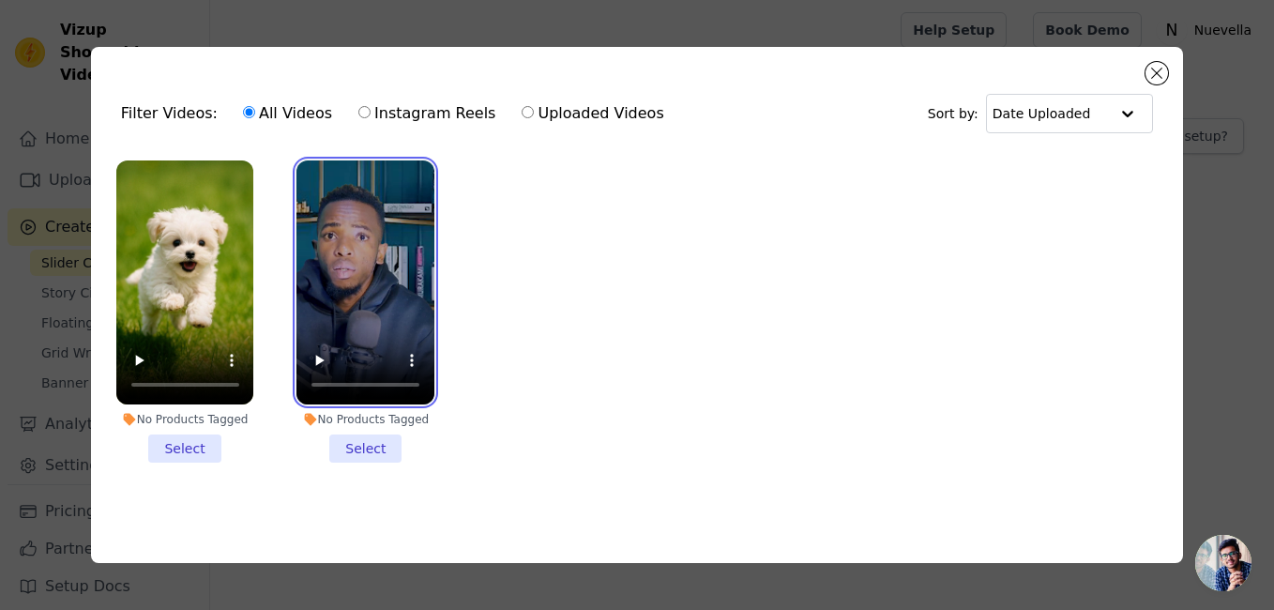
click at [358, 260] on video at bounding box center [365, 282] width 138 height 245
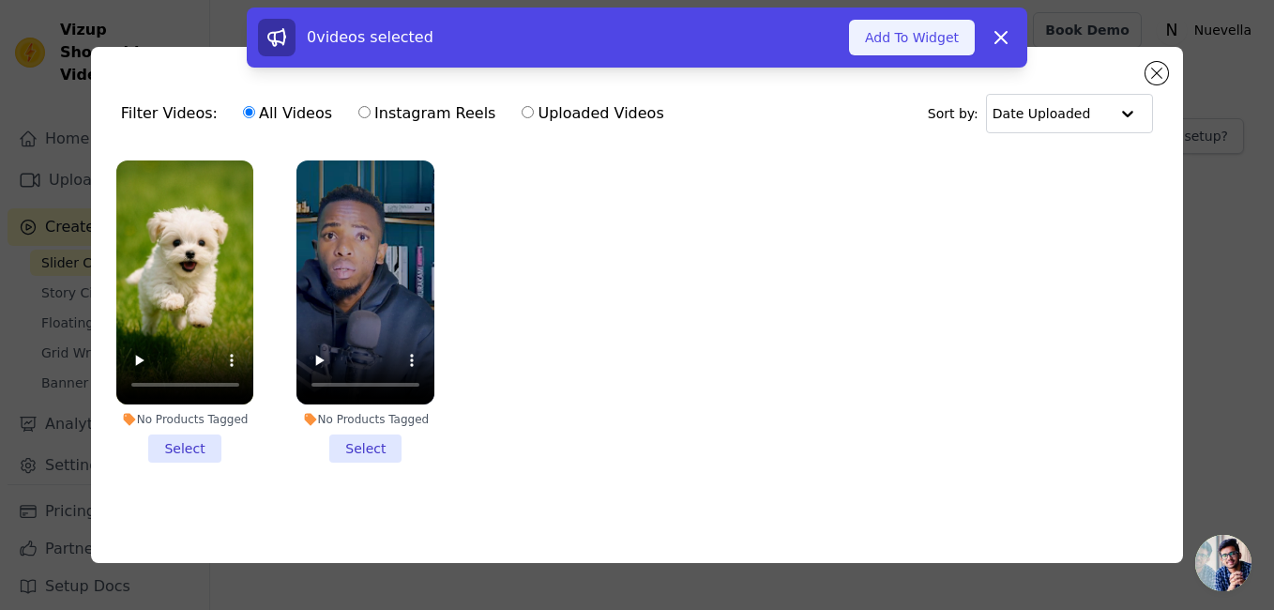
click at [940, 38] on button "Add To Widget" at bounding box center [912, 38] width 126 height 36
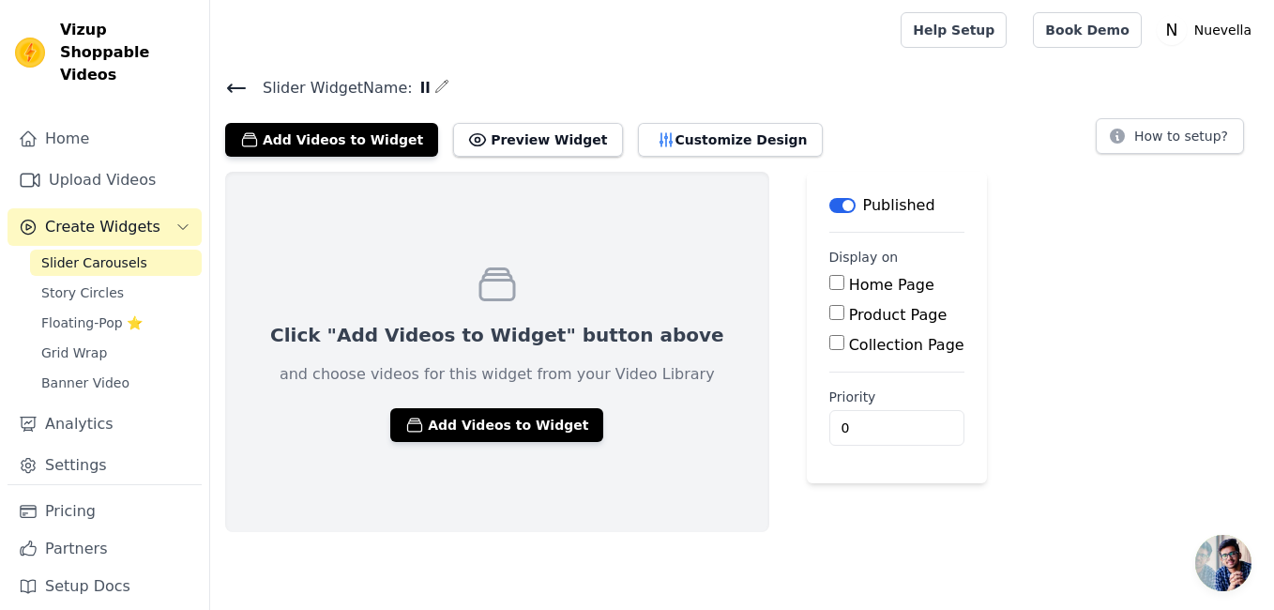
click at [110, 253] on span "Slider Carousels" at bounding box center [94, 262] width 106 height 19
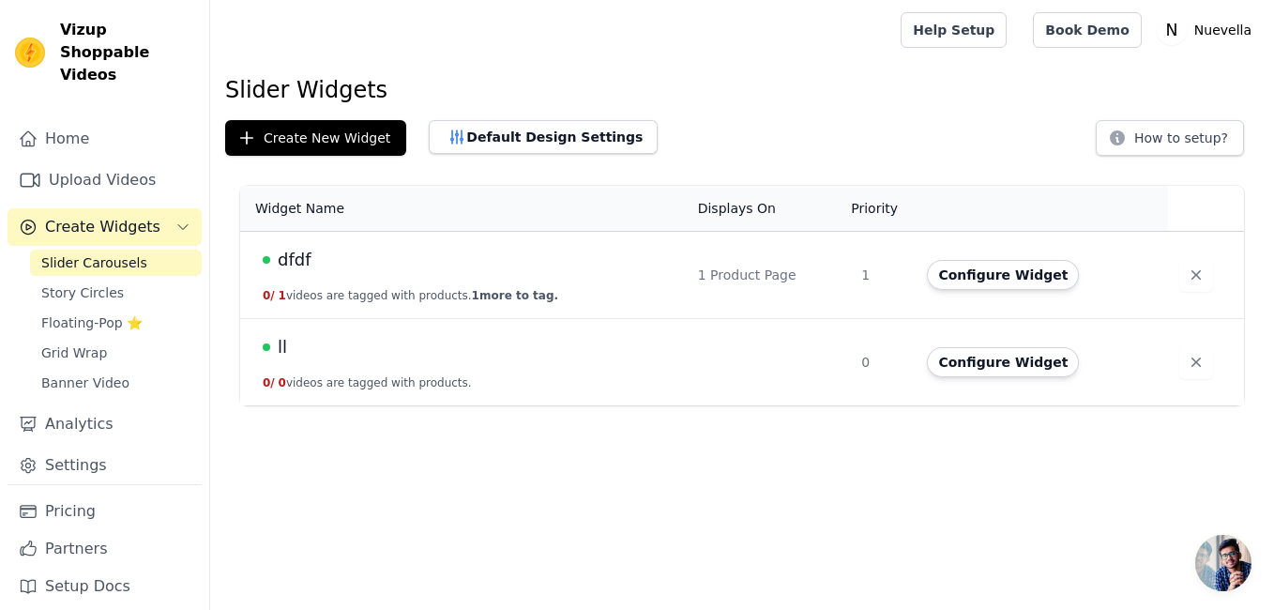
click at [110, 253] on span "Slider Carousels" at bounding box center [94, 262] width 106 height 19
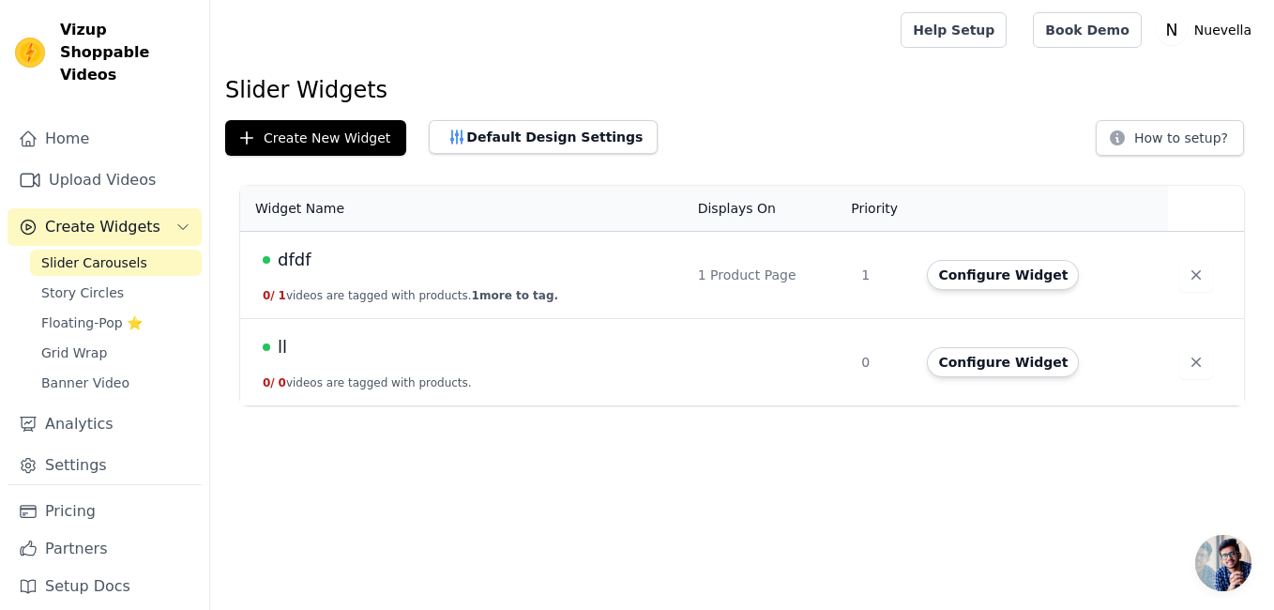
click at [110, 253] on span "Slider Carousels" at bounding box center [94, 262] width 106 height 19
click at [995, 359] on button "Configure Widget" at bounding box center [1003, 362] width 152 height 30
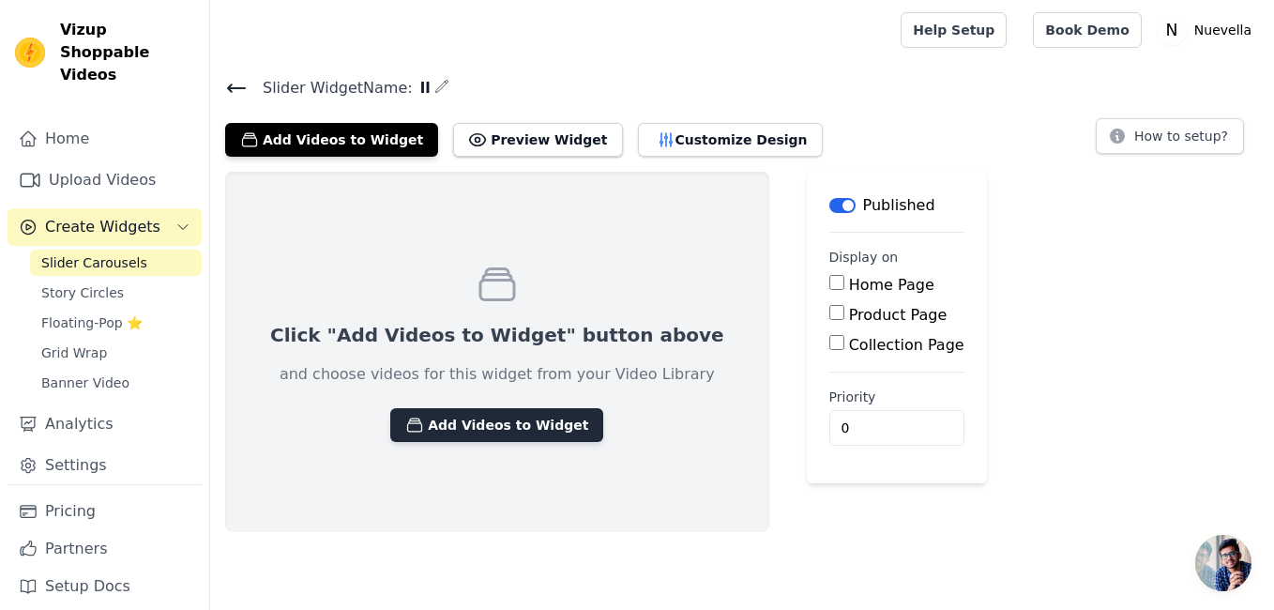
click at [471, 427] on button "Add Videos to Widget" at bounding box center [496, 425] width 213 height 34
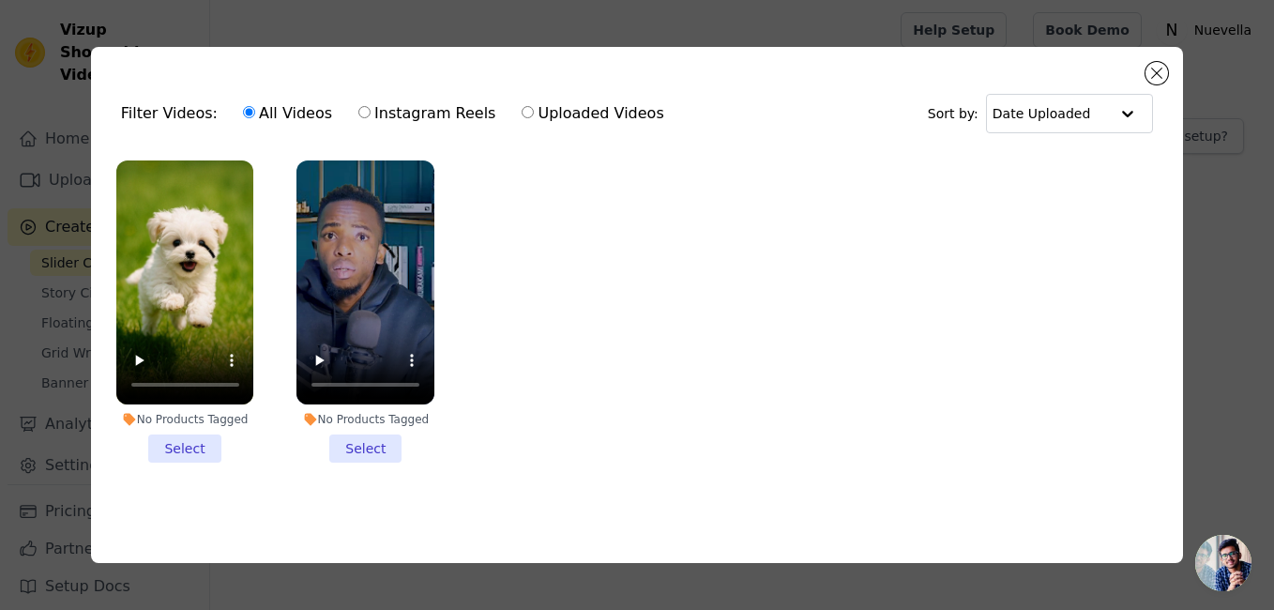
click at [185, 440] on li "No Products Tagged Select" at bounding box center [185, 311] width 138 height 303
click at [0, 0] on input "No Products Tagged Select" at bounding box center [0, 0] width 0 height 0
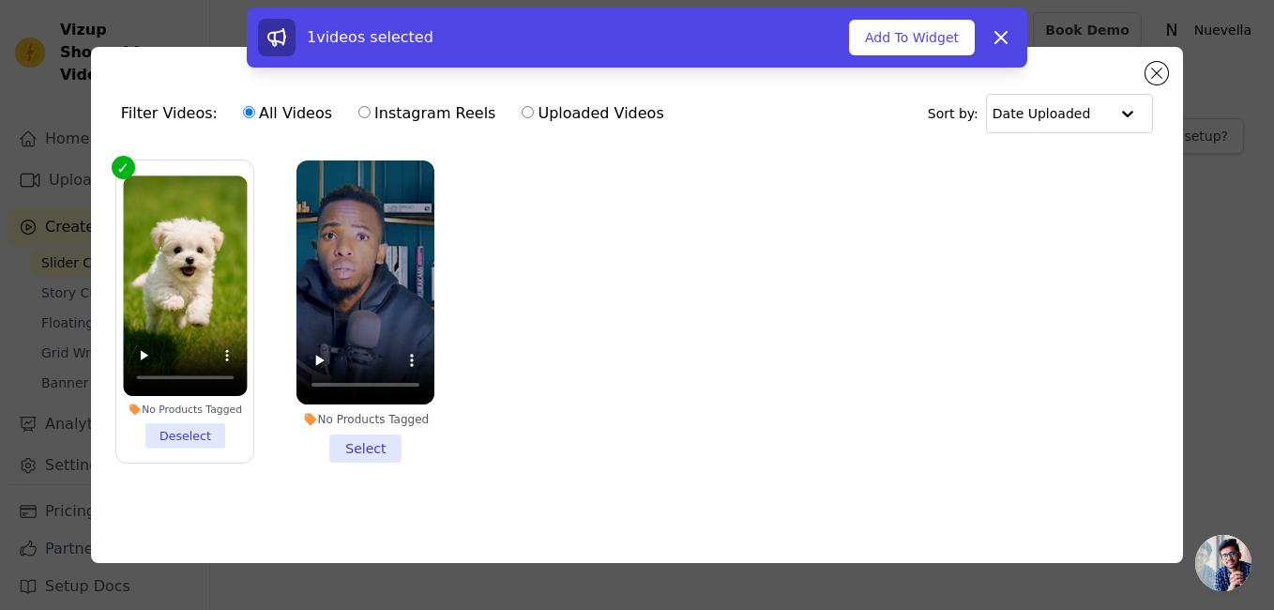
click at [403, 443] on li "No Products Tagged Select" at bounding box center [365, 311] width 138 height 303
click at [0, 0] on input "No Products Tagged Select" at bounding box center [0, 0] width 0 height 0
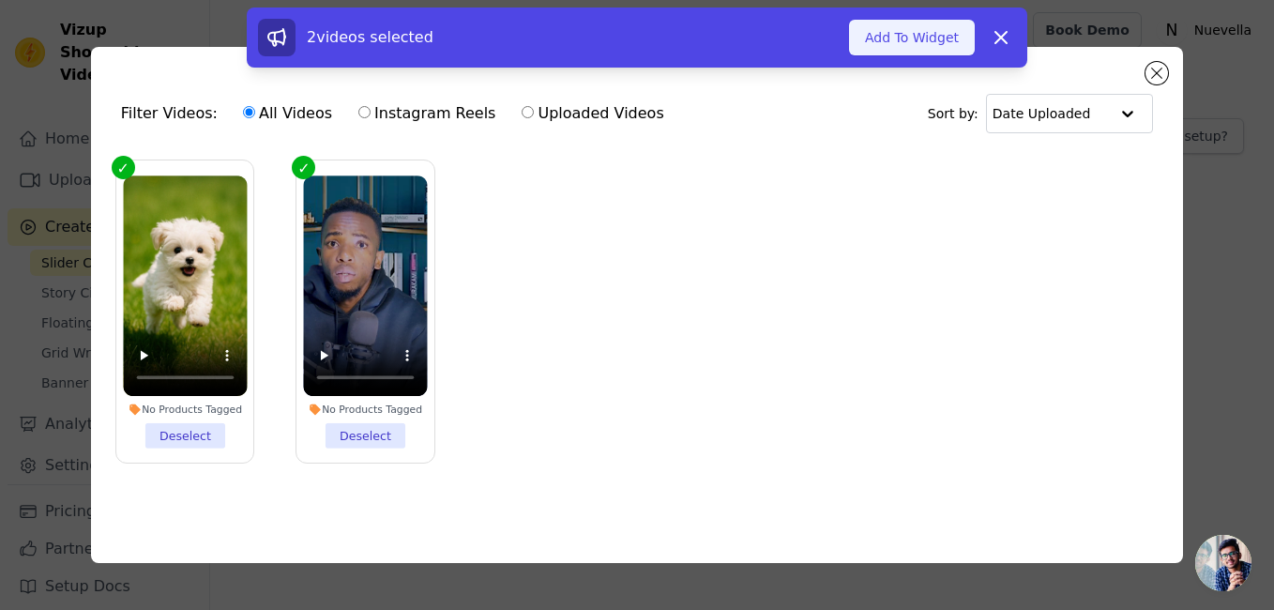
click at [926, 37] on button "Add To Widget" at bounding box center [912, 38] width 126 height 36
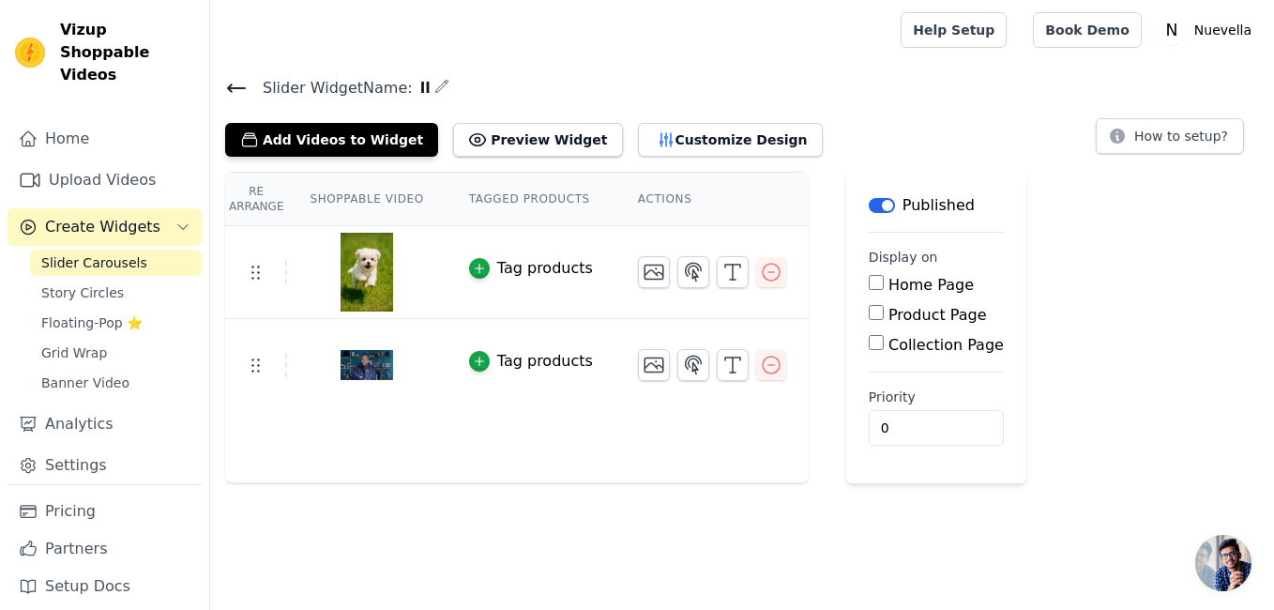
click at [869, 311] on input "Product Page" at bounding box center [876, 312] width 15 height 15
checkbox input "true"
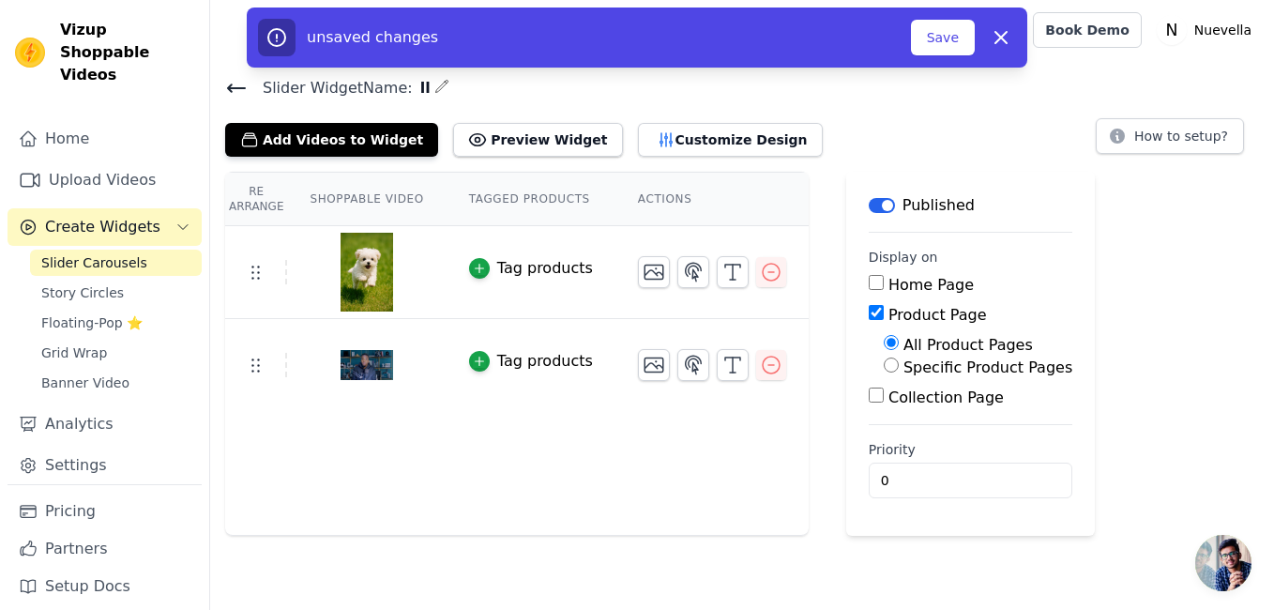
click at [884, 365] on input "Specific Product Pages" at bounding box center [891, 364] width 15 height 15
radio input "true"
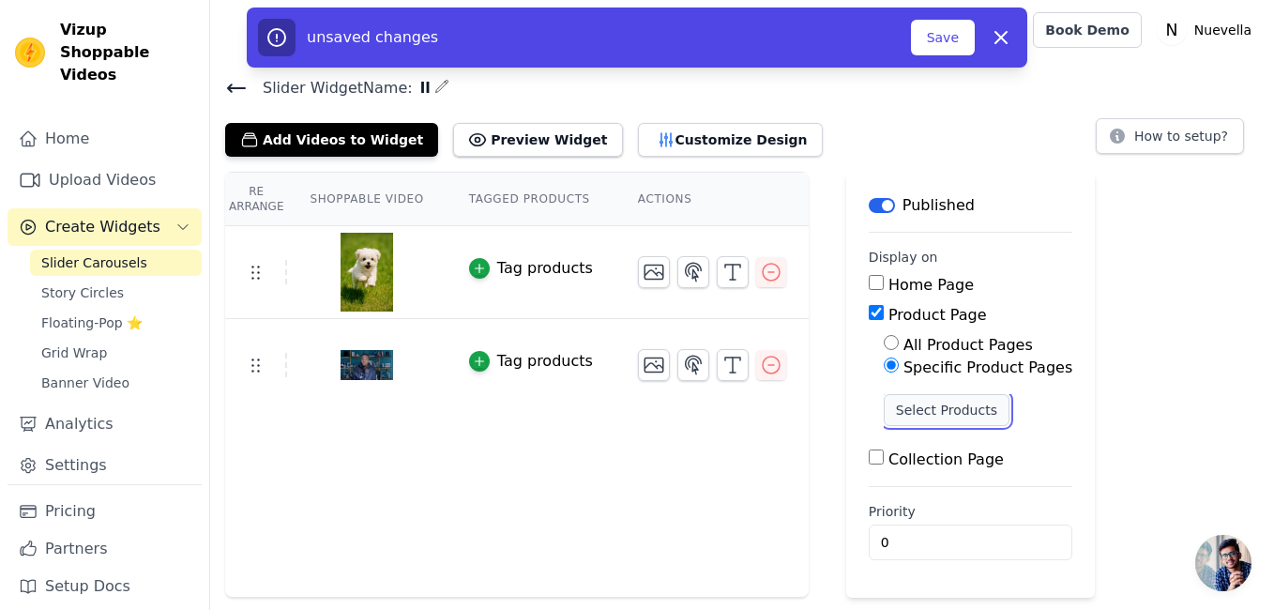
click at [966, 408] on button "Select Products" at bounding box center [947, 410] width 126 height 32
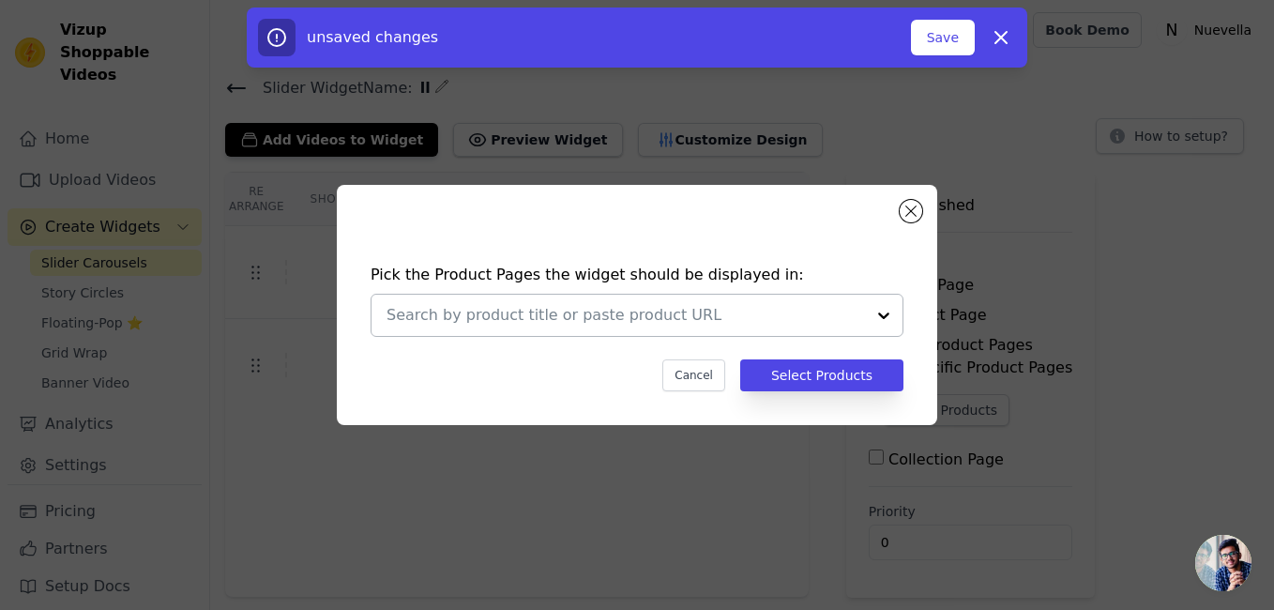
click at [880, 316] on div at bounding box center [884, 315] width 38 height 41
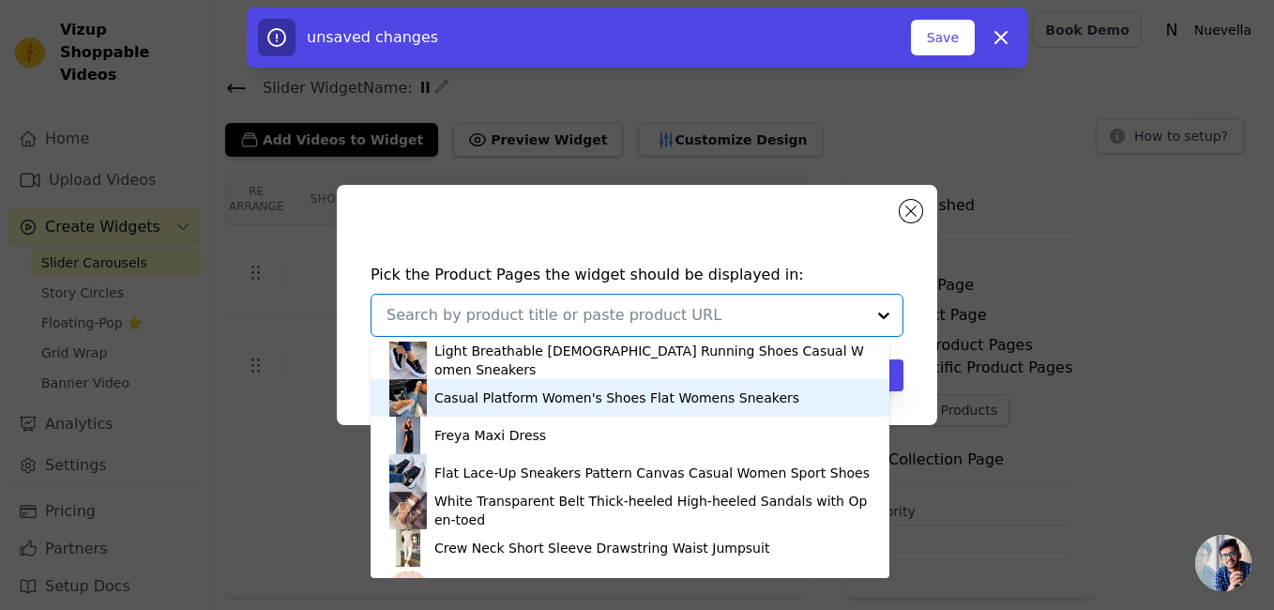
click at [702, 393] on div "Casual Platform Women's Shoes Flat Womens Sneakers" at bounding box center [616, 397] width 365 height 19
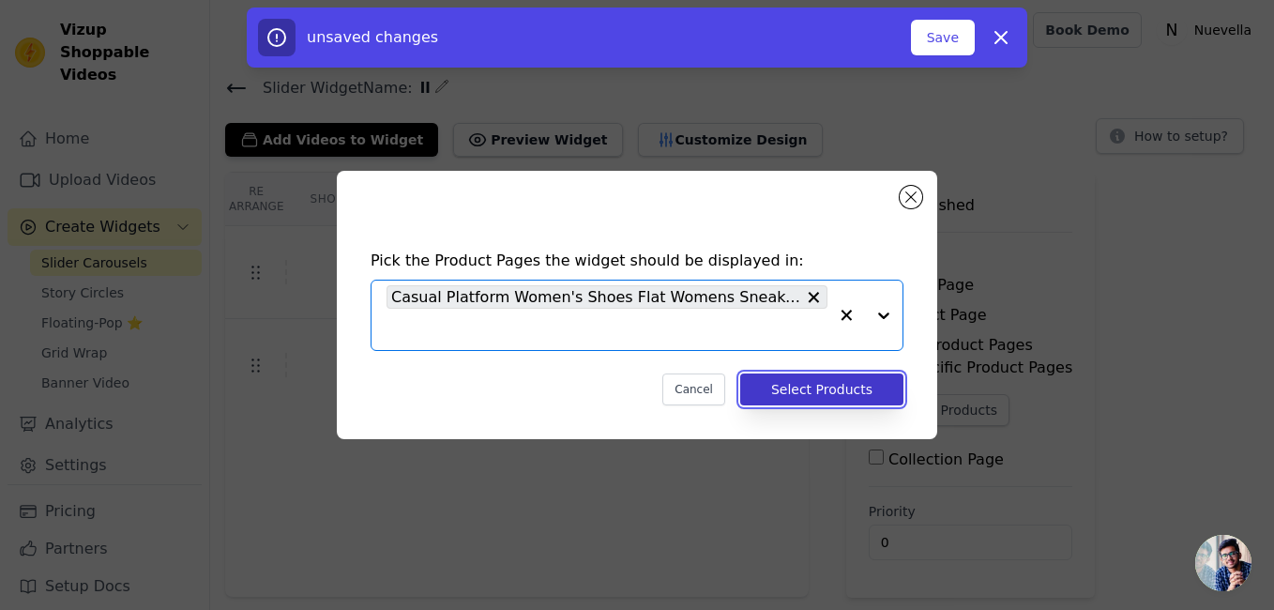
click at [812, 382] on button "Select Products" at bounding box center [821, 389] width 163 height 32
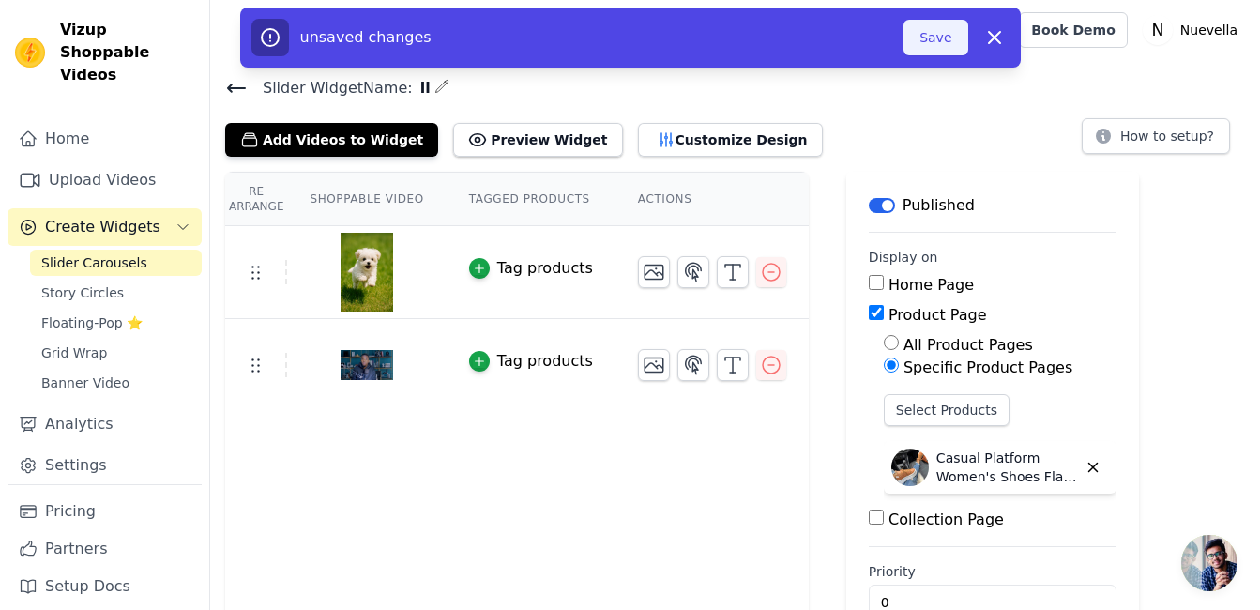
click at [942, 38] on button "Save" at bounding box center [936, 38] width 64 height 36
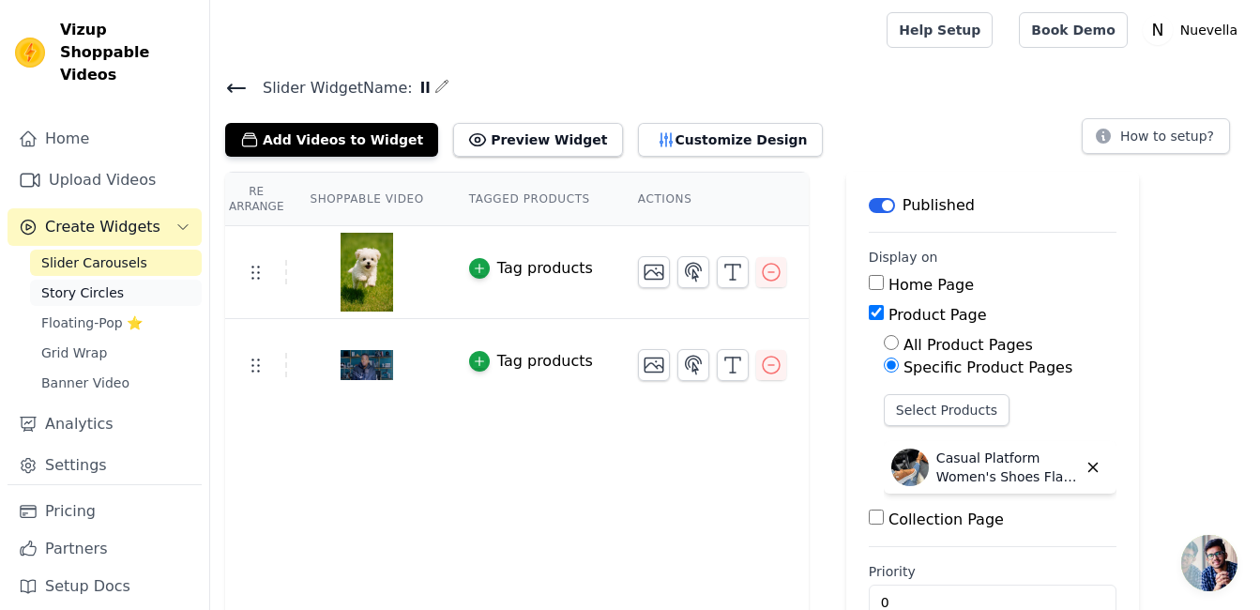
click at [96, 283] on span "Story Circles" at bounding box center [82, 292] width 83 height 19
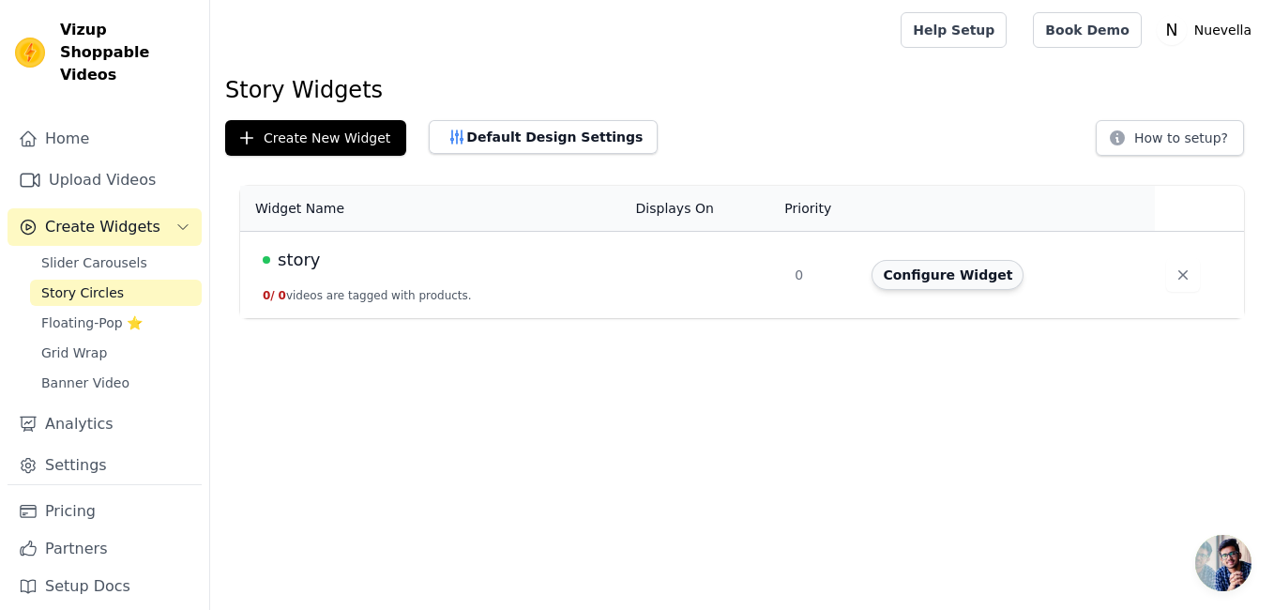
click at [942, 282] on button "Configure Widget" at bounding box center [948, 275] width 152 height 30
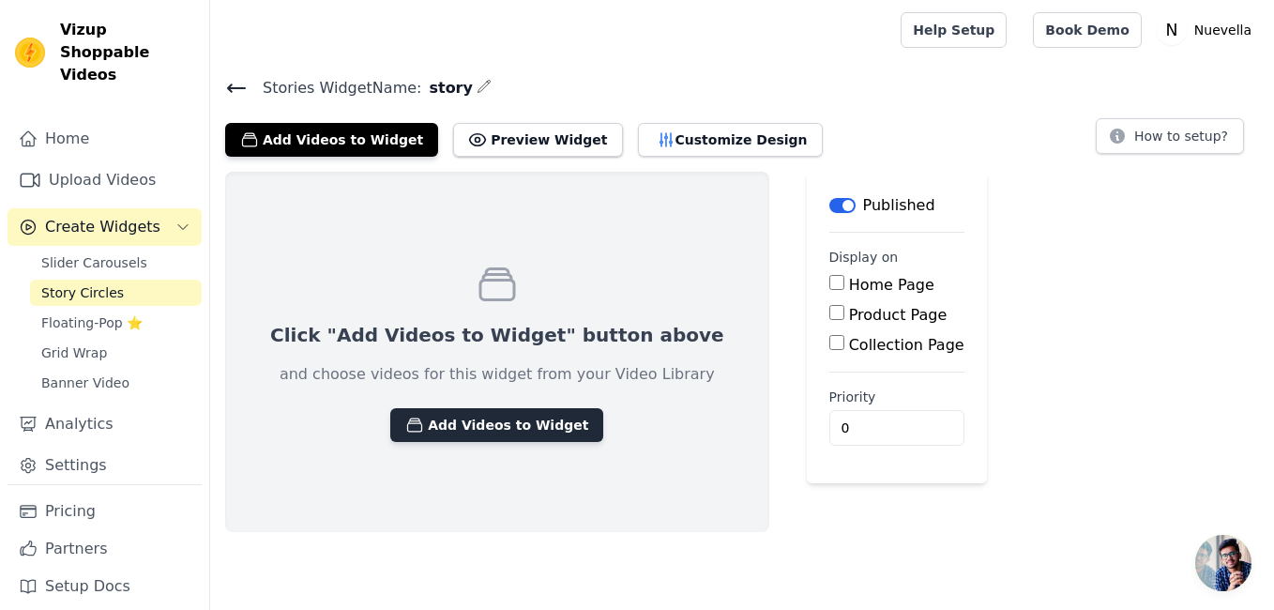
click at [484, 431] on button "Add Videos to Widget" at bounding box center [496, 425] width 213 height 34
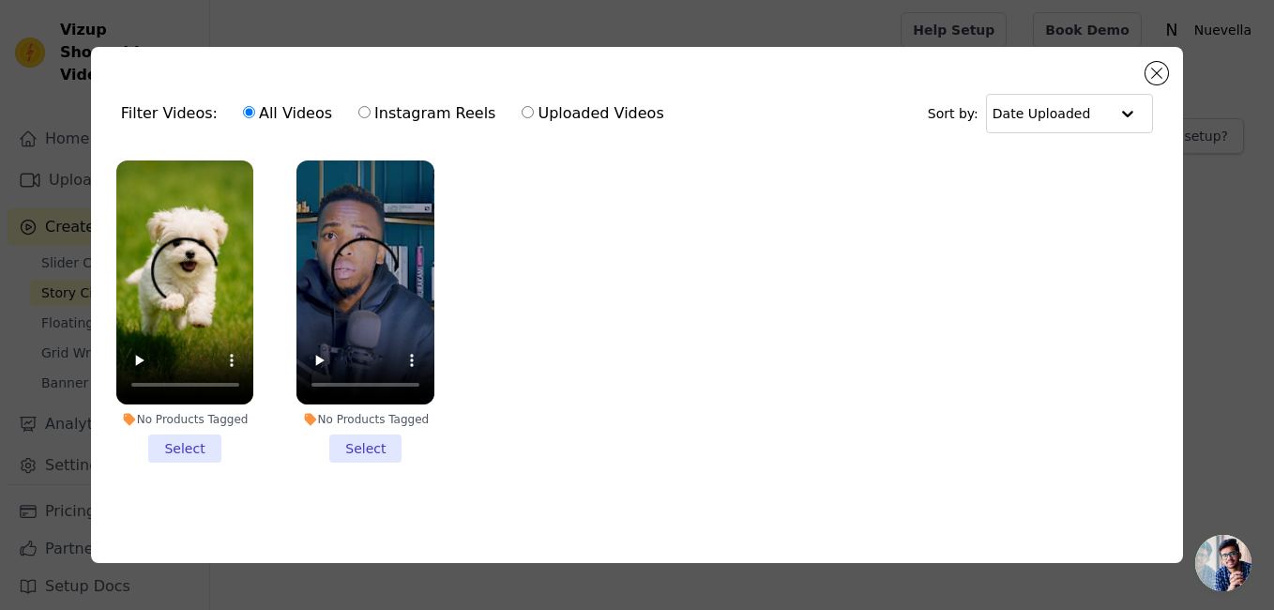
drag, startPoint x: 192, startPoint y: 433, endPoint x: 226, endPoint y: 433, distance: 33.8
click at [192, 433] on li "No Products Tagged Select" at bounding box center [185, 311] width 138 height 303
click at [0, 0] on input "No Products Tagged Select" at bounding box center [0, 0] width 0 height 0
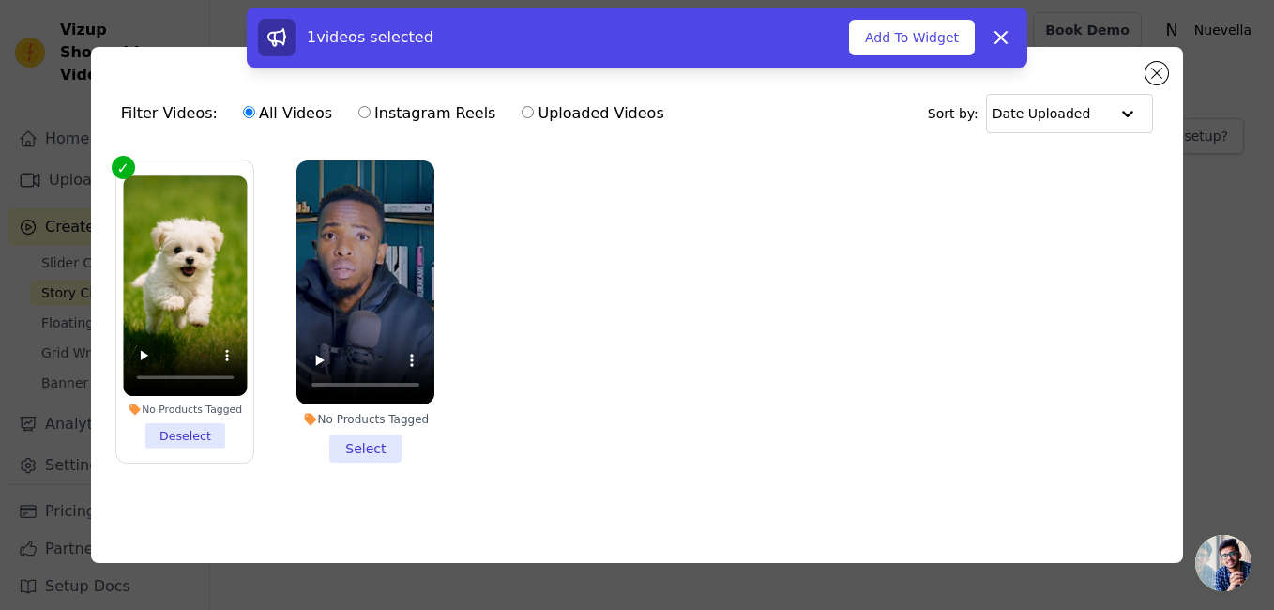
click at [369, 445] on li "No Products Tagged Select" at bounding box center [365, 311] width 138 height 303
click at [0, 0] on input "No Products Tagged Select" at bounding box center [0, 0] width 0 height 0
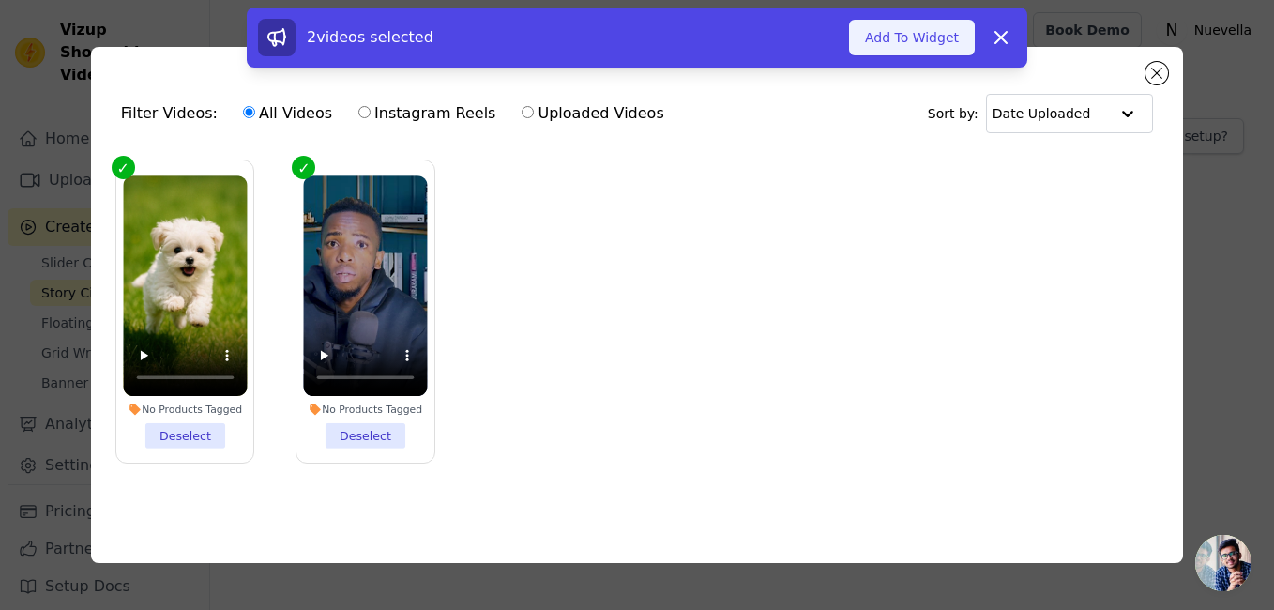
click at [907, 45] on button "Add To Widget" at bounding box center [912, 38] width 126 height 36
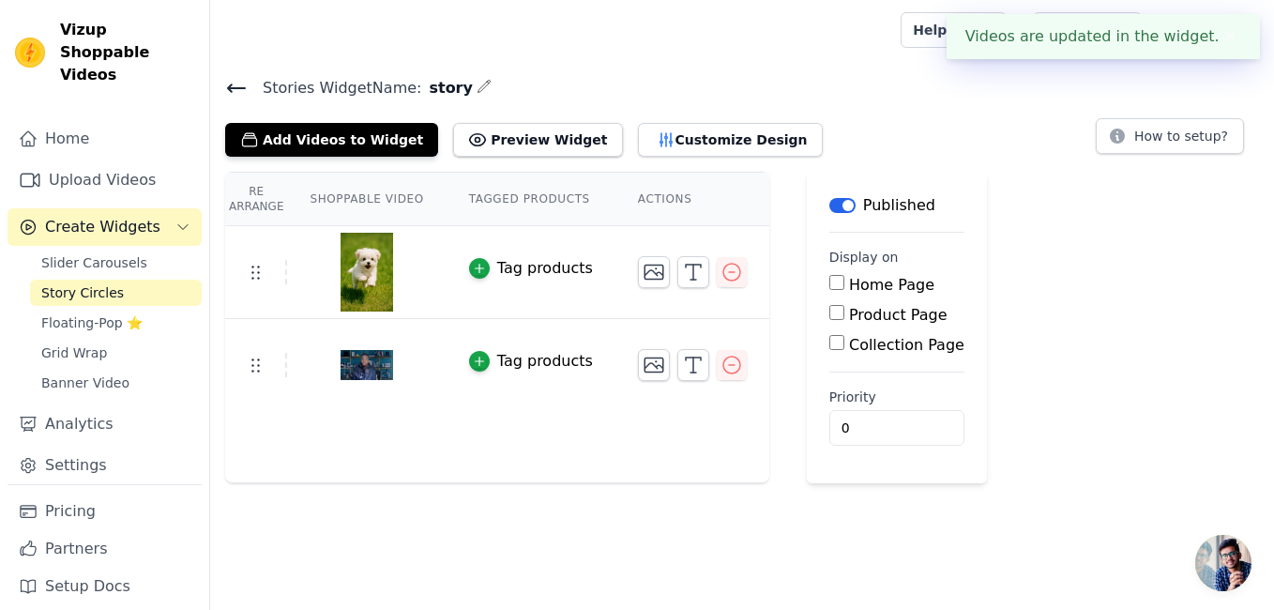
click at [829, 309] on input "Product Page" at bounding box center [836, 312] width 15 height 15
checkbox input "true"
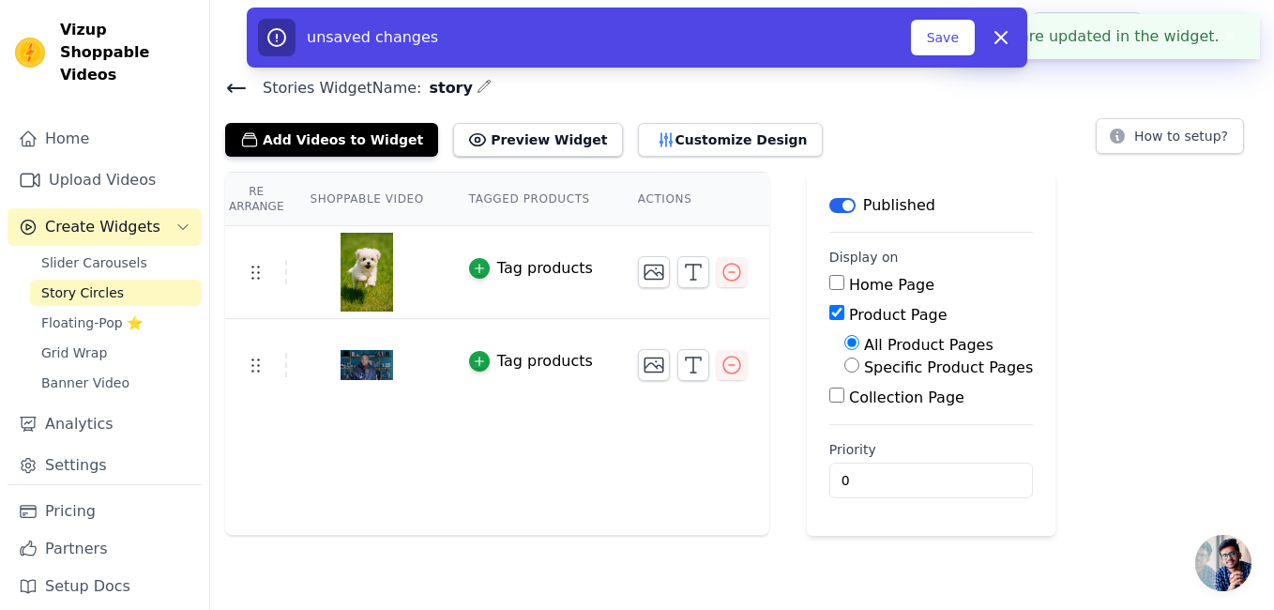
click at [881, 364] on label "Specific Product Pages" at bounding box center [948, 367] width 169 height 18
click at [859, 364] on input "Specific Product Pages" at bounding box center [851, 364] width 15 height 15
radio input "true"
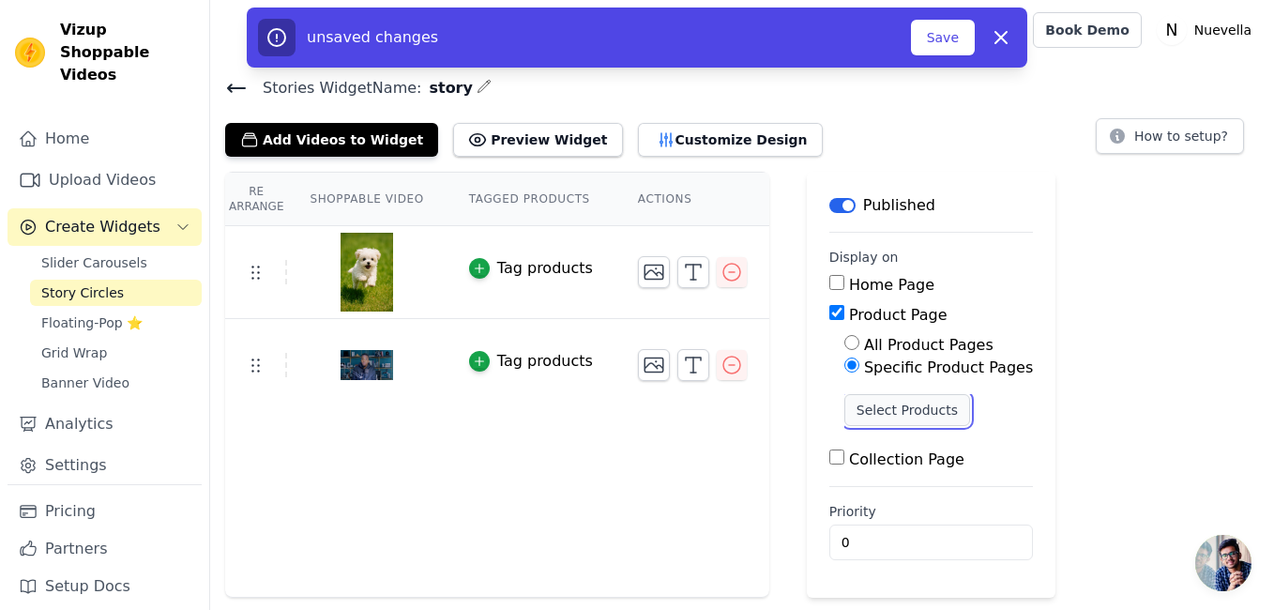
click at [879, 405] on button "Select Products" at bounding box center [907, 410] width 126 height 32
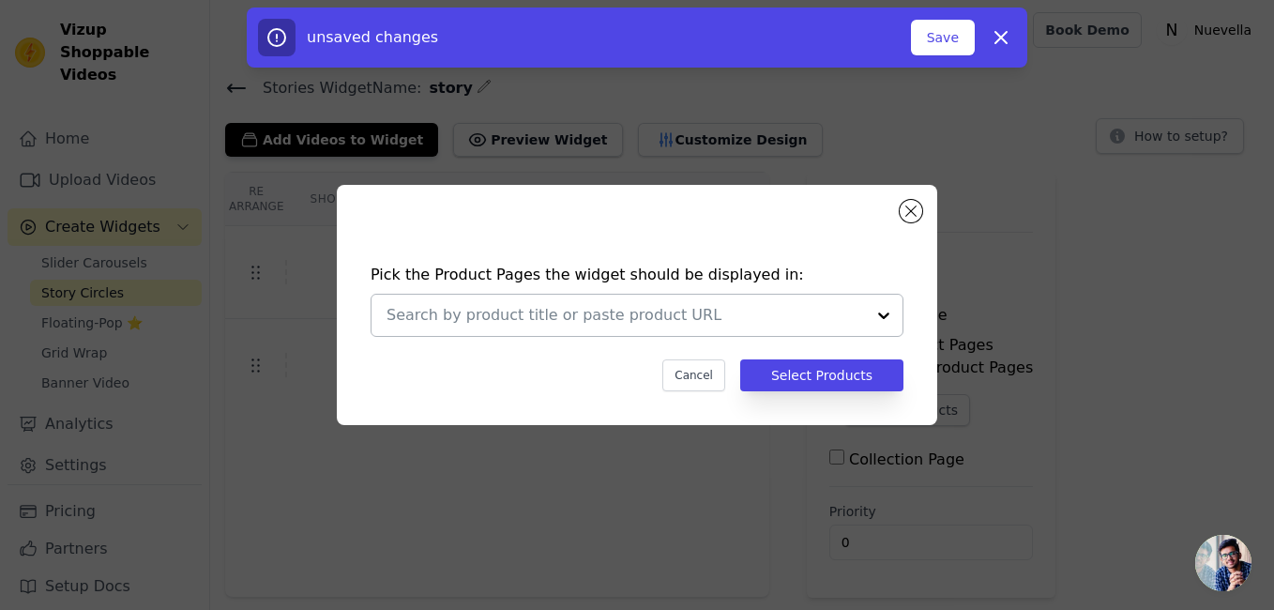
click at [881, 318] on div at bounding box center [884, 315] width 38 height 41
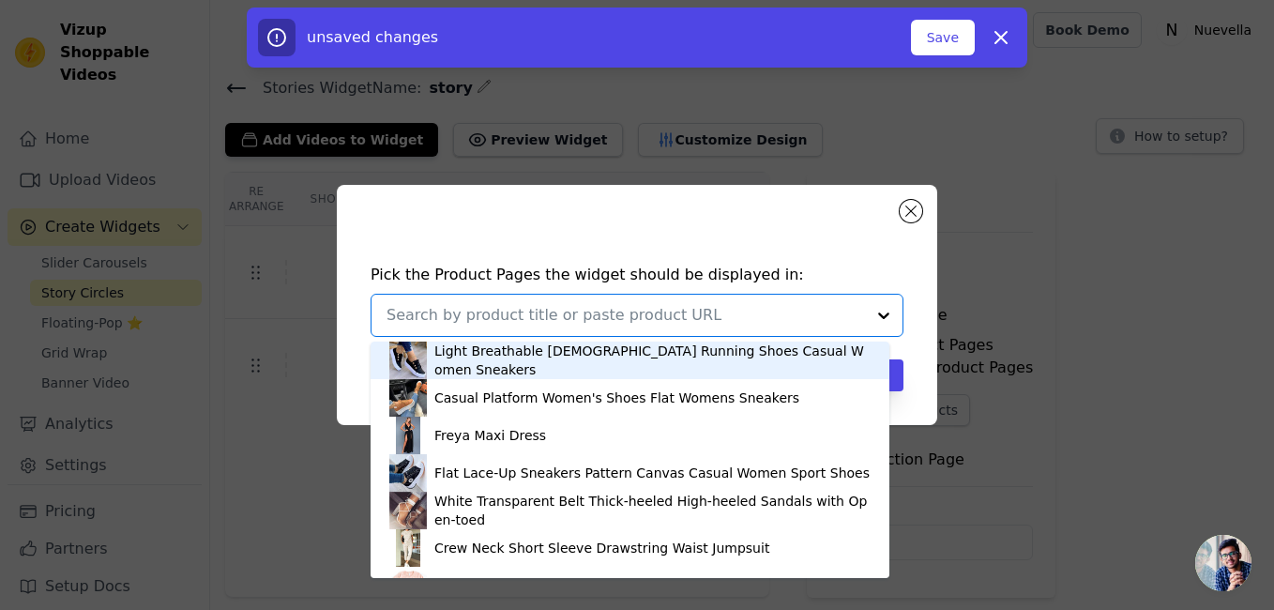
click at [636, 357] on div "Light Breathable Female Running Shoes Casual Women Sneakers" at bounding box center [652, 361] width 436 height 38
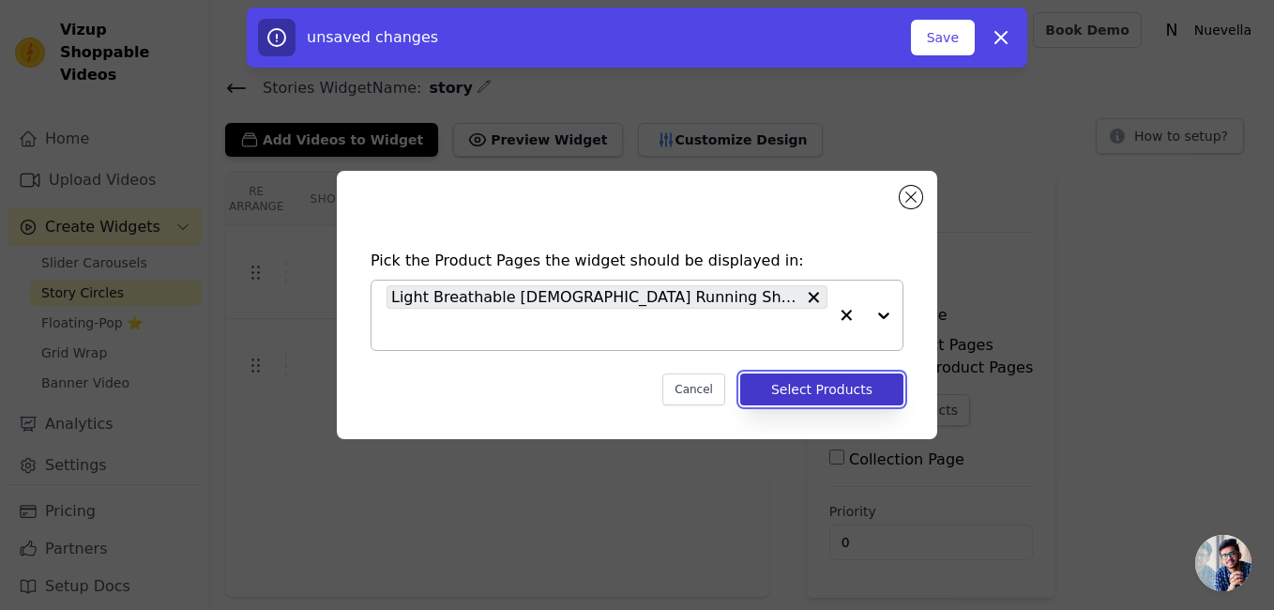
click at [842, 388] on button "Select Products" at bounding box center [821, 389] width 163 height 32
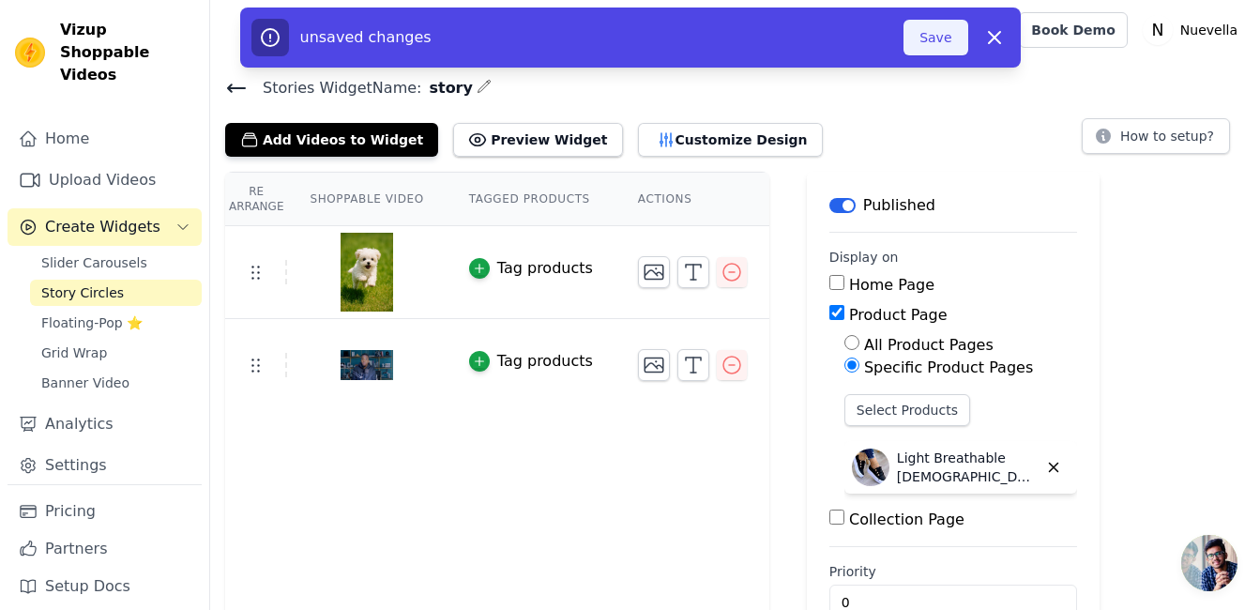
click at [943, 33] on button "Save" at bounding box center [936, 38] width 64 height 36
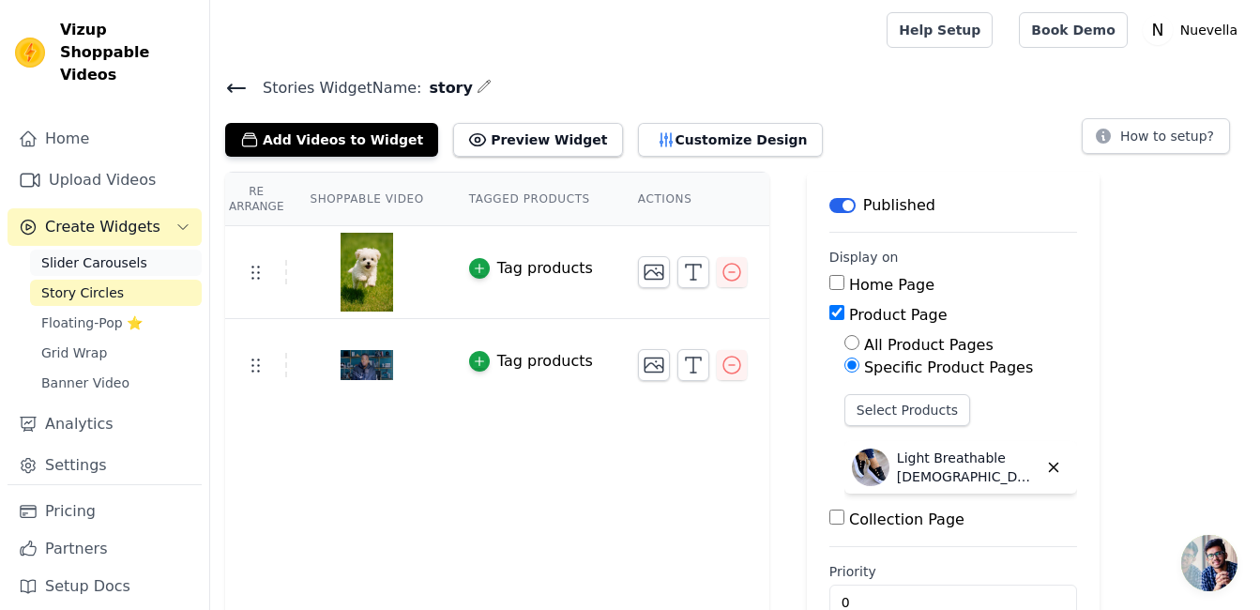
click at [136, 250] on link "Slider Carousels" at bounding box center [116, 263] width 172 height 26
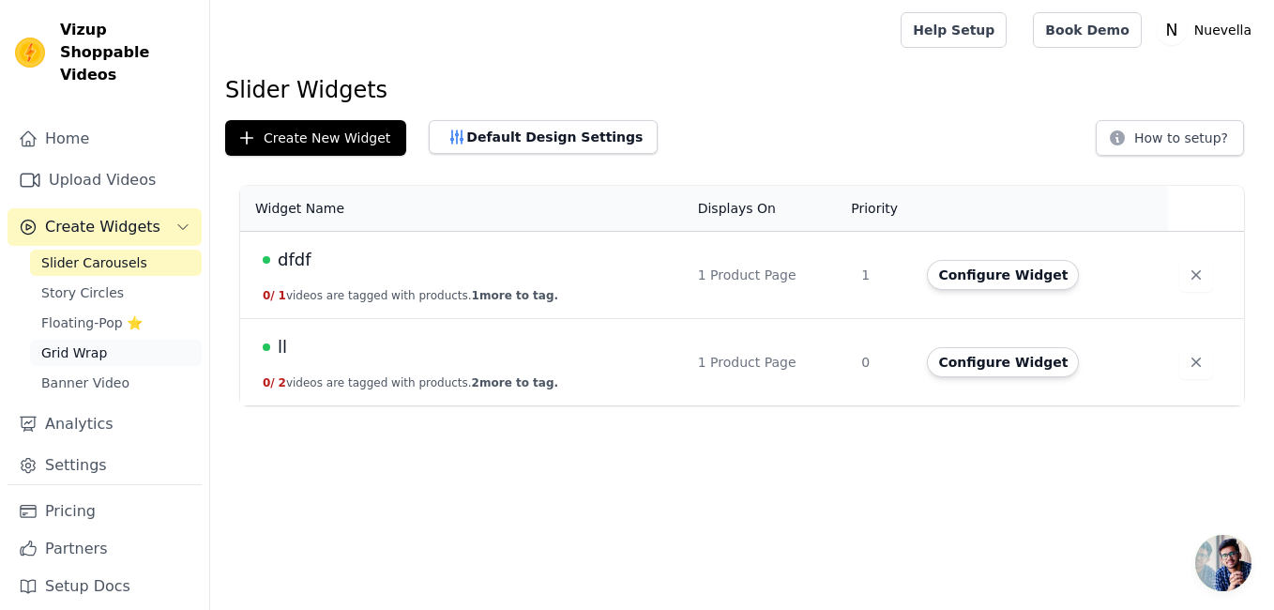
click at [97, 343] on span "Grid Wrap" at bounding box center [74, 352] width 66 height 19
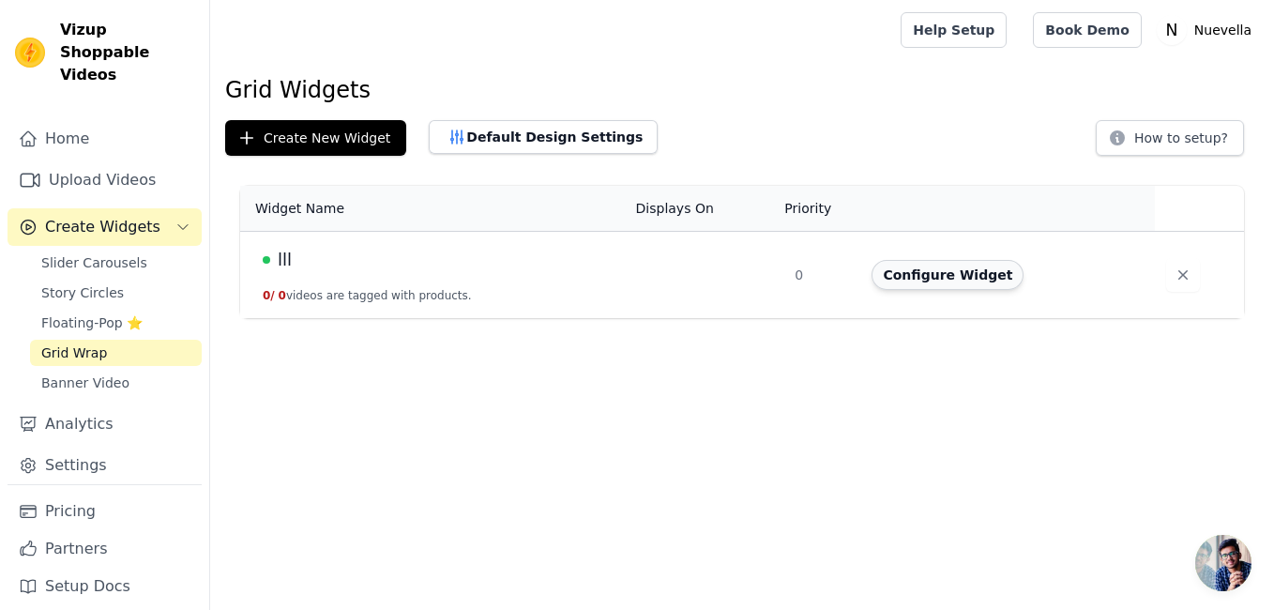
click at [908, 263] on button "Configure Widget" at bounding box center [948, 275] width 152 height 30
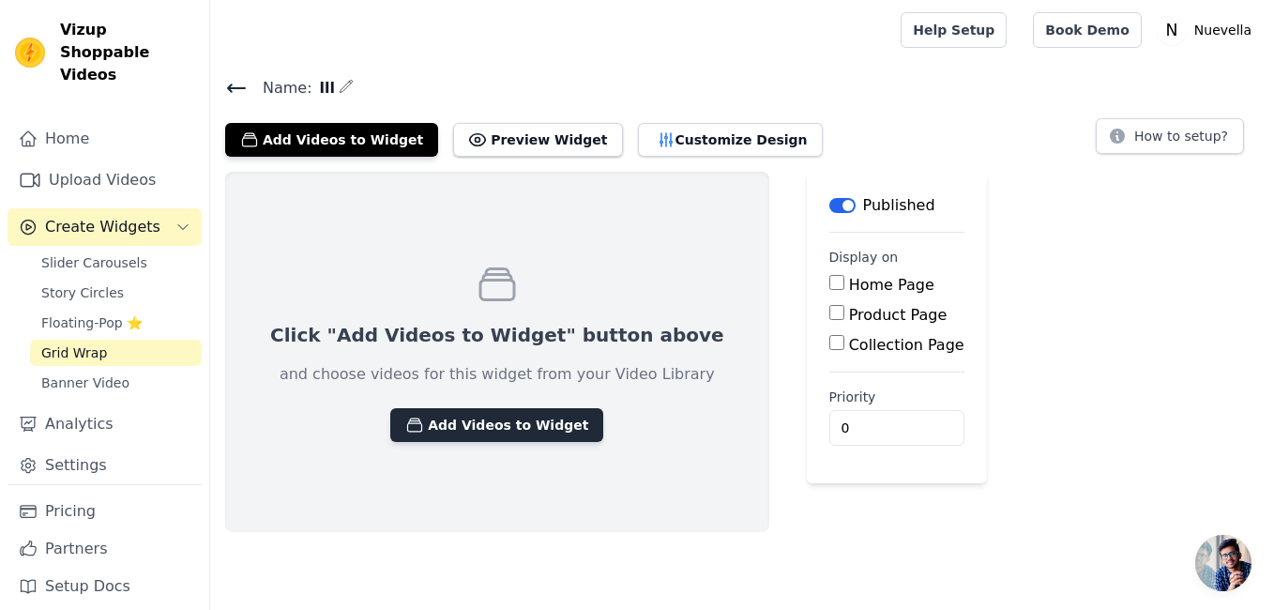
click at [494, 428] on button "Add Videos to Widget" at bounding box center [496, 425] width 213 height 34
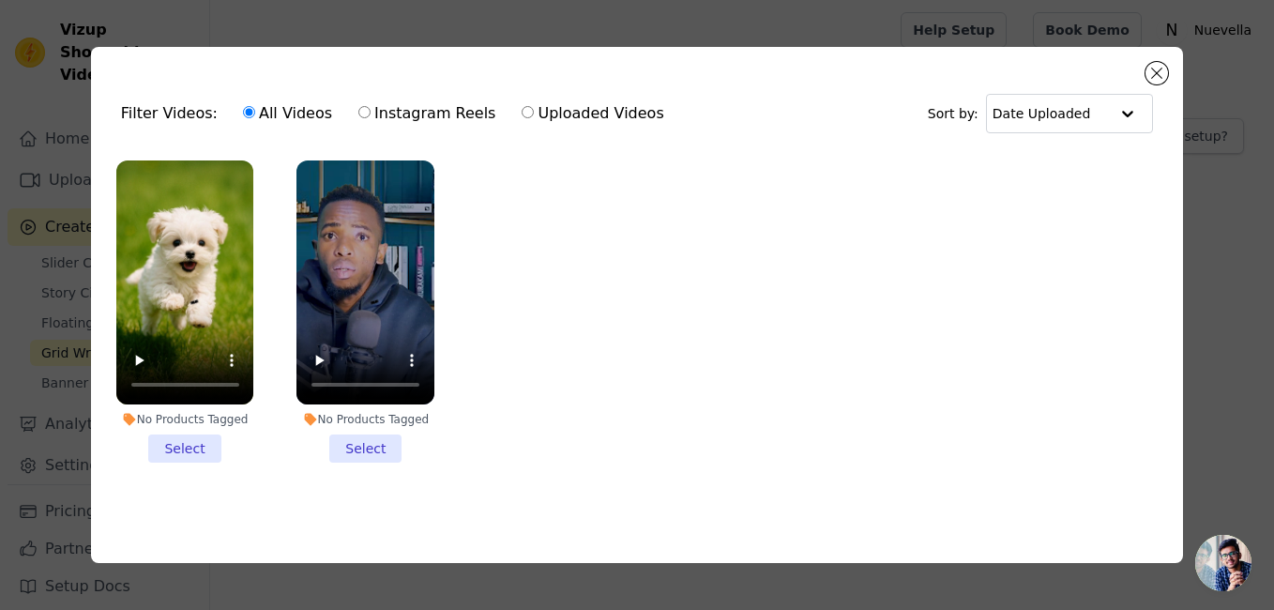
click at [183, 439] on li "No Products Tagged Select" at bounding box center [185, 311] width 138 height 303
click at [0, 0] on input "No Products Tagged Select" at bounding box center [0, 0] width 0 height 0
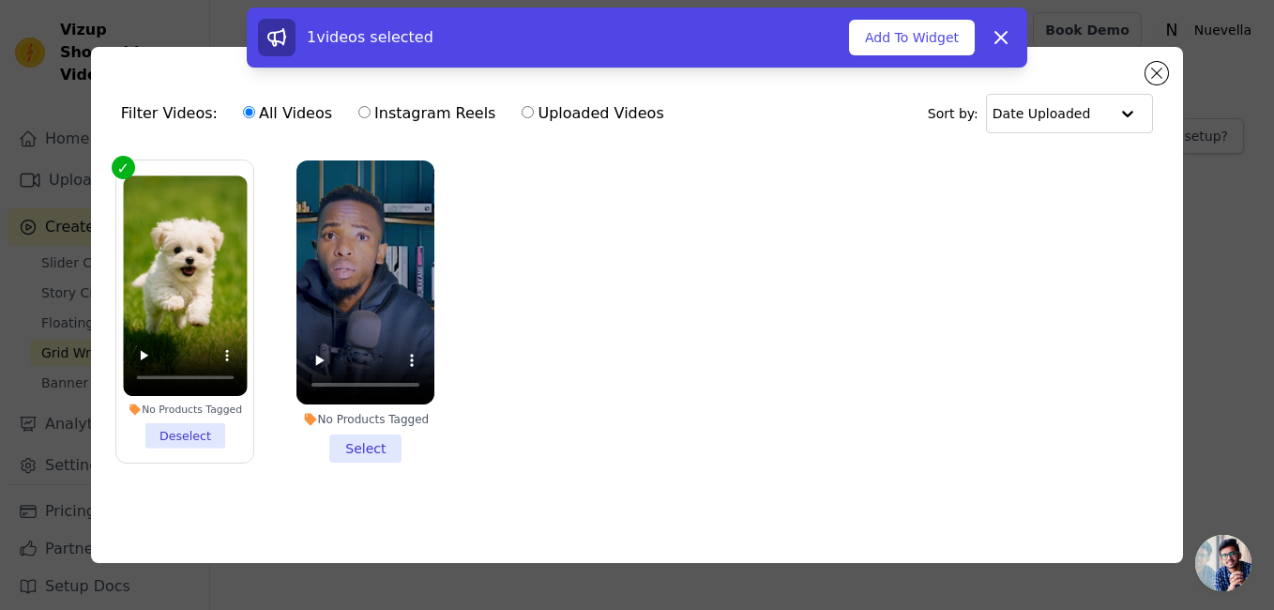
click at [378, 437] on li "No Products Tagged Select" at bounding box center [365, 311] width 138 height 303
click at [0, 0] on input "No Products Tagged Select" at bounding box center [0, 0] width 0 height 0
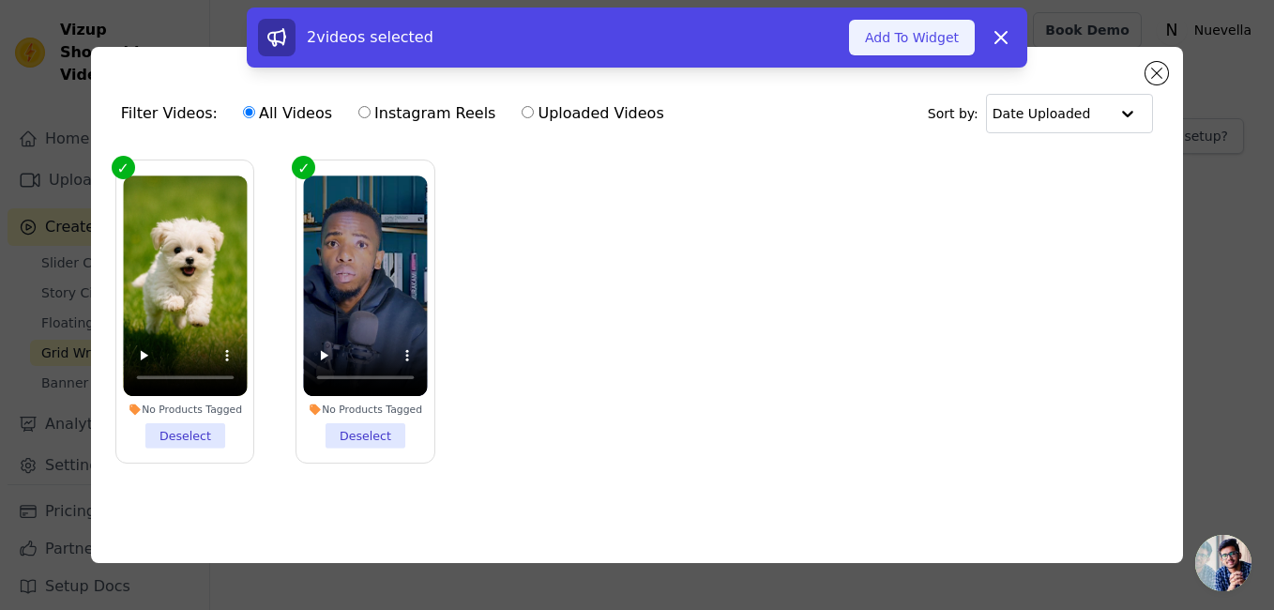
click at [935, 43] on button "Add To Widget" at bounding box center [912, 38] width 126 height 36
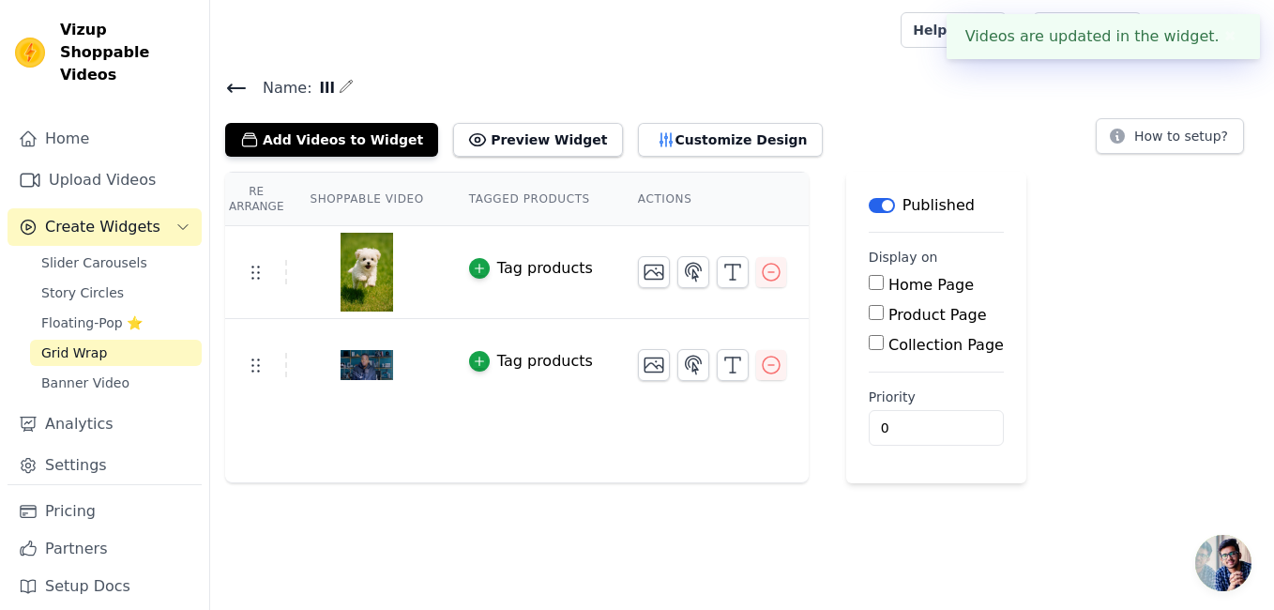
click at [869, 311] on input "Product Page" at bounding box center [876, 312] width 15 height 15
checkbox input "true"
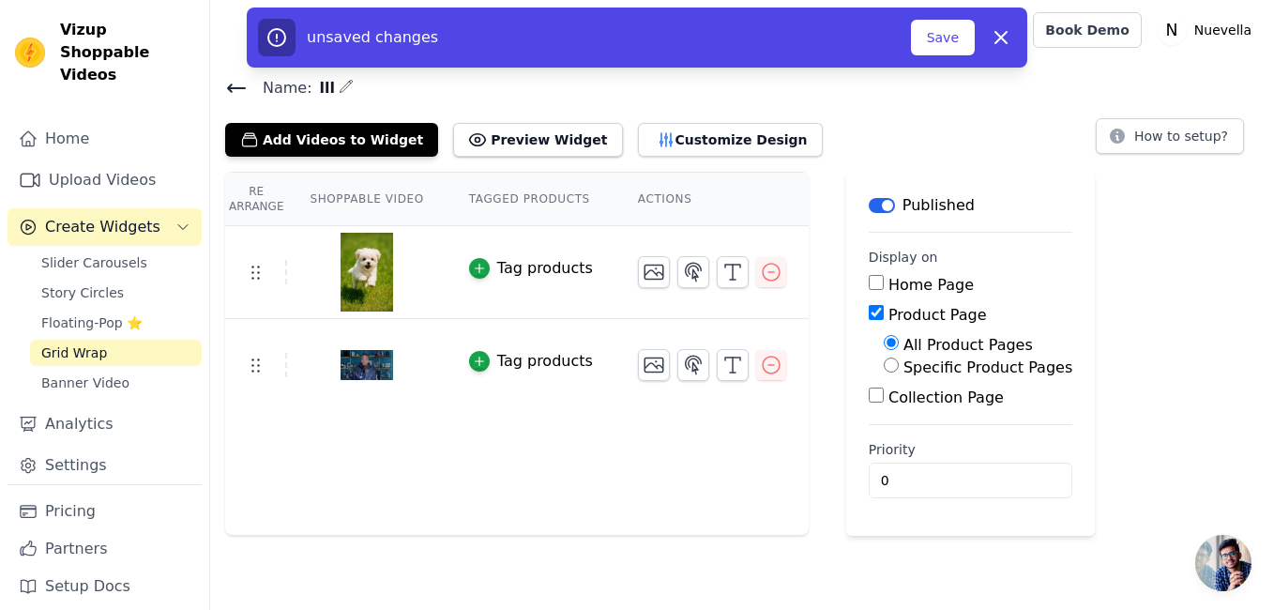
click at [884, 368] on input "Specific Product Pages" at bounding box center [891, 364] width 15 height 15
radio input "true"
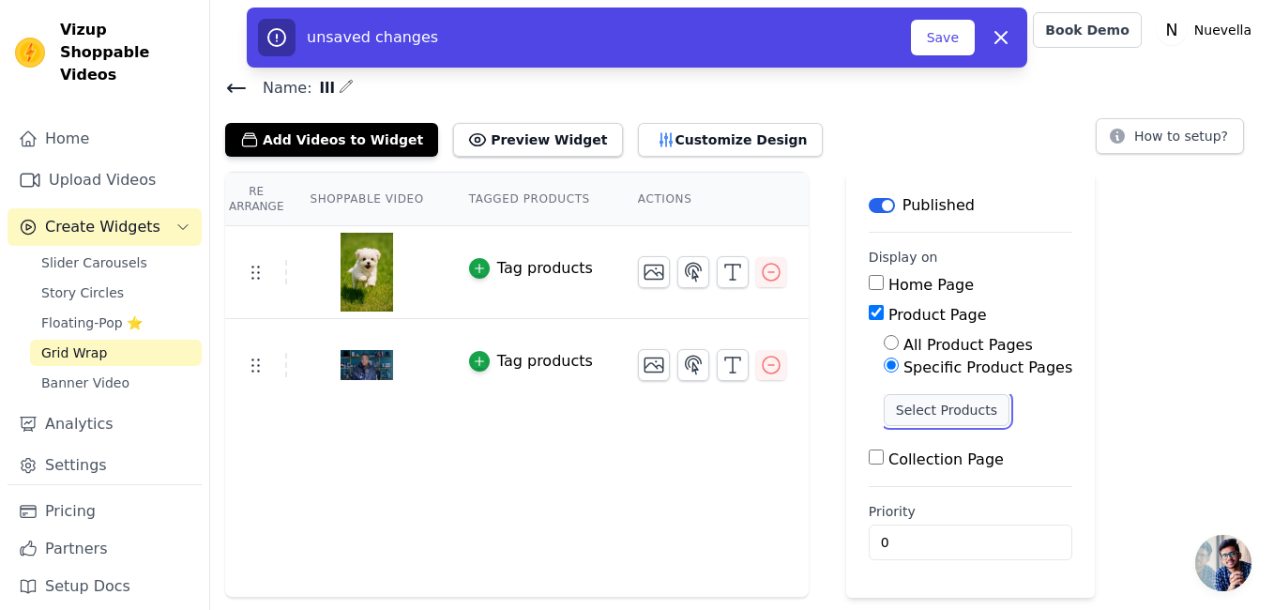
click at [943, 412] on button "Select Products" at bounding box center [947, 410] width 126 height 32
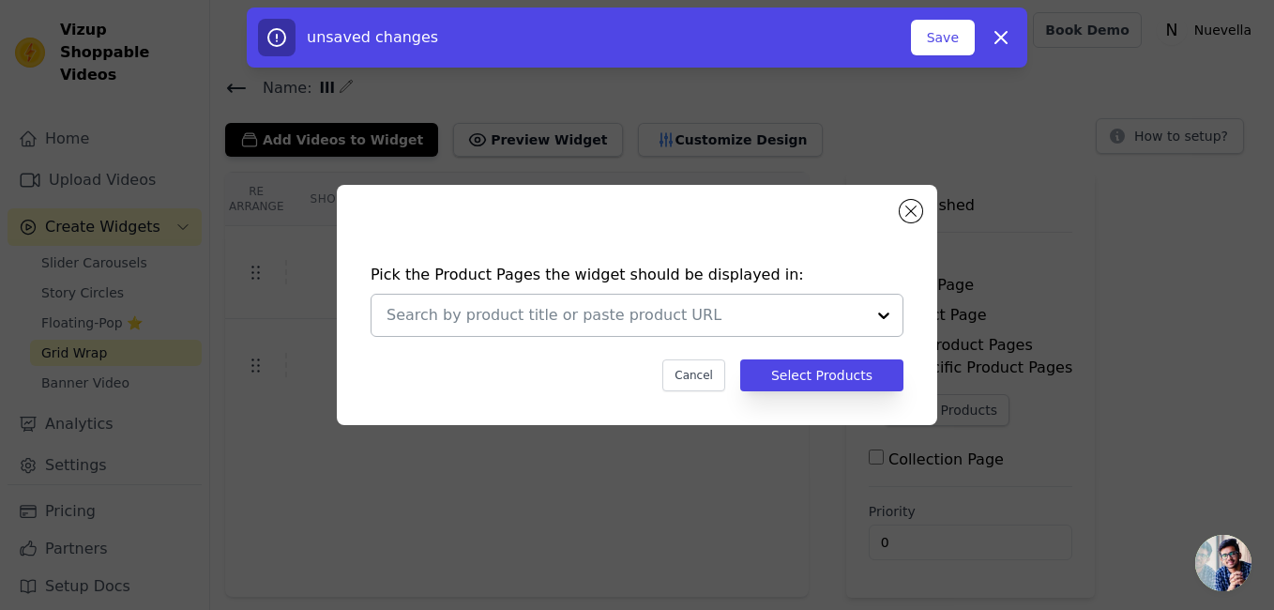
click at [886, 313] on div at bounding box center [884, 315] width 38 height 41
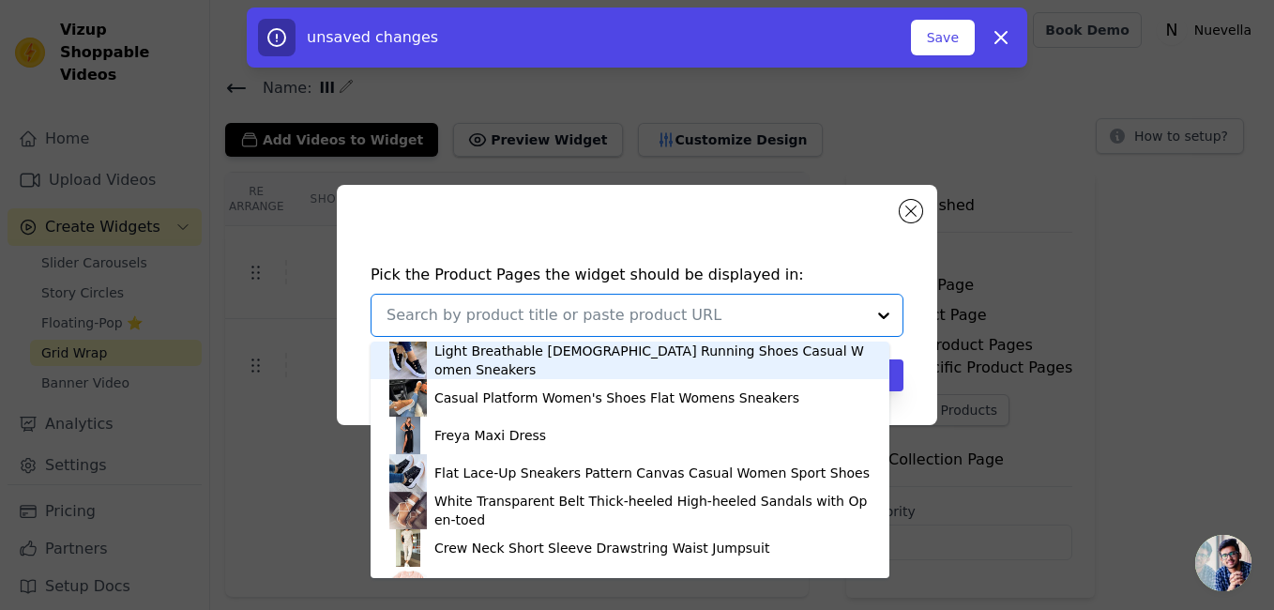
click at [746, 356] on div "Light Breathable Female Running Shoes Casual Women Sneakers" at bounding box center [652, 361] width 436 height 38
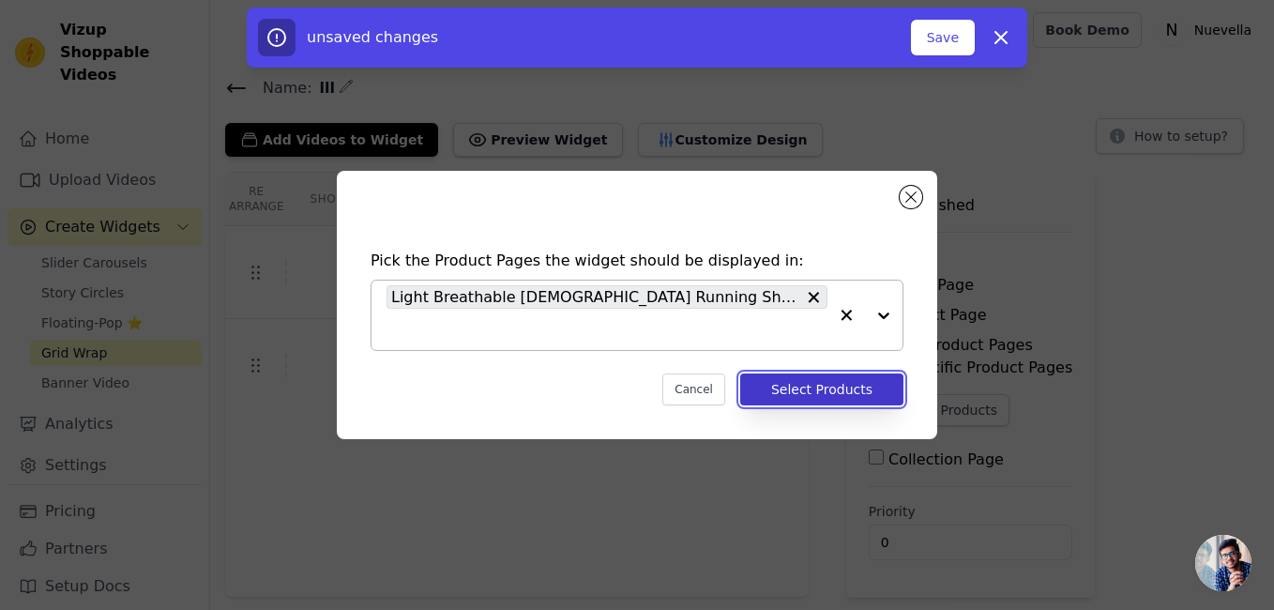
click at [837, 389] on button "Select Products" at bounding box center [821, 389] width 163 height 32
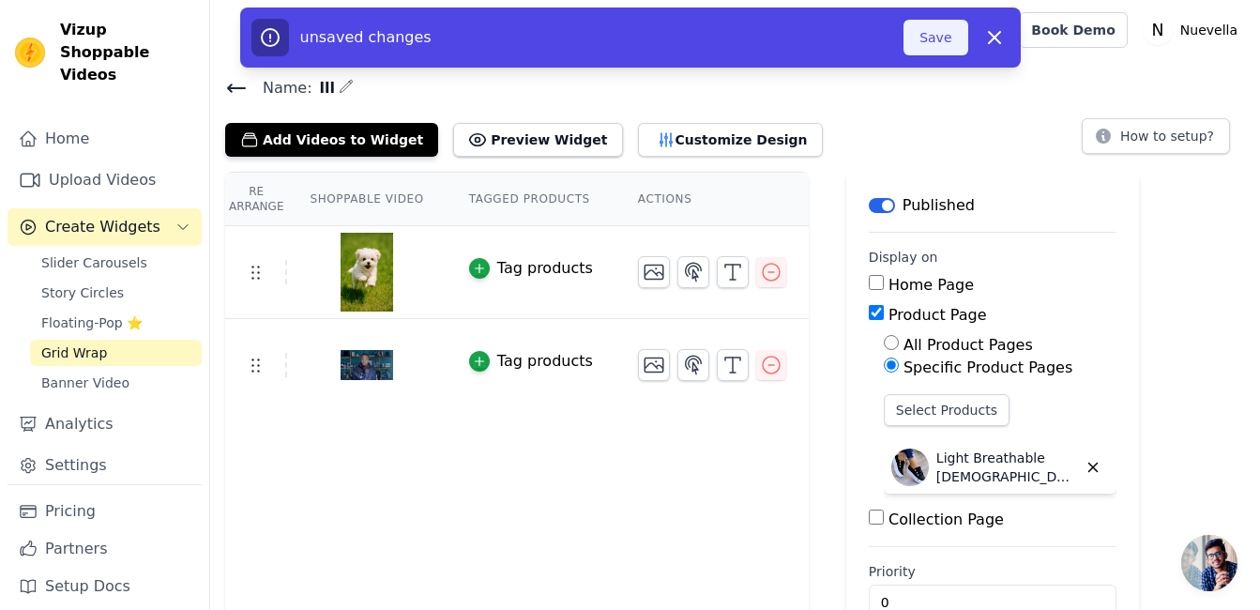
click at [936, 42] on button "Save" at bounding box center [936, 38] width 64 height 36
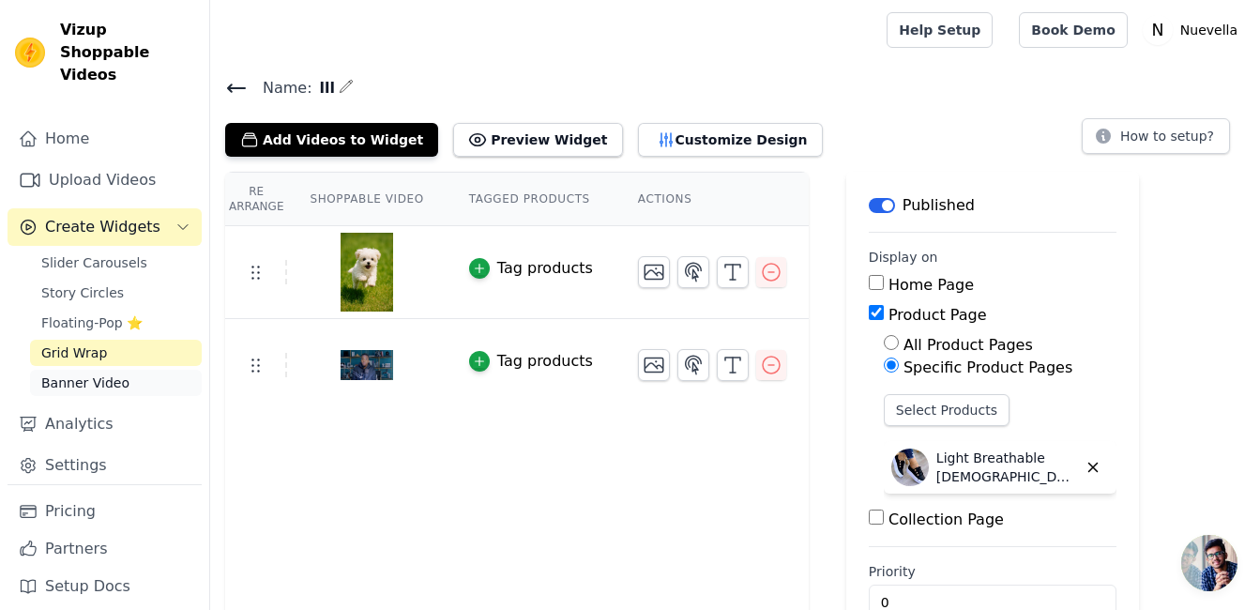
click at [62, 373] on span "Banner Video" at bounding box center [85, 382] width 88 height 19
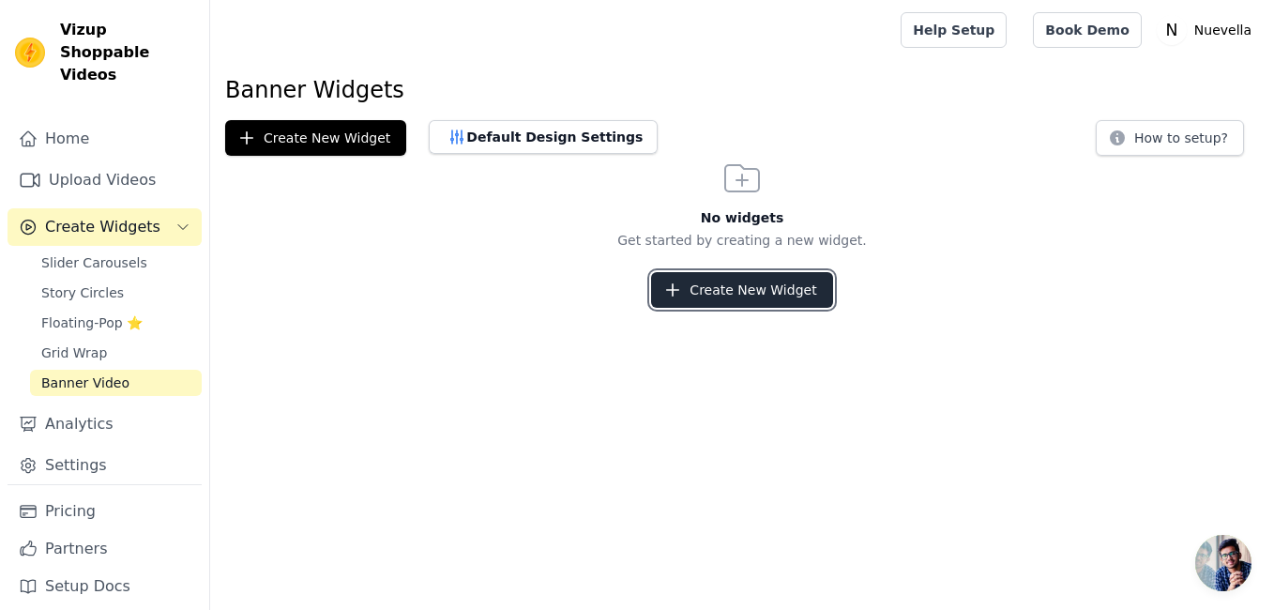
click at [735, 284] on button "Create New Widget" at bounding box center [741, 290] width 181 height 36
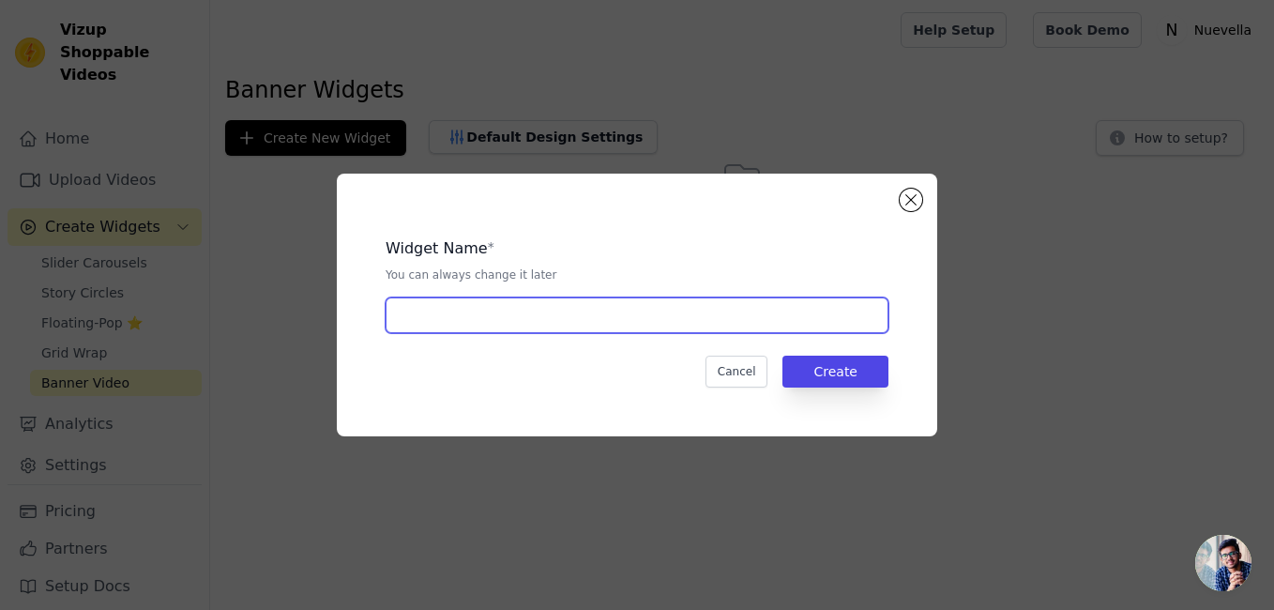
click at [761, 321] on input "text" at bounding box center [637, 315] width 503 height 36
type input "hjg"
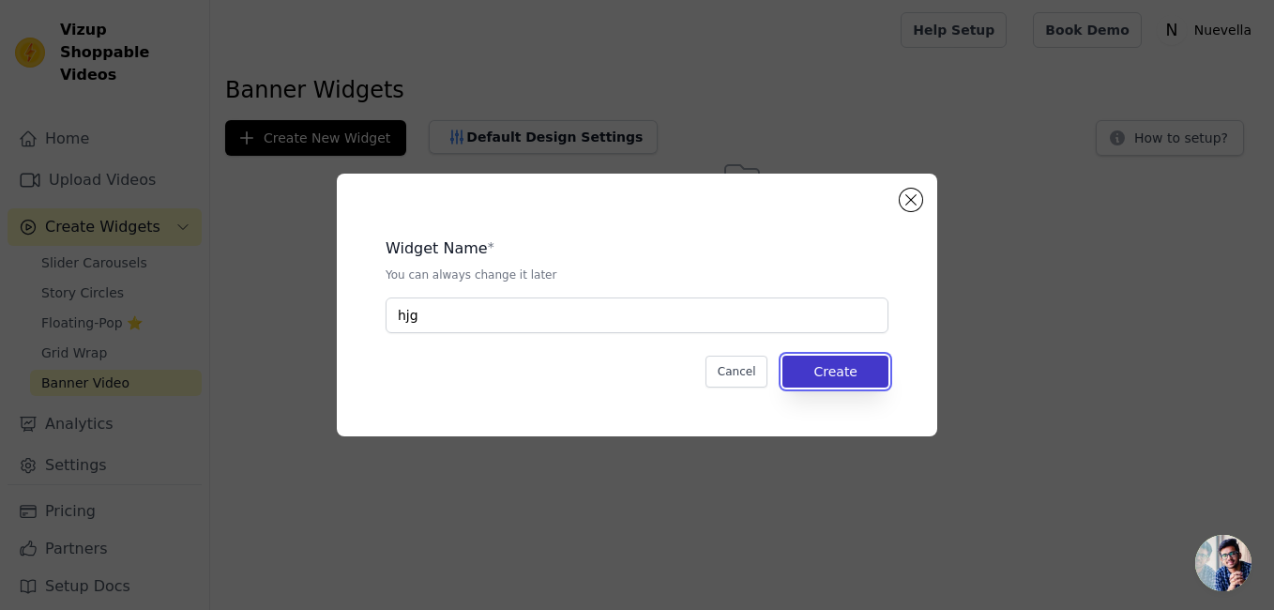
click at [833, 373] on button "Create" at bounding box center [835, 372] width 106 height 32
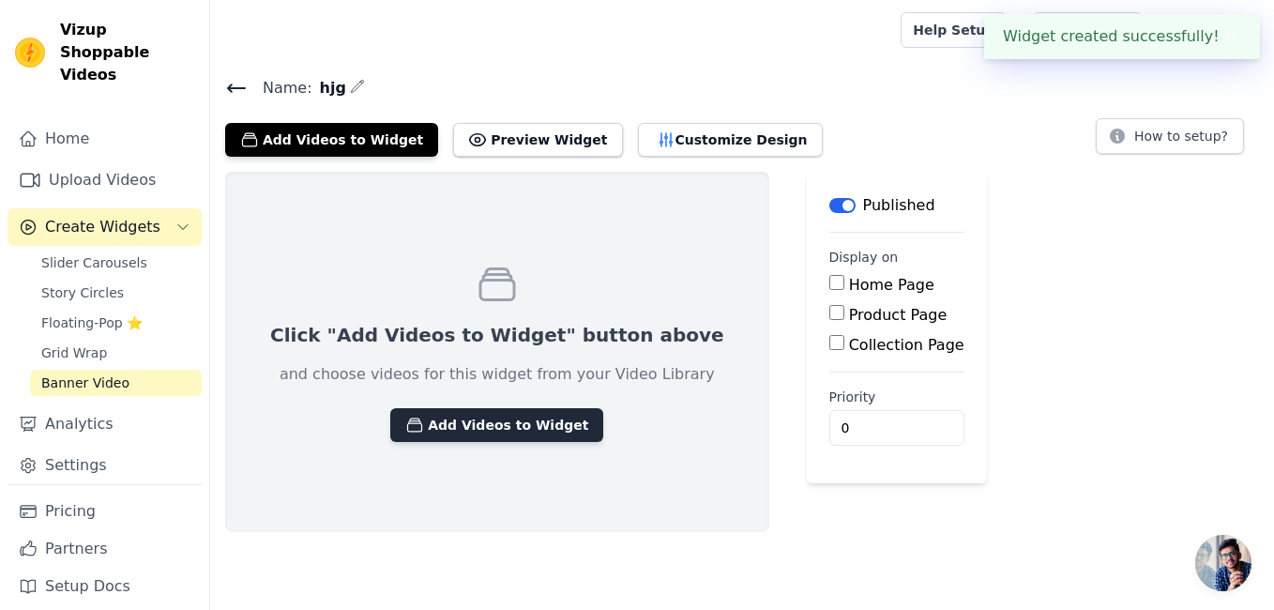
click at [497, 420] on button "Add Videos to Widget" at bounding box center [496, 425] width 213 height 34
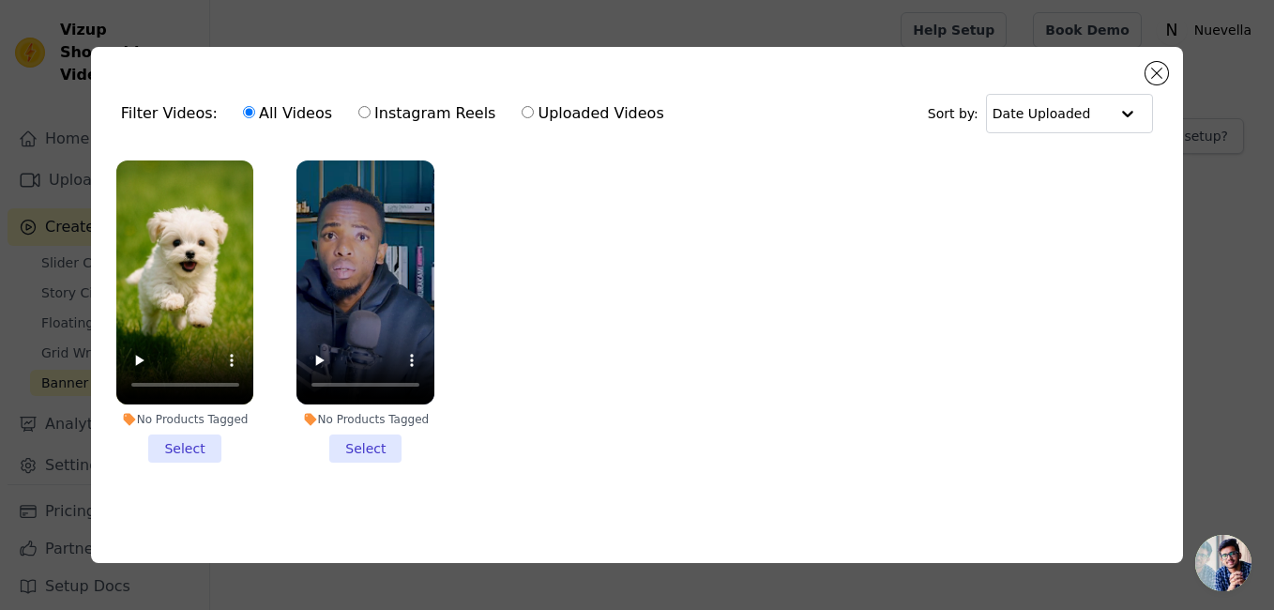
click at [197, 445] on li "No Products Tagged Select" at bounding box center [185, 311] width 138 height 303
click at [0, 0] on input "No Products Tagged Select" at bounding box center [0, 0] width 0 height 0
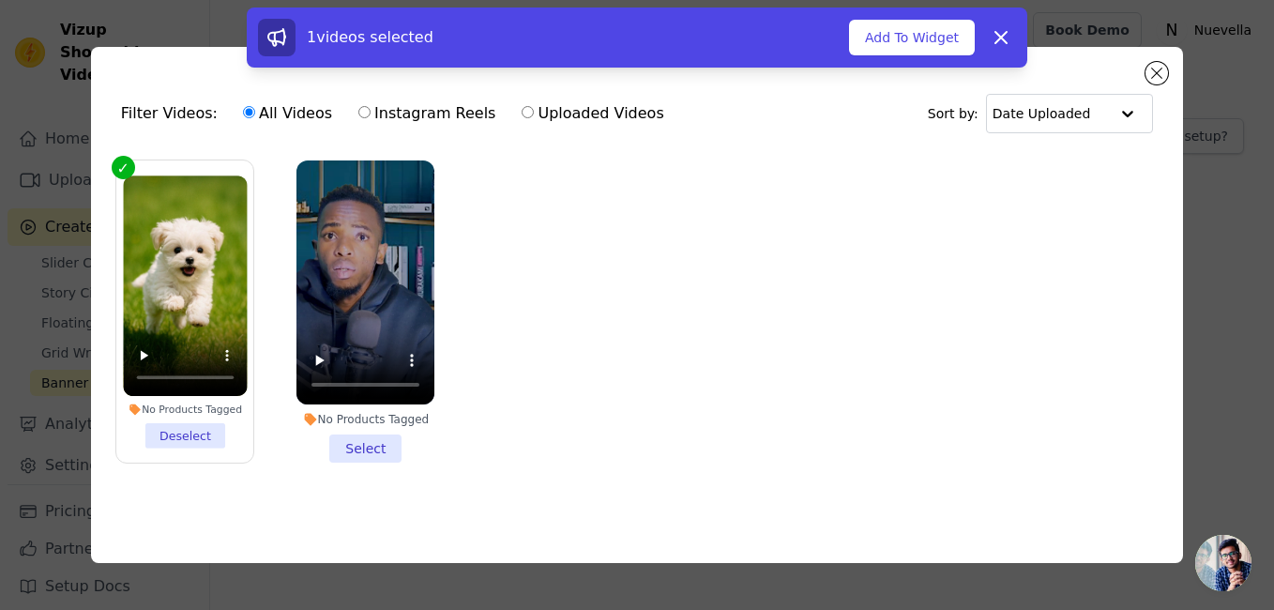
click at [346, 448] on li "No Products Tagged Select" at bounding box center [365, 311] width 138 height 303
click at [0, 0] on input "No Products Tagged Select" at bounding box center [0, 0] width 0 height 0
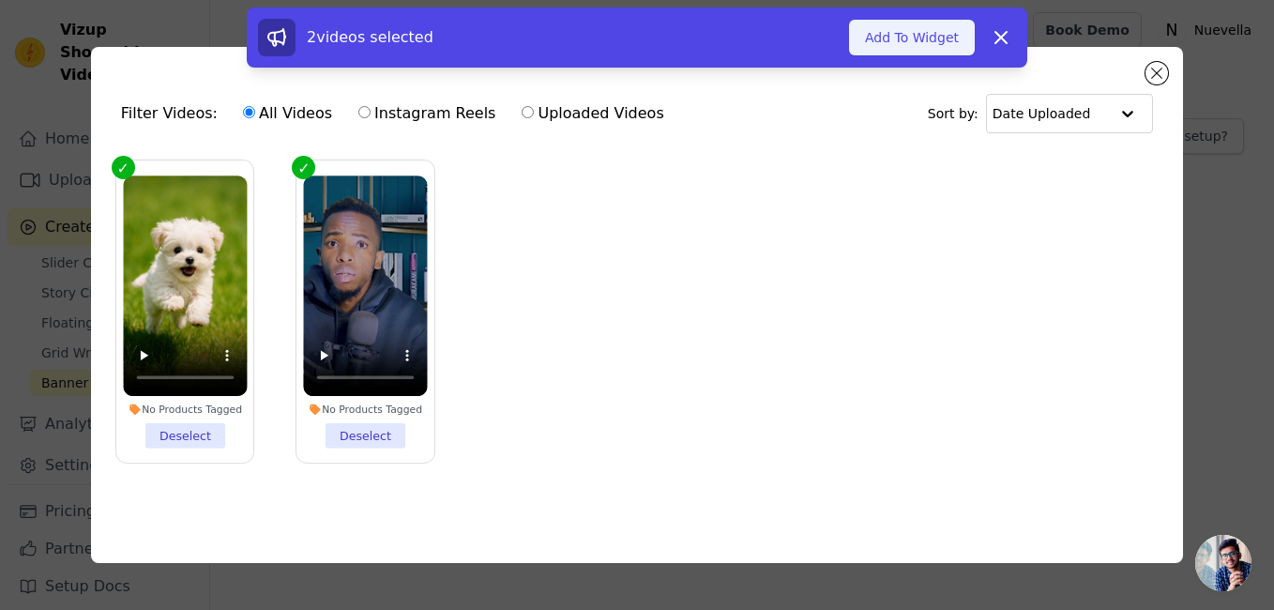
click at [943, 38] on button "Add To Widget" at bounding box center [912, 38] width 126 height 36
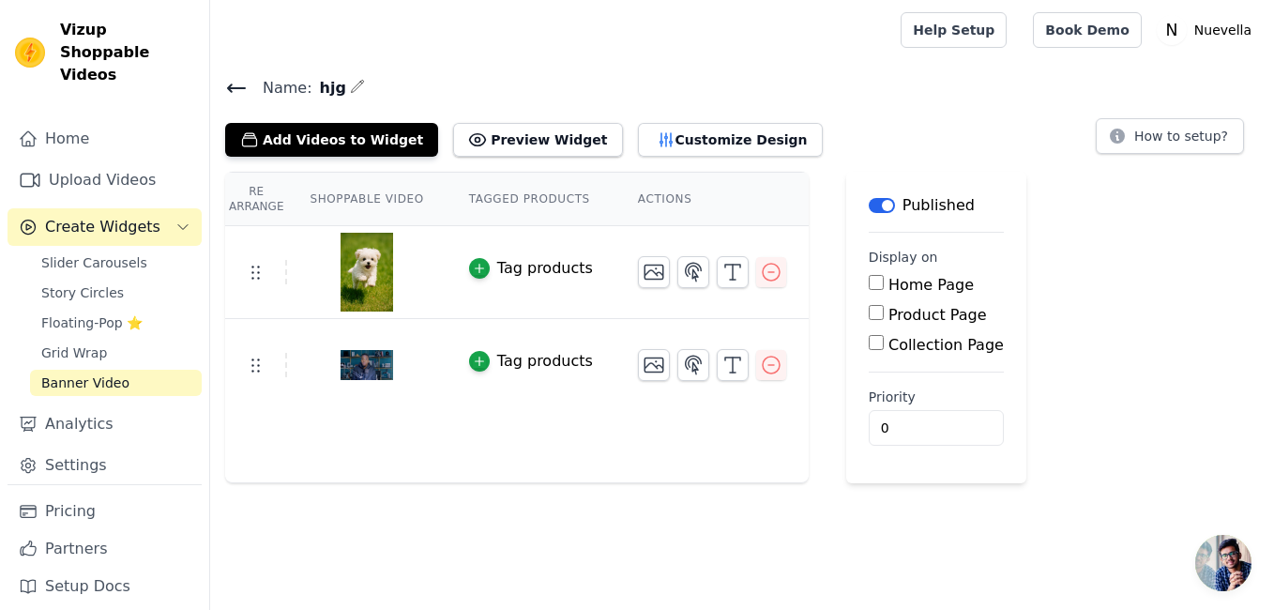
click at [869, 293] on div "Home Page" at bounding box center [936, 285] width 135 height 23
click at [869, 286] on input "Home Page" at bounding box center [876, 282] width 15 height 15
checkbox input "true"
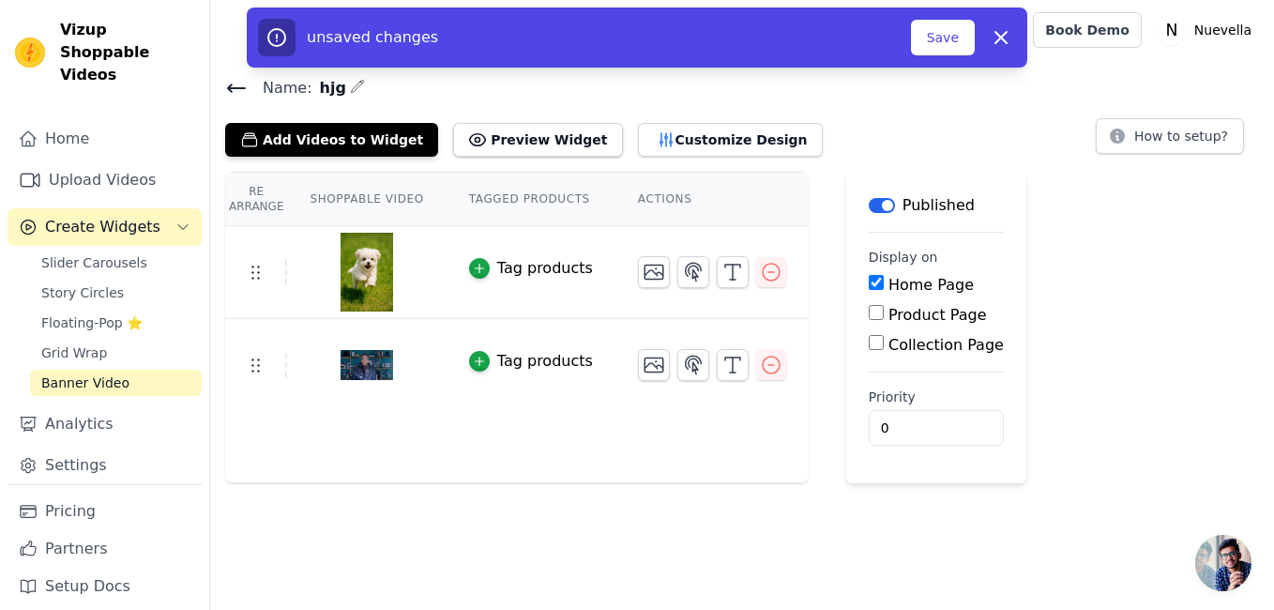
click at [869, 313] on input "Product Page" at bounding box center [876, 312] width 15 height 15
checkbox input "true"
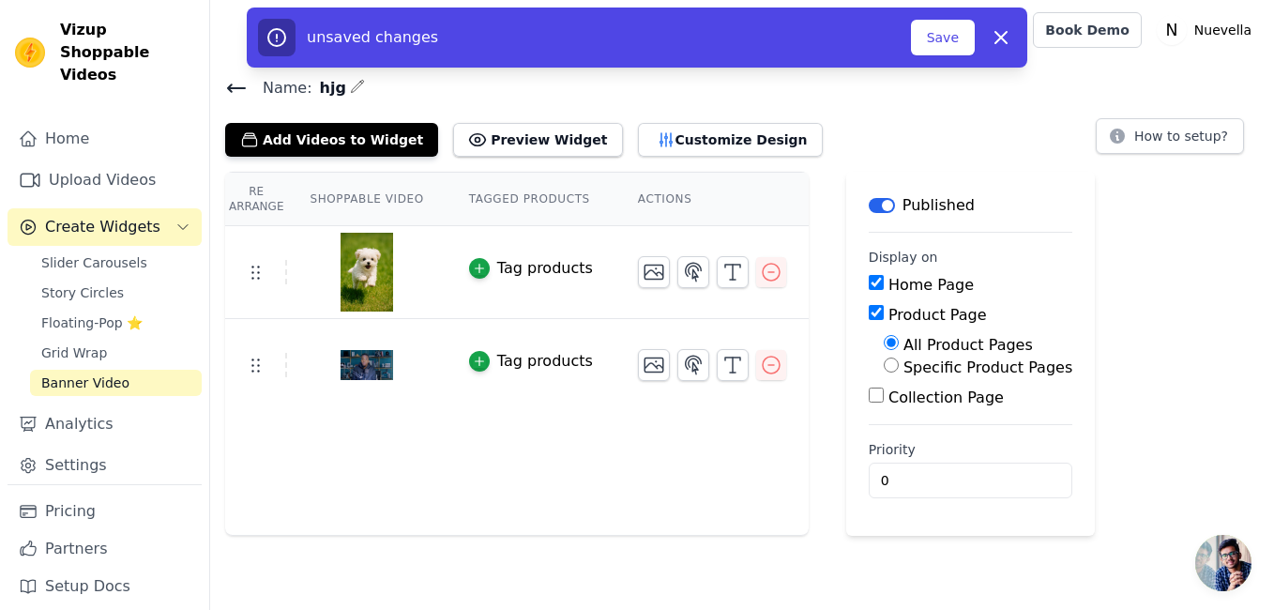
click at [869, 282] on input "Home Page" at bounding box center [876, 282] width 15 height 15
checkbox input "false"
click at [884, 368] on input "Specific Product Pages" at bounding box center [891, 364] width 15 height 15
radio input "true"
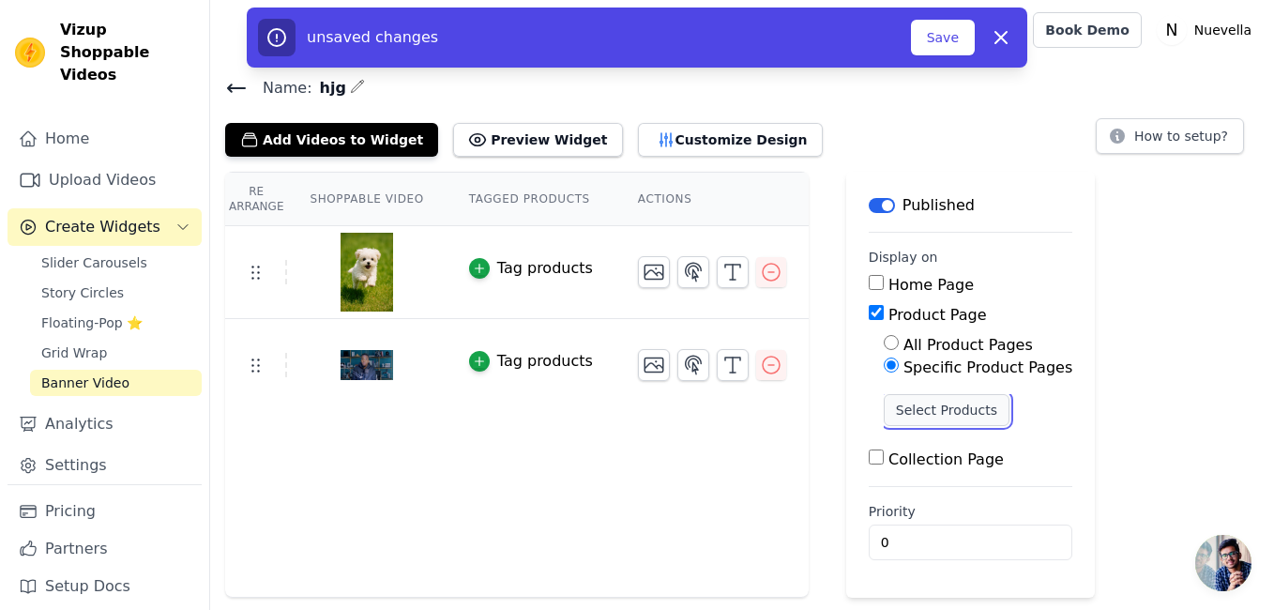
click at [924, 417] on button "Select Products" at bounding box center [947, 410] width 126 height 32
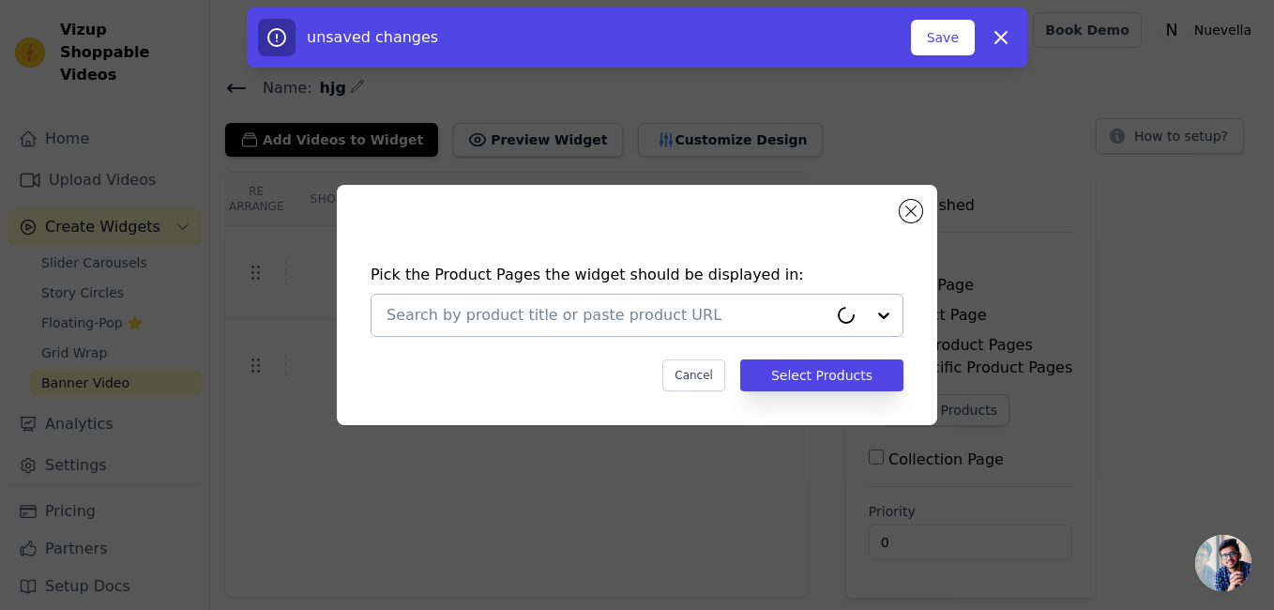
click at [746, 310] on input "text" at bounding box center [607, 315] width 441 height 23
click at [883, 313] on div at bounding box center [865, 315] width 75 height 41
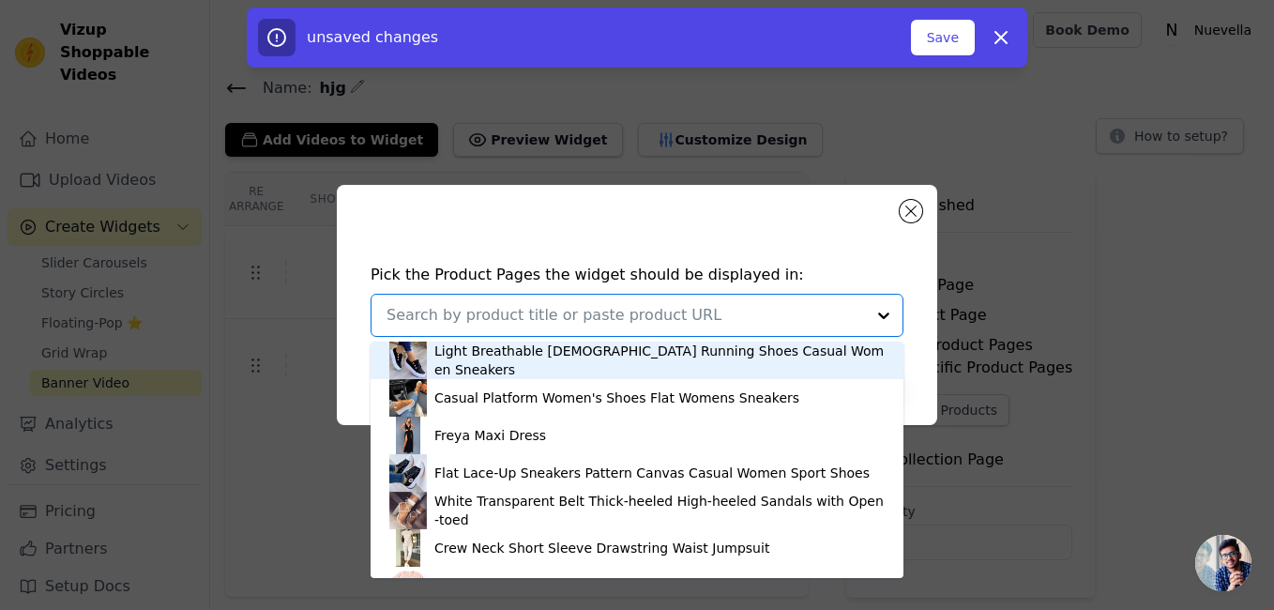
click at [669, 365] on div "Light Breathable Female Running Shoes Casual Women Sneakers" at bounding box center [659, 361] width 450 height 38
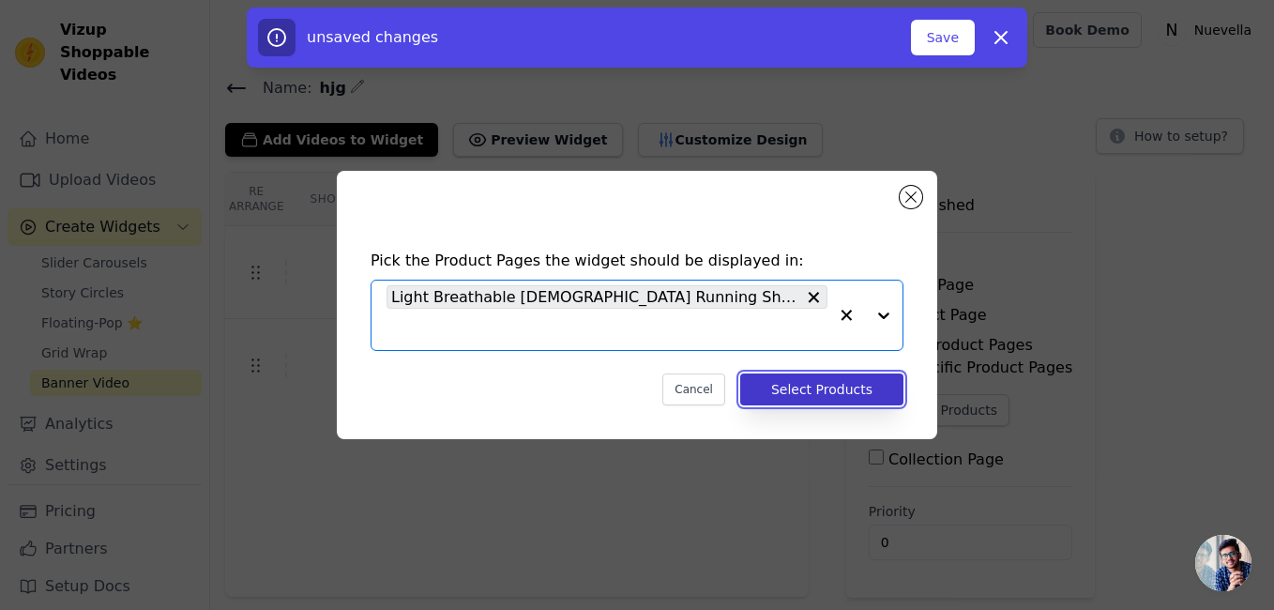
click at [824, 387] on button "Select Products" at bounding box center [821, 389] width 163 height 32
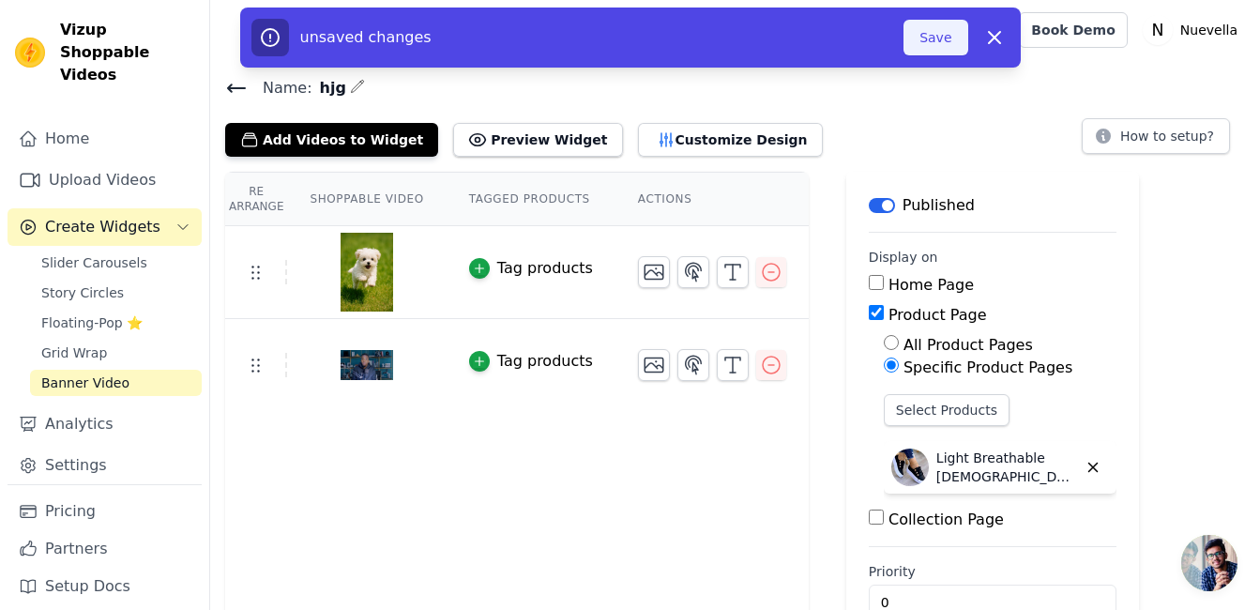
click at [937, 39] on button "Save" at bounding box center [936, 38] width 64 height 36
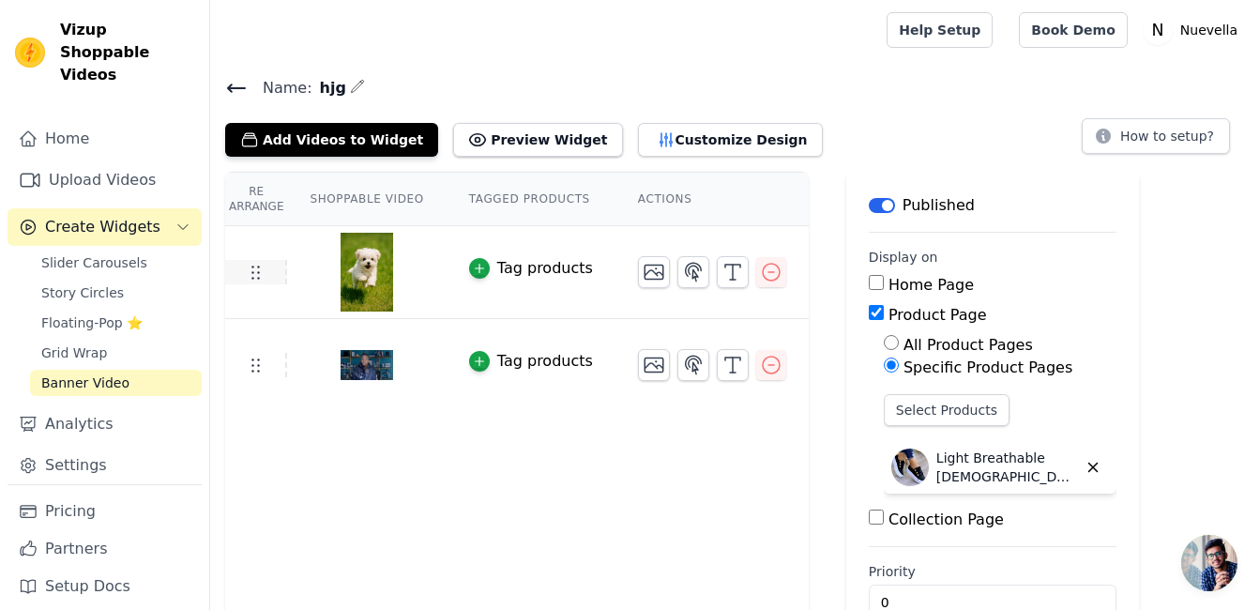
click at [264, 276] on icon at bounding box center [255, 272] width 23 height 23
click at [481, 286] on td "Tag products" at bounding box center [531, 272] width 169 height 93
click at [542, 267] on div "Tag products" at bounding box center [545, 268] width 96 height 23
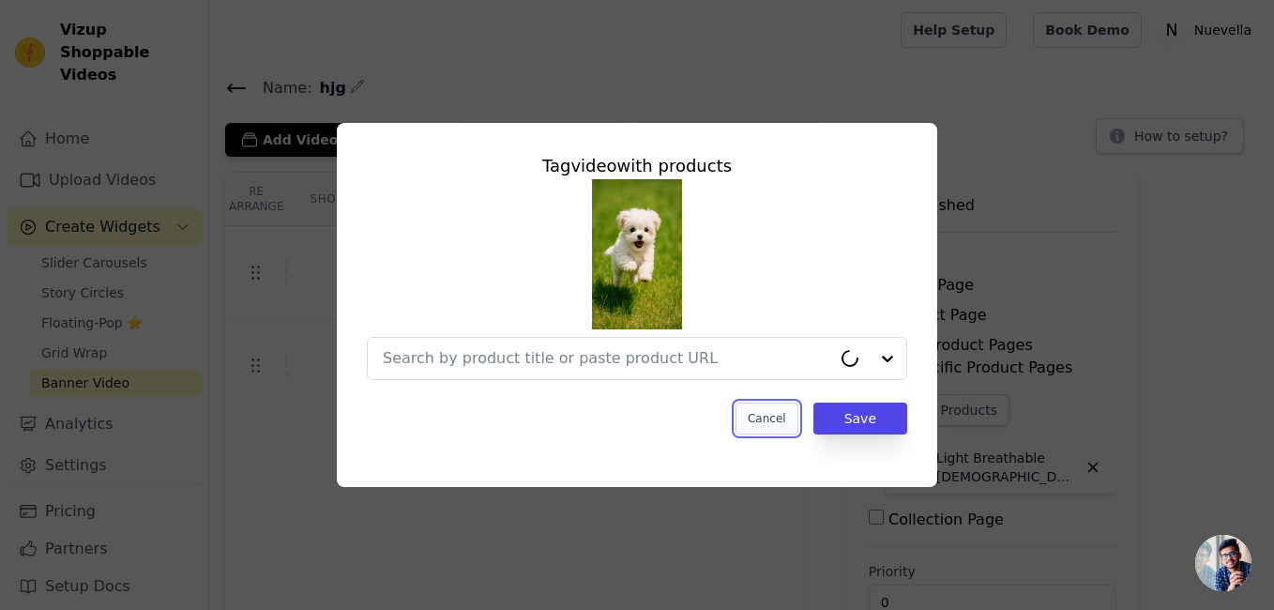
click at [782, 420] on button "Cancel" at bounding box center [767, 418] width 63 height 32
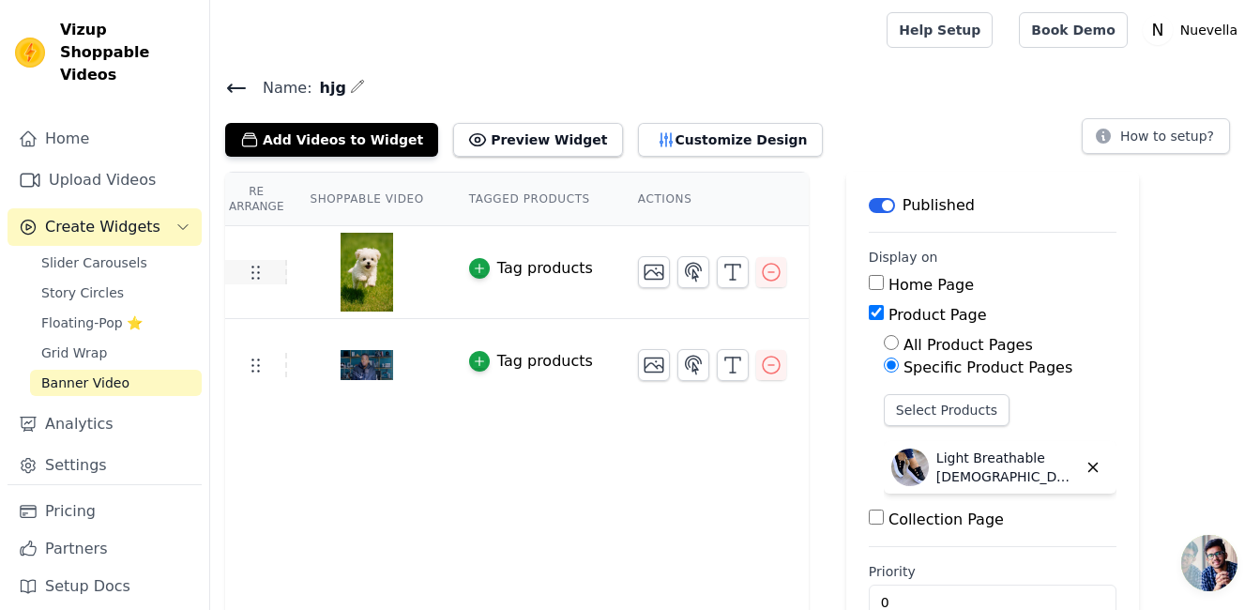
click at [257, 270] on icon at bounding box center [255, 272] width 23 height 23
click at [257, 271] on use at bounding box center [256, 272] width 8 height 13
click at [351, 201] on th "Shoppable Video" at bounding box center [366, 199] width 159 height 53
click at [532, 150] on button "Preview Widget" at bounding box center [537, 140] width 169 height 34
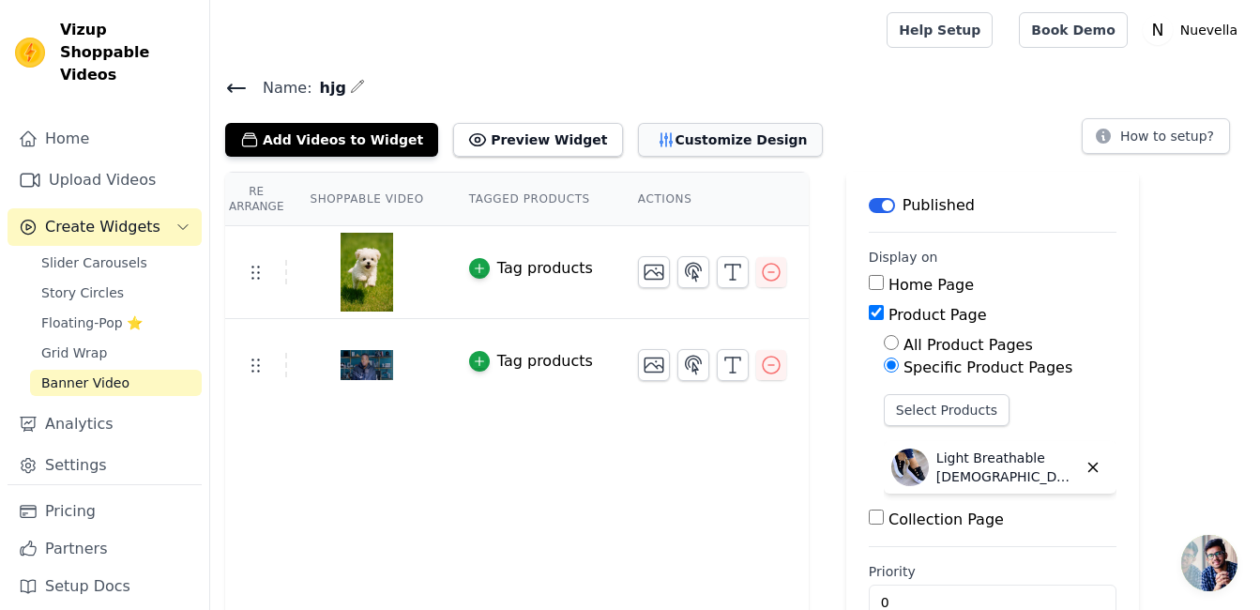
click at [670, 138] on button "Customize Design" at bounding box center [730, 140] width 185 height 34
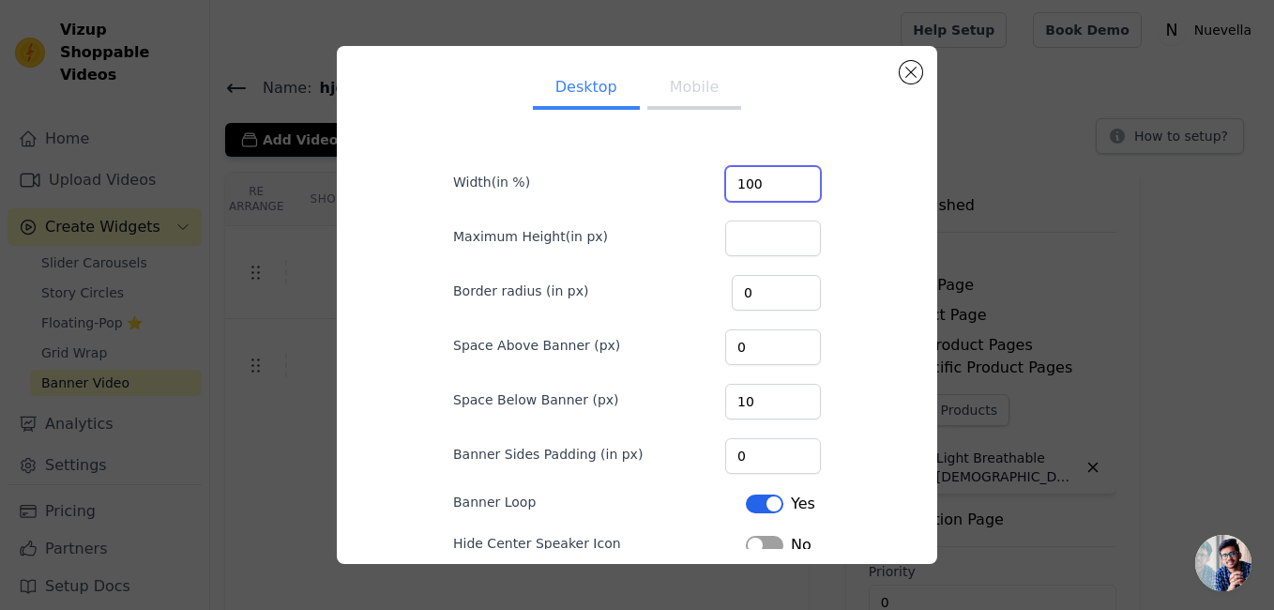
drag, startPoint x: 745, startPoint y: 181, endPoint x: 697, endPoint y: 185, distance: 48.0
click at [697, 185] on div "Width(in %) 100" at bounding box center [637, 181] width 368 height 39
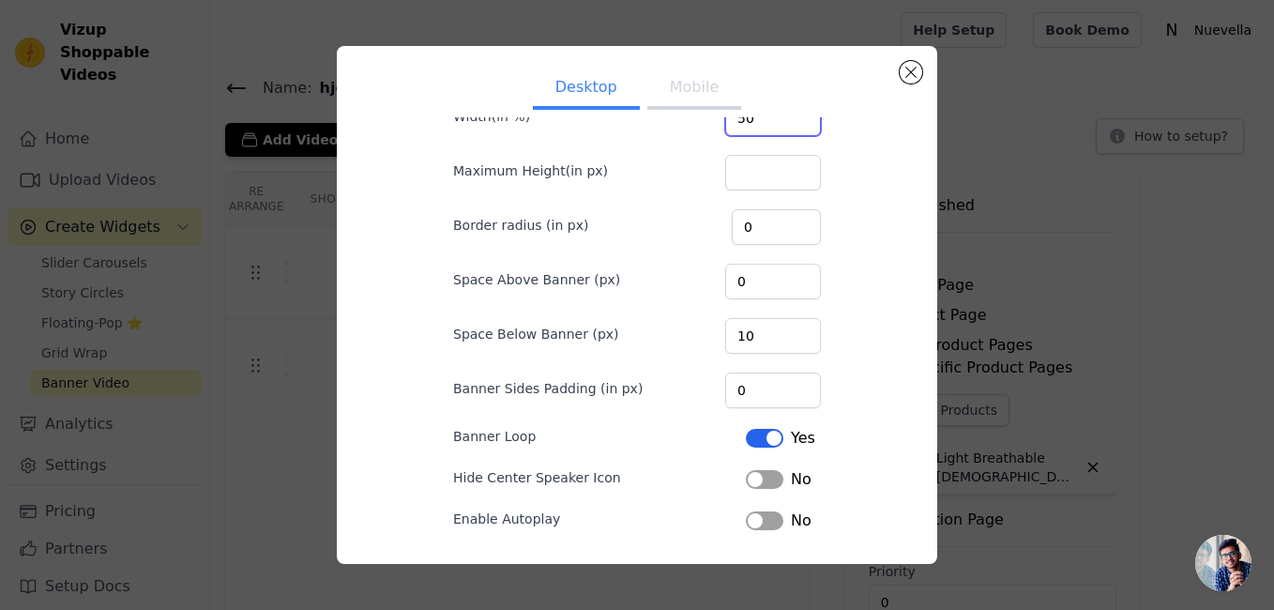
scroll to position [133, 0]
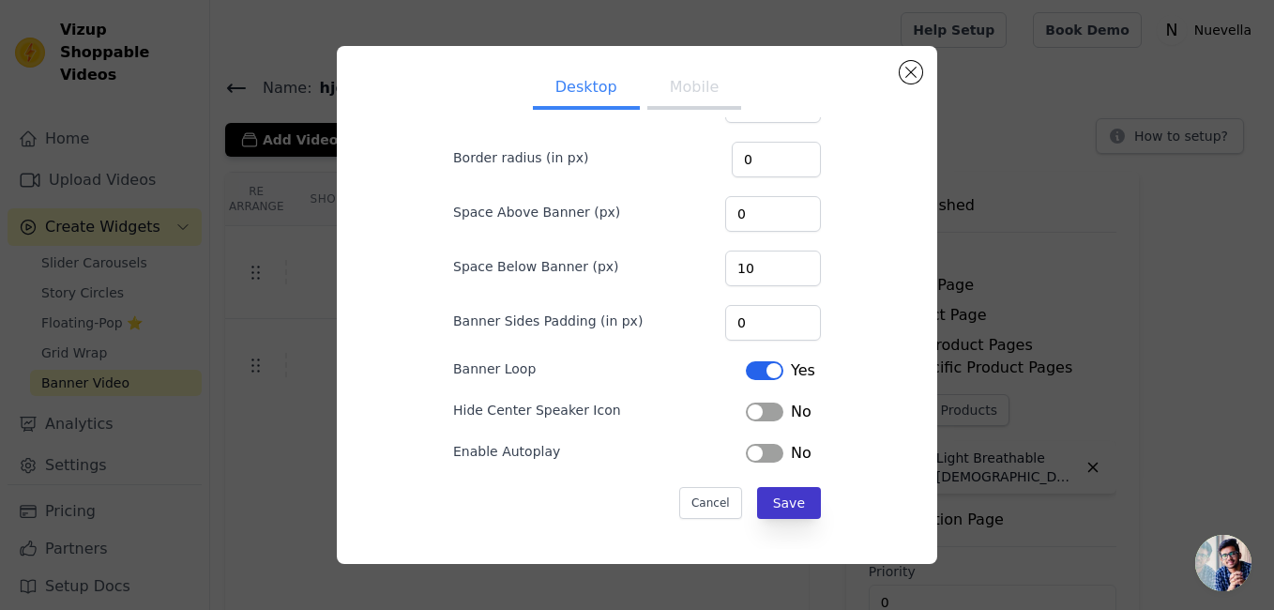
type input "50"
click at [778, 508] on button "Save" at bounding box center [789, 503] width 64 height 32
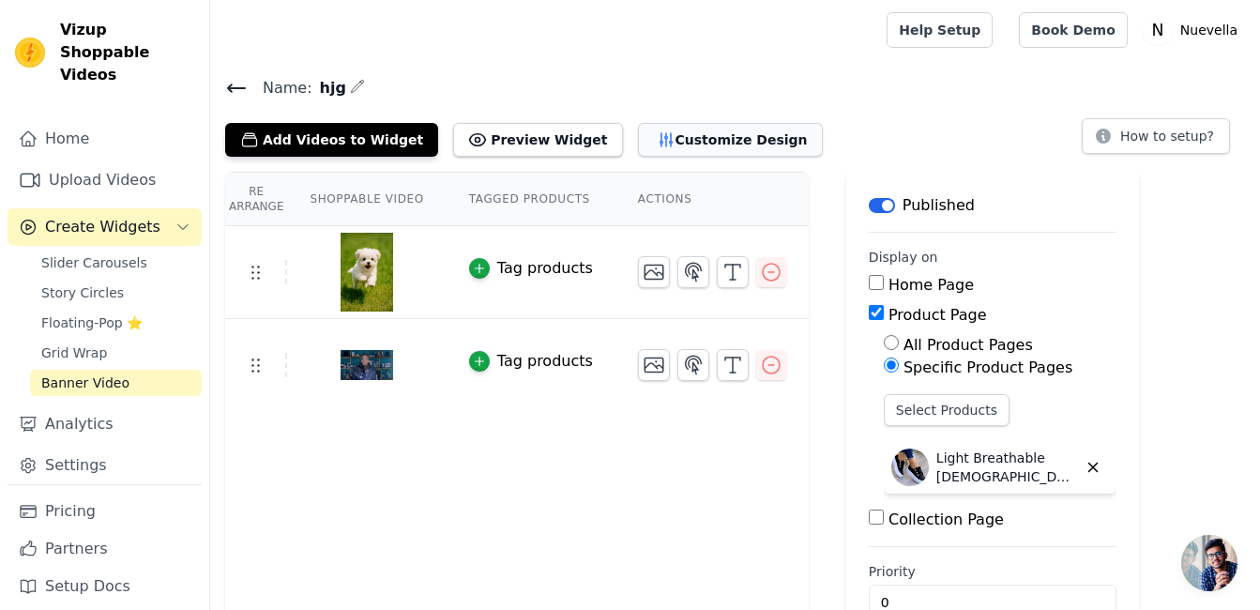
click at [703, 135] on button "Customize Design" at bounding box center [730, 140] width 185 height 34
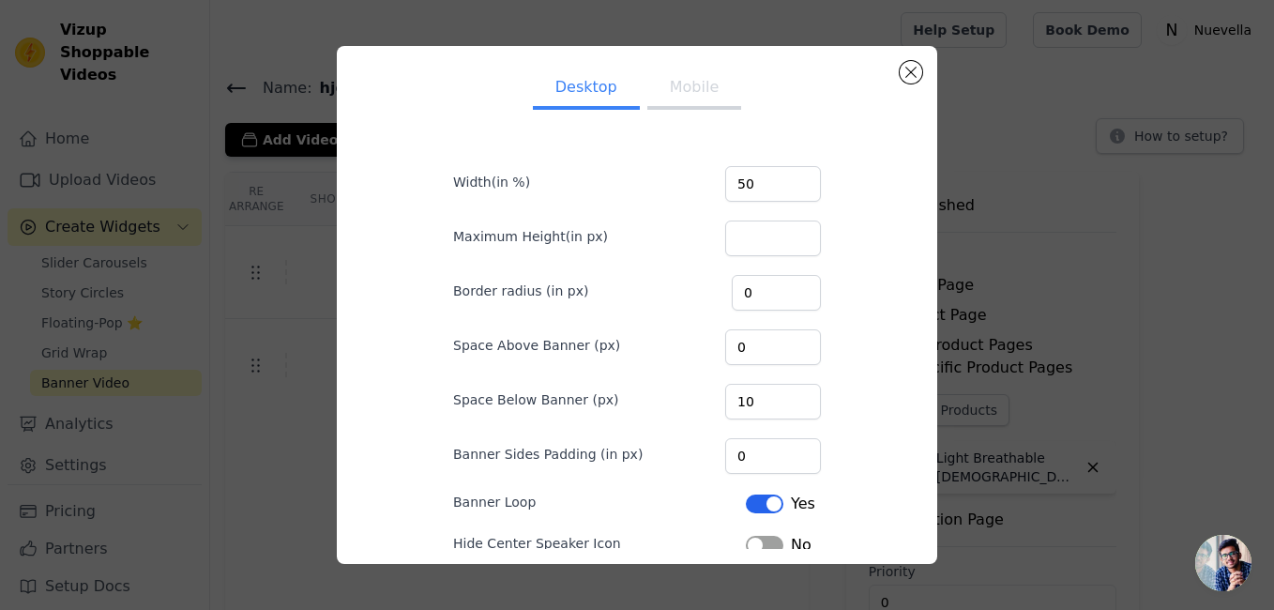
click at [684, 85] on button "Mobile" at bounding box center [694, 88] width 94 height 41
click at [571, 86] on button "Desktop" at bounding box center [586, 88] width 107 height 41
click at [671, 93] on button "Mobile" at bounding box center [694, 88] width 94 height 41
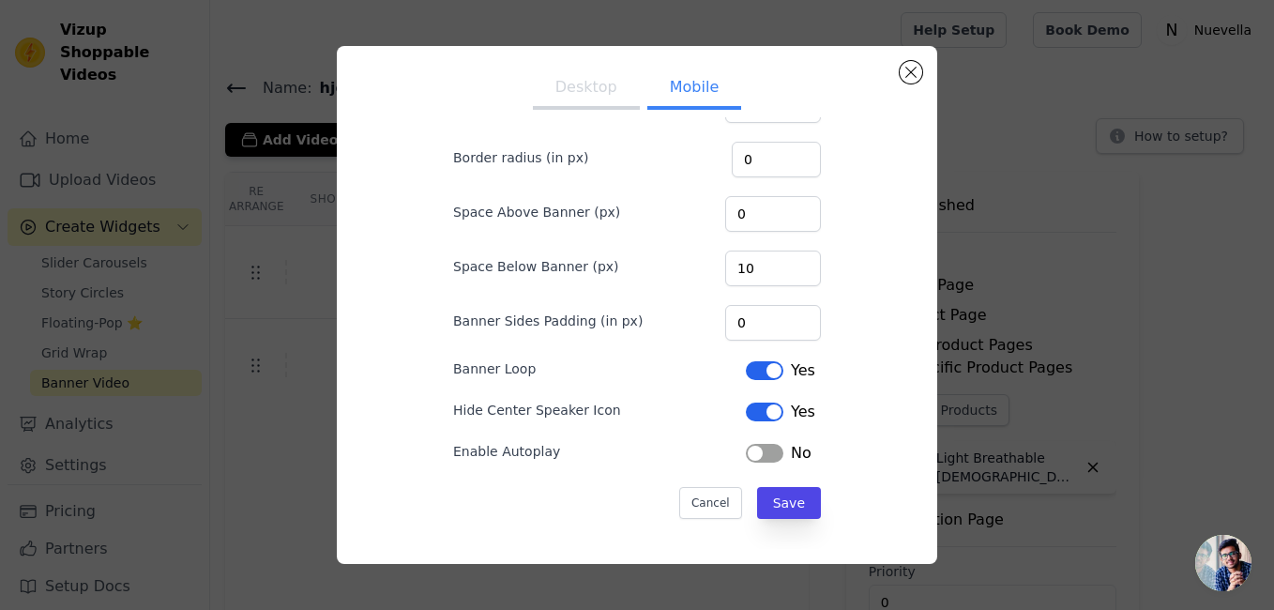
click at [590, 91] on button "Desktop" at bounding box center [586, 88] width 107 height 41
click at [910, 76] on button "Close modal" at bounding box center [911, 72] width 23 height 23
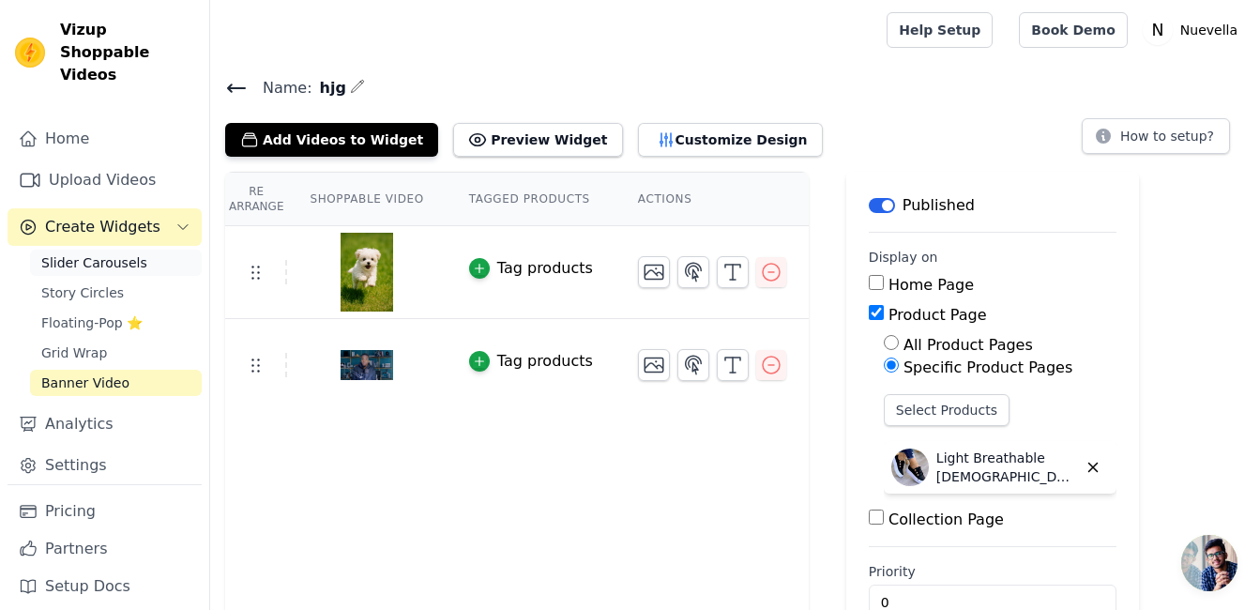
click at [123, 253] on span "Slider Carousels" at bounding box center [94, 262] width 106 height 19
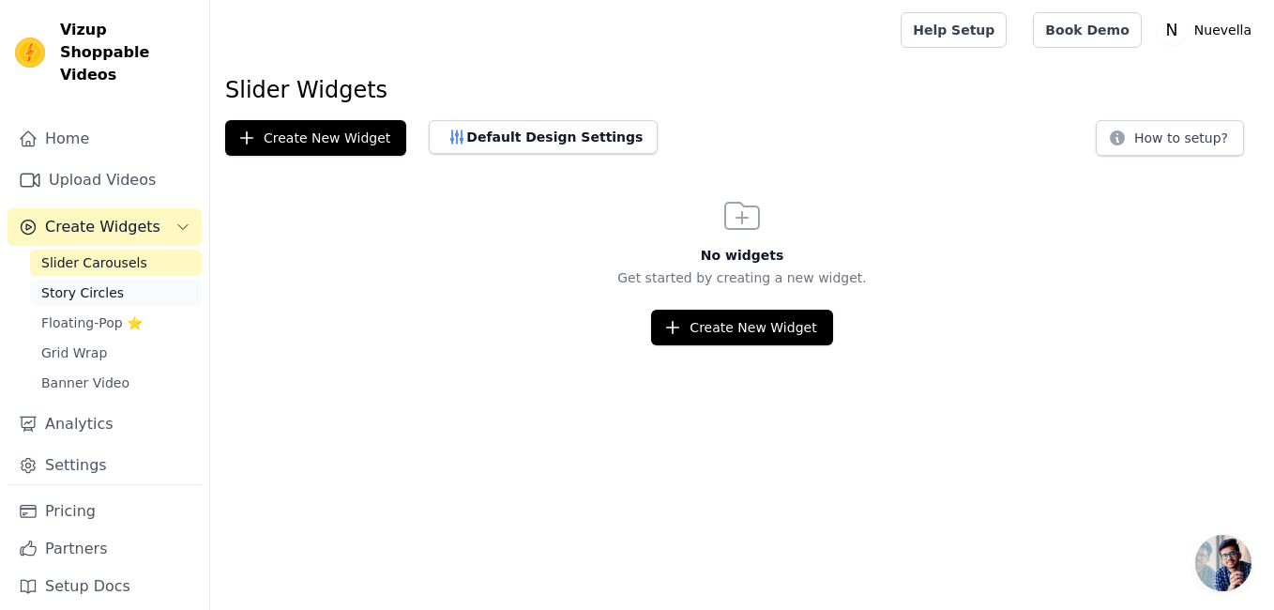
click at [99, 283] on span "Story Circles" at bounding box center [82, 292] width 83 height 19
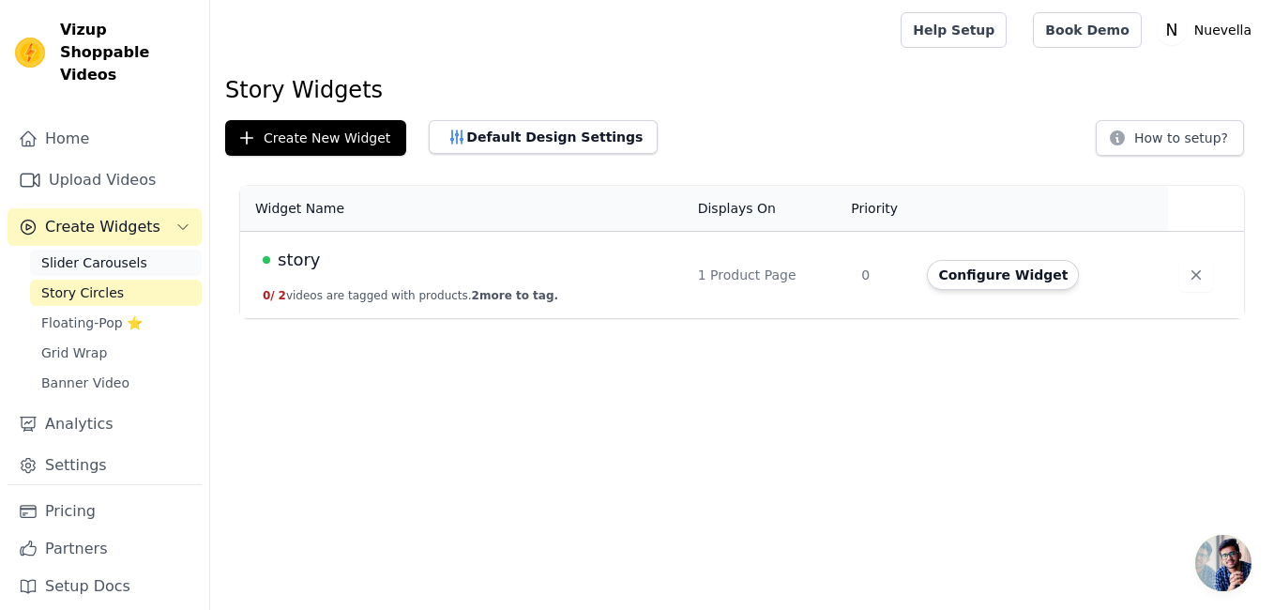
click at [104, 253] on span "Slider Carousels" at bounding box center [94, 262] width 106 height 19
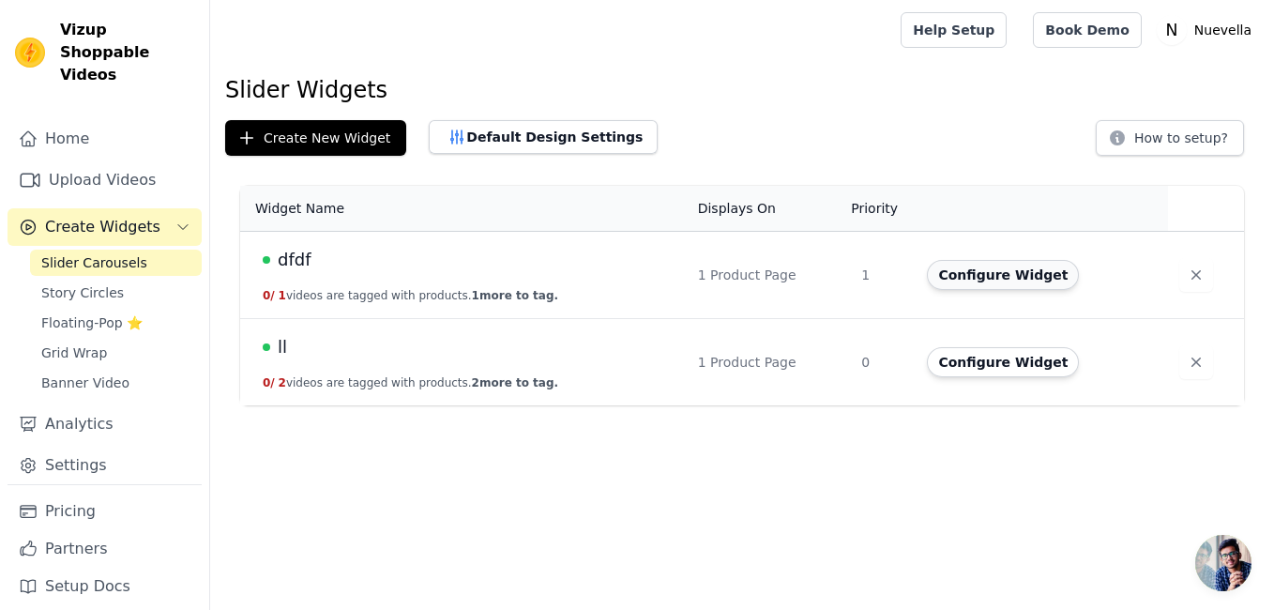
click at [982, 279] on button "Configure Widget" at bounding box center [1003, 275] width 152 height 30
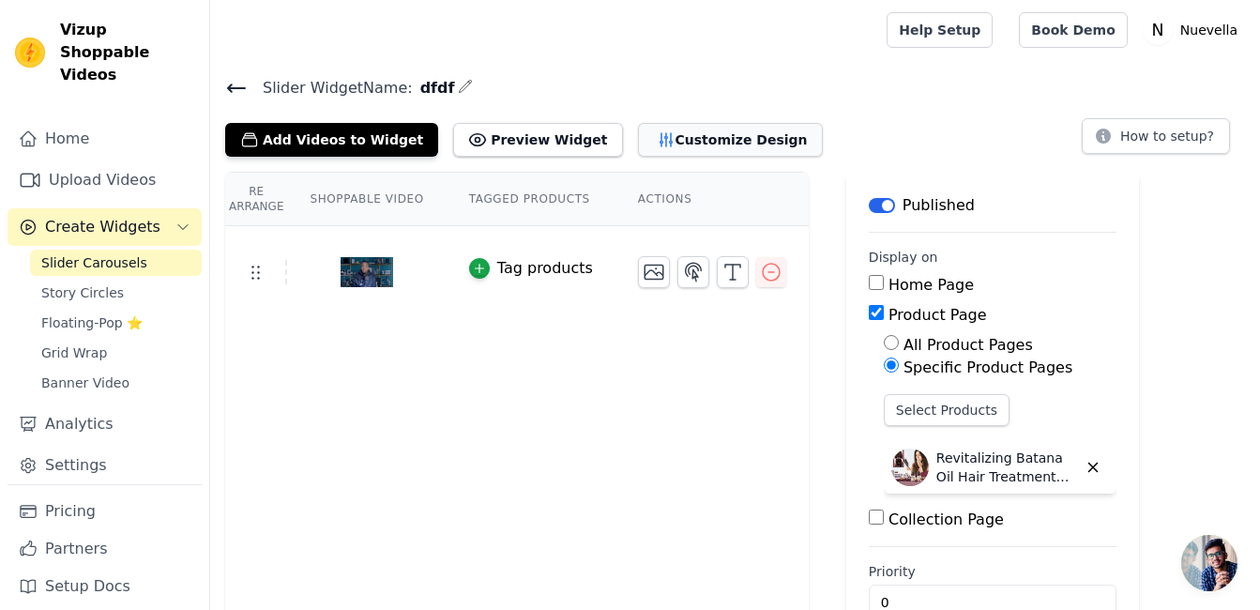
click at [656, 144] on button "Customize Design" at bounding box center [730, 140] width 185 height 34
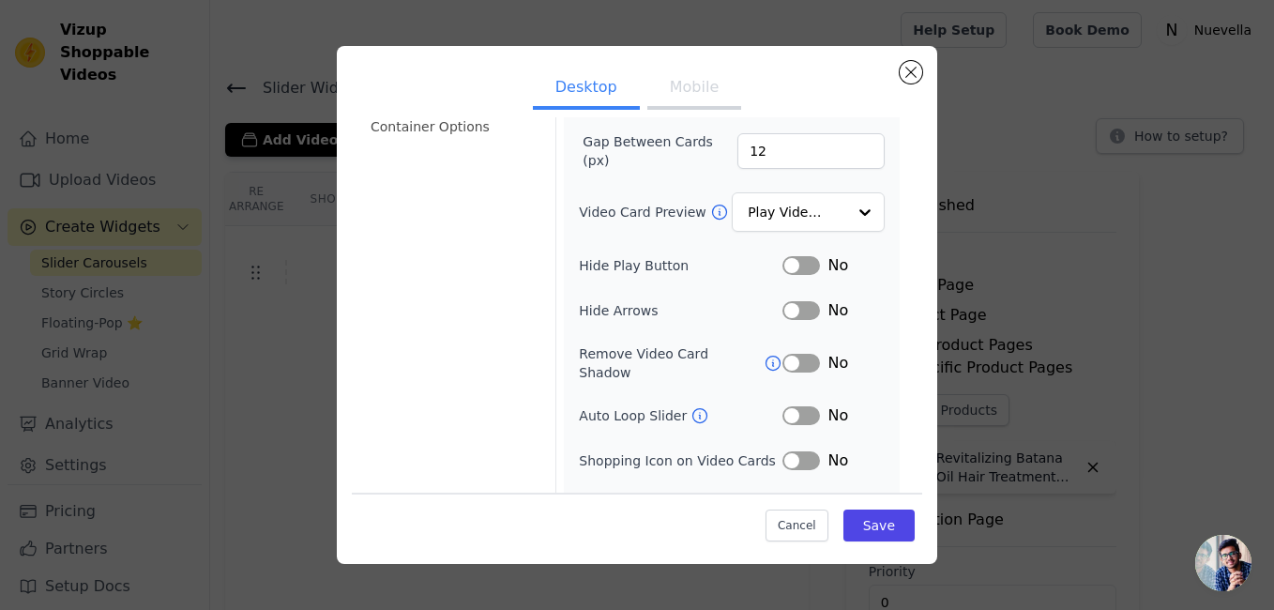
scroll to position [188, 0]
click at [797, 259] on button "Label" at bounding box center [801, 264] width 38 height 19
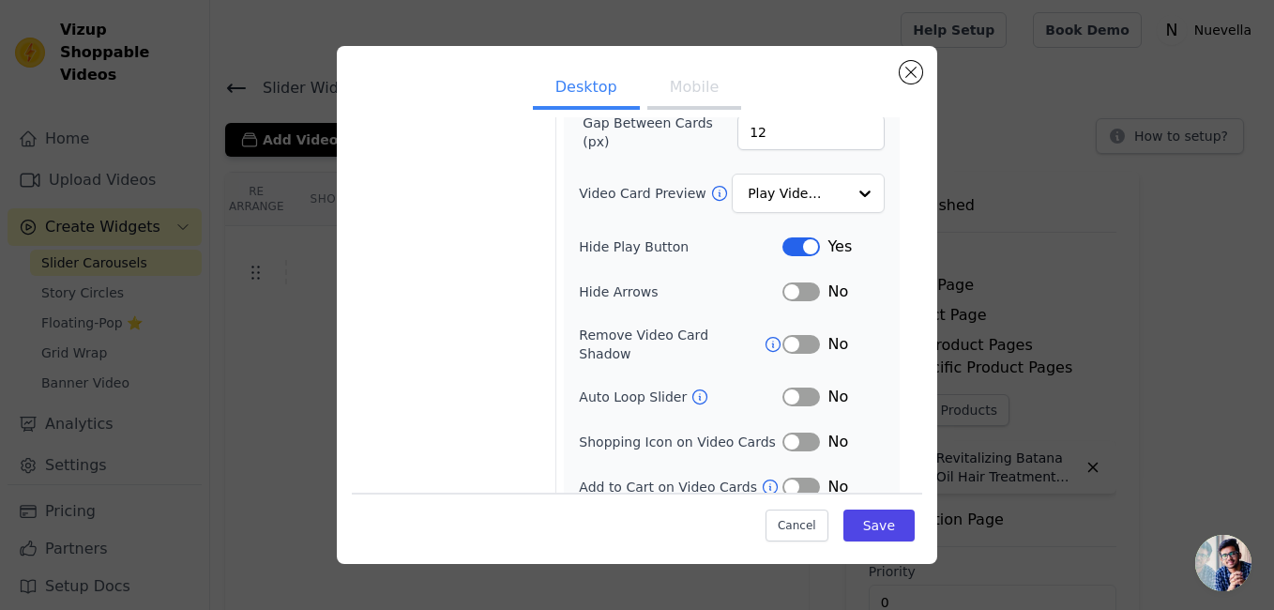
scroll to position [209, 0]
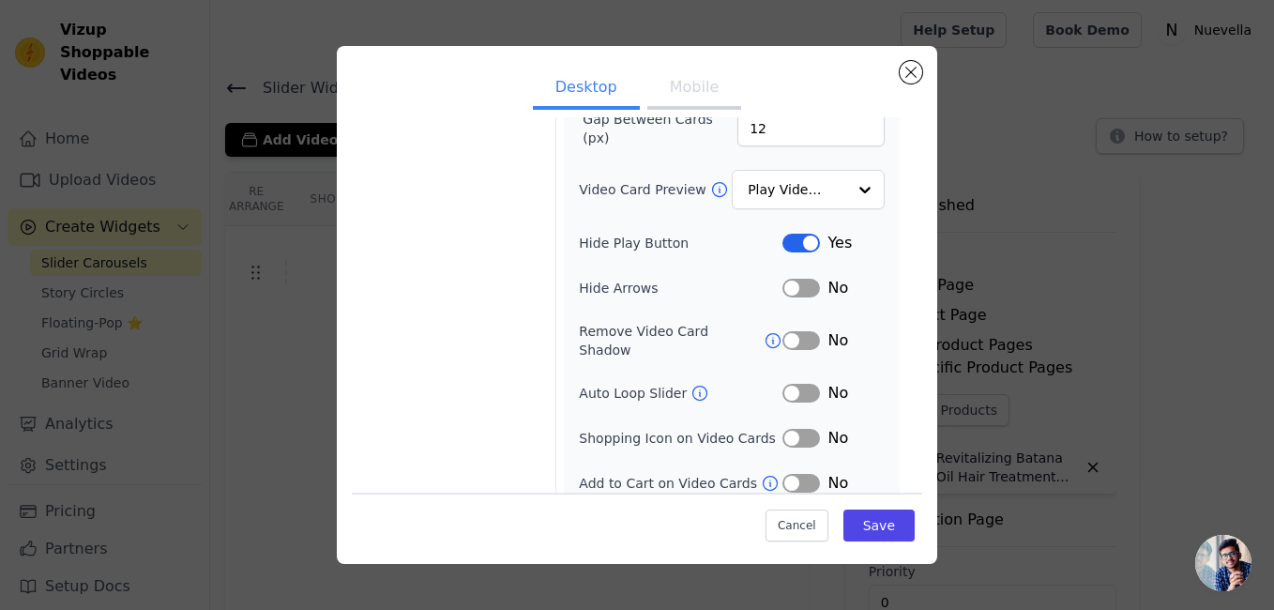
click at [802, 474] on button "Label" at bounding box center [801, 483] width 38 height 19
click at [798, 384] on button "Label" at bounding box center [801, 393] width 38 height 19
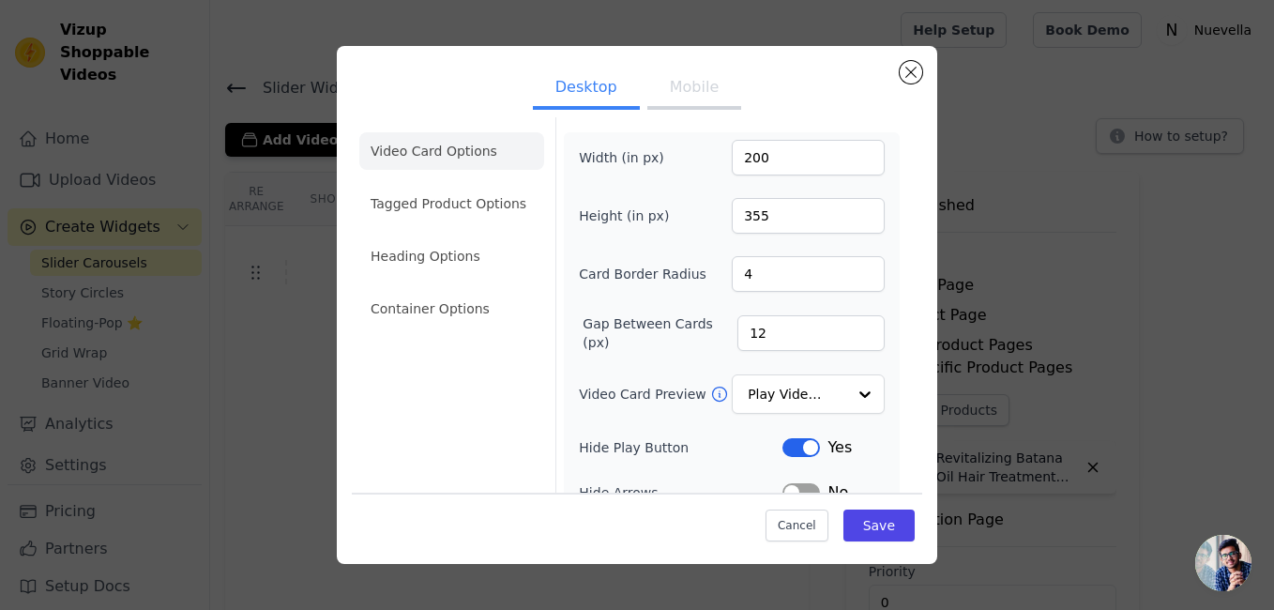
scroll to position [0, 0]
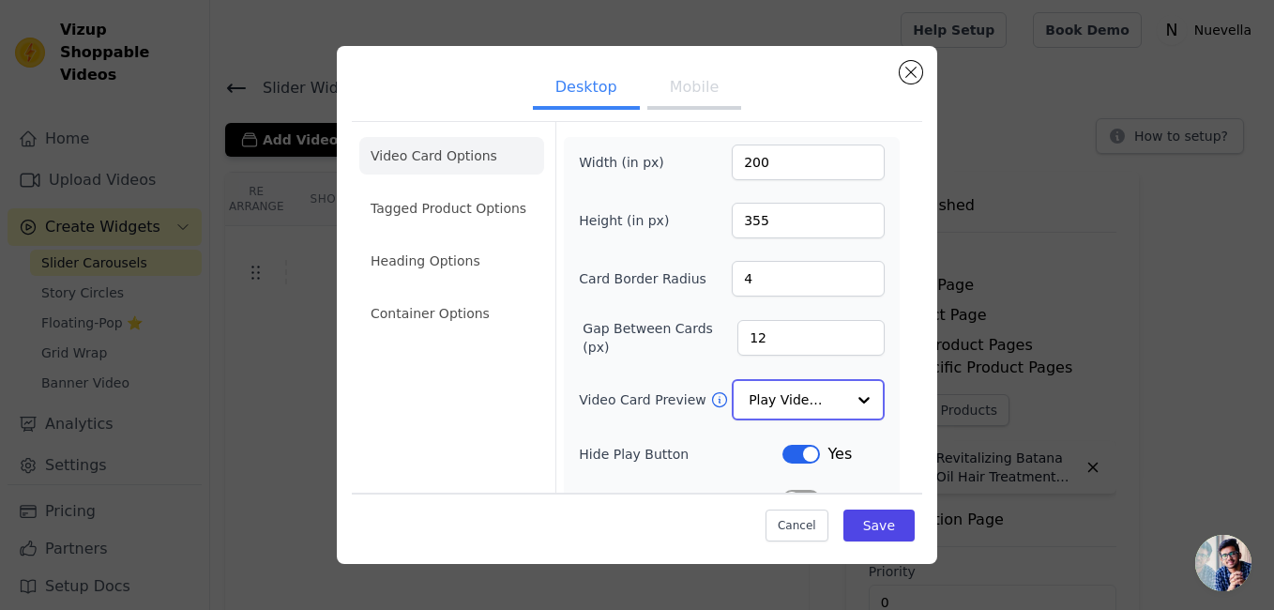
click at [845, 403] on div at bounding box center [864, 400] width 38 height 38
click at [890, 342] on form "Width (in px) 200 Height (in px) 355 Card Border Radius 4 Gap Between Cards (px…" at bounding box center [731, 420] width 352 height 597
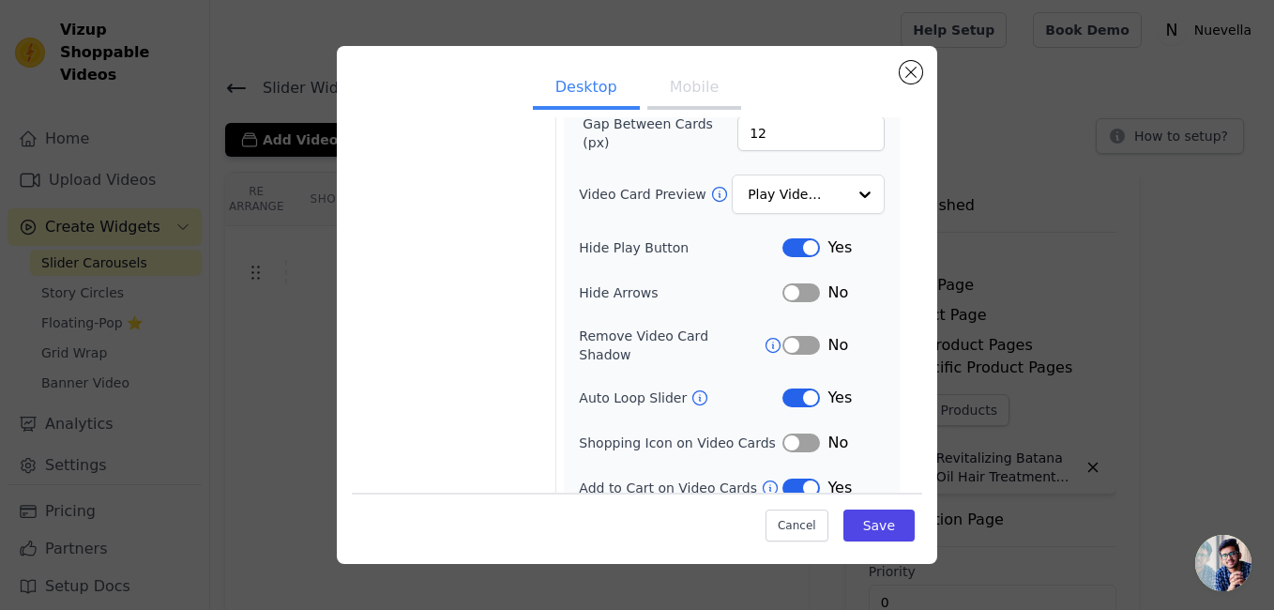
scroll to position [209, 0]
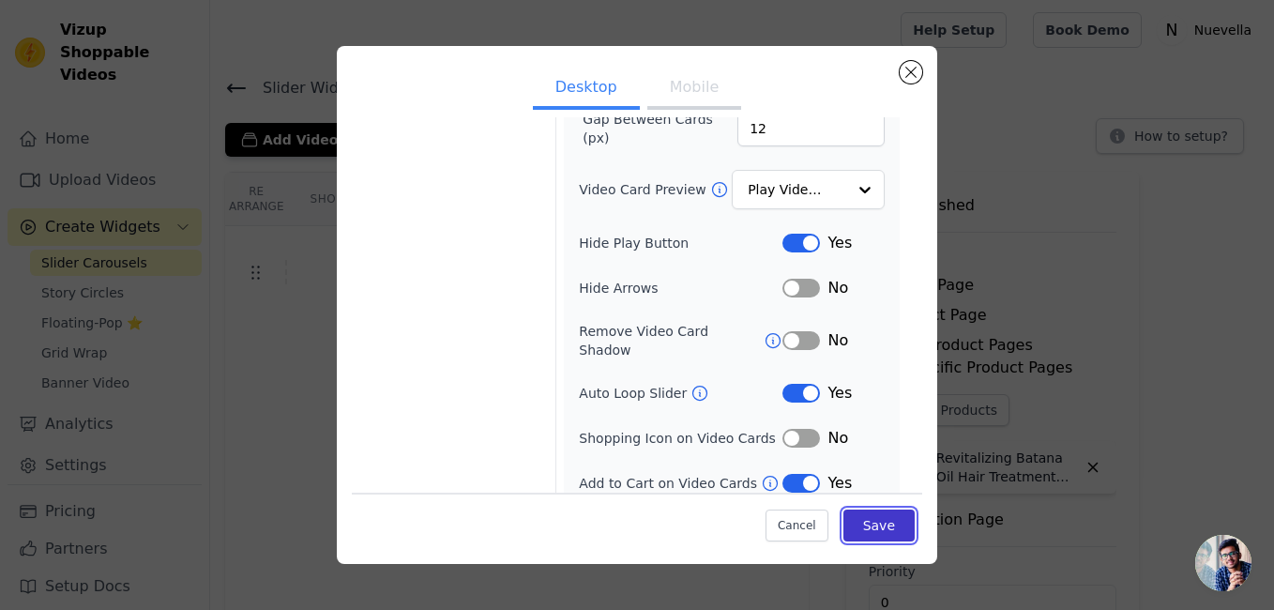
click at [874, 526] on button "Save" at bounding box center [878, 525] width 71 height 32
click at [296, 357] on div "Desktop Mobile Video Card Options Tagged Product Options Heading Options Contai…" at bounding box center [637, 305] width 1214 height 578
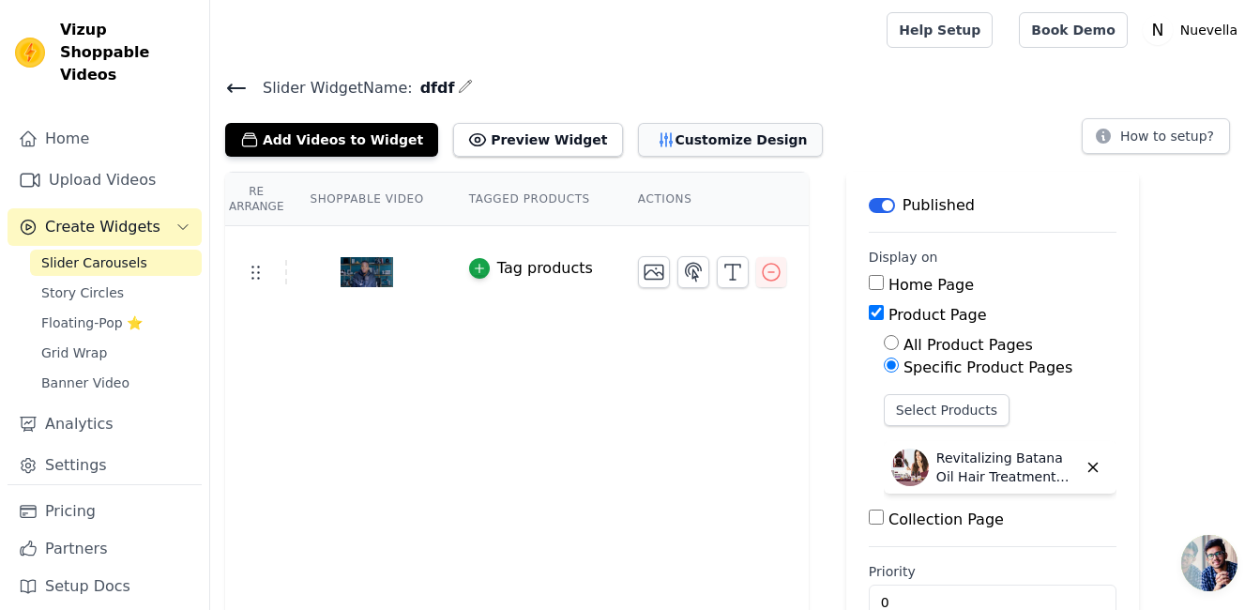
click at [690, 132] on button "Customize Design" at bounding box center [730, 140] width 185 height 34
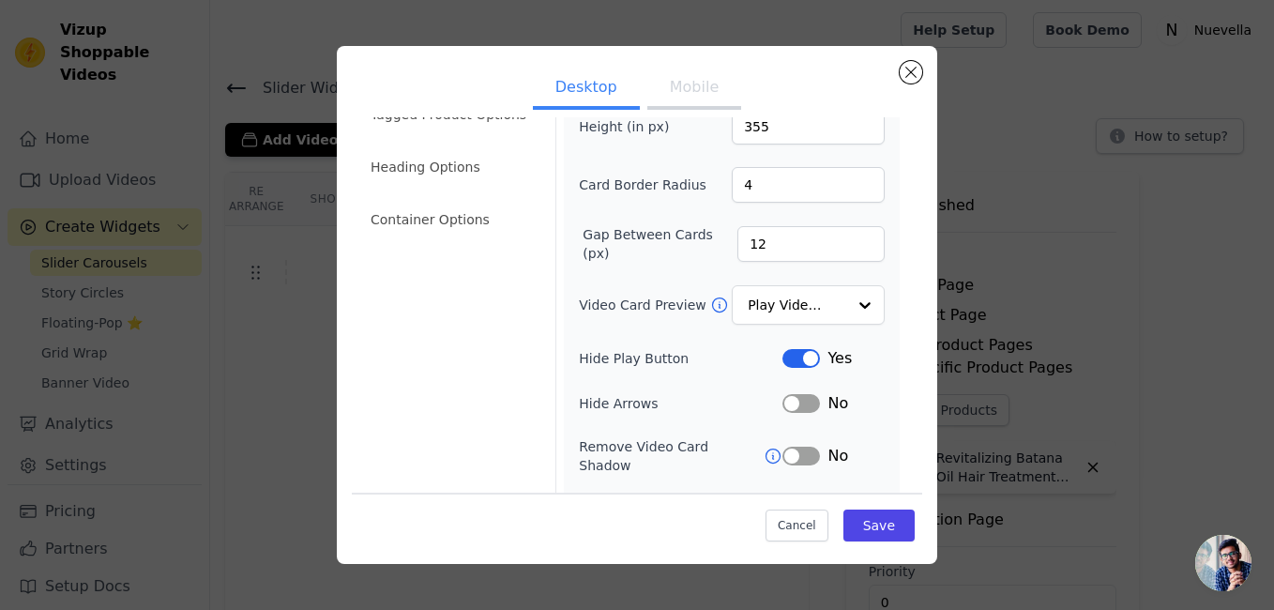
scroll to position [188, 0]
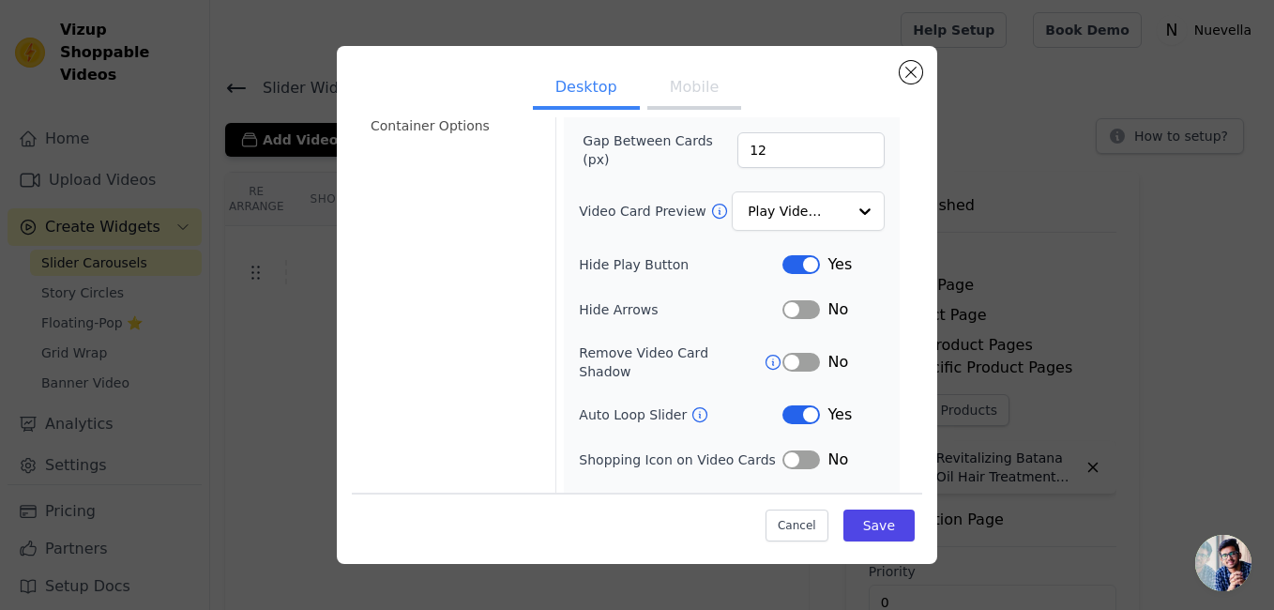
click at [787, 405] on button "Label" at bounding box center [801, 414] width 38 height 19
click at [857, 525] on button "Save" at bounding box center [878, 525] width 71 height 32
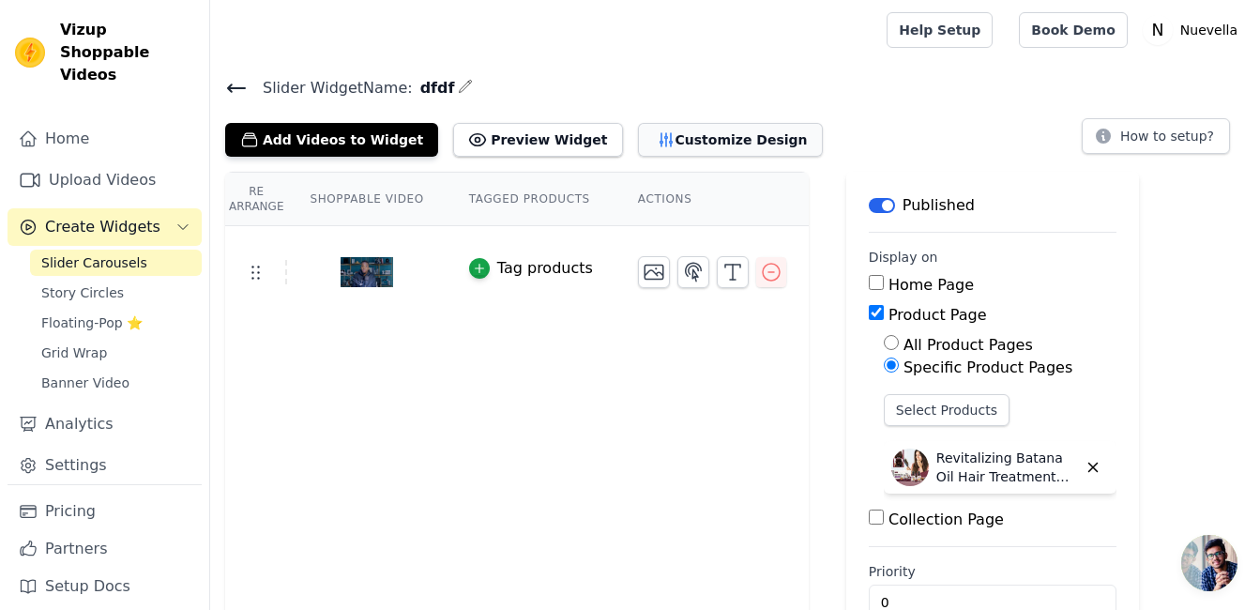
click at [669, 138] on button "Customize Design" at bounding box center [730, 140] width 185 height 34
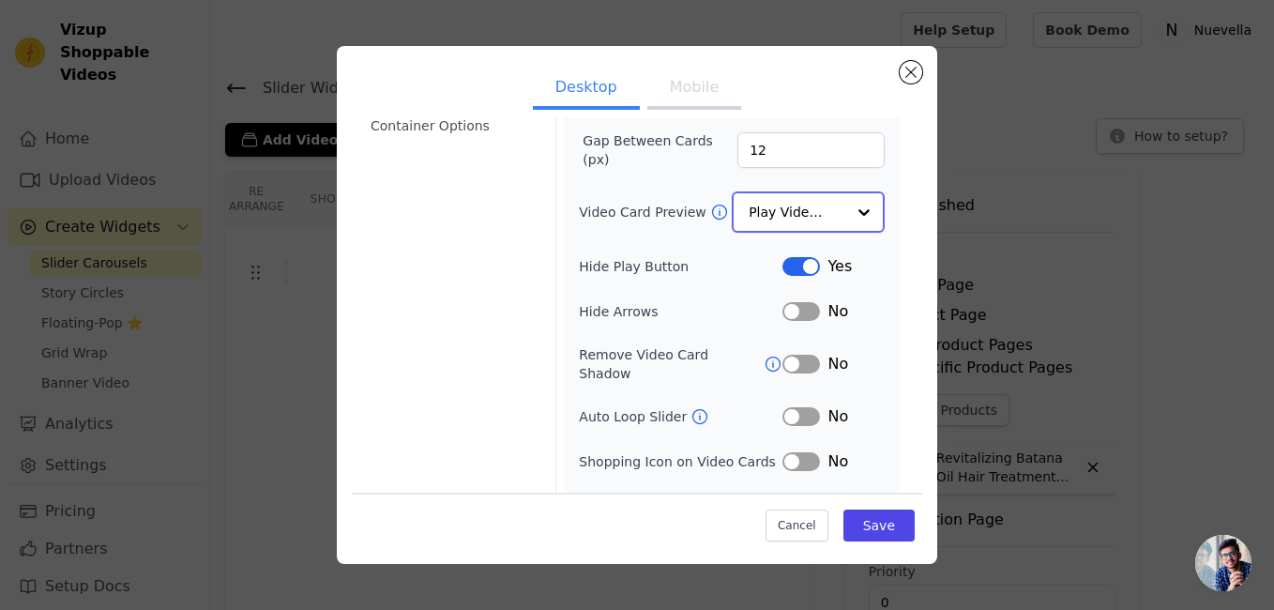
click at [814, 210] on input "Video Card Preview" at bounding box center [797, 212] width 97 height 38
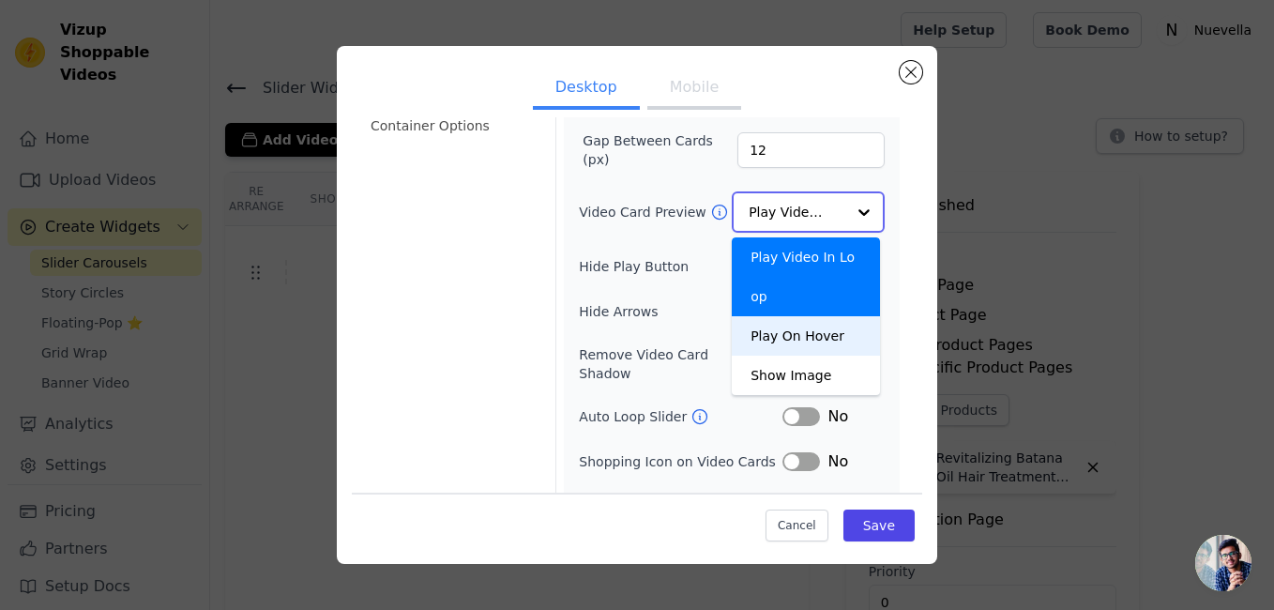
click at [820, 316] on div "Play On Hover" at bounding box center [806, 335] width 148 height 39
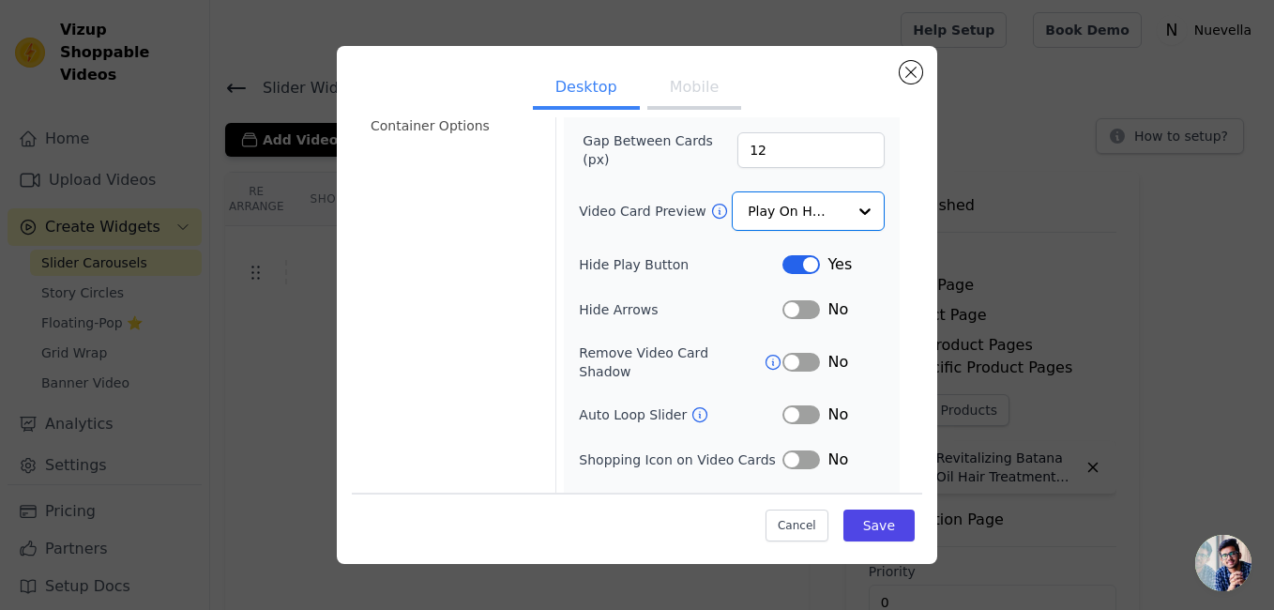
click at [784, 265] on button "Label" at bounding box center [801, 264] width 38 height 19
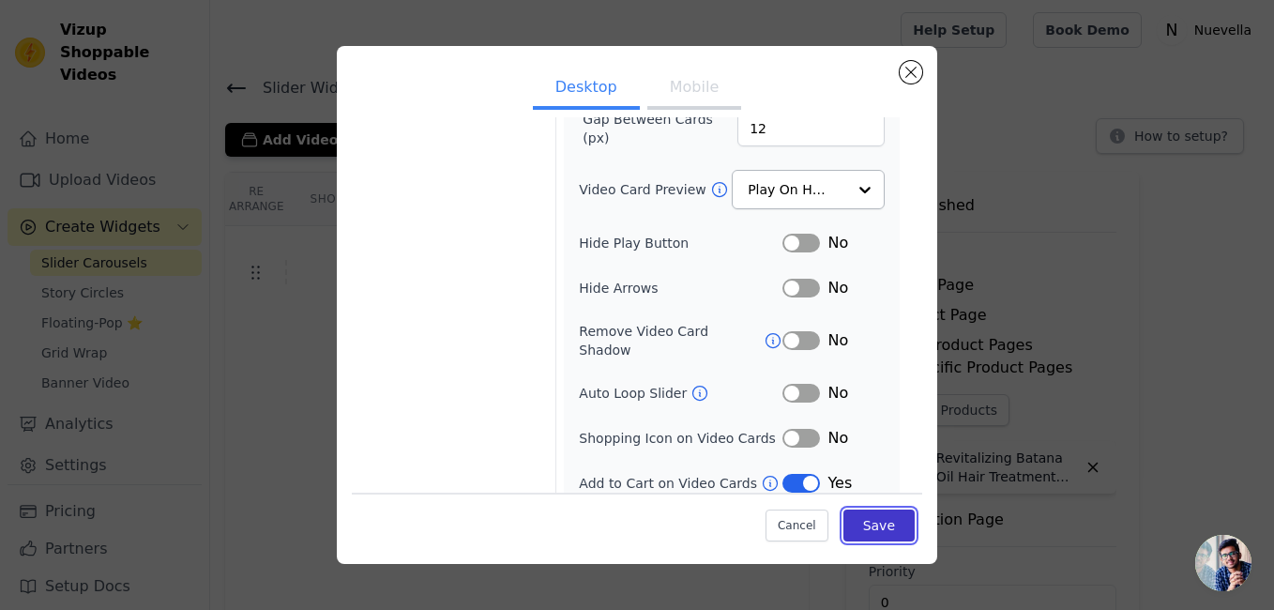
click at [861, 529] on button "Save" at bounding box center [878, 525] width 71 height 32
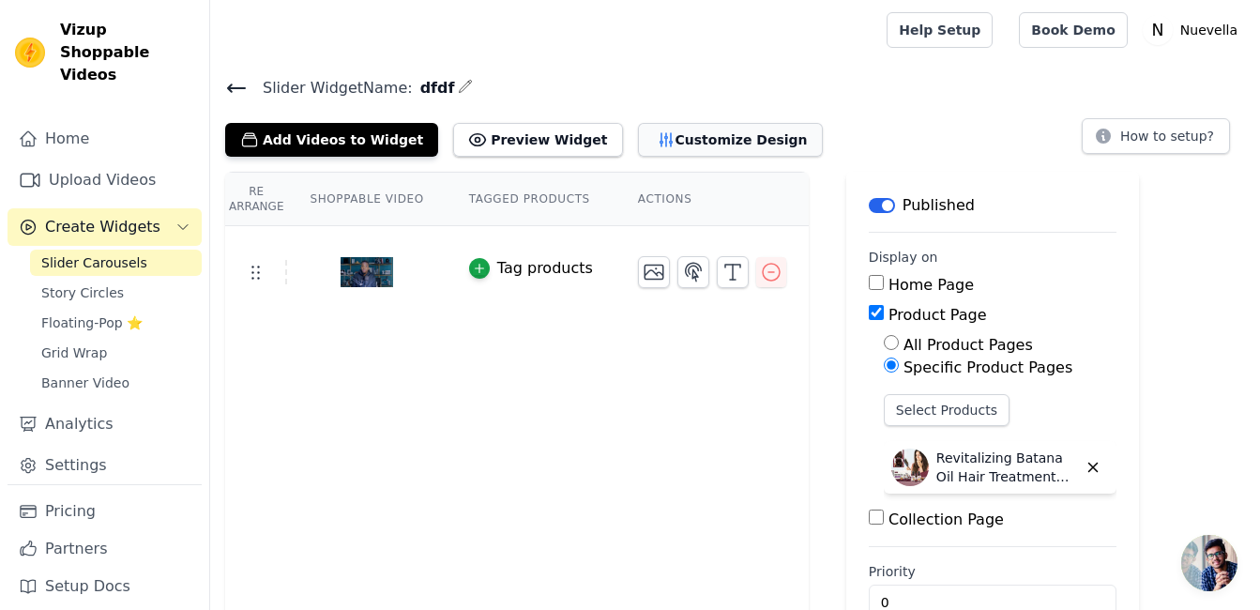
click at [706, 133] on button "Customize Design" at bounding box center [730, 140] width 185 height 34
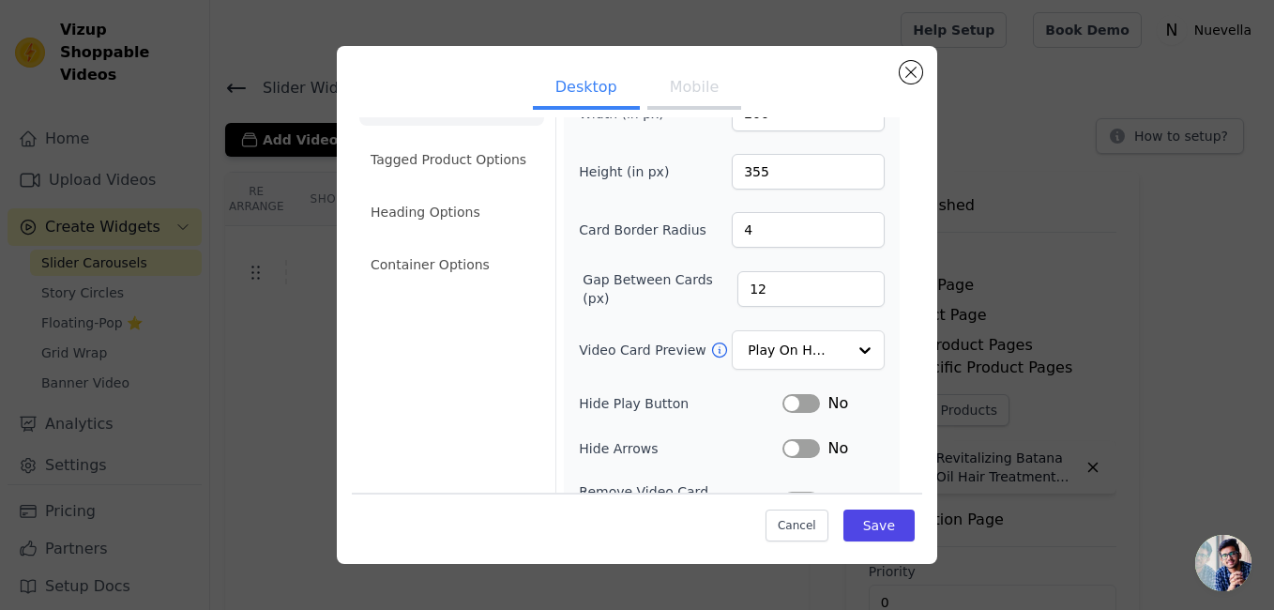
scroll to position [94, 0]
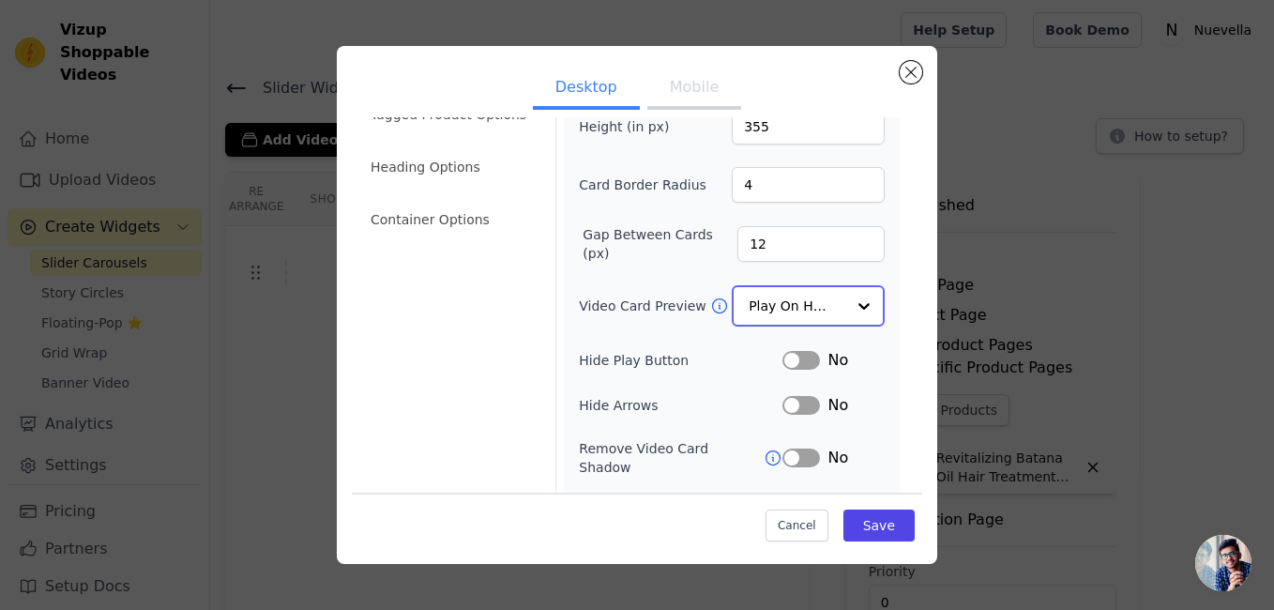
click at [845, 305] on div at bounding box center [864, 306] width 38 height 38
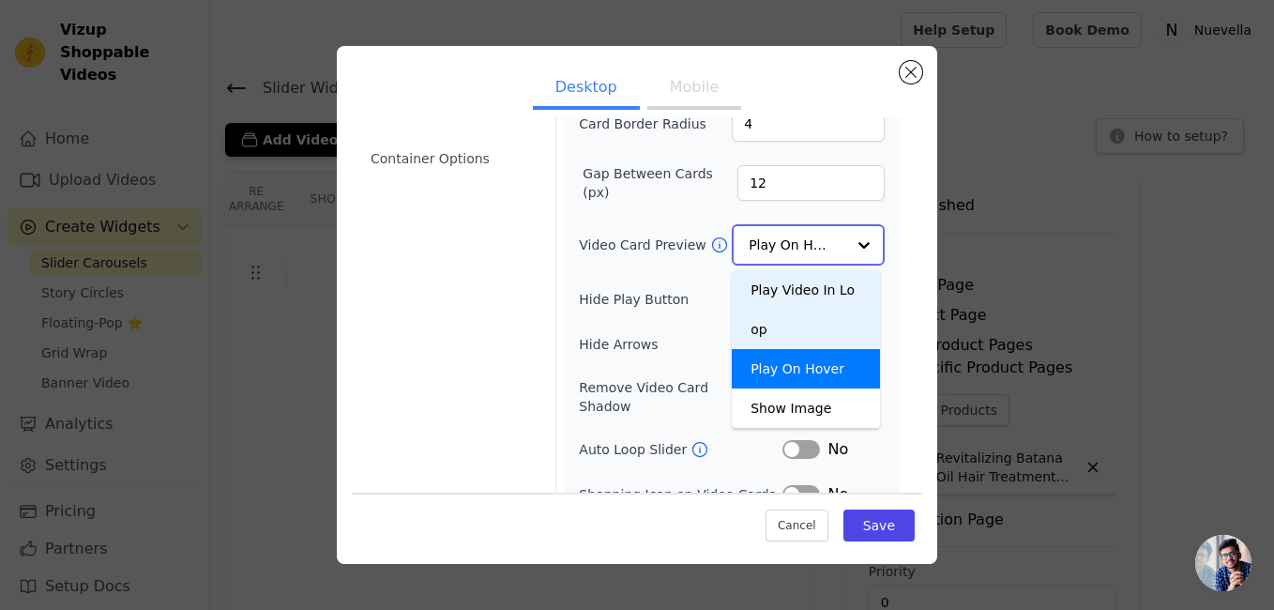
scroll to position [188, 0]
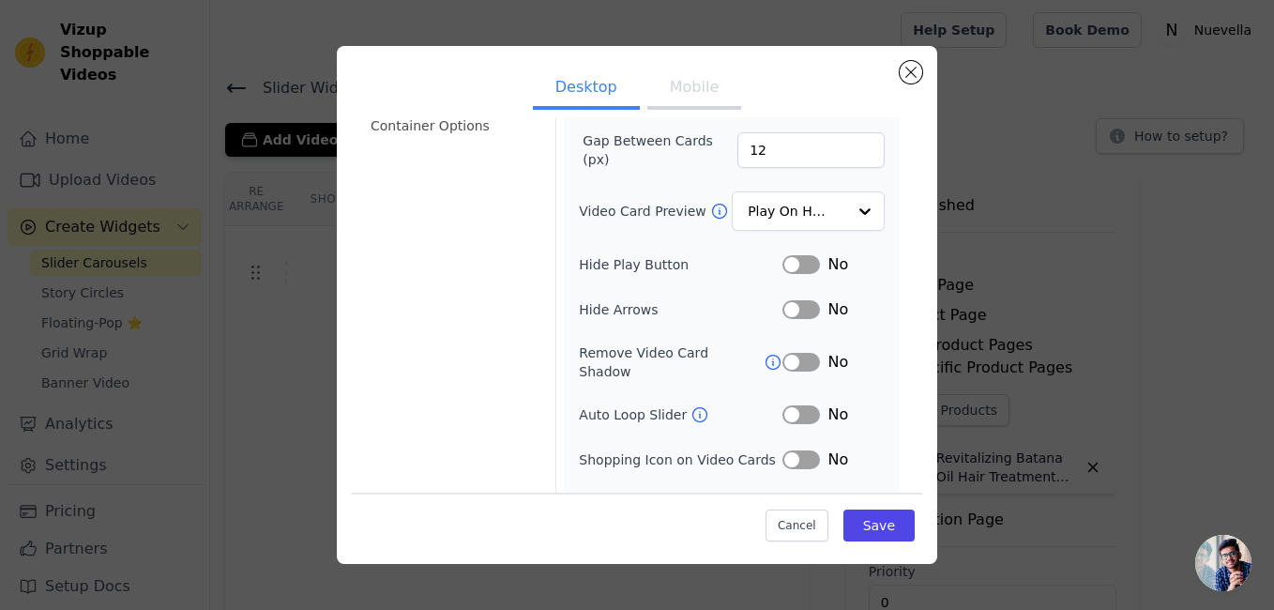
click at [682, 302] on label "Hide Arrows" at bounding box center [681, 309] width 204 height 19
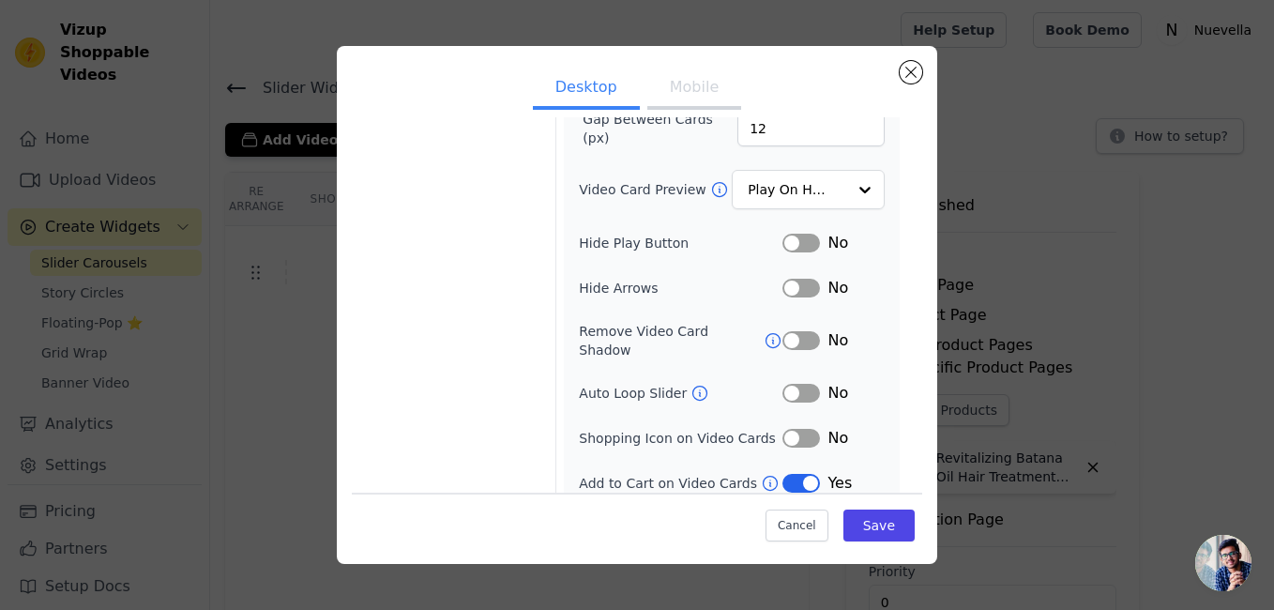
click at [798, 429] on button "Label" at bounding box center [801, 438] width 38 height 19
click at [862, 519] on button "Save" at bounding box center [878, 525] width 71 height 32
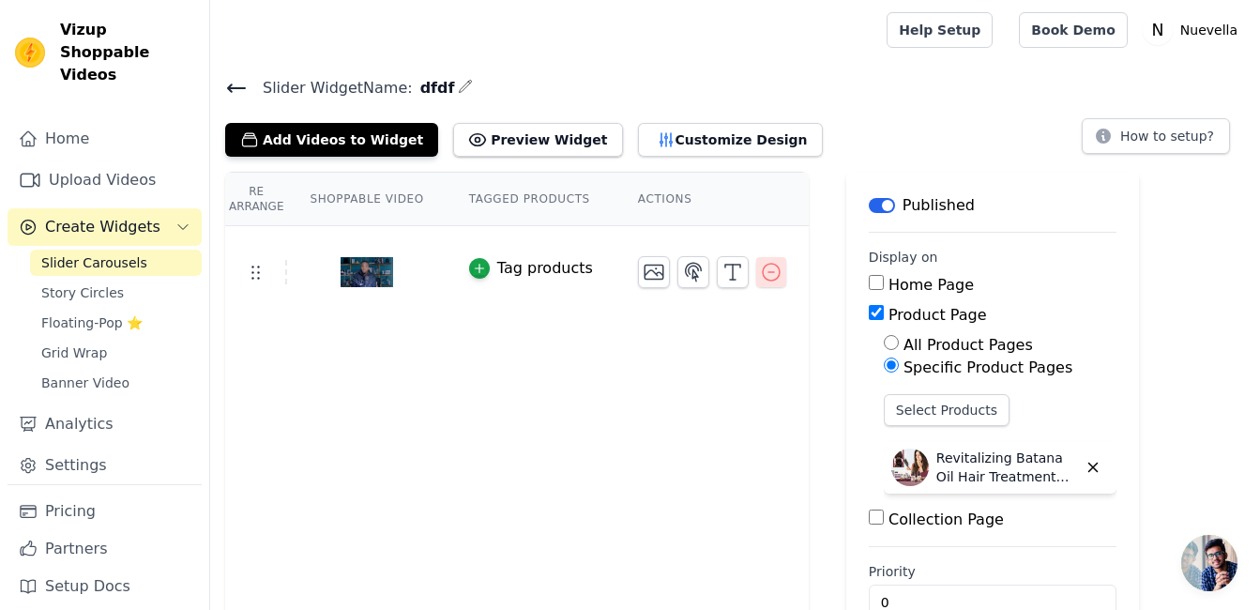
click at [760, 271] on icon "button" at bounding box center [771, 272] width 23 height 23
click at [760, 272] on icon "button" at bounding box center [771, 272] width 23 height 23
click at [760, 270] on icon "button" at bounding box center [771, 272] width 23 height 23
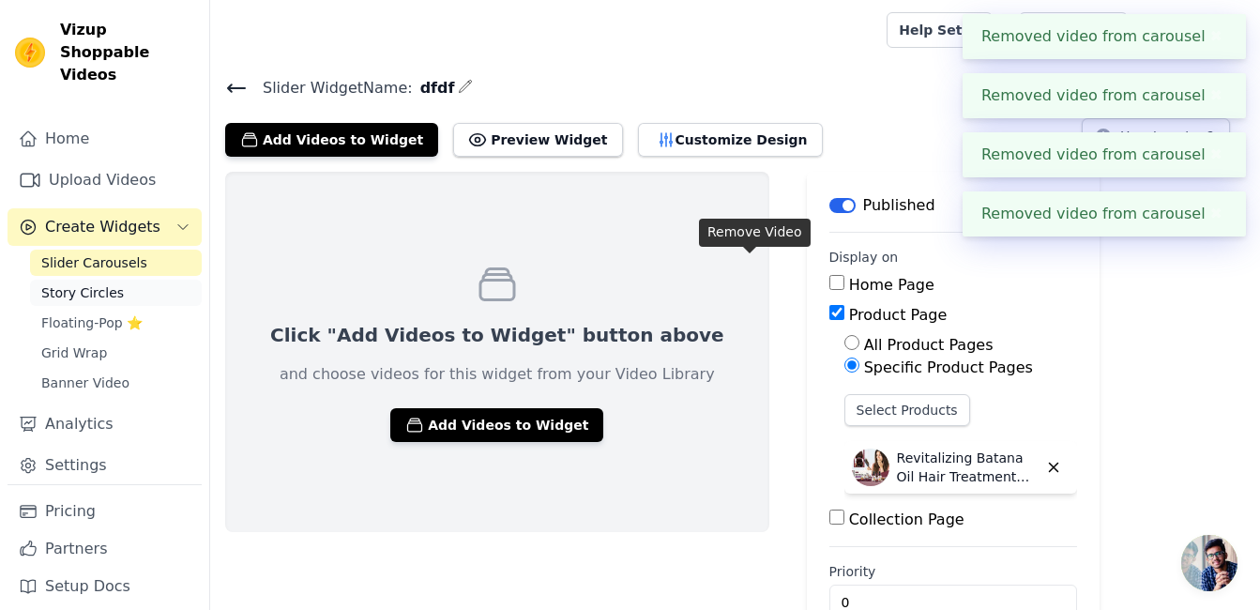
click at [65, 283] on span "Story Circles" at bounding box center [82, 292] width 83 height 19
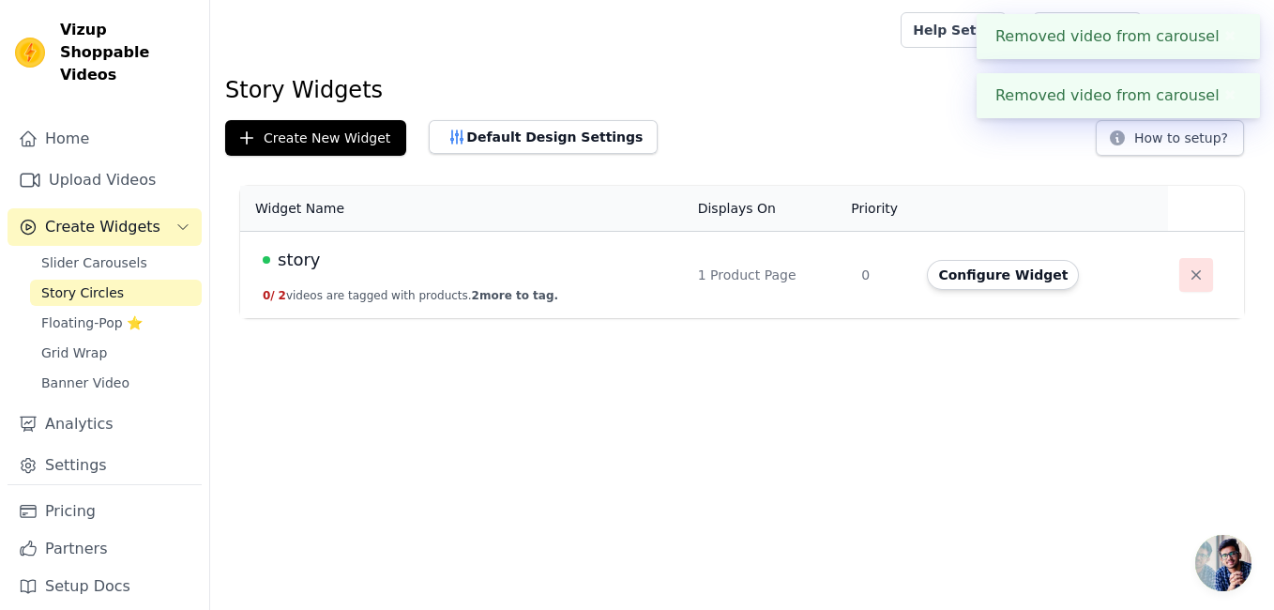
click at [1192, 280] on icon "button" at bounding box center [1196, 275] width 19 height 19
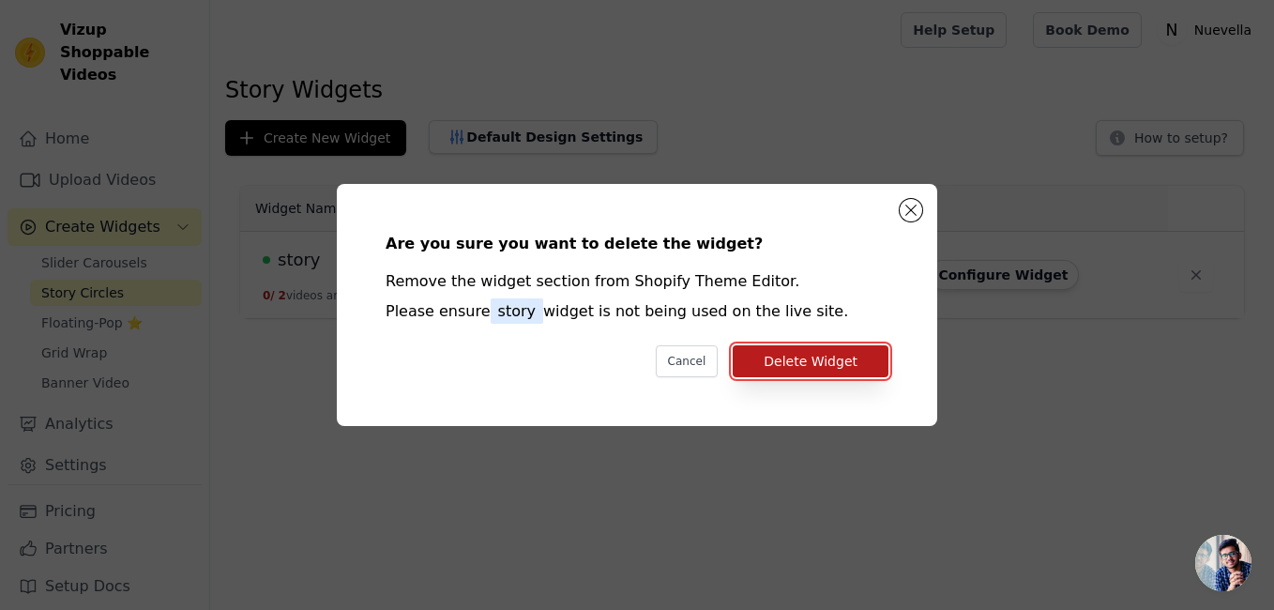
click at [792, 368] on button "Delete Widget" at bounding box center [811, 361] width 156 height 32
click at [829, 361] on button "Delete Widget" at bounding box center [811, 361] width 156 height 32
click at [783, 362] on button "Delete Widget" at bounding box center [811, 361] width 156 height 32
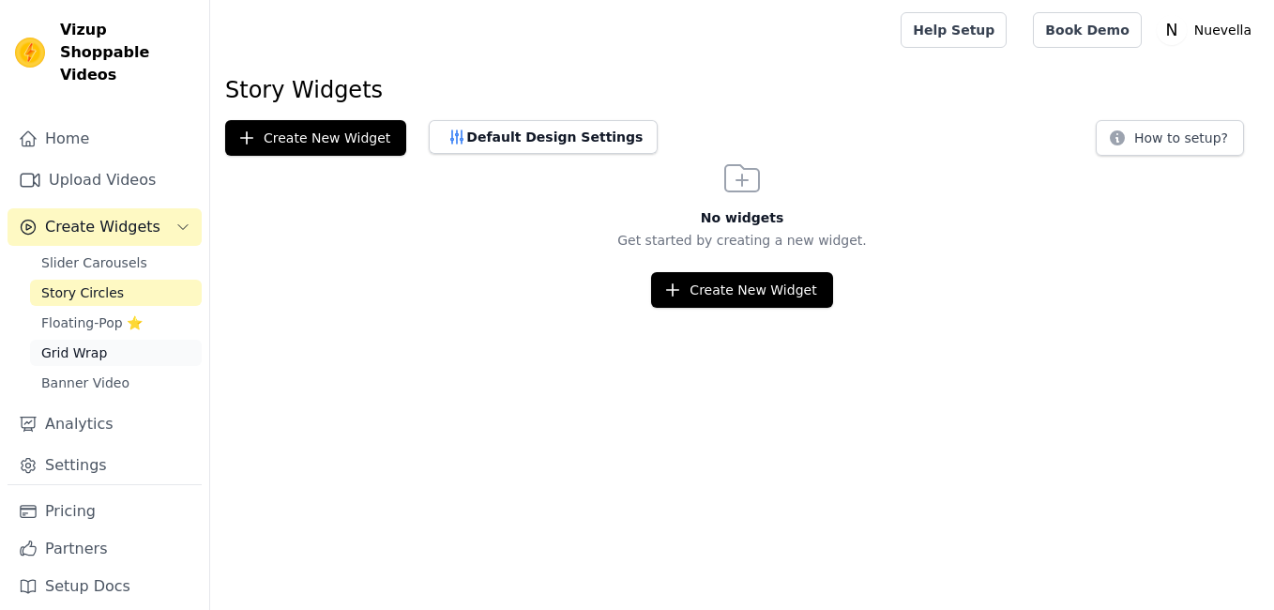
click at [74, 343] on span "Grid Wrap" at bounding box center [74, 352] width 66 height 19
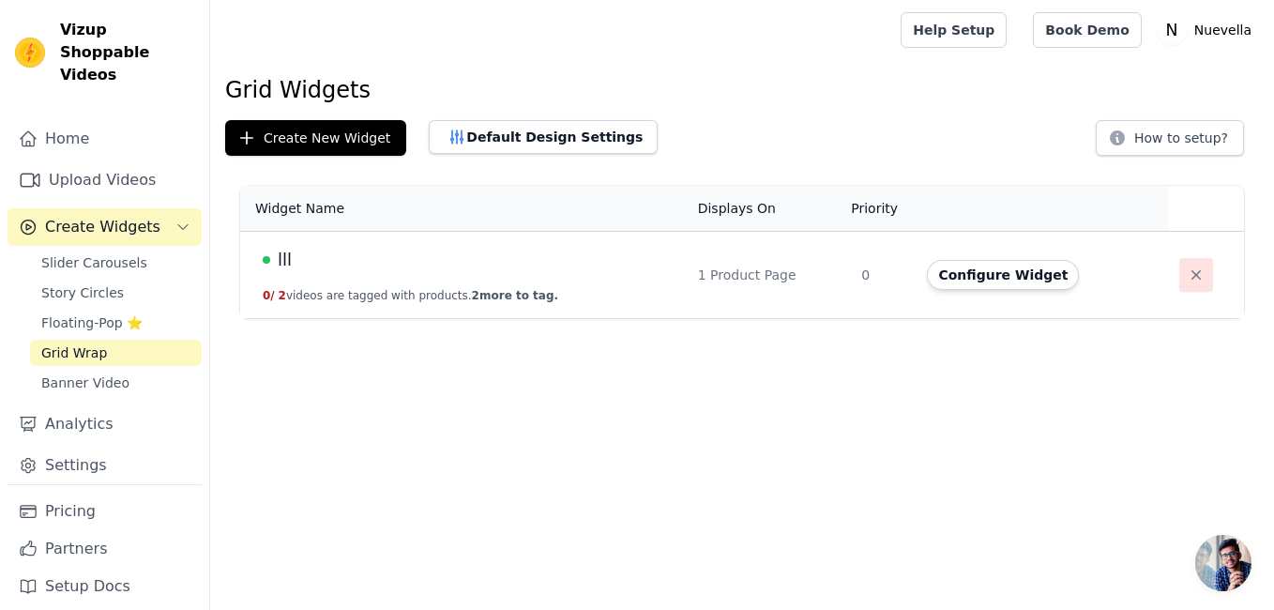
click at [1179, 274] on button "button" at bounding box center [1196, 275] width 34 height 34
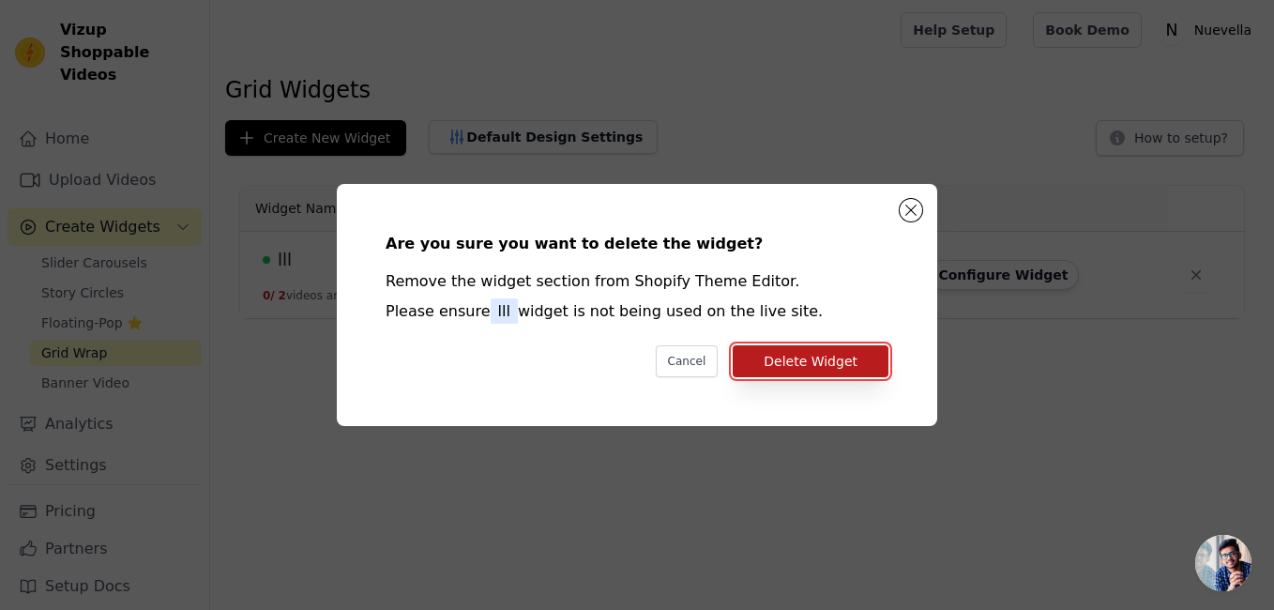
click at [812, 372] on button "Delete Widget" at bounding box center [811, 361] width 156 height 32
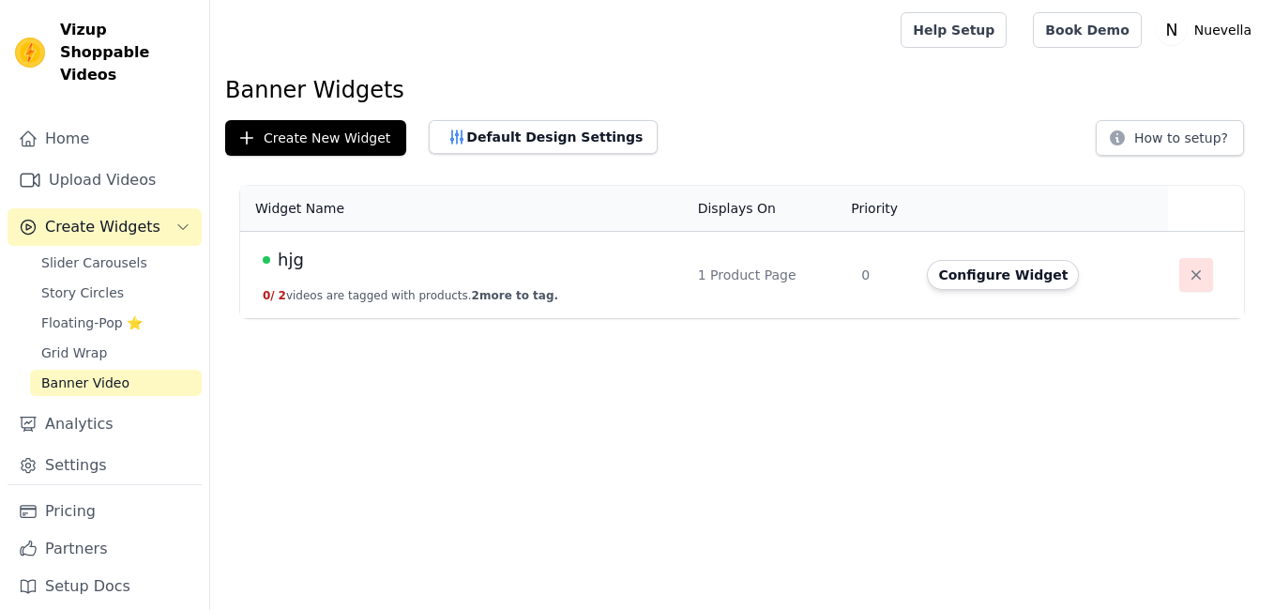
click at [1187, 276] on icon "button" at bounding box center [1196, 275] width 19 height 19
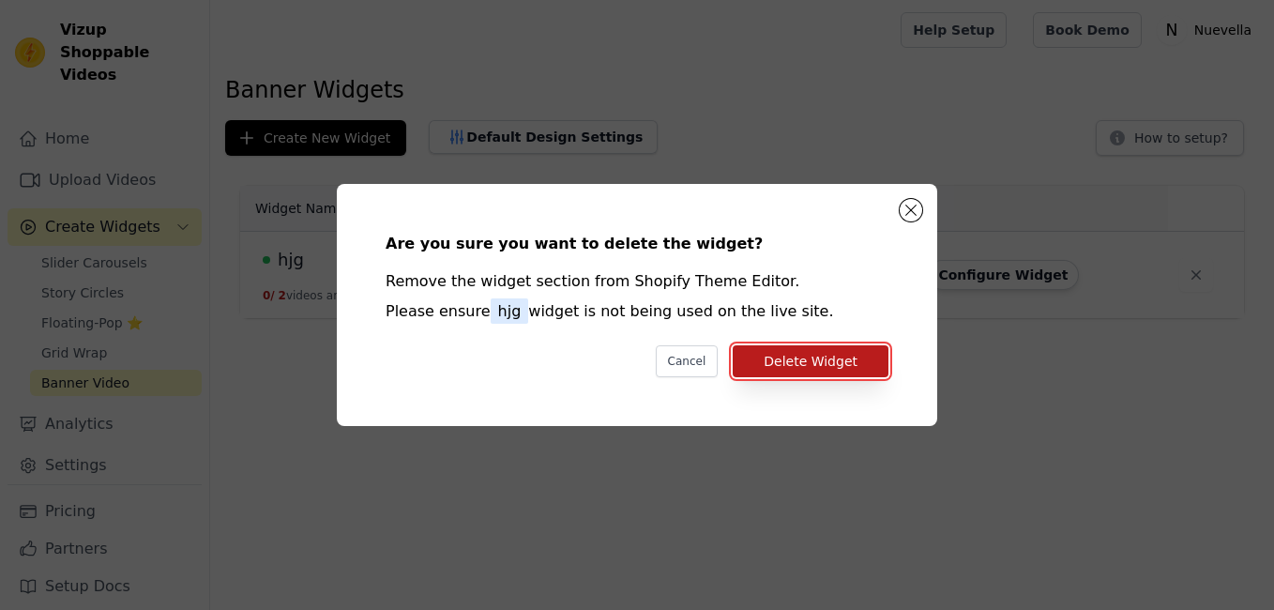
click at [799, 355] on button "Delete Widget" at bounding box center [811, 361] width 156 height 32
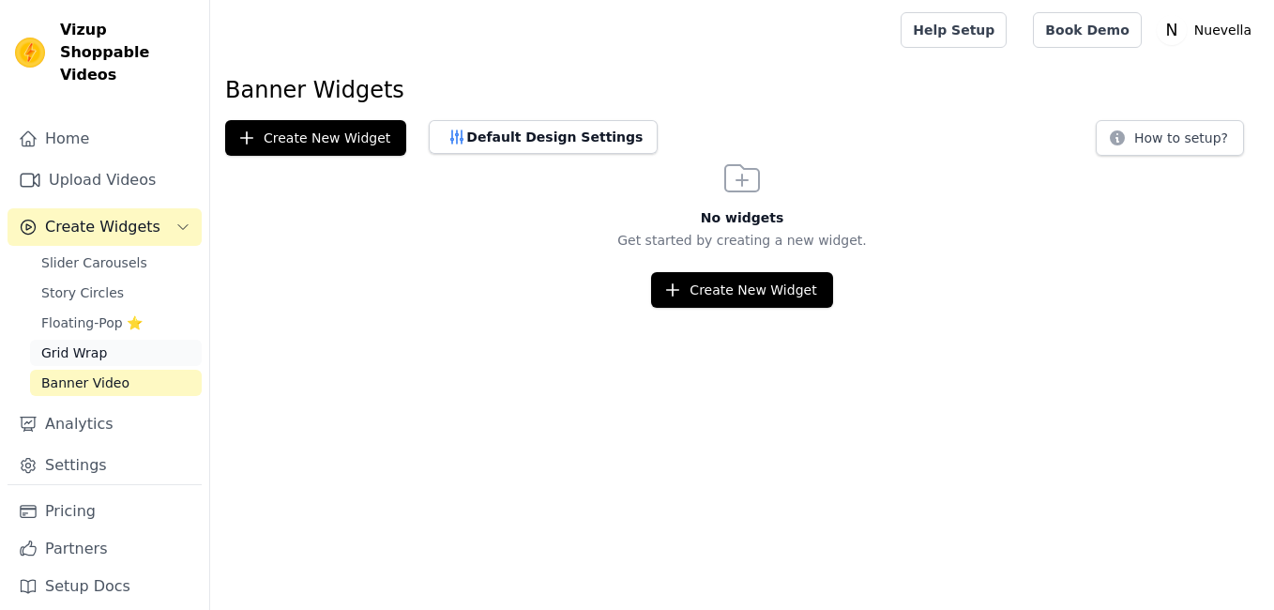
click at [91, 343] on span "Grid Wrap" at bounding box center [74, 352] width 66 height 19
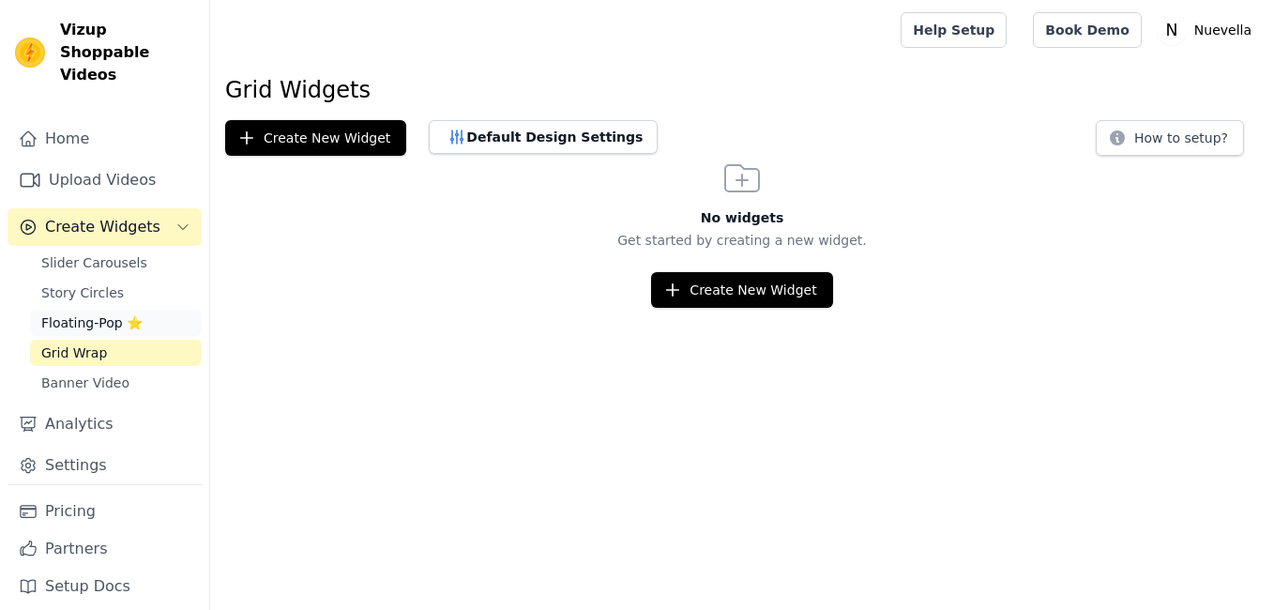
click at [84, 313] on span "Floating-Pop ⭐" at bounding box center [91, 322] width 101 height 19
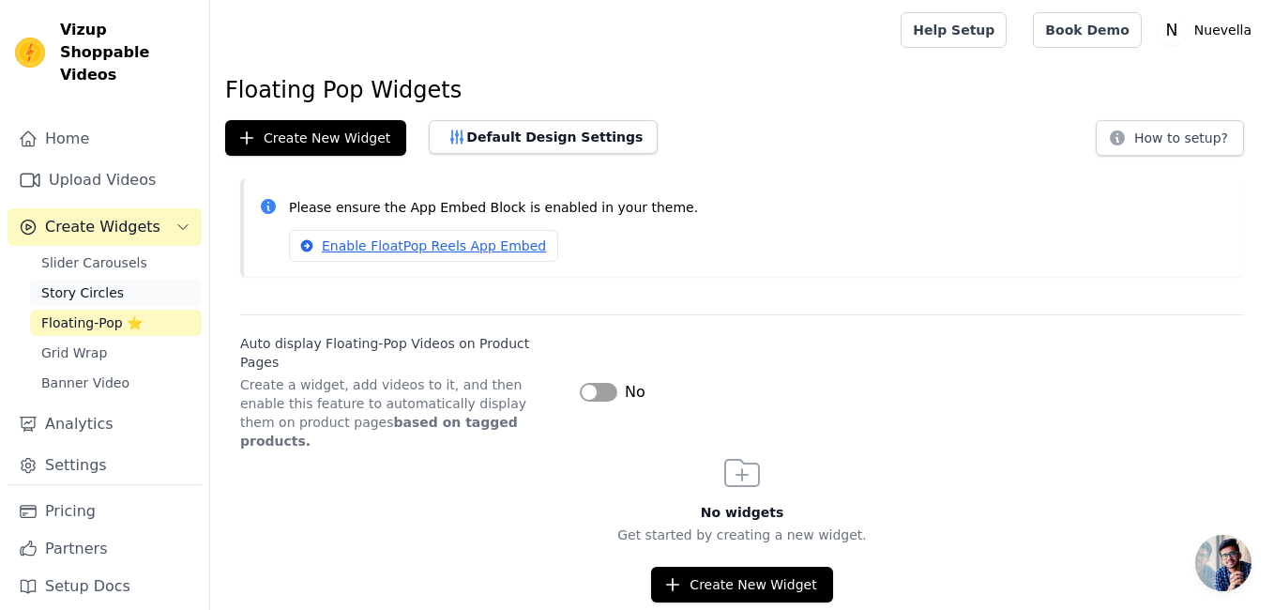
click at [80, 283] on span "Story Circles" at bounding box center [82, 292] width 83 height 19
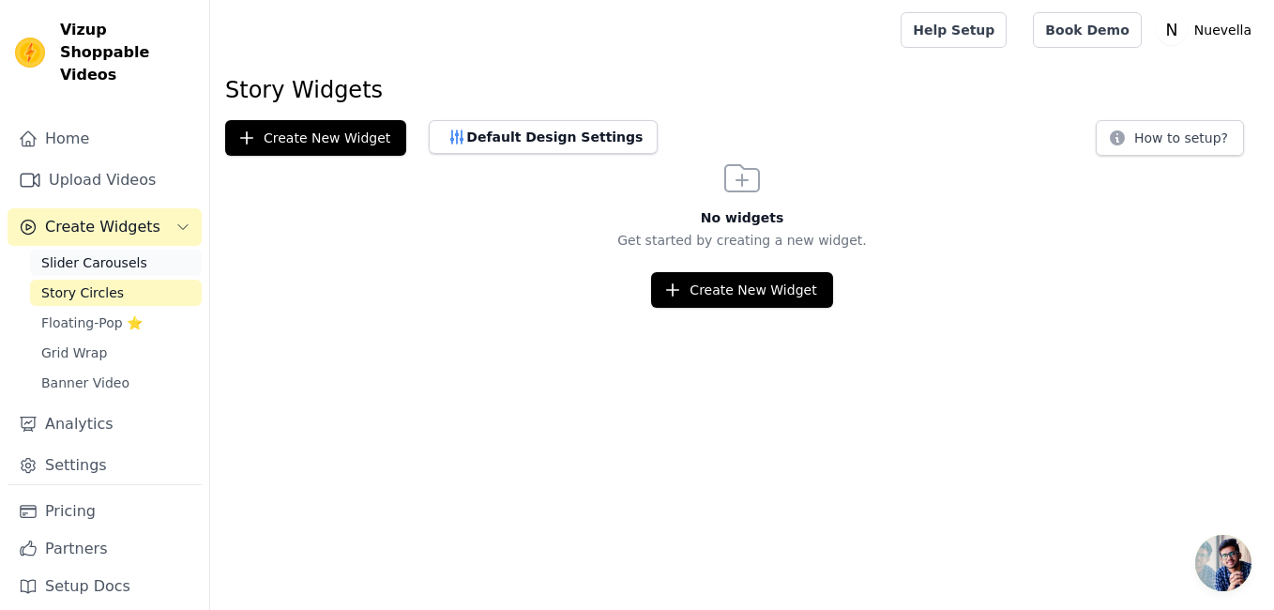
click at [85, 253] on span "Slider Carousels" at bounding box center [94, 262] width 106 height 19
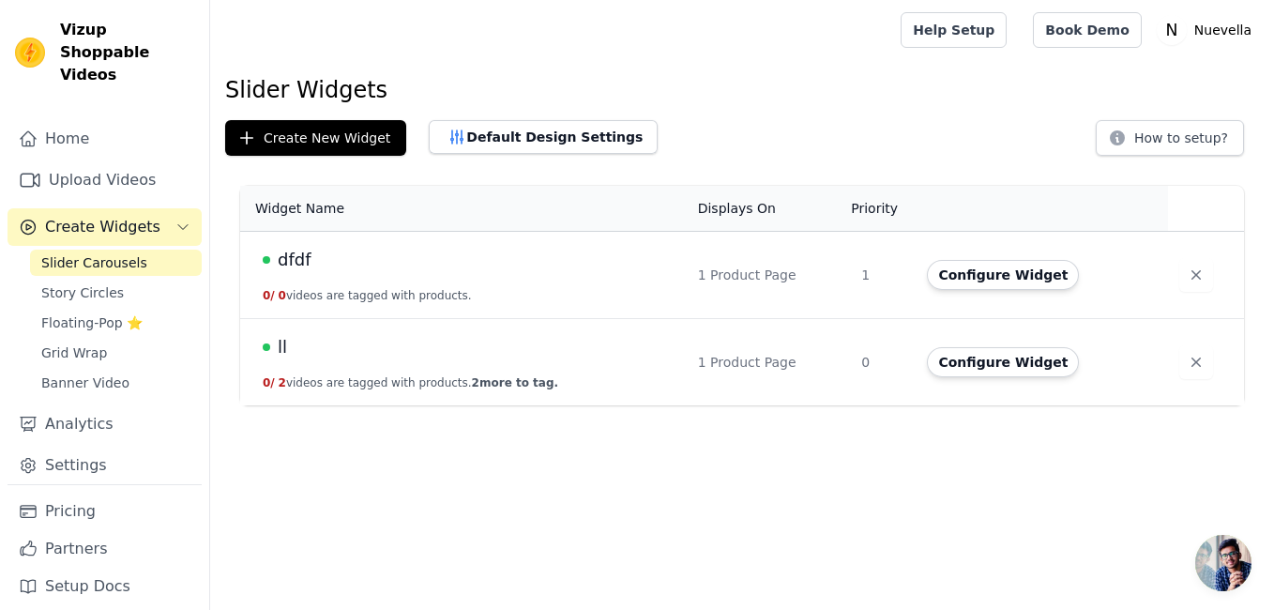
drag, startPoint x: 1192, startPoint y: 278, endPoint x: 633, endPoint y: 496, distance: 600.4
click at [633, 405] on html "Vizup Shoppable Videos Home Upload Videos Create Widgets Slider Carousels Story…" at bounding box center [637, 202] width 1274 height 405
click at [998, 273] on button "Configure Widget" at bounding box center [1003, 275] width 152 height 30
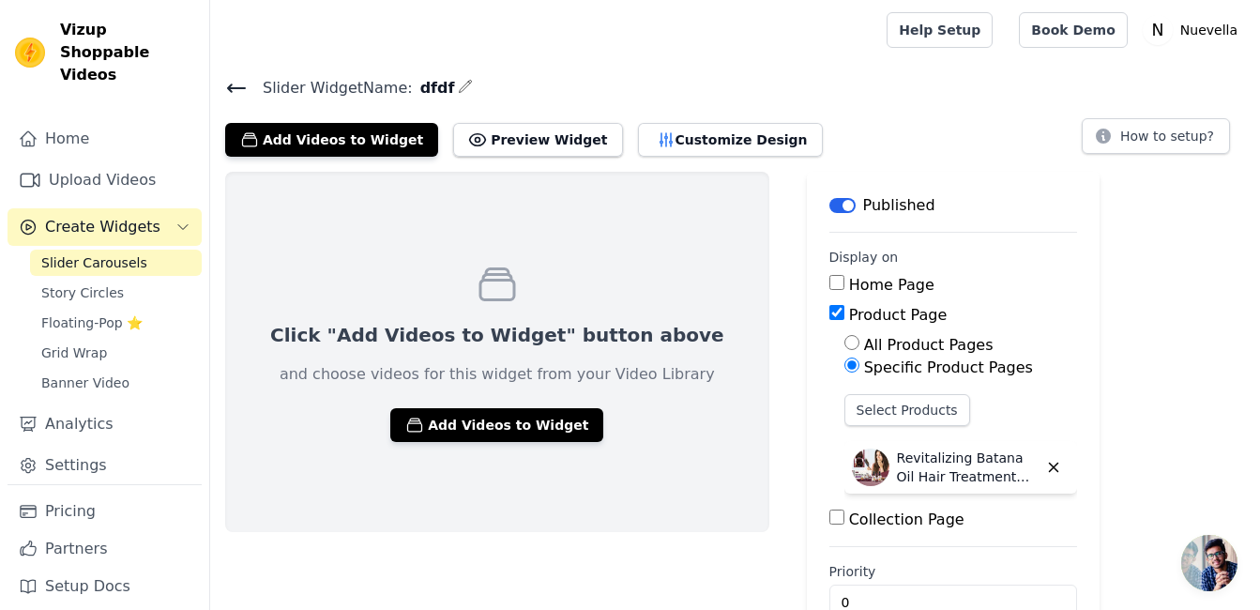
click at [112, 253] on span "Slider Carousels" at bounding box center [94, 262] width 106 height 19
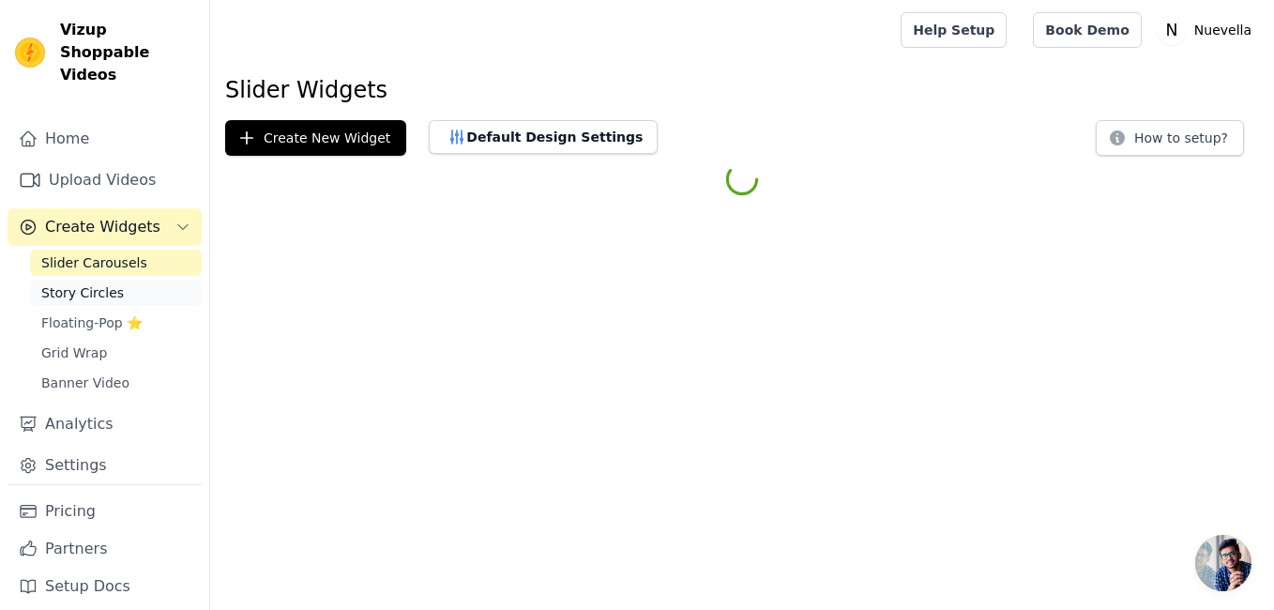
click at [100, 283] on span "Story Circles" at bounding box center [82, 292] width 83 height 19
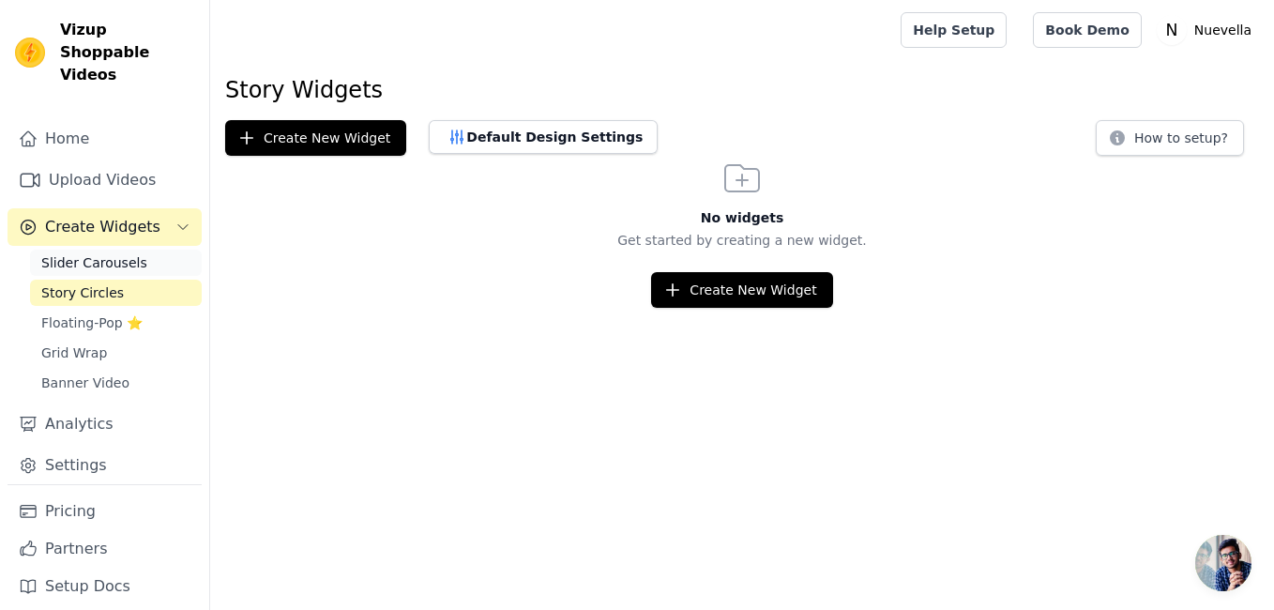
click at [113, 253] on span "Slider Carousels" at bounding box center [94, 262] width 106 height 19
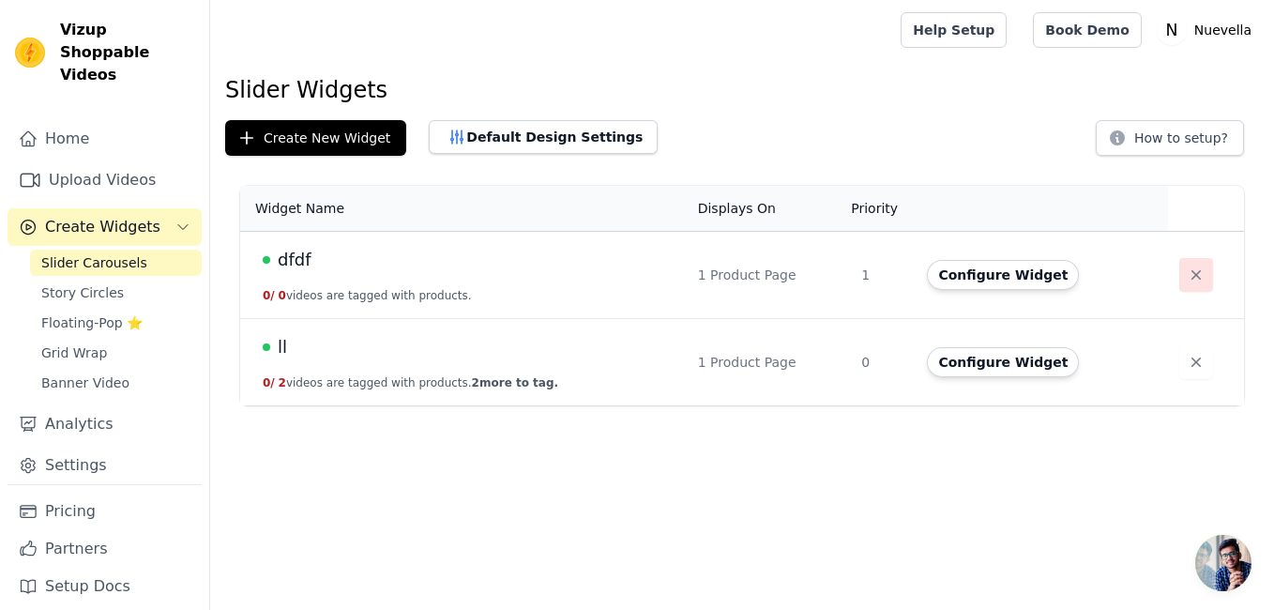
click at [1198, 275] on button "button" at bounding box center [1196, 275] width 34 height 34
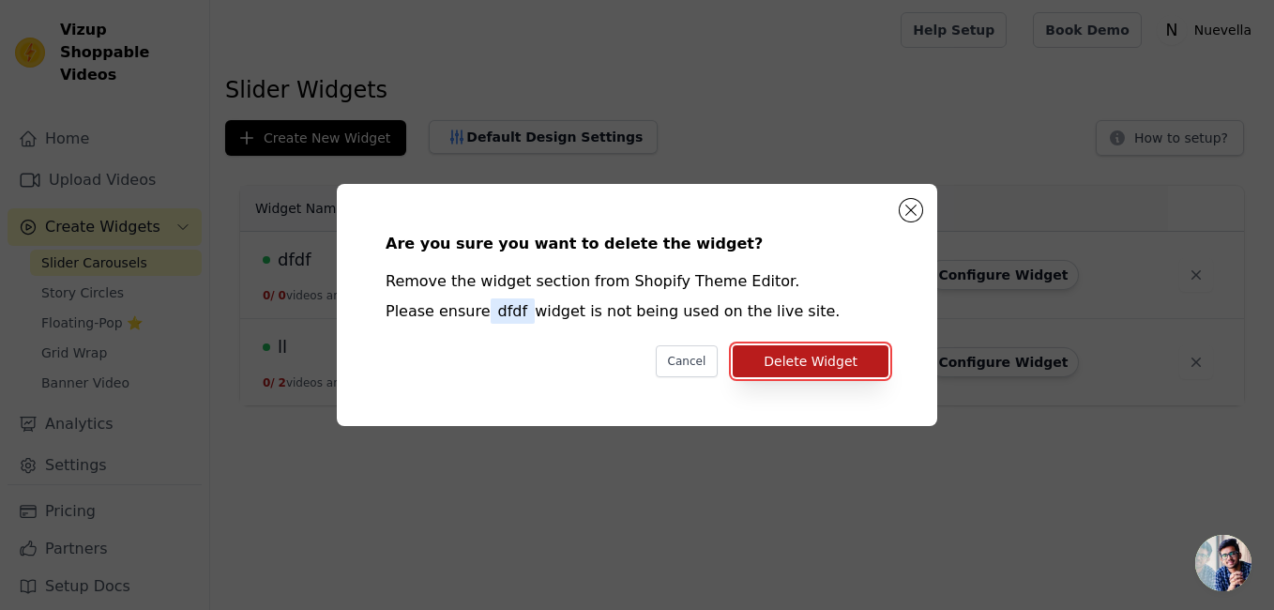
click at [838, 352] on button "Delete Widget" at bounding box center [811, 361] width 156 height 32
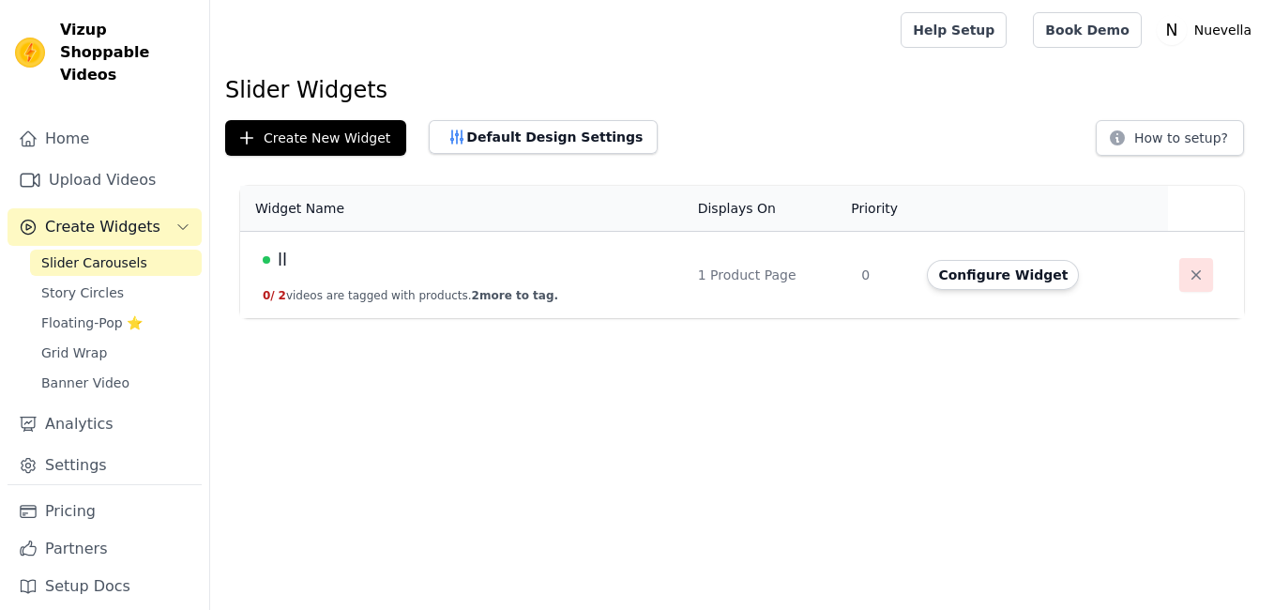
click at [1192, 277] on icon "button" at bounding box center [1196, 274] width 9 height 9
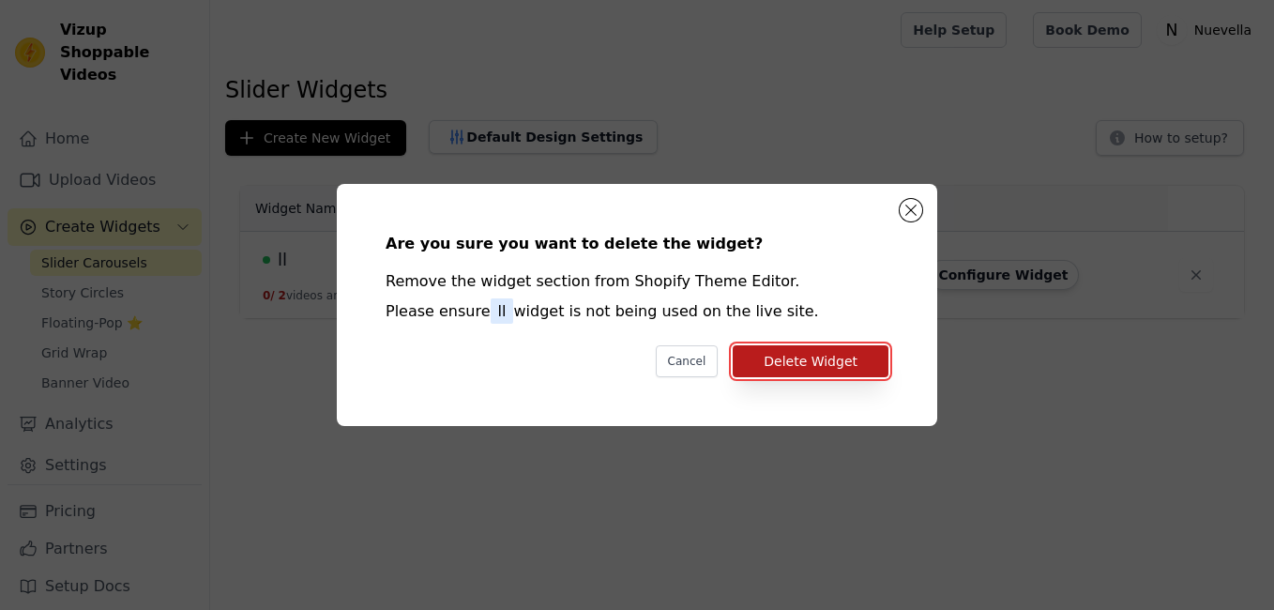
click at [824, 357] on button "Delete Widget" at bounding box center [811, 361] width 156 height 32
click at [836, 364] on button "Delete Widget" at bounding box center [811, 361] width 156 height 32
click at [838, 368] on button "Delete Widget" at bounding box center [811, 361] width 156 height 32
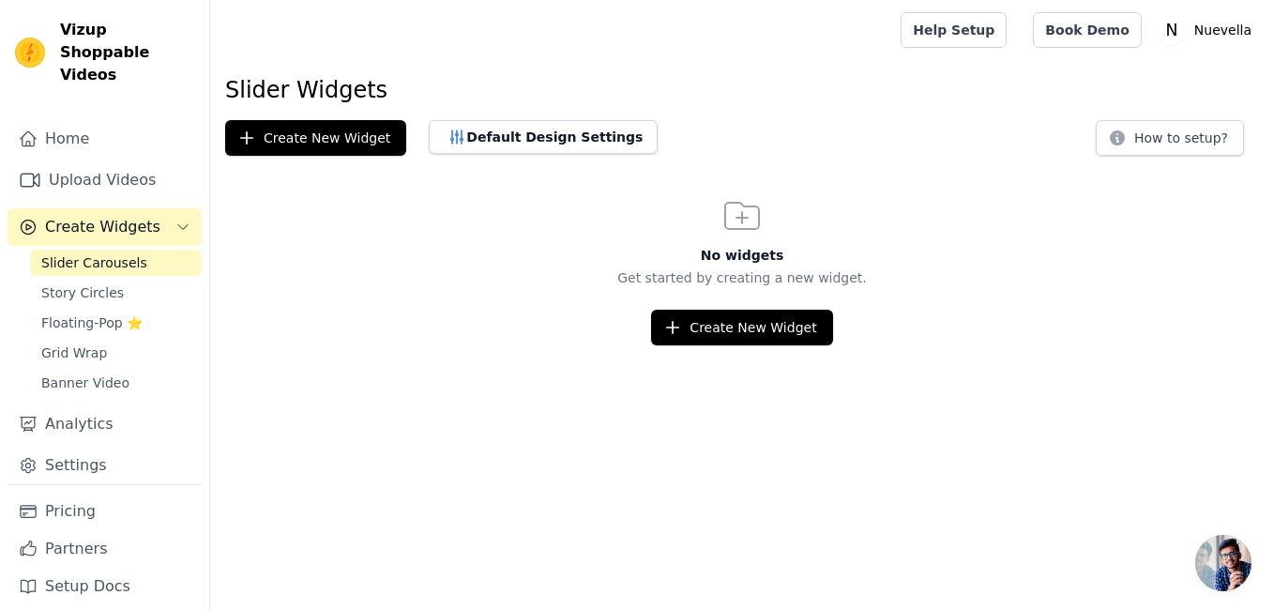
click at [1221, 569] on span "Open chat" at bounding box center [1223, 563] width 56 height 56
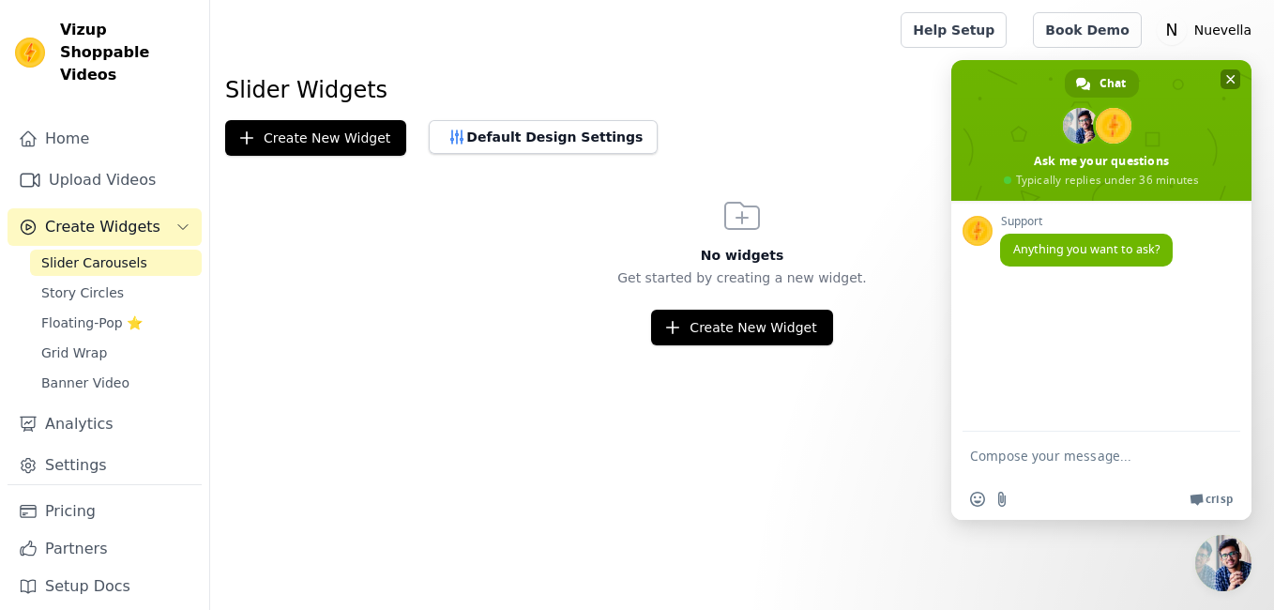
click at [1228, 80] on span "Close chat" at bounding box center [1230, 79] width 9 height 12
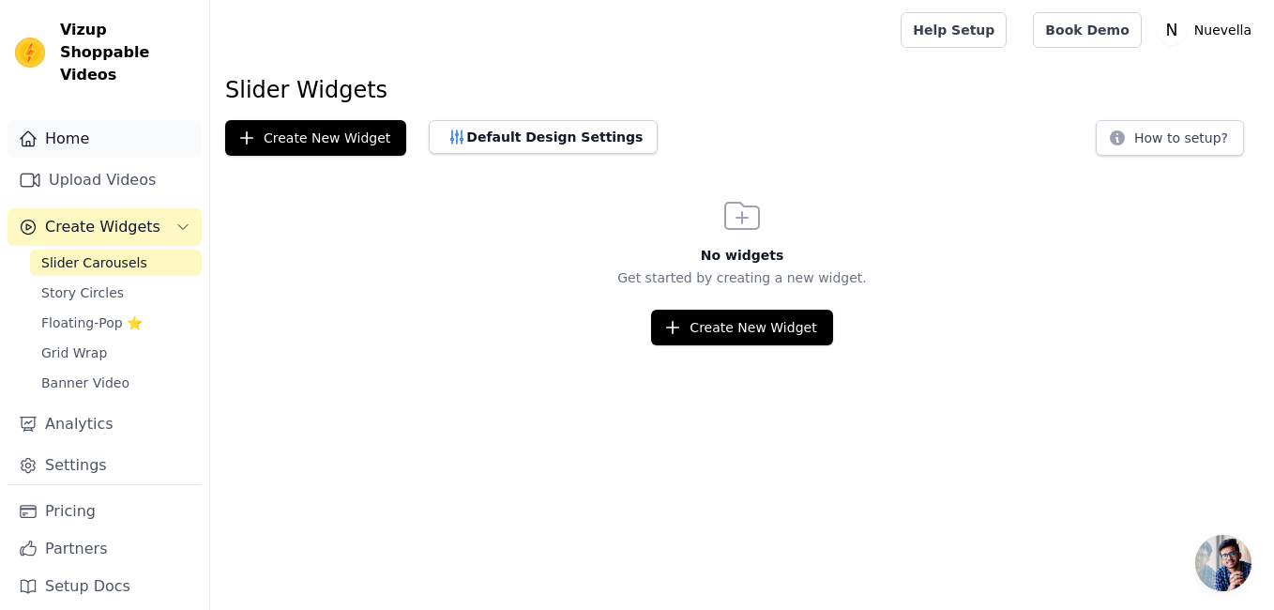
click at [66, 121] on link "Home" at bounding box center [105, 139] width 194 height 38
